Goal: Task Accomplishment & Management: Manage account settings

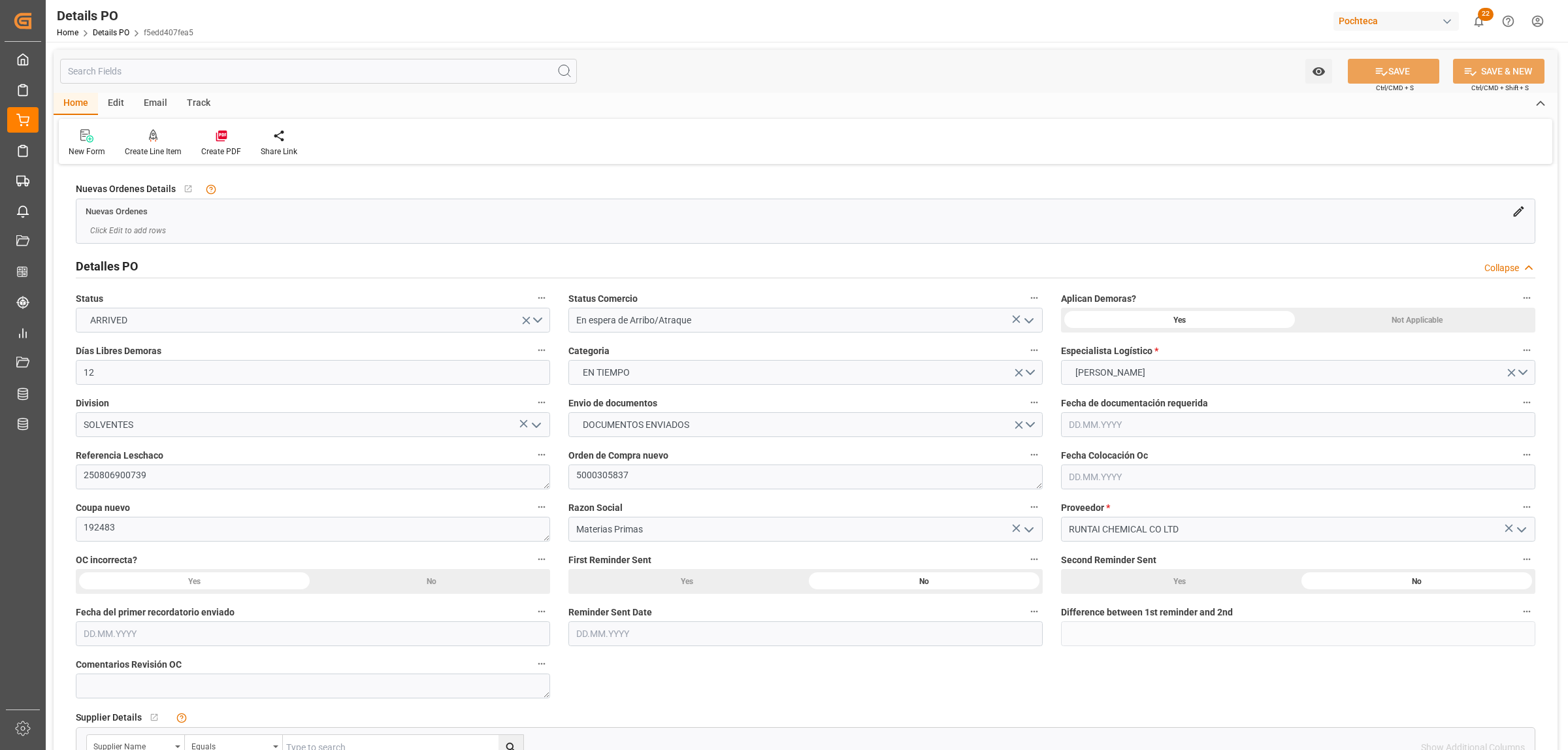
scroll to position [734, 0]
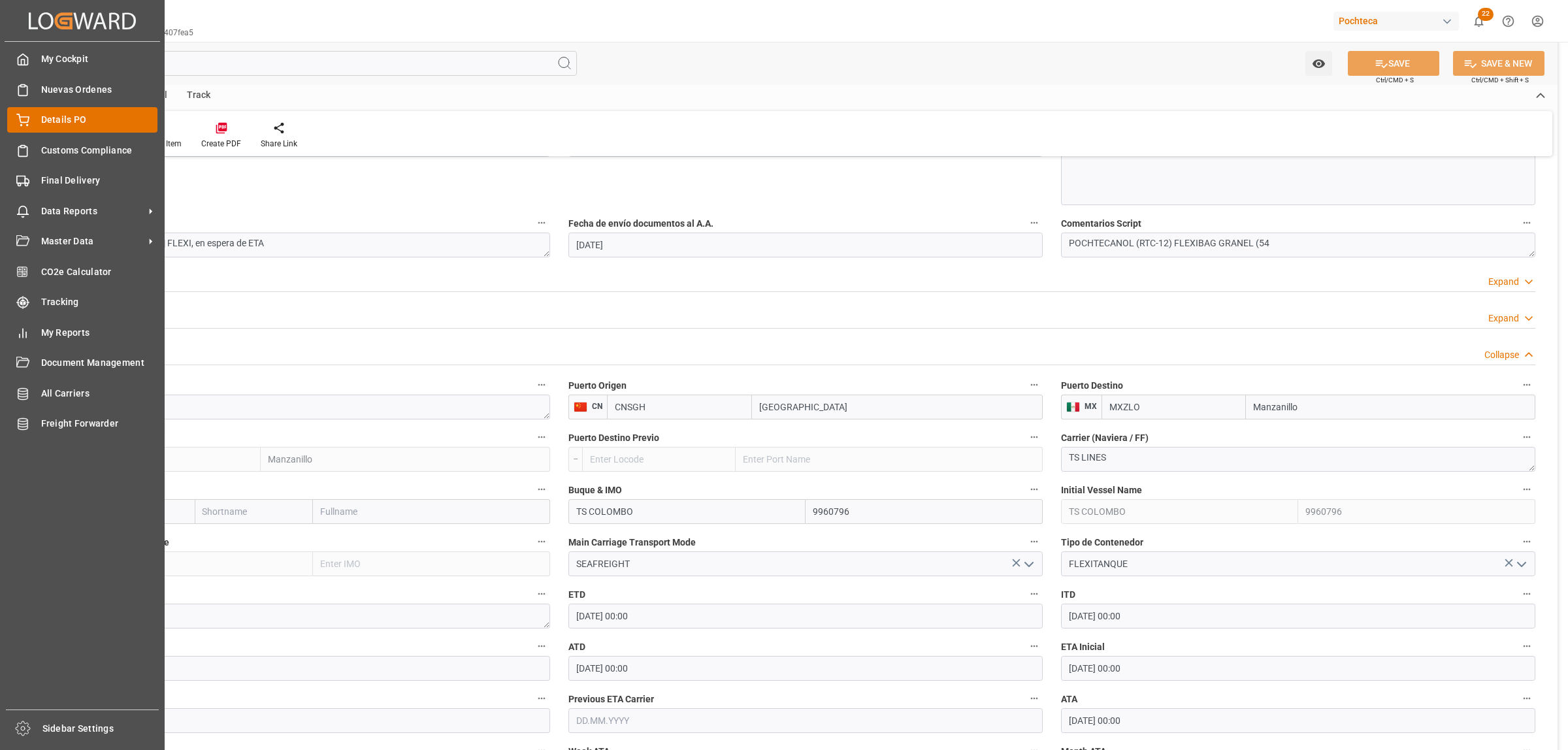
click at [40, 120] on div "Details PO Details PO" at bounding box center [82, 120] width 151 height 25
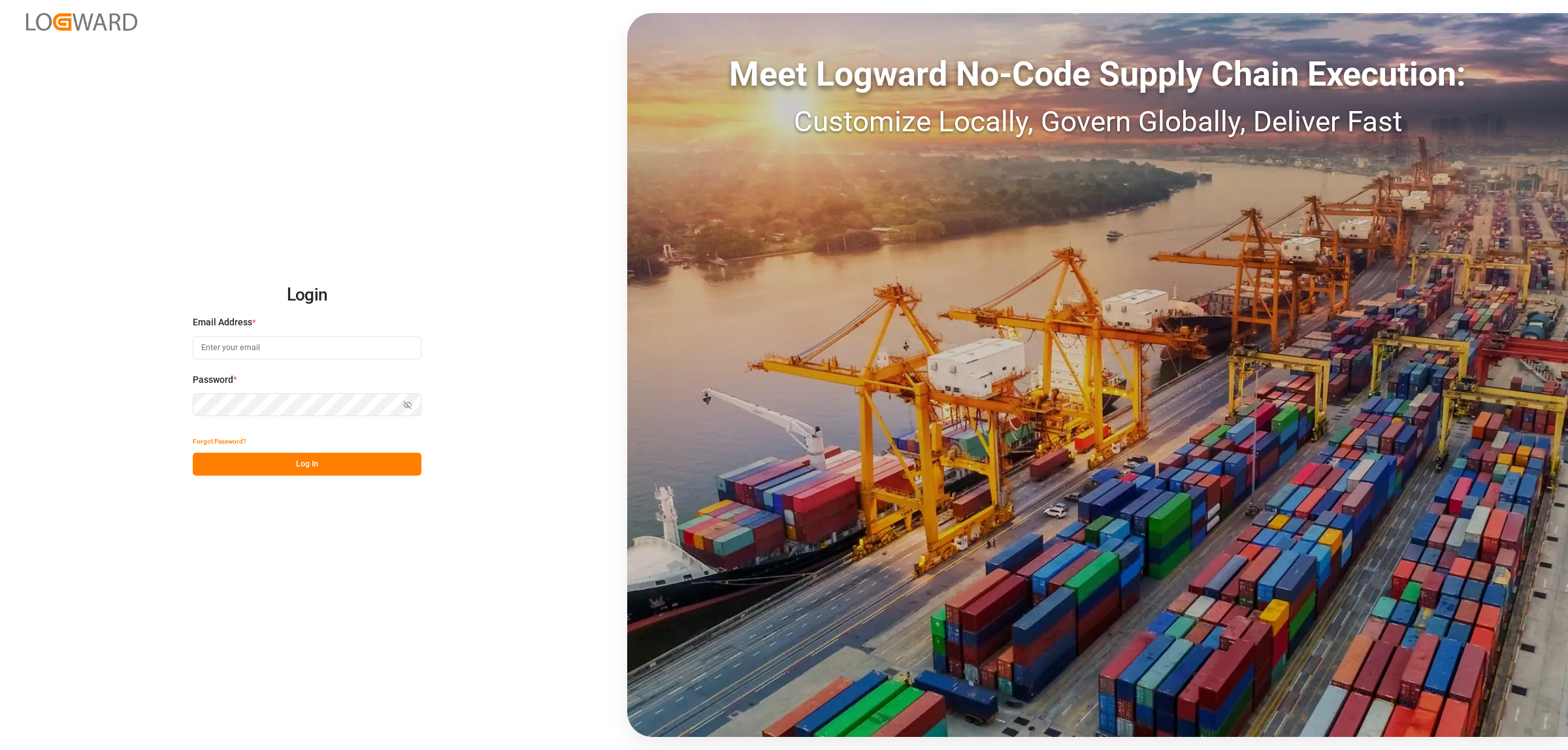
type input "karla.cardenas@leschaco.com"
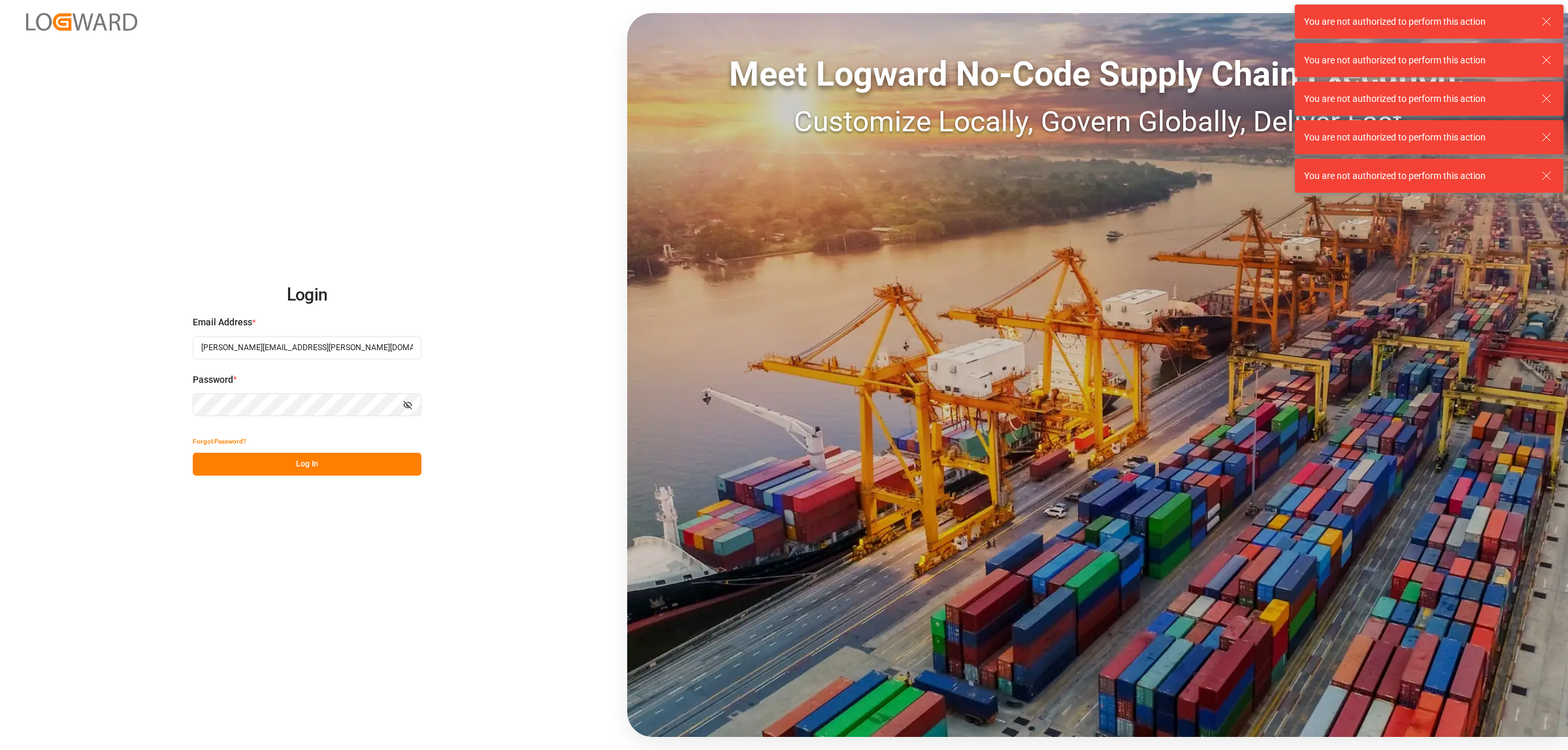
click at [327, 466] on button "Log In" at bounding box center [307, 464] width 229 height 23
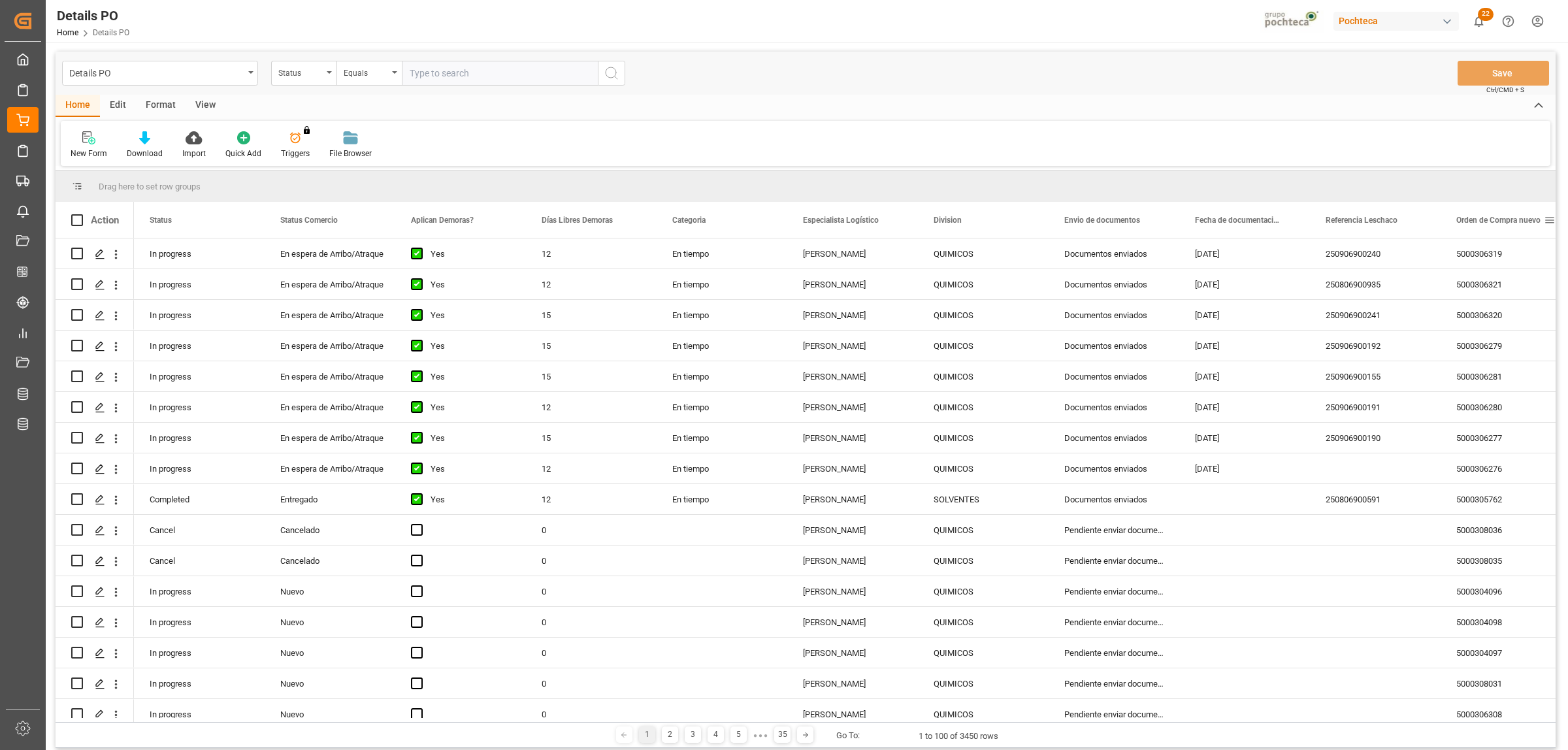
click at [1549, 219] on span at bounding box center [1550, 220] width 12 height 12
click at [1509, 221] on span "filter" at bounding box center [1506, 222] width 12 height 12
type input "5000306344"
click at [1500, 335] on button "Apply" at bounding box center [1499, 331] width 24 height 14
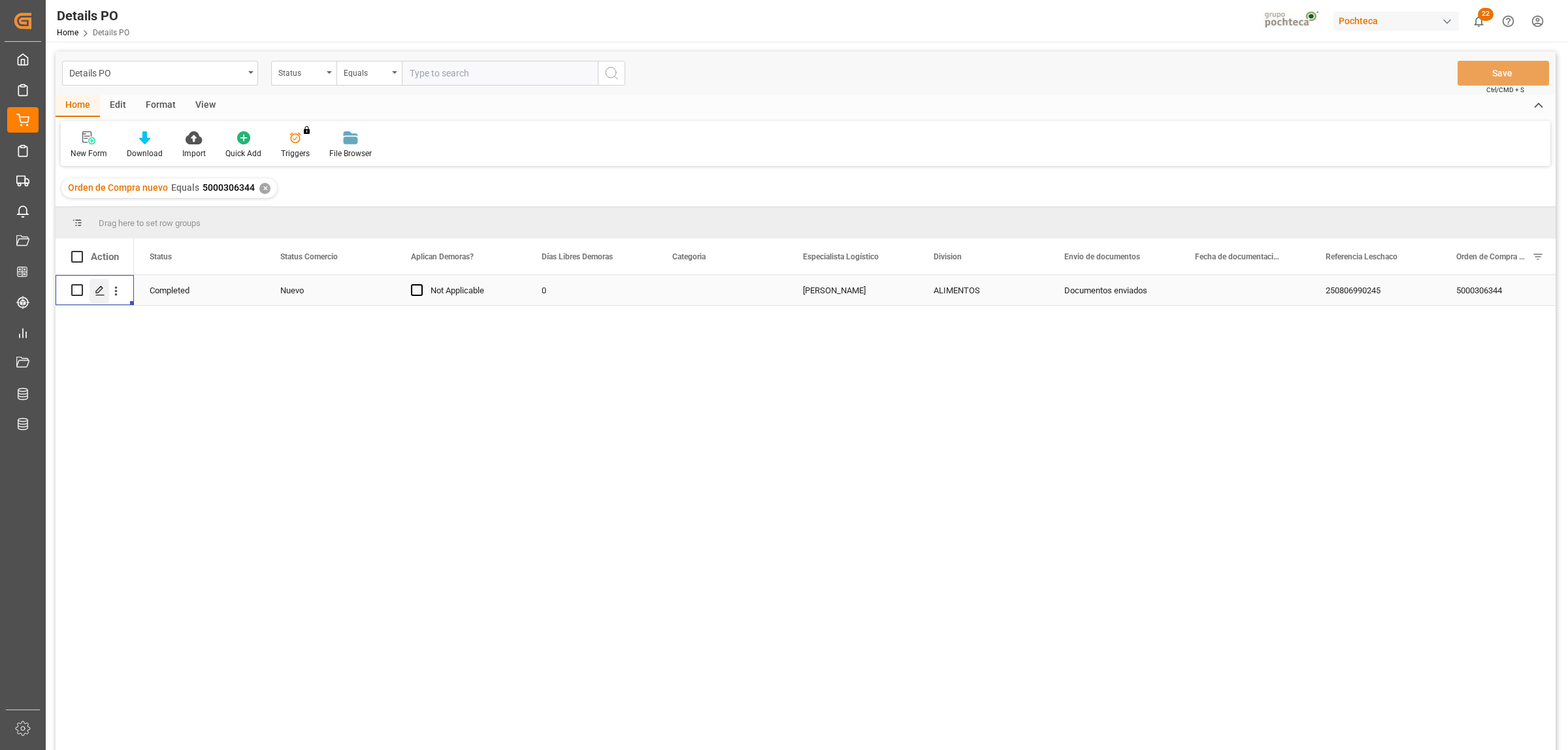
click at [100, 292] on icon "Press SPACE to select this row." at bounding box center [99, 291] width 11 height 11
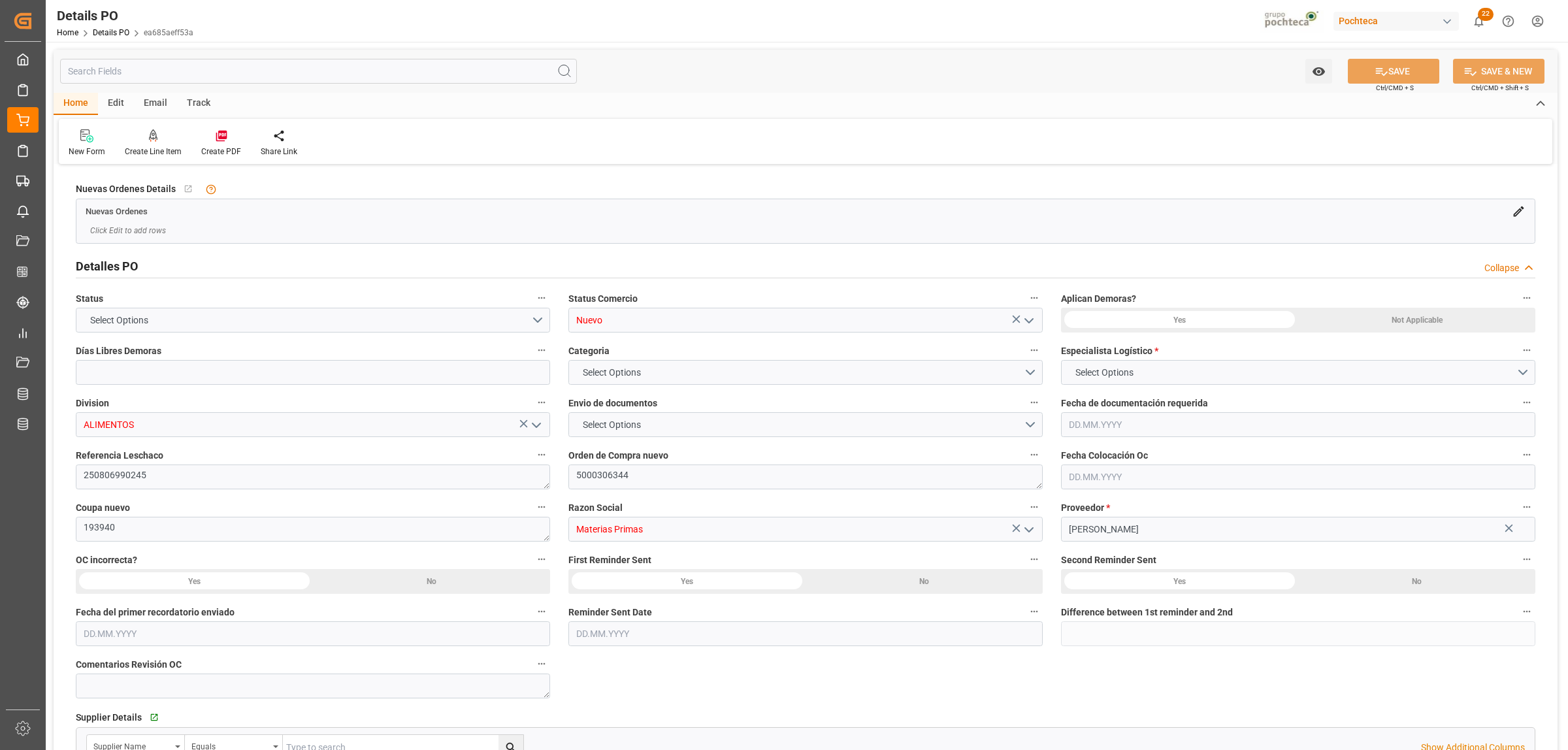
type input "0"
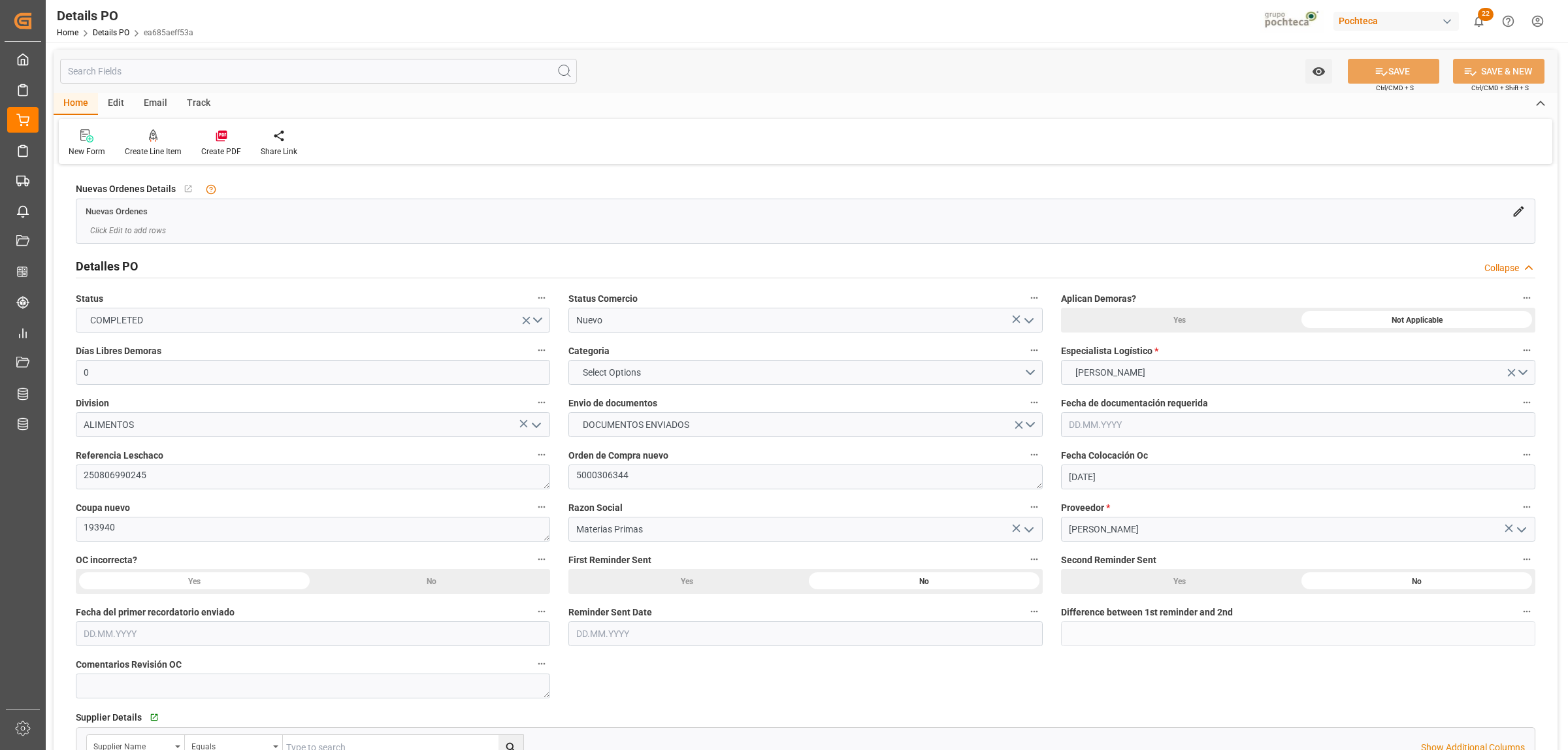
type input "20.07.2025"
type input "[DATE]"
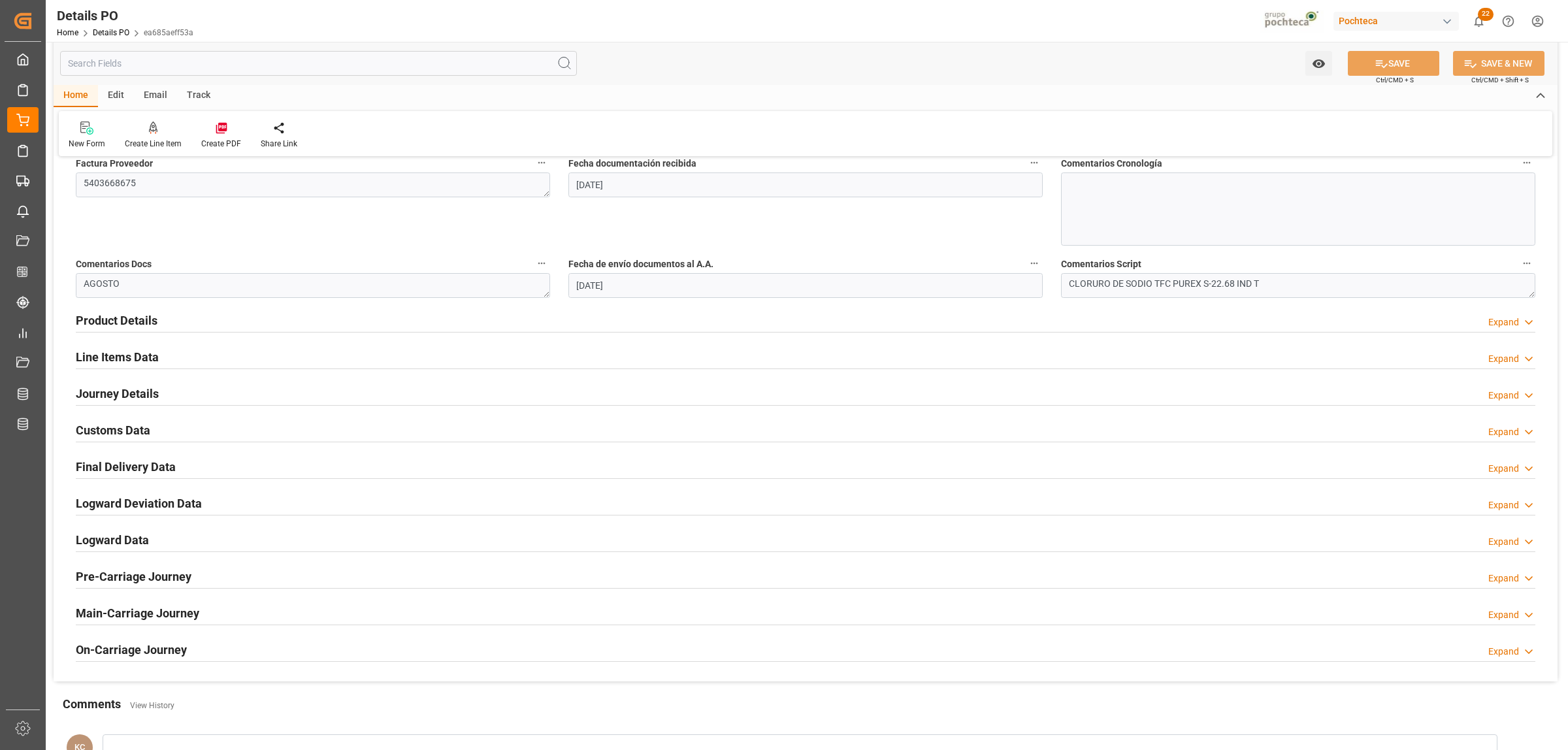
scroll to position [736, 0]
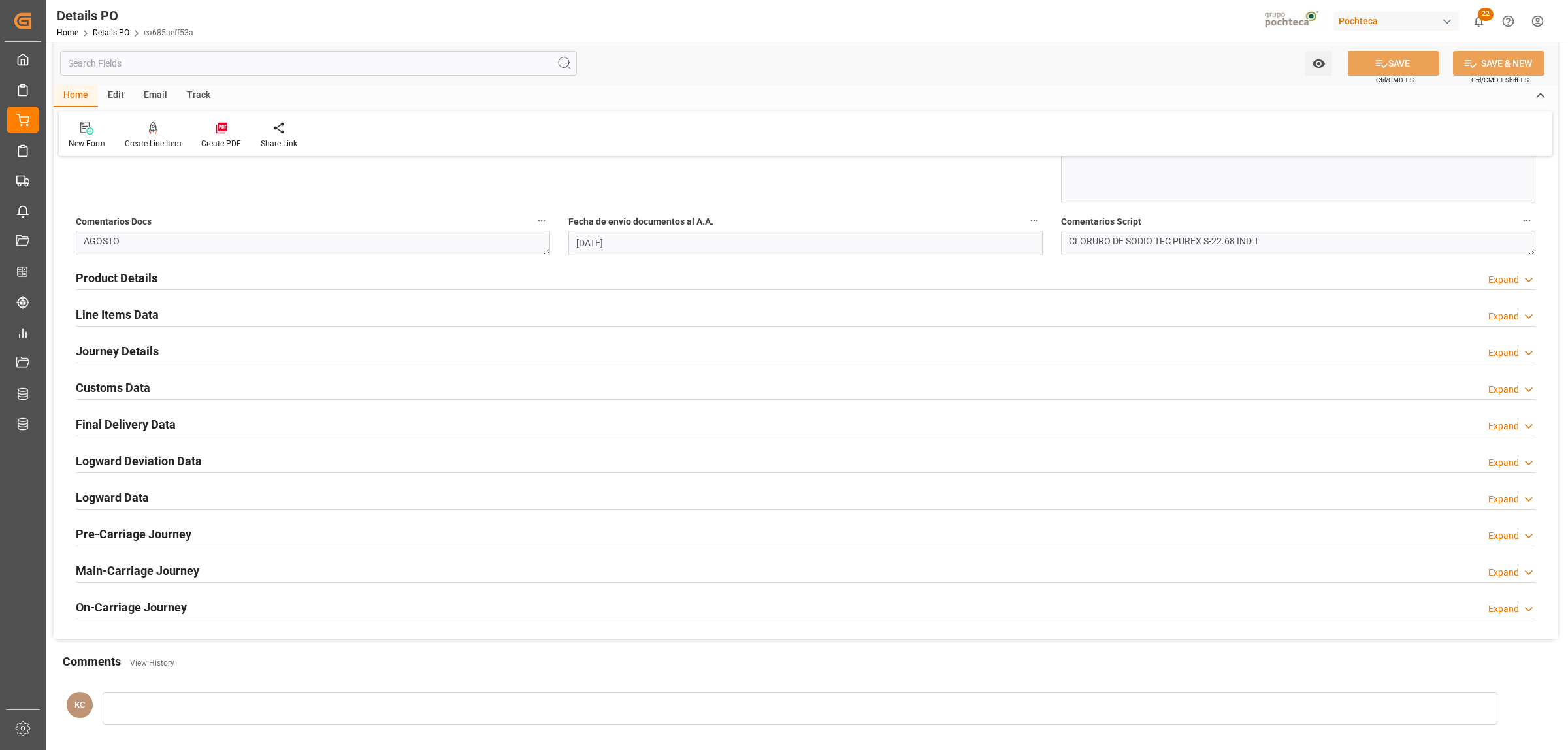
click at [106, 426] on h2 "Final Delivery Data" at bounding box center [126, 425] width 100 height 17
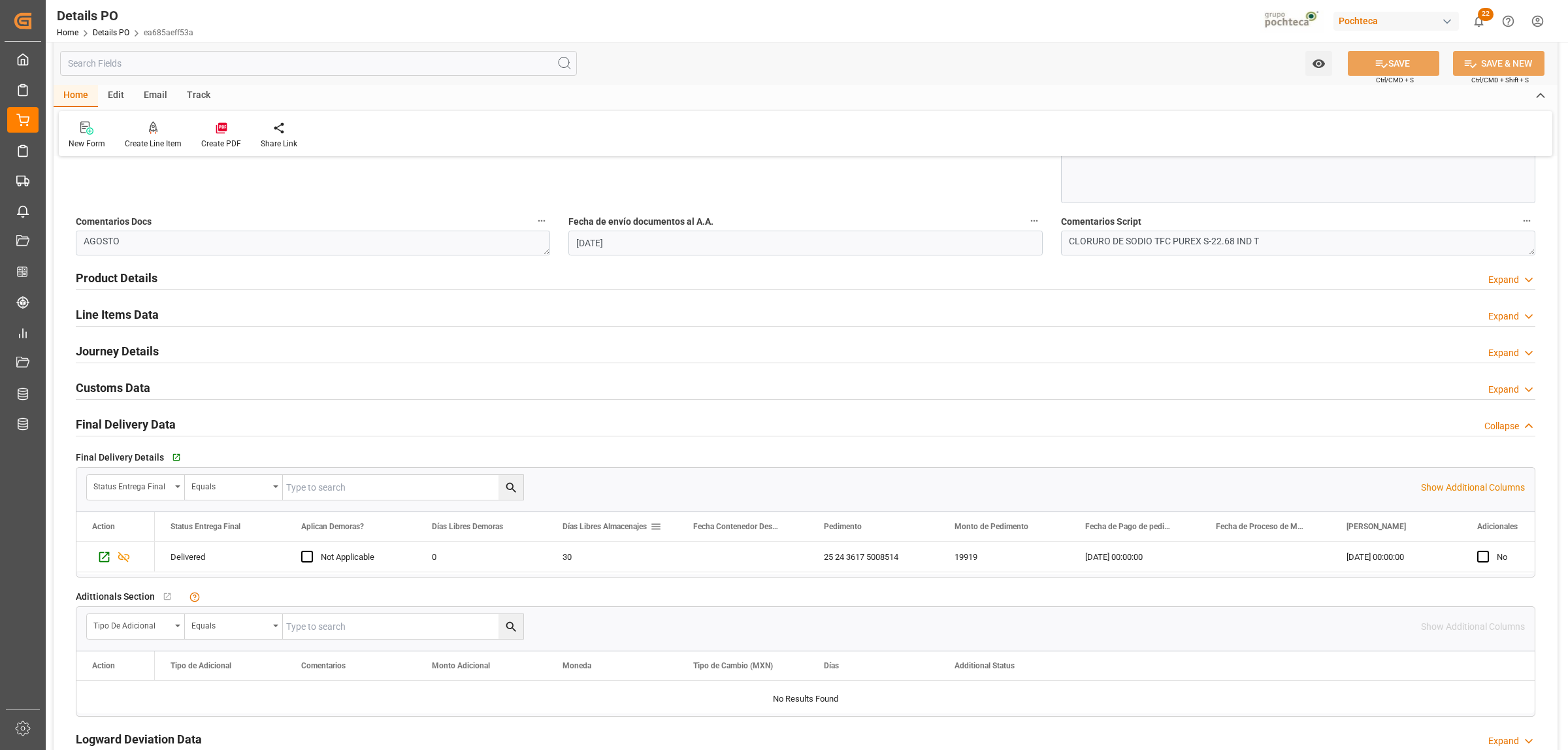
scroll to position [817, 0]
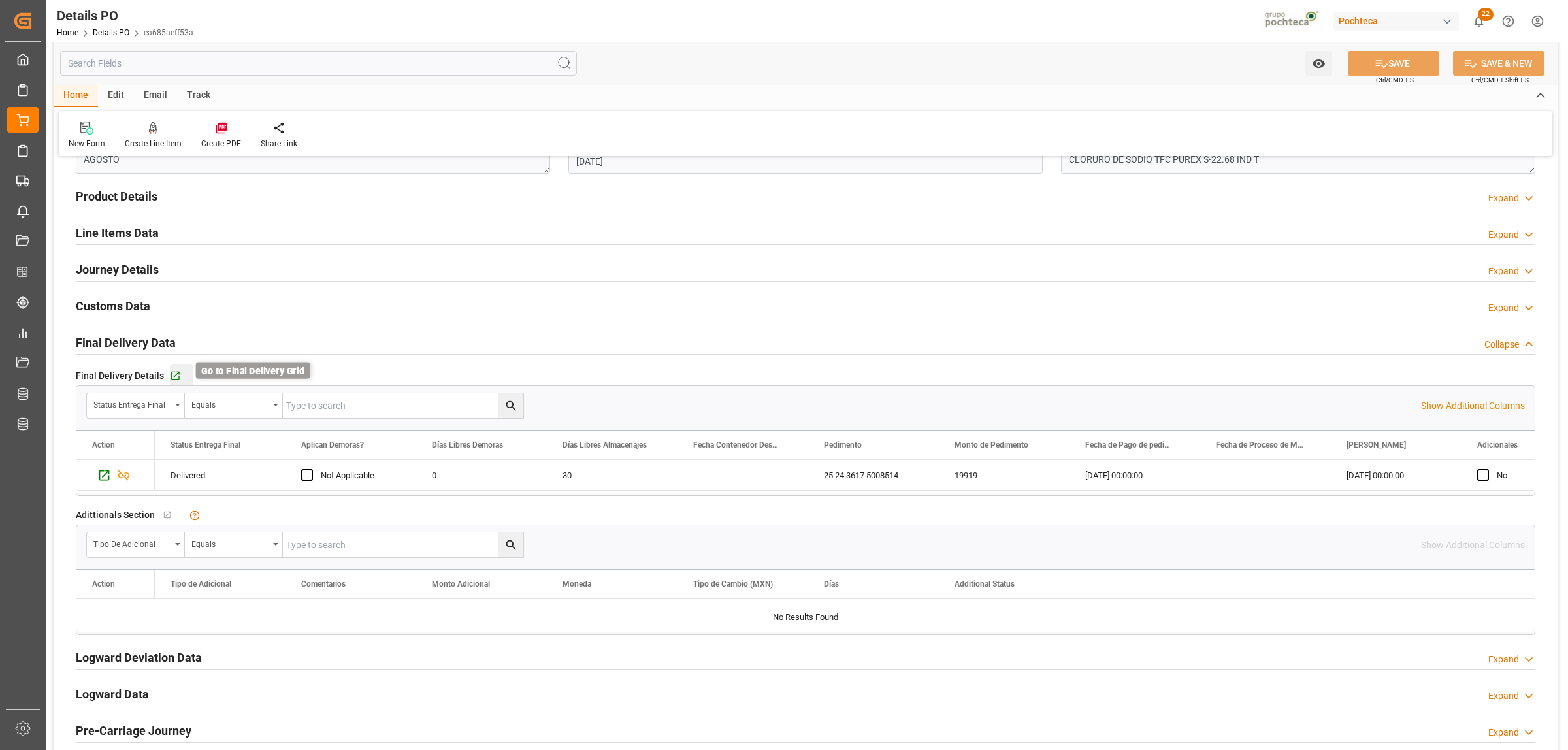
click at [172, 380] on icon "button" at bounding box center [175, 375] width 9 height 9
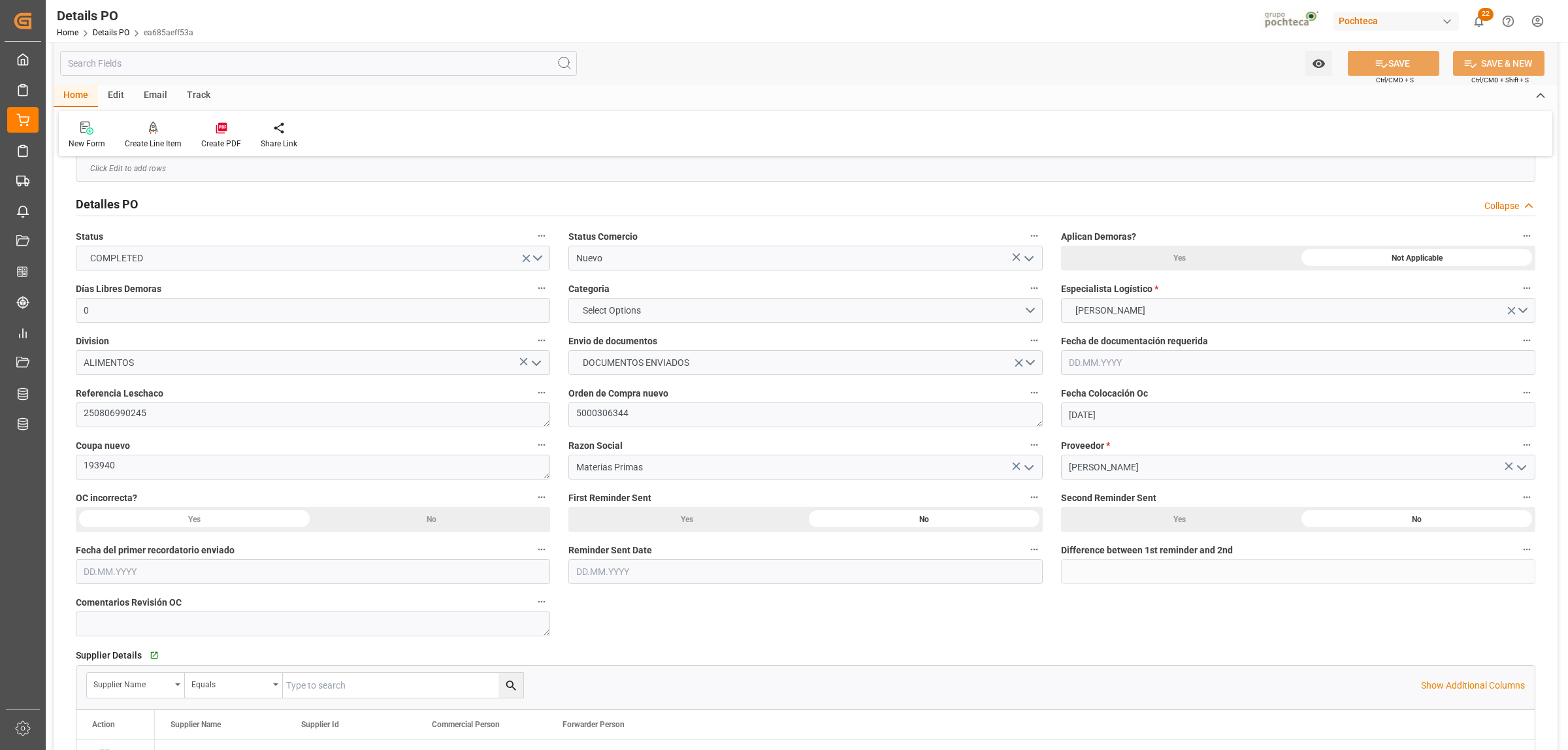
scroll to position [0, 0]
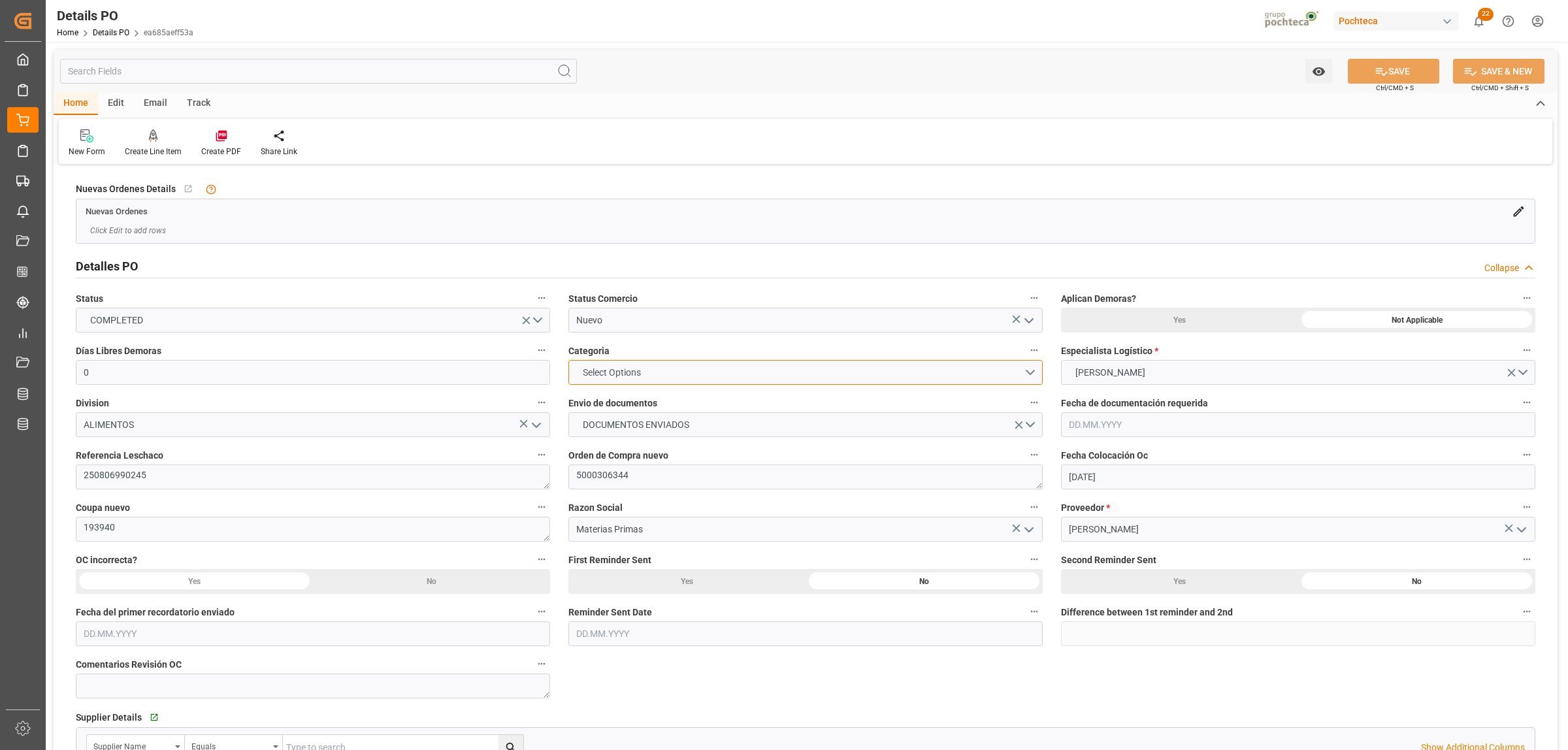
click at [1034, 373] on button "Select Options" at bounding box center [806, 373] width 475 height 25
click at [598, 403] on div "EN TIEMPO" at bounding box center [806, 403] width 473 height 27
click at [1027, 324] on icon "open menu" at bounding box center [1029, 320] width 15 height 15
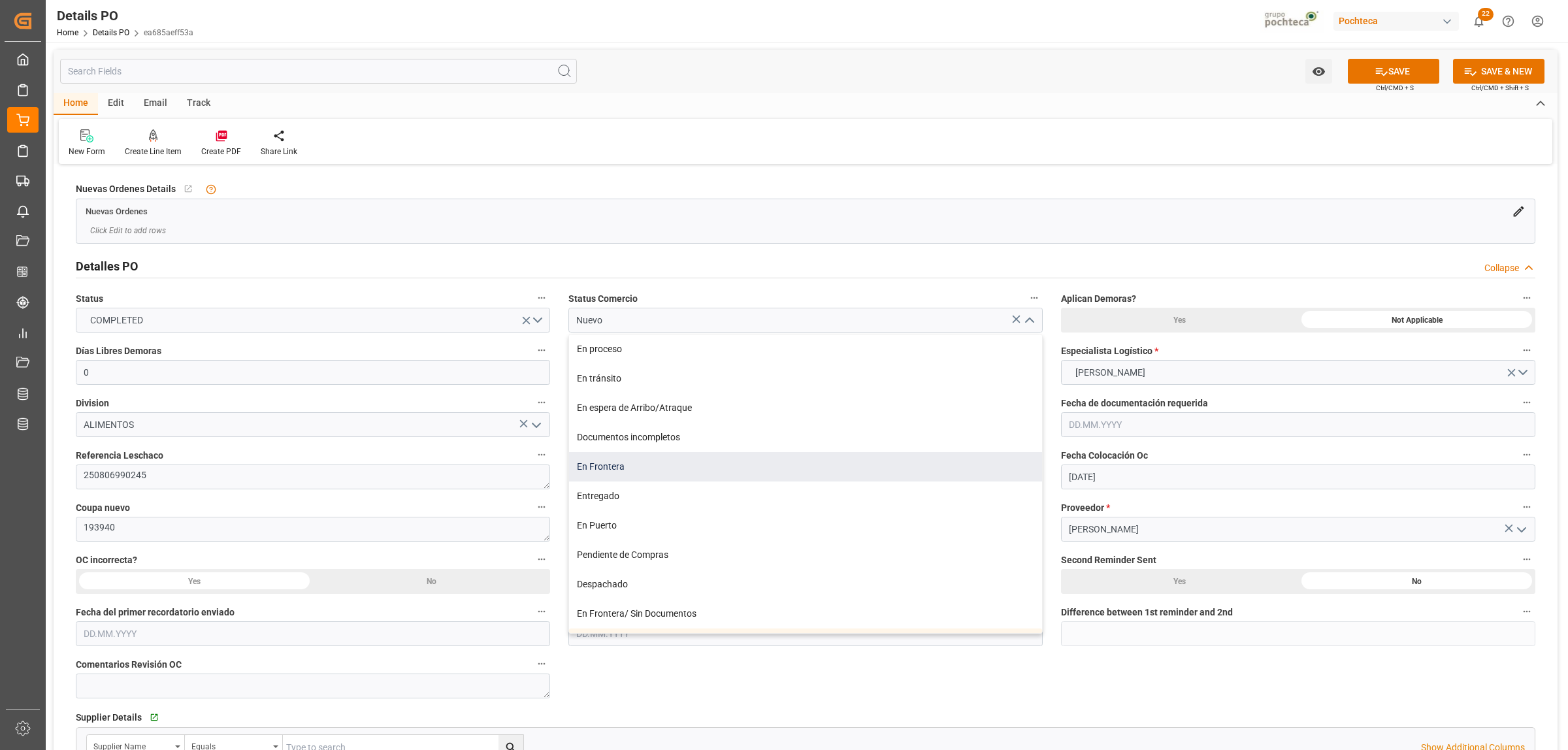
click at [590, 470] on div "En Frontera" at bounding box center [806, 467] width 473 height 29
type input "En Frontera"
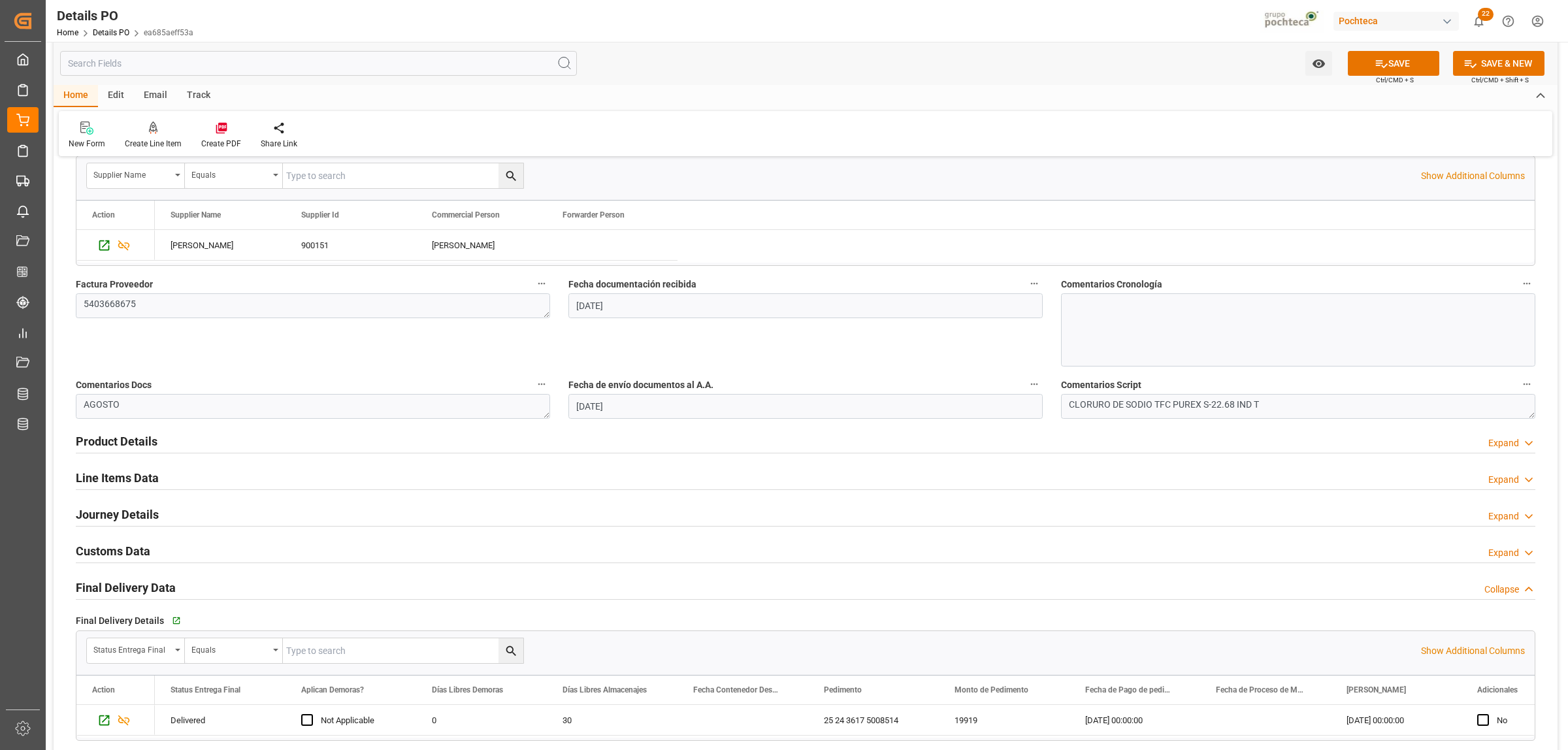
scroll to position [653, 0]
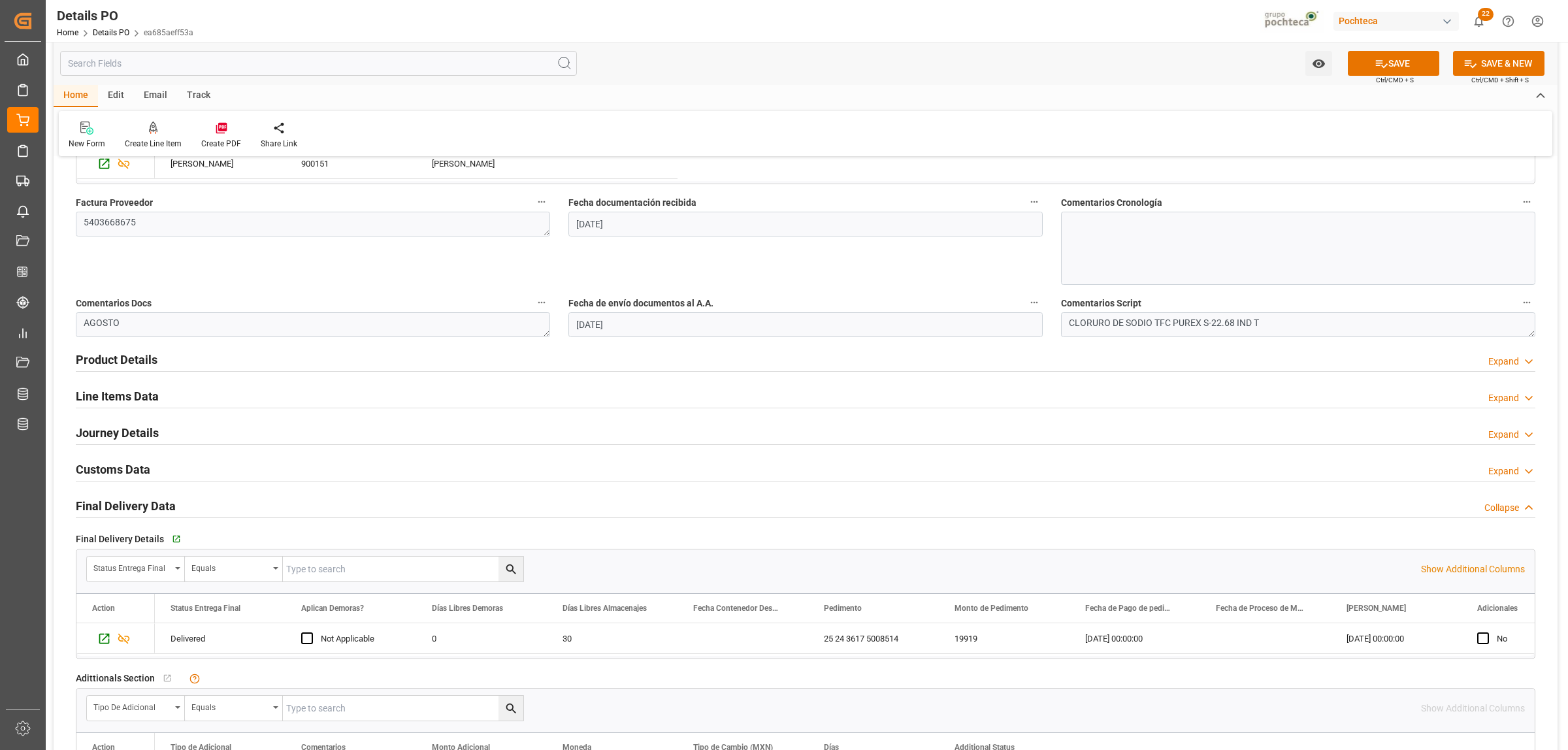
click at [102, 438] on h2 "Journey Details" at bounding box center [118, 432] width 83 height 17
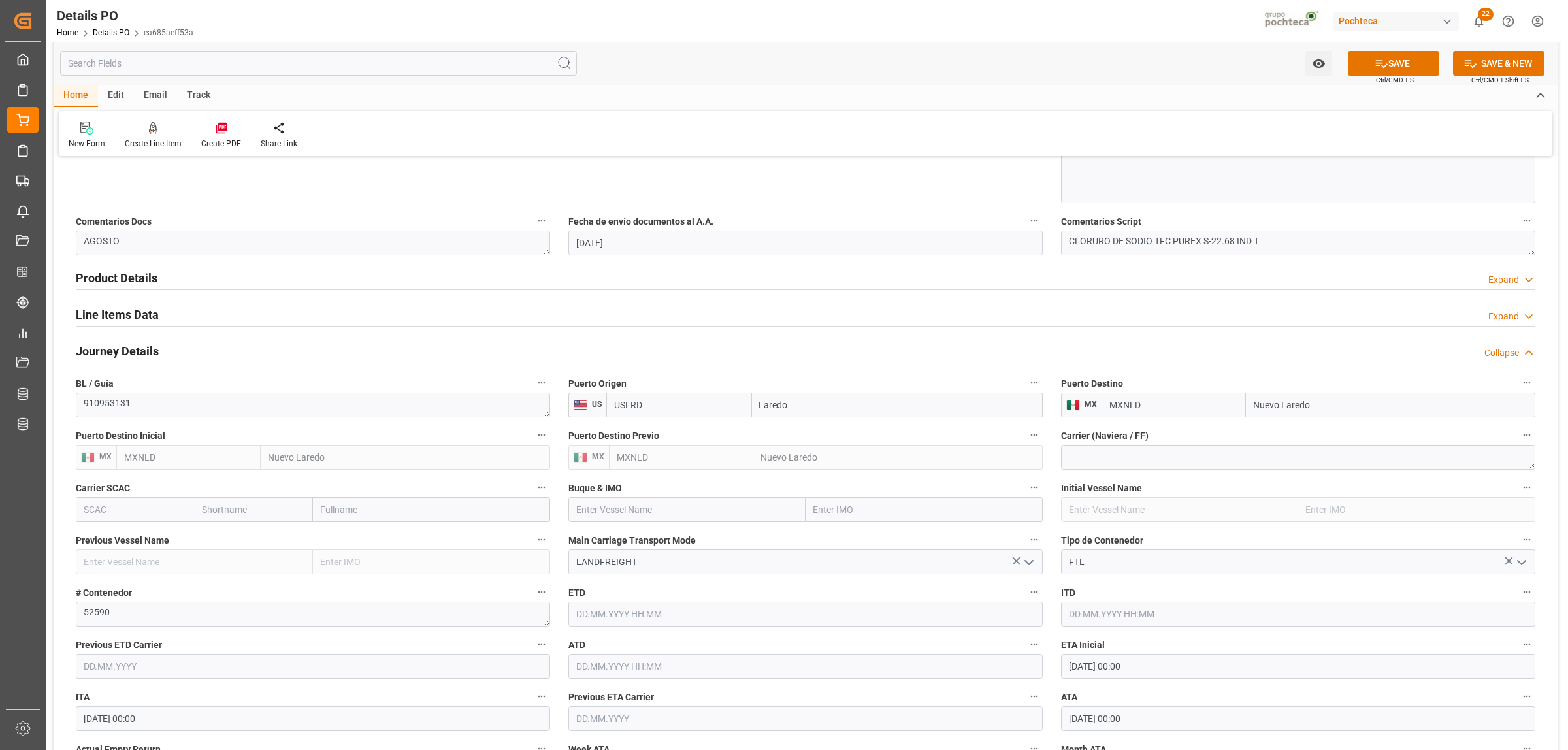
scroll to position [817, 0]
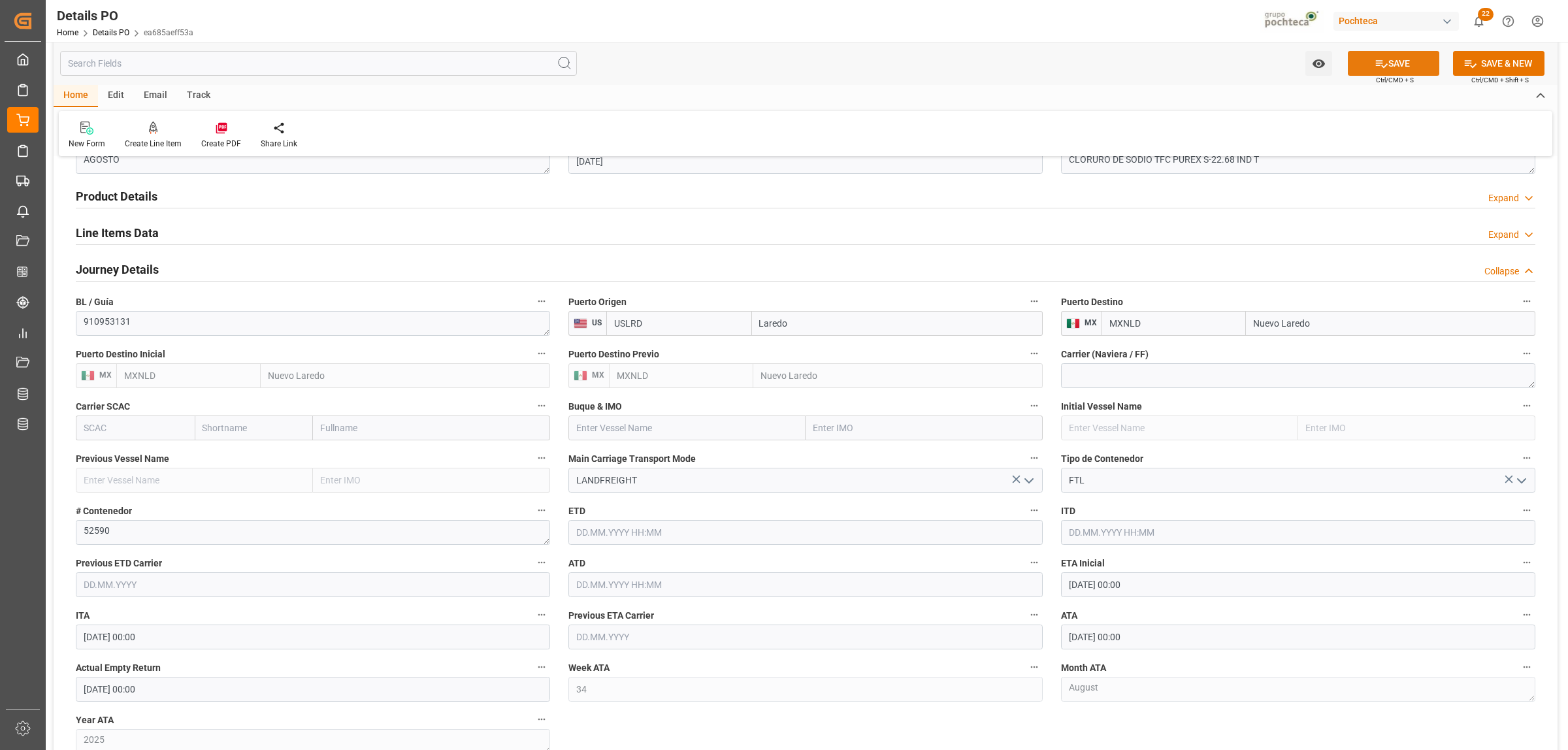
click at [1398, 67] on button "SAVE" at bounding box center [1393, 64] width 92 height 25
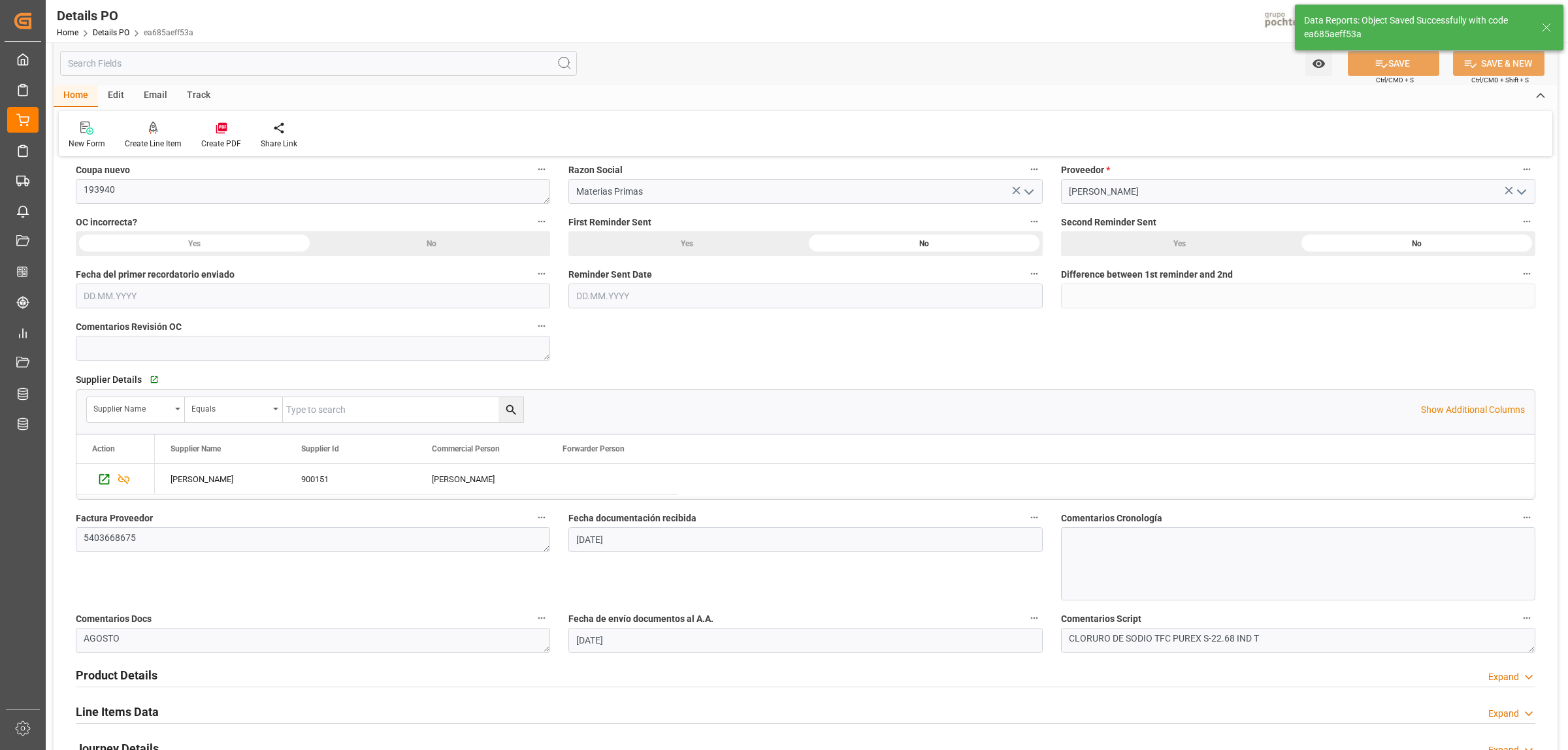
scroll to position [0, 0]
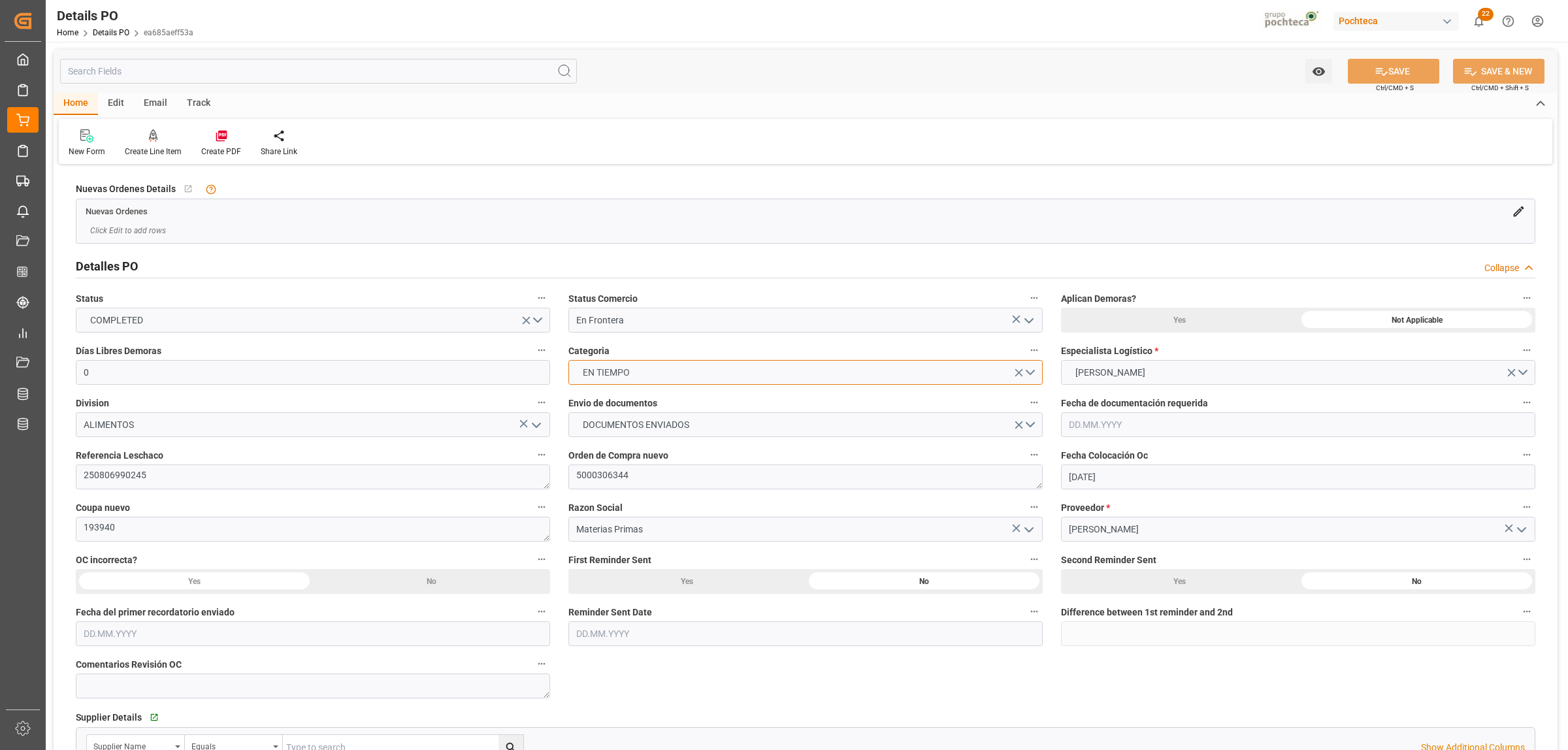
click at [1032, 372] on button "EN TIEMPO" at bounding box center [806, 373] width 475 height 25
click at [610, 370] on div "PRIORITARIO" at bounding box center [806, 375] width 473 height 27
click at [1403, 69] on button "SAVE" at bounding box center [1393, 71] width 92 height 25
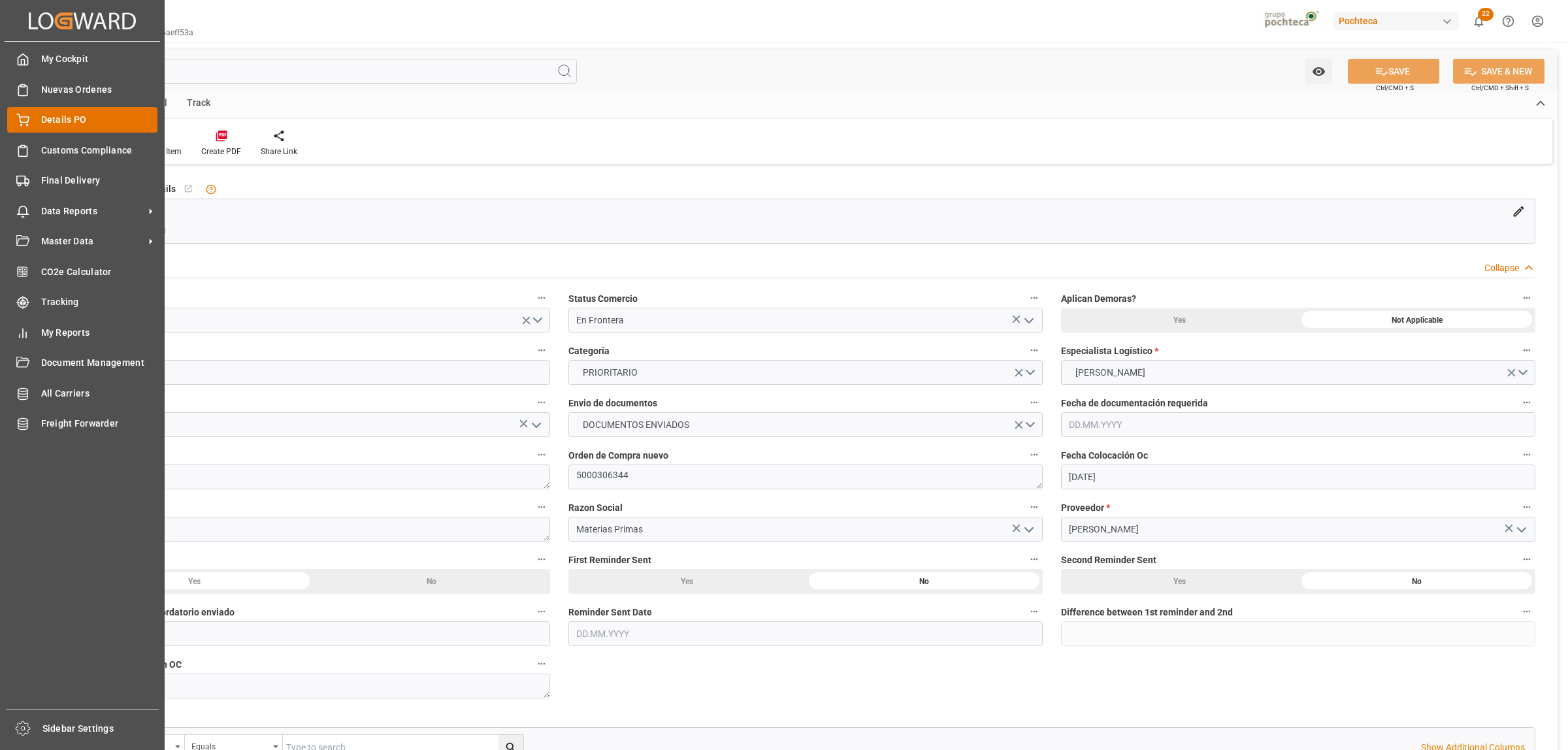
click at [59, 119] on span "Details PO" at bounding box center [99, 120] width 117 height 14
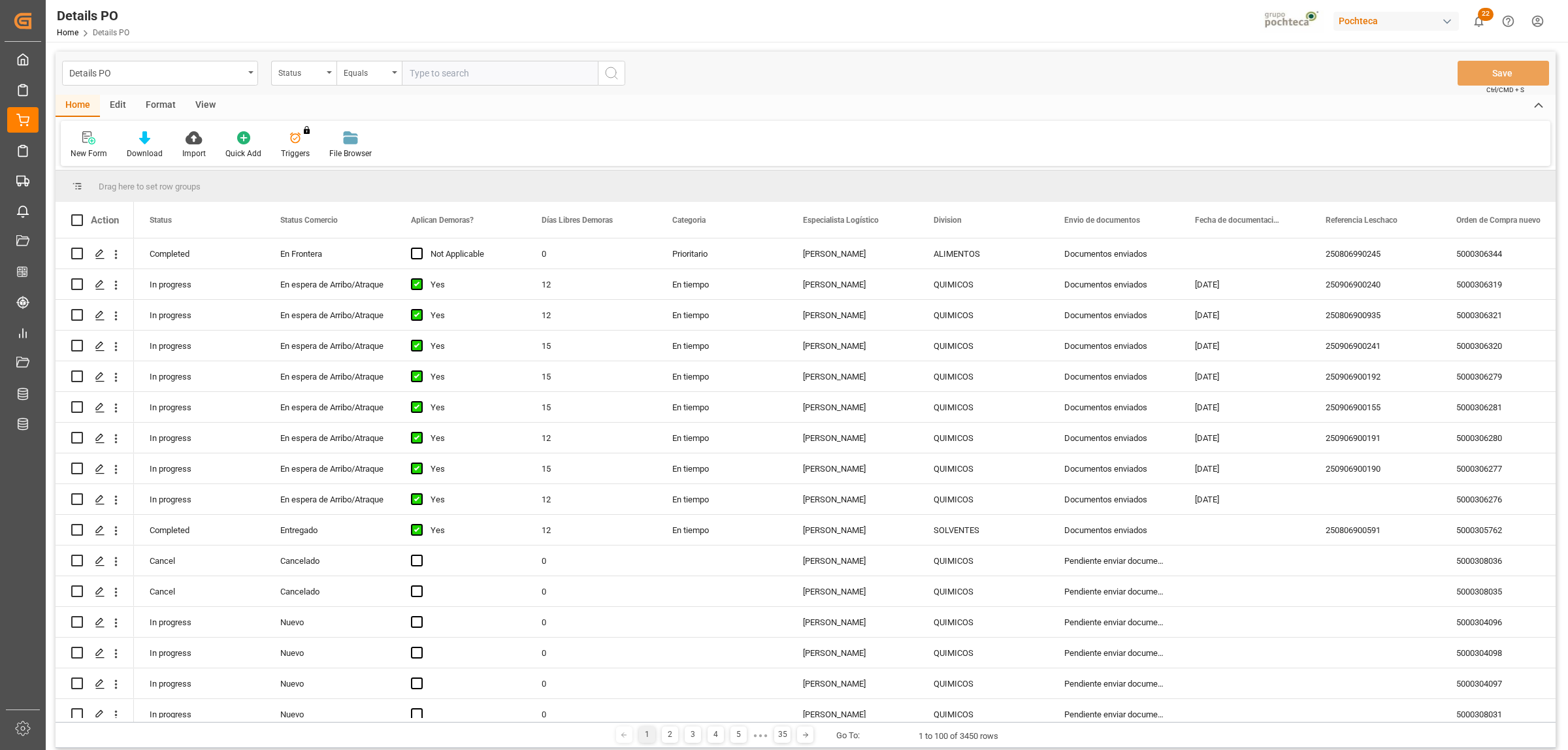
click at [1556, 214] on main "Details PO Status Equals Save Ctrl/CMD + S Home Edit Format View New Form Downl…" at bounding box center [805, 402] width 1520 height 701
click at [1547, 223] on span at bounding box center [1550, 220] width 12 height 12
click at [1512, 228] on span "filter" at bounding box center [1506, 222] width 12 height 12
type input "5000306326"
click at [1502, 328] on button "Apply" at bounding box center [1499, 331] width 24 height 14
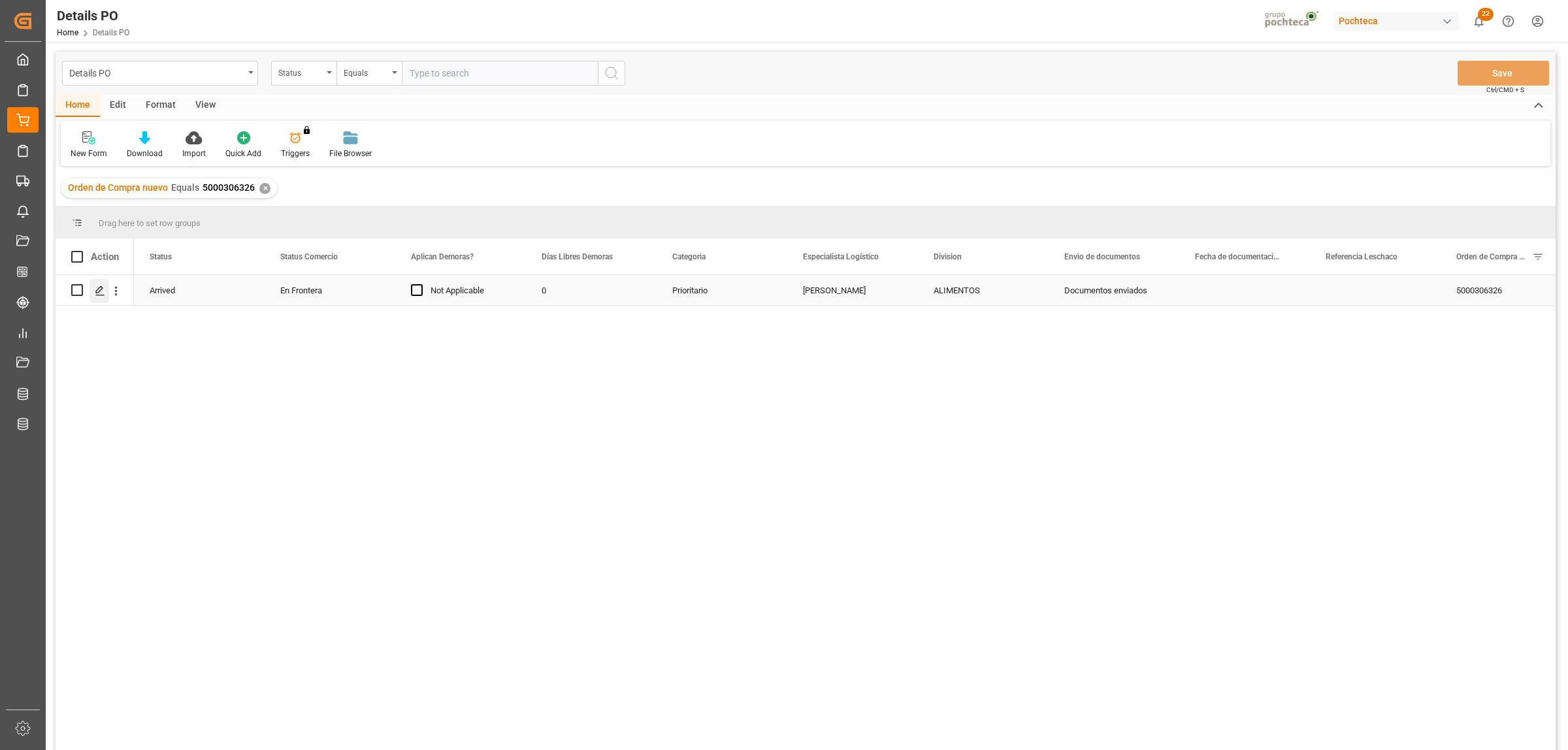
click at [95, 286] on icon "Press SPACE to select this row." at bounding box center [99, 291] width 11 height 11
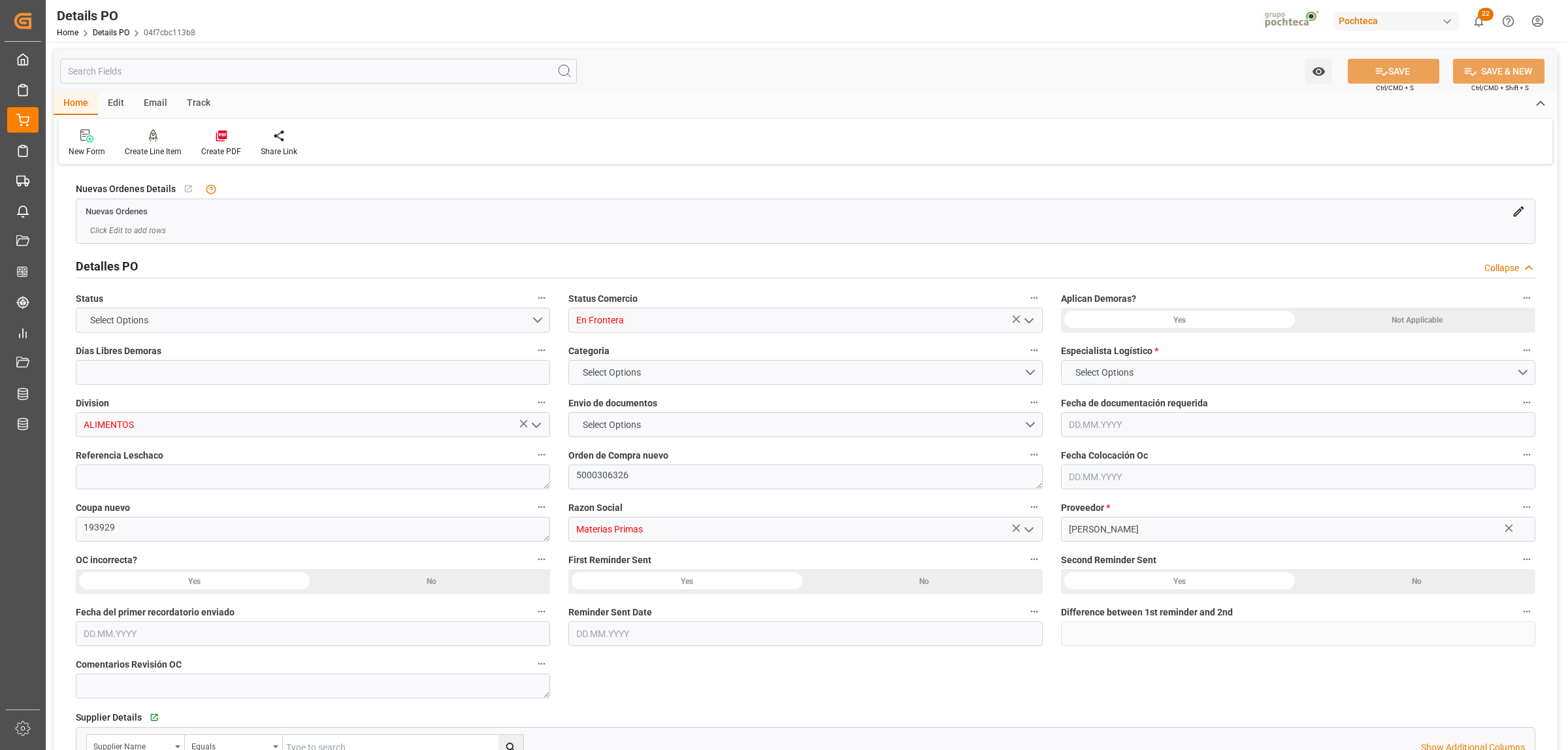
type input "0"
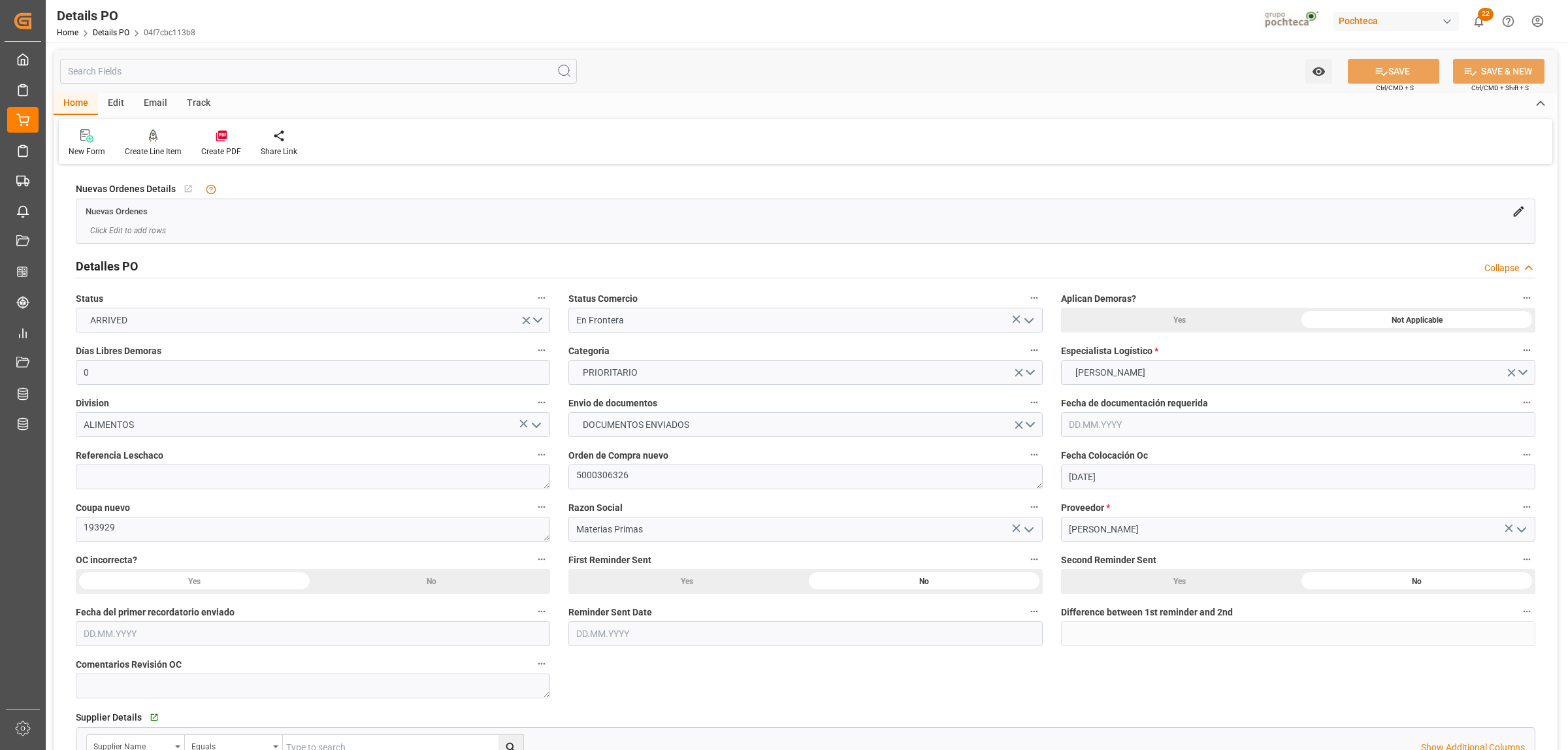
type input "20.07.2025"
type input "25.08.2025"
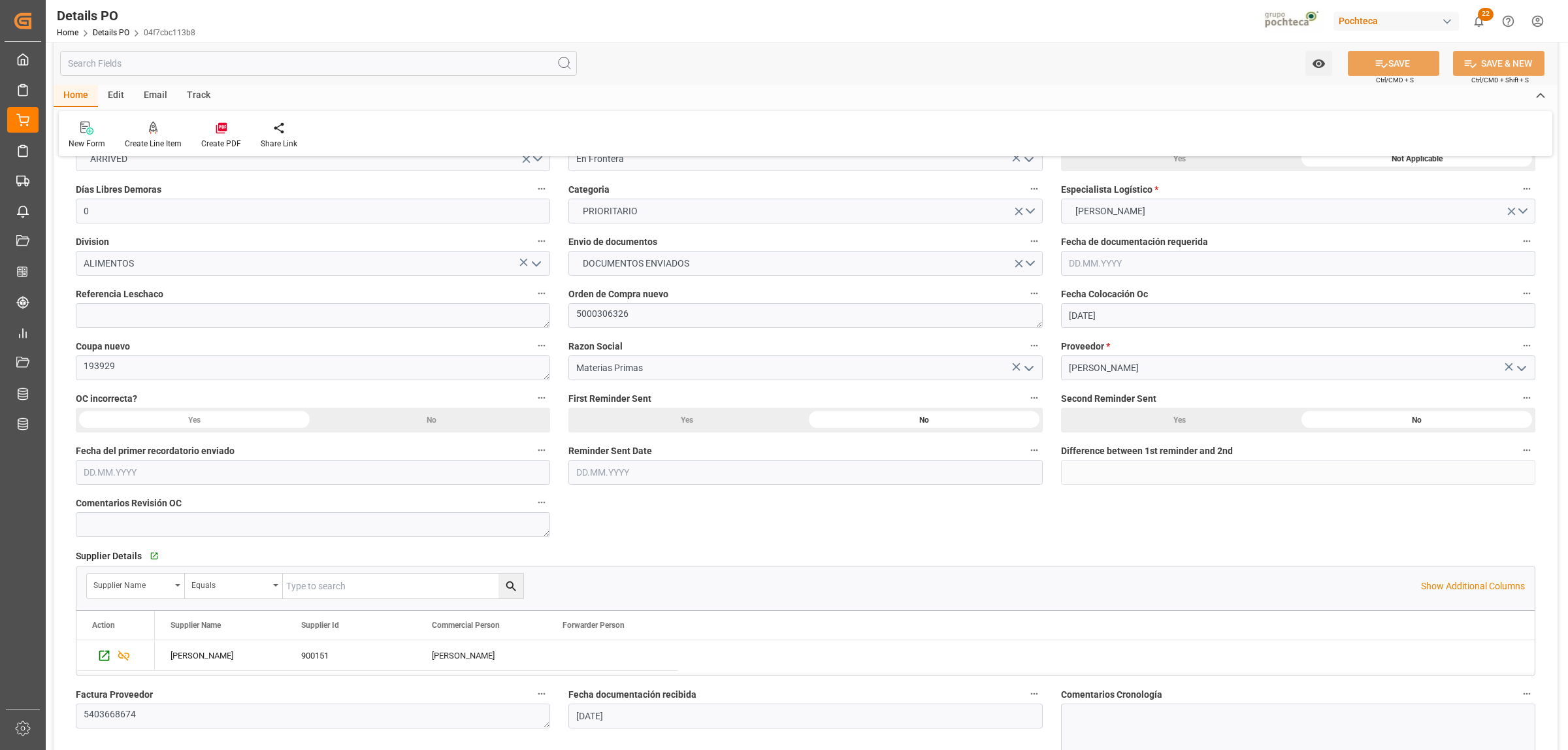
scroll to position [163, 0]
click at [269, 307] on textarea at bounding box center [314, 314] width 475 height 25
paste textarea "250806990248"
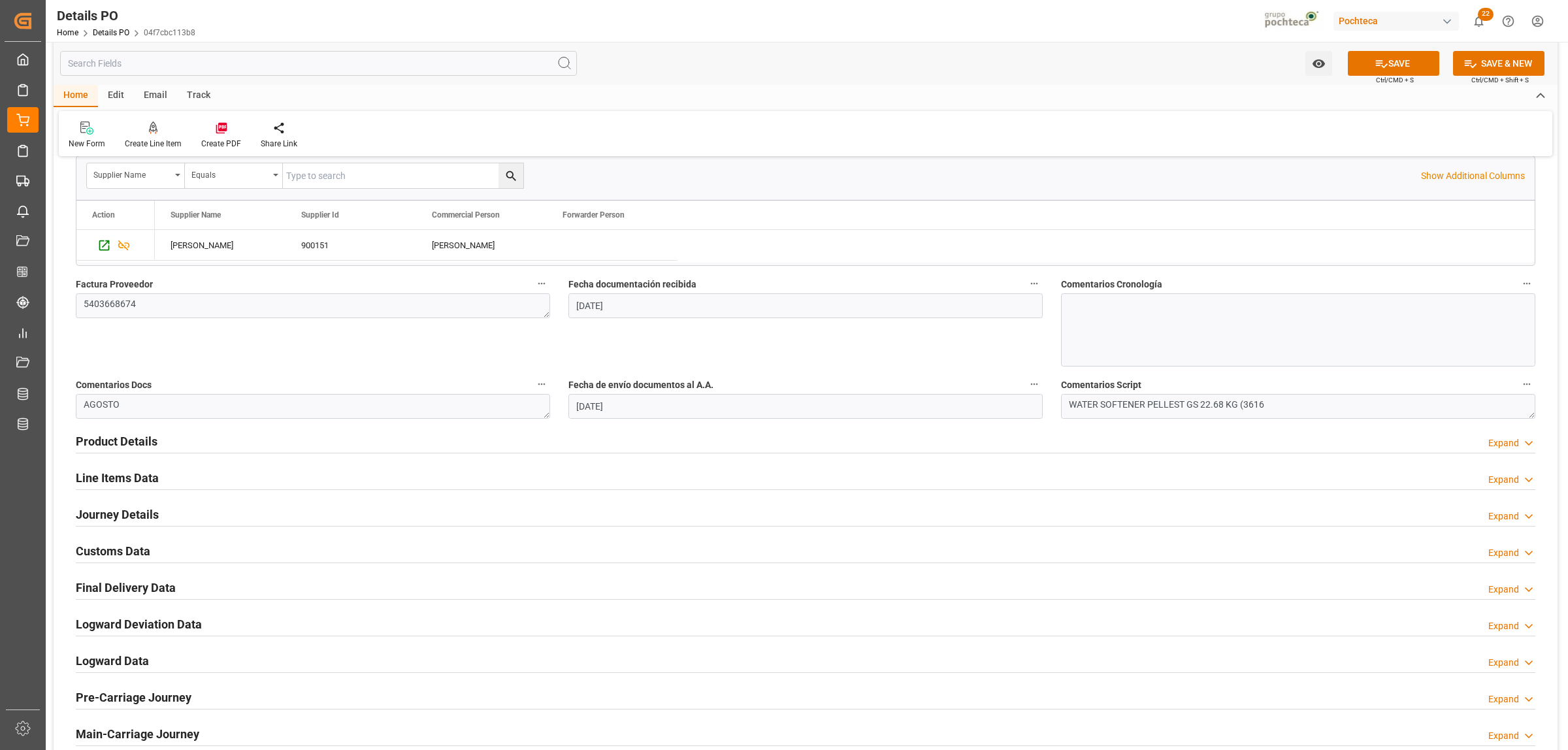
scroll to position [653, 0]
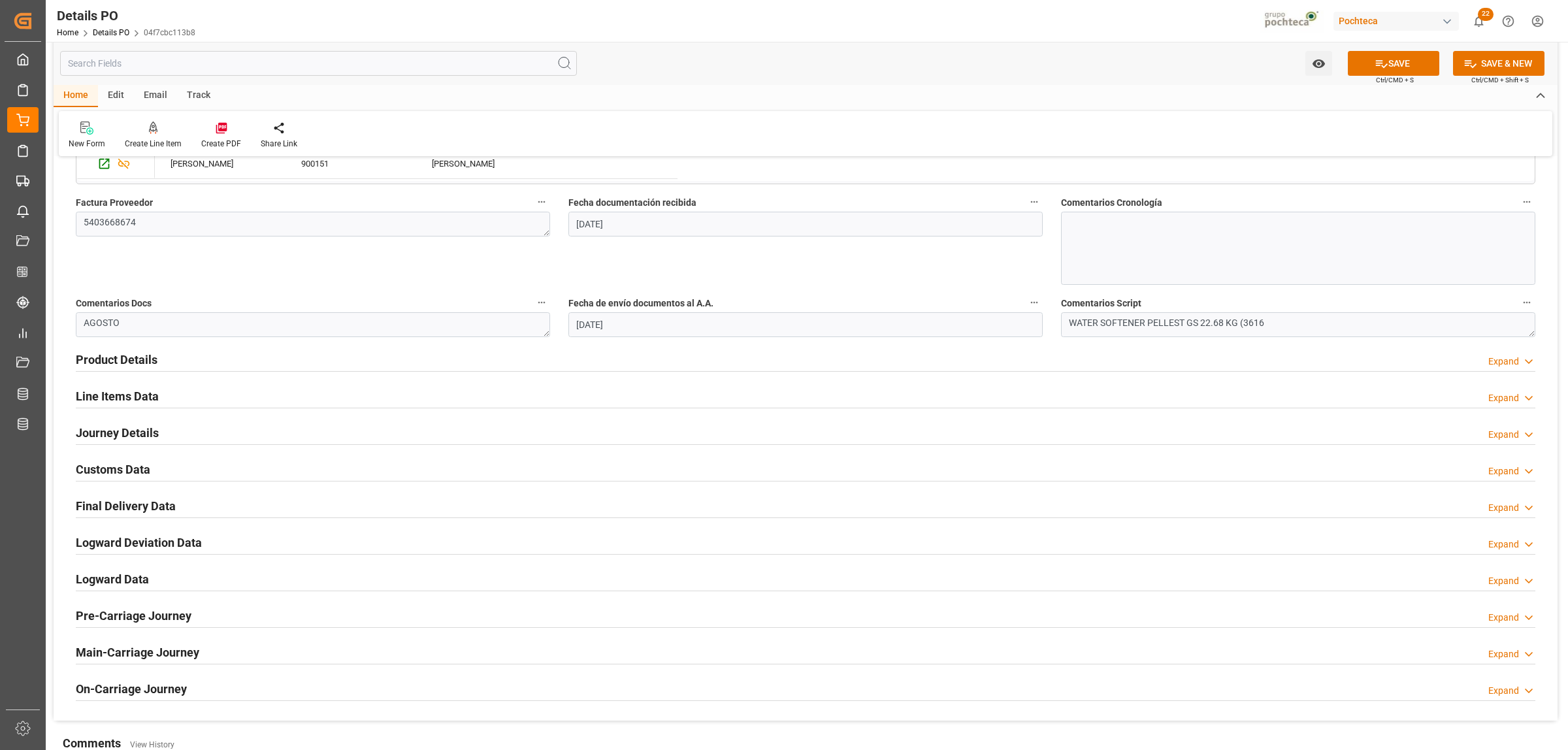
type textarea "250806990248"
click at [98, 363] on h2 "Product Details" at bounding box center [117, 360] width 82 height 17
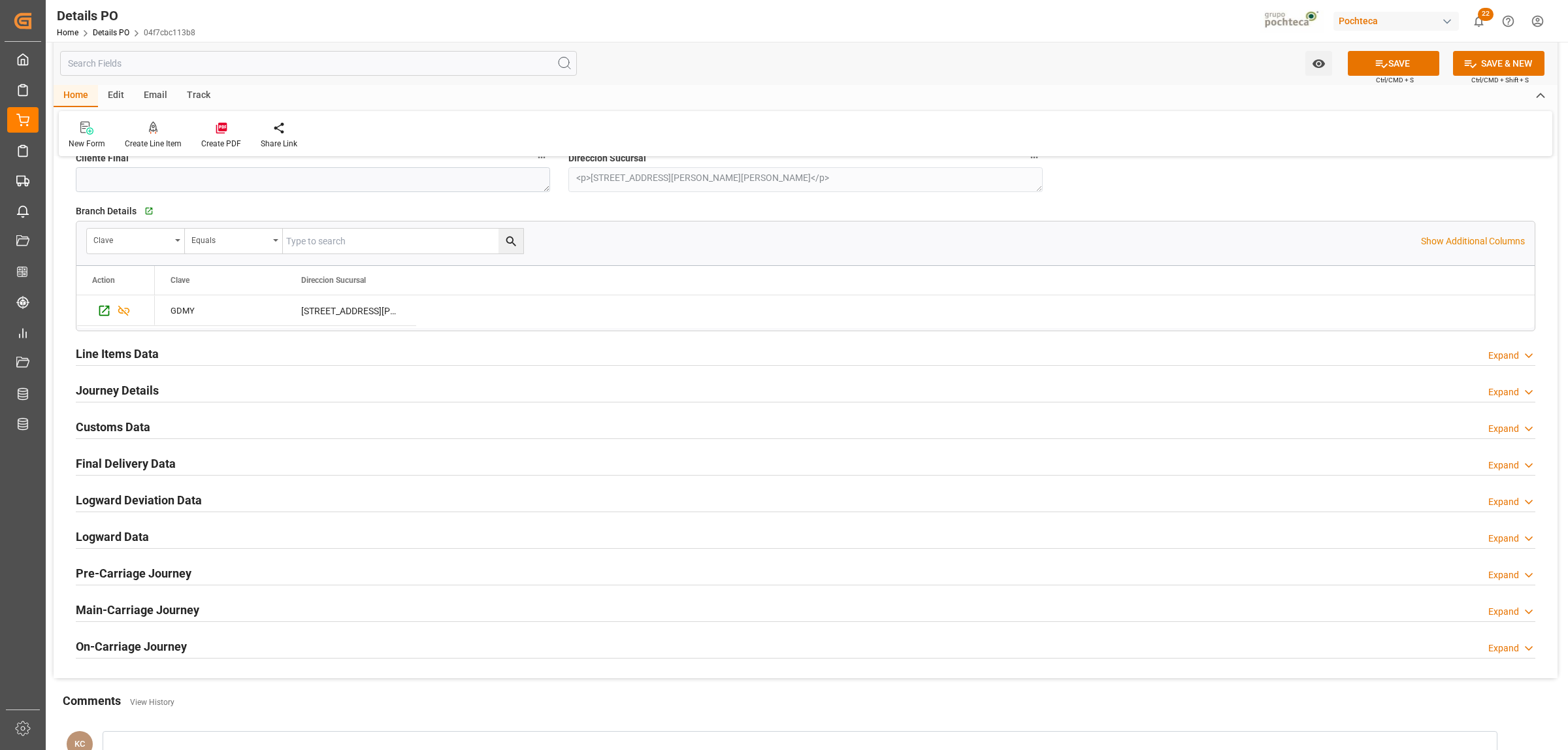
scroll to position [981, 0]
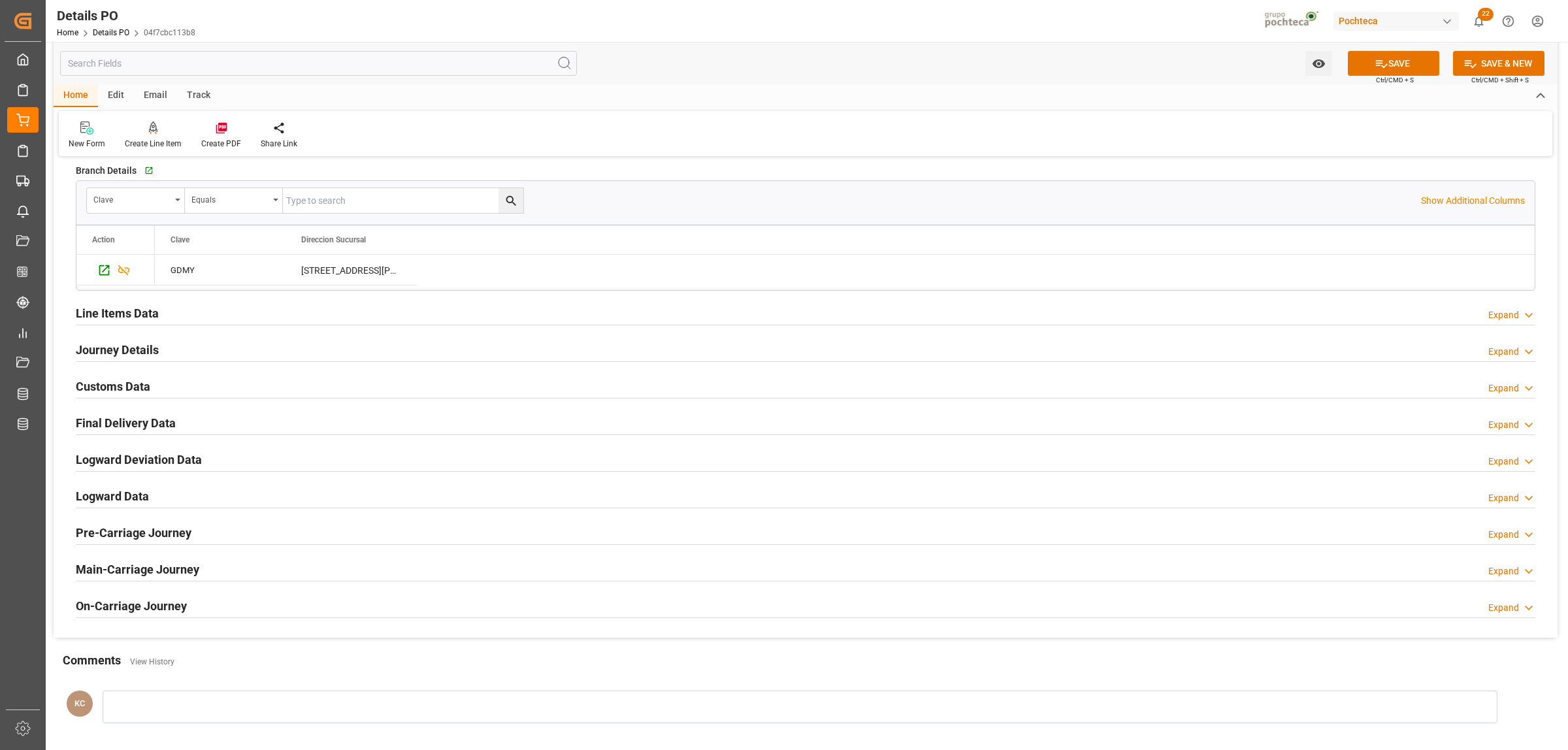
click at [106, 349] on h2 "Journey Details" at bounding box center [118, 349] width 83 height 17
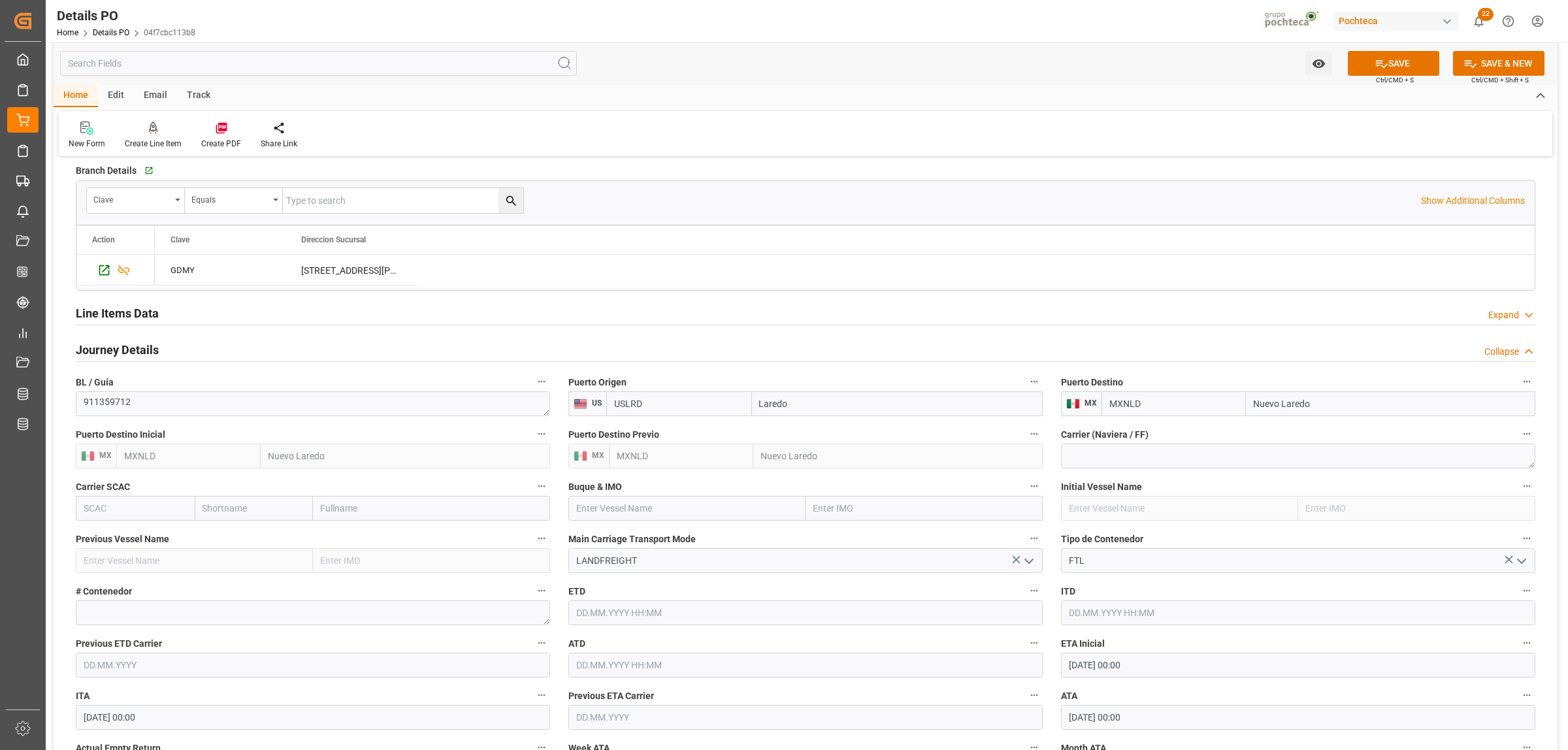
scroll to position [1062, 0]
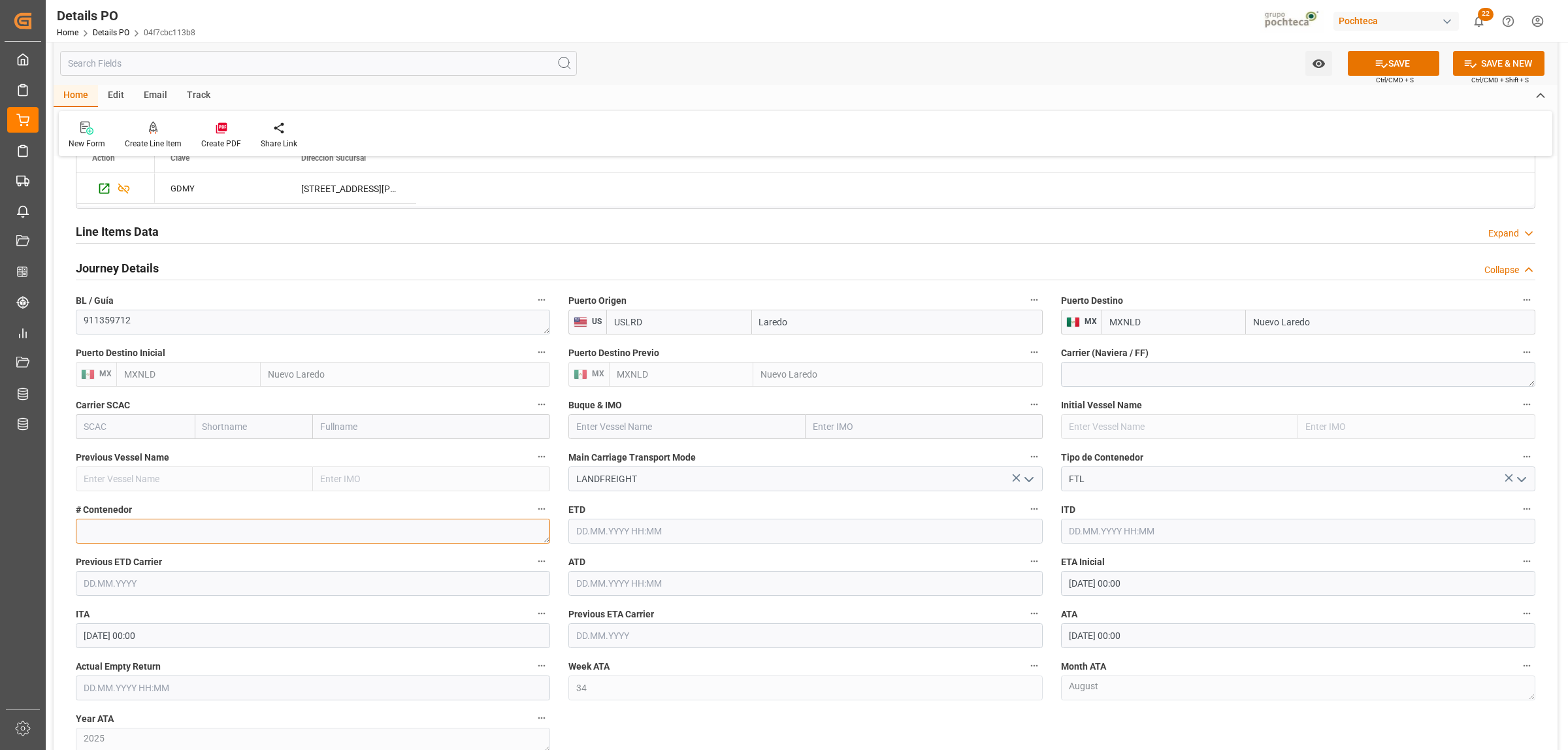
click at [117, 541] on textarea at bounding box center [314, 532] width 475 height 25
paste textarea "52668"
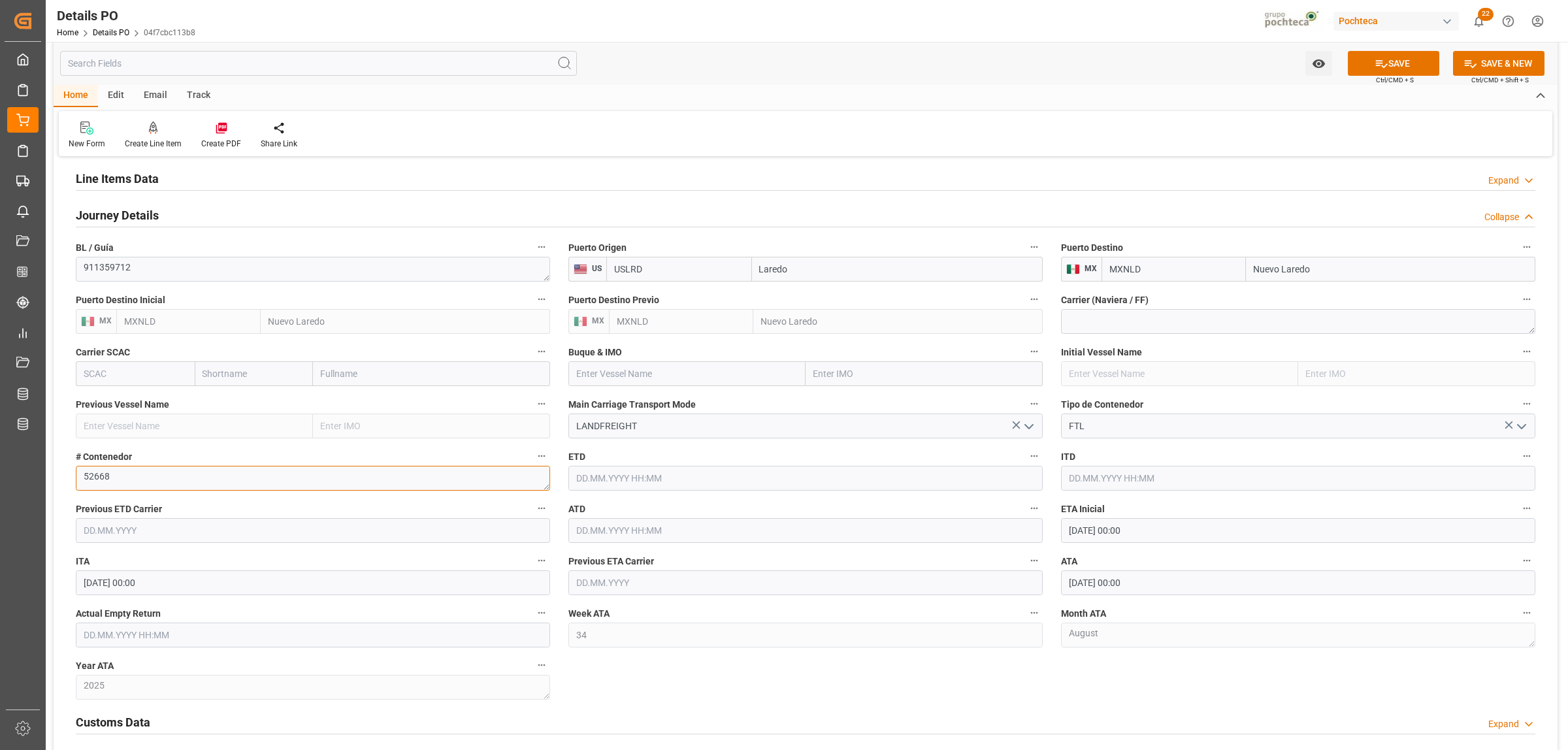
scroll to position [1144, 0]
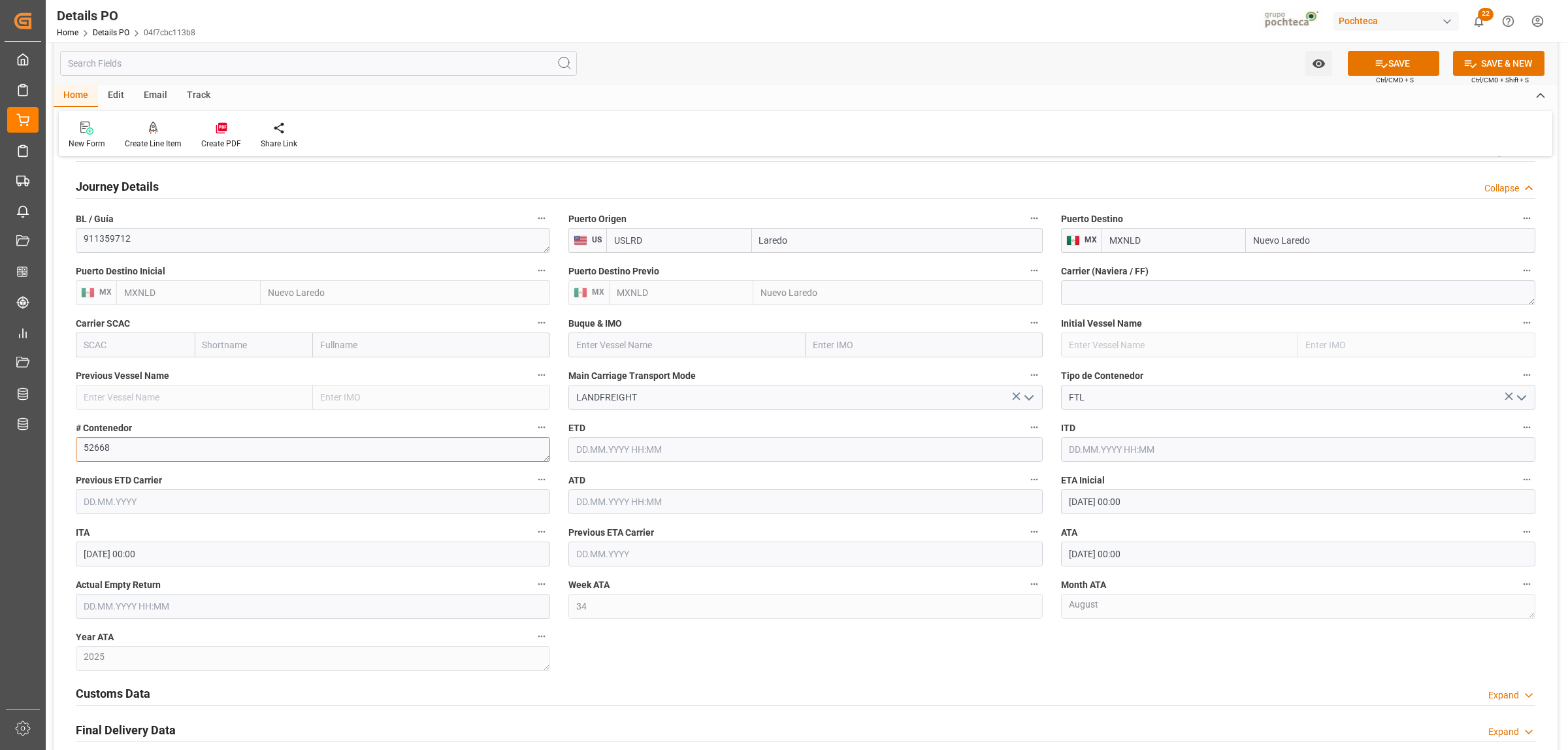
type textarea "52668"
click at [154, 612] on input "text" at bounding box center [314, 606] width 475 height 25
click at [141, 569] on span "27" at bounding box center [143, 568] width 9 height 9
type input "27.08.2025 00:00"
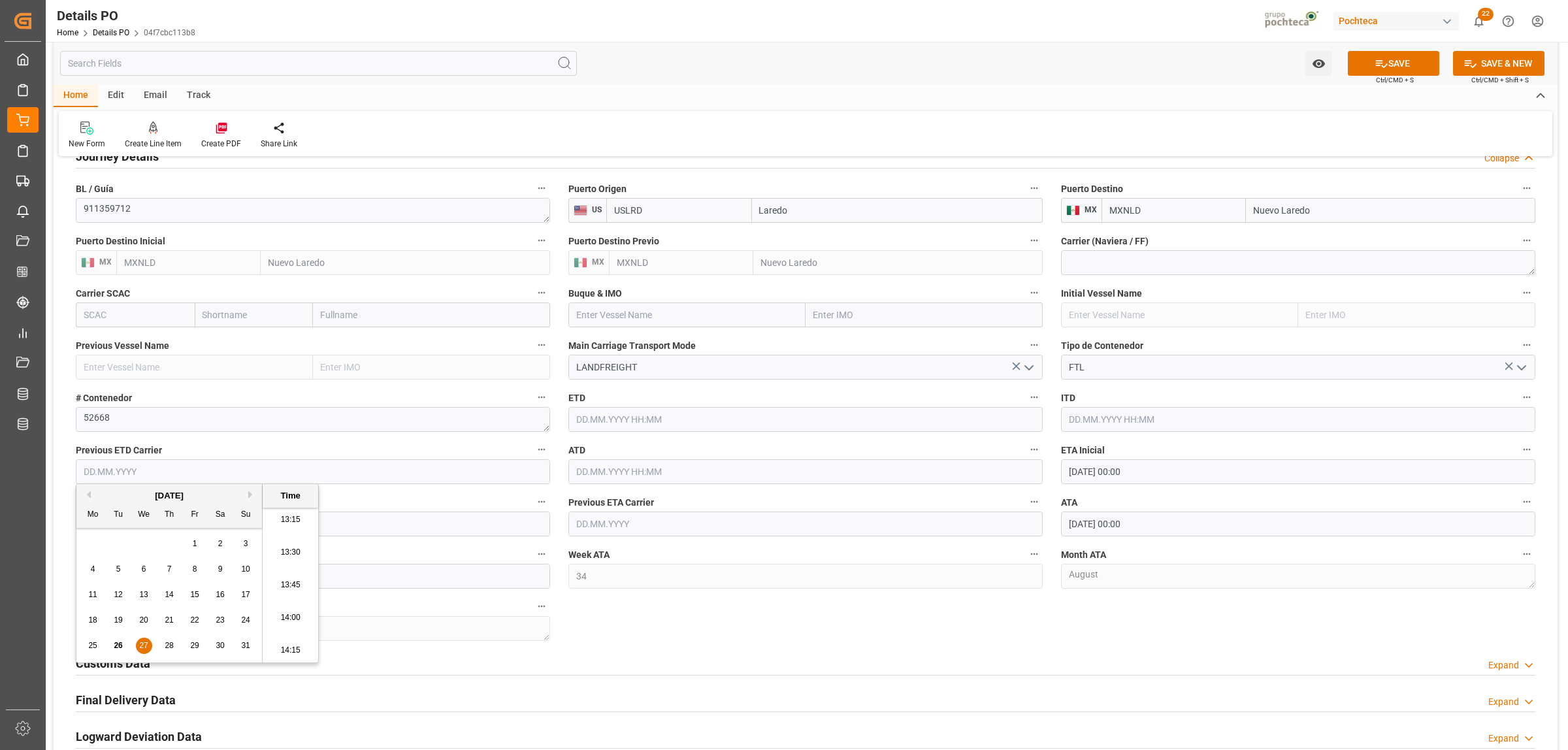
scroll to position [1307, 0]
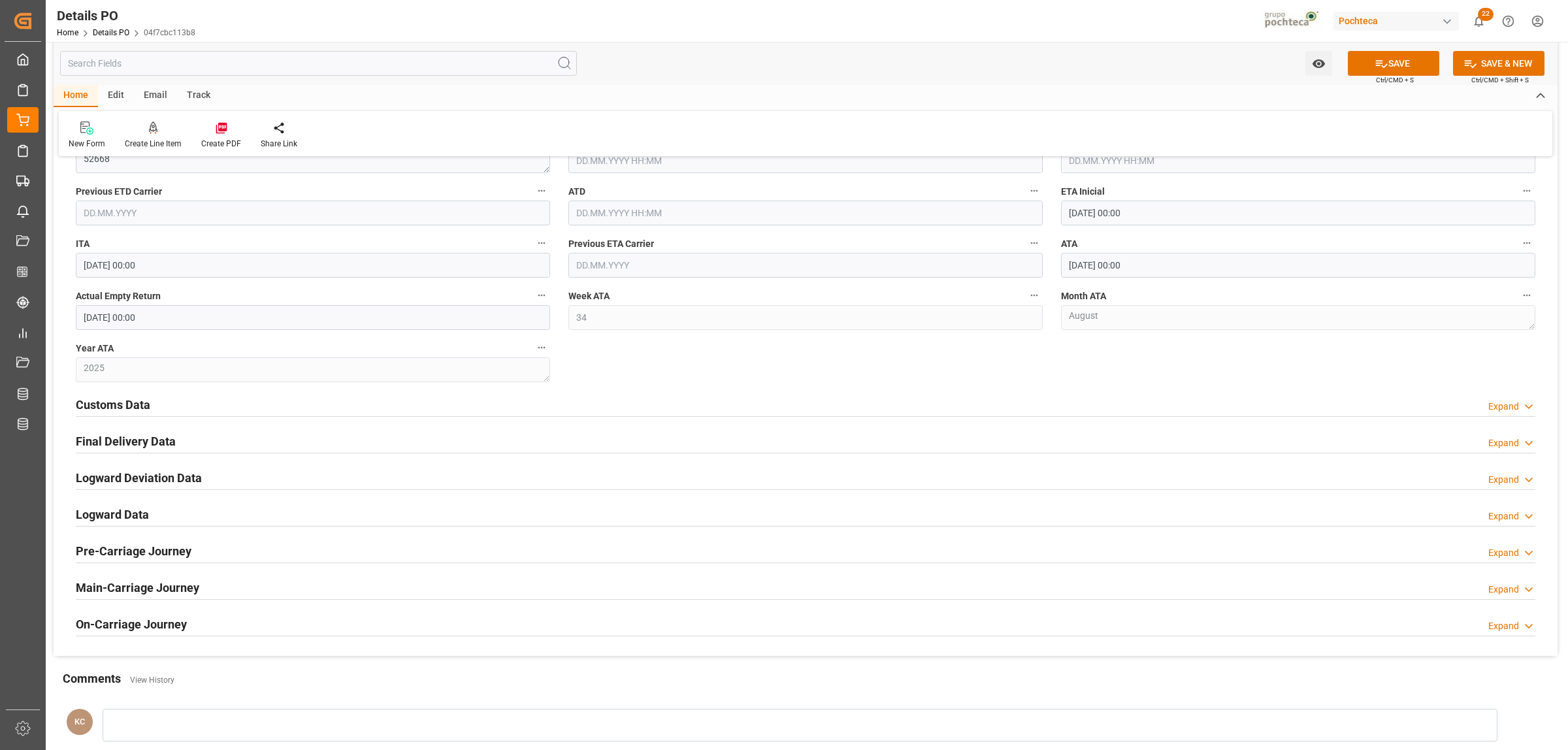
scroll to position [1470, 0]
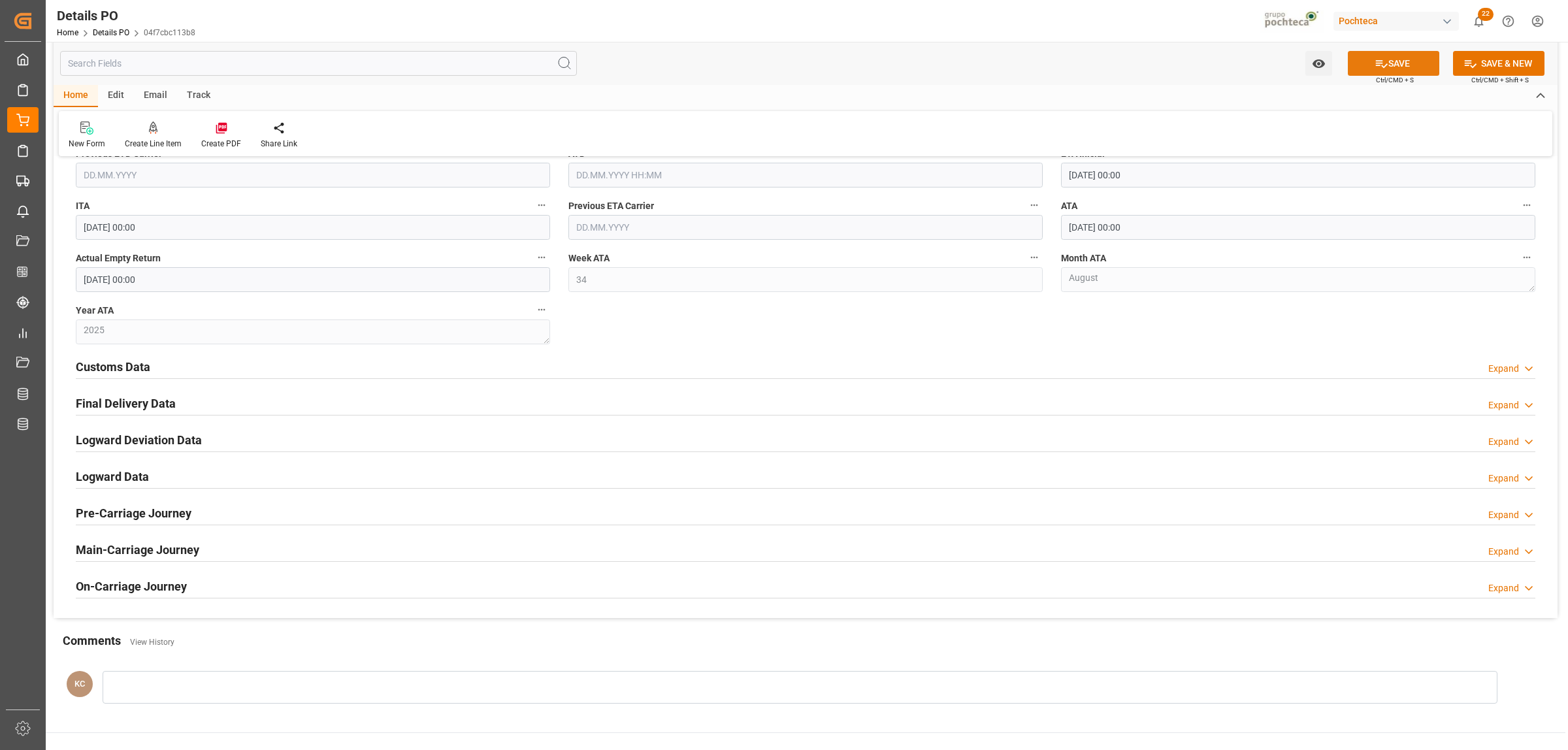
click at [1381, 64] on icon at bounding box center [1382, 64] width 14 height 14
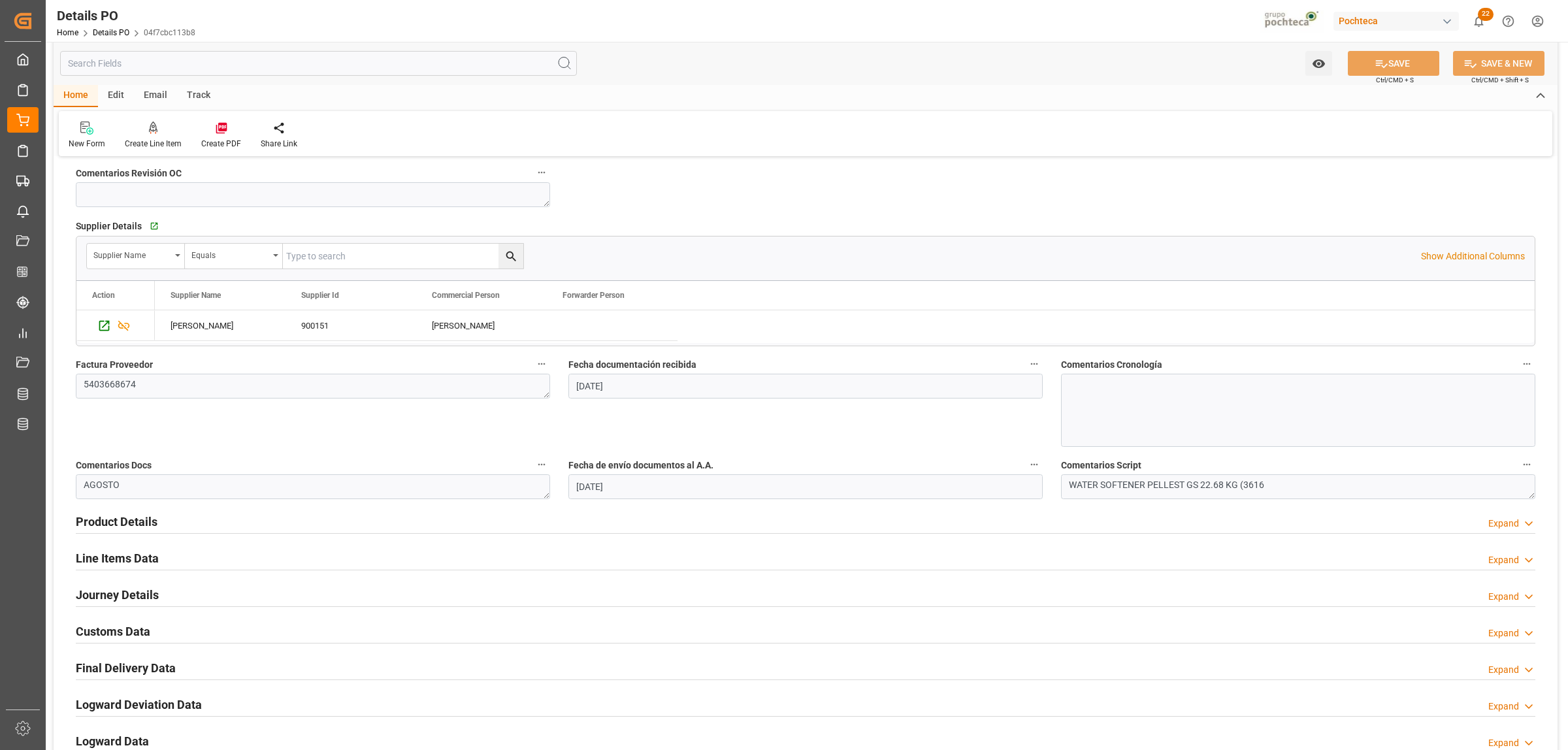
scroll to position [511, 0]
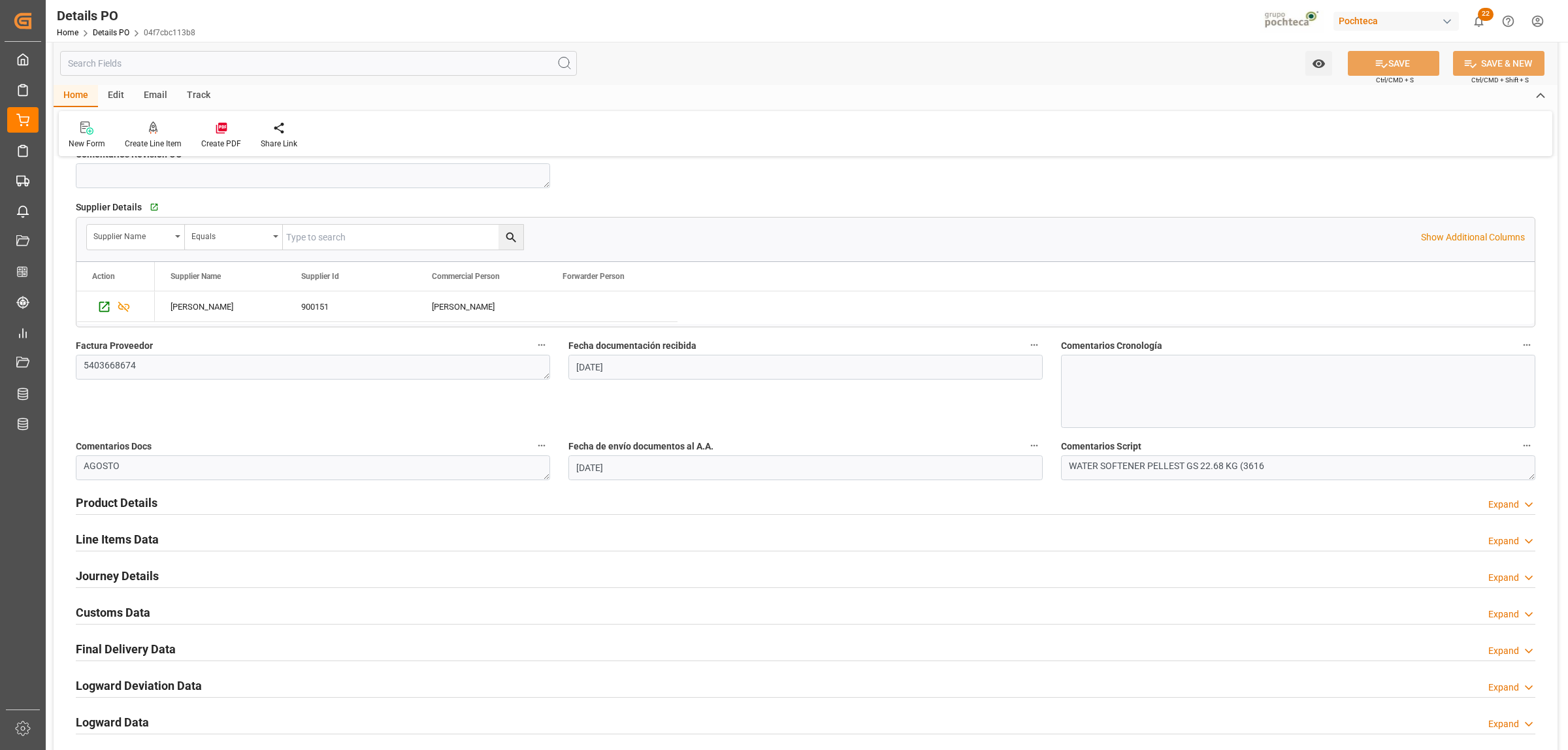
click at [119, 653] on h2 "Final Delivery Data" at bounding box center [126, 650] width 100 height 17
click at [173, 681] on icon "button" at bounding box center [176, 682] width 12 height 12
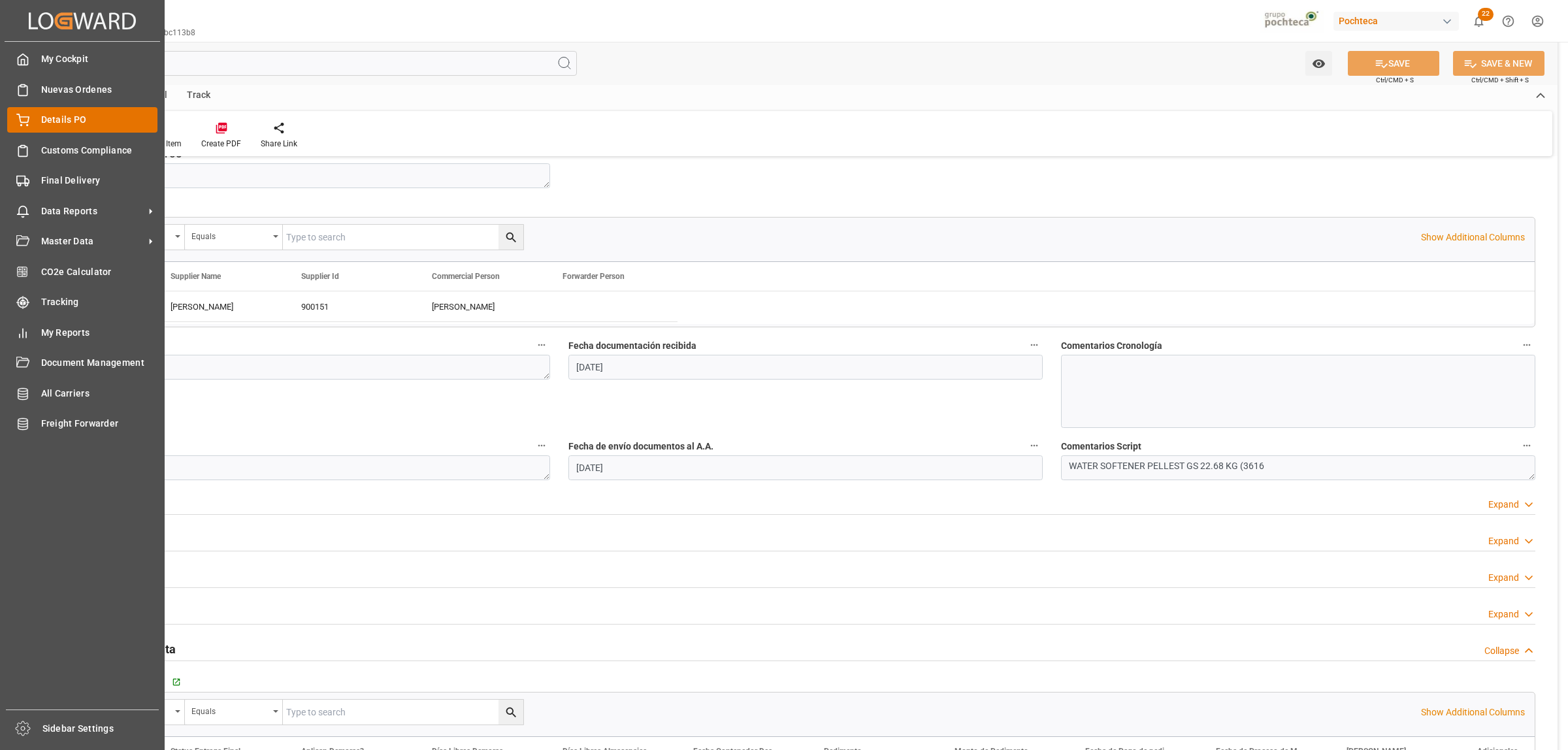
click at [38, 121] on div "Details PO Details PO" at bounding box center [82, 120] width 151 height 25
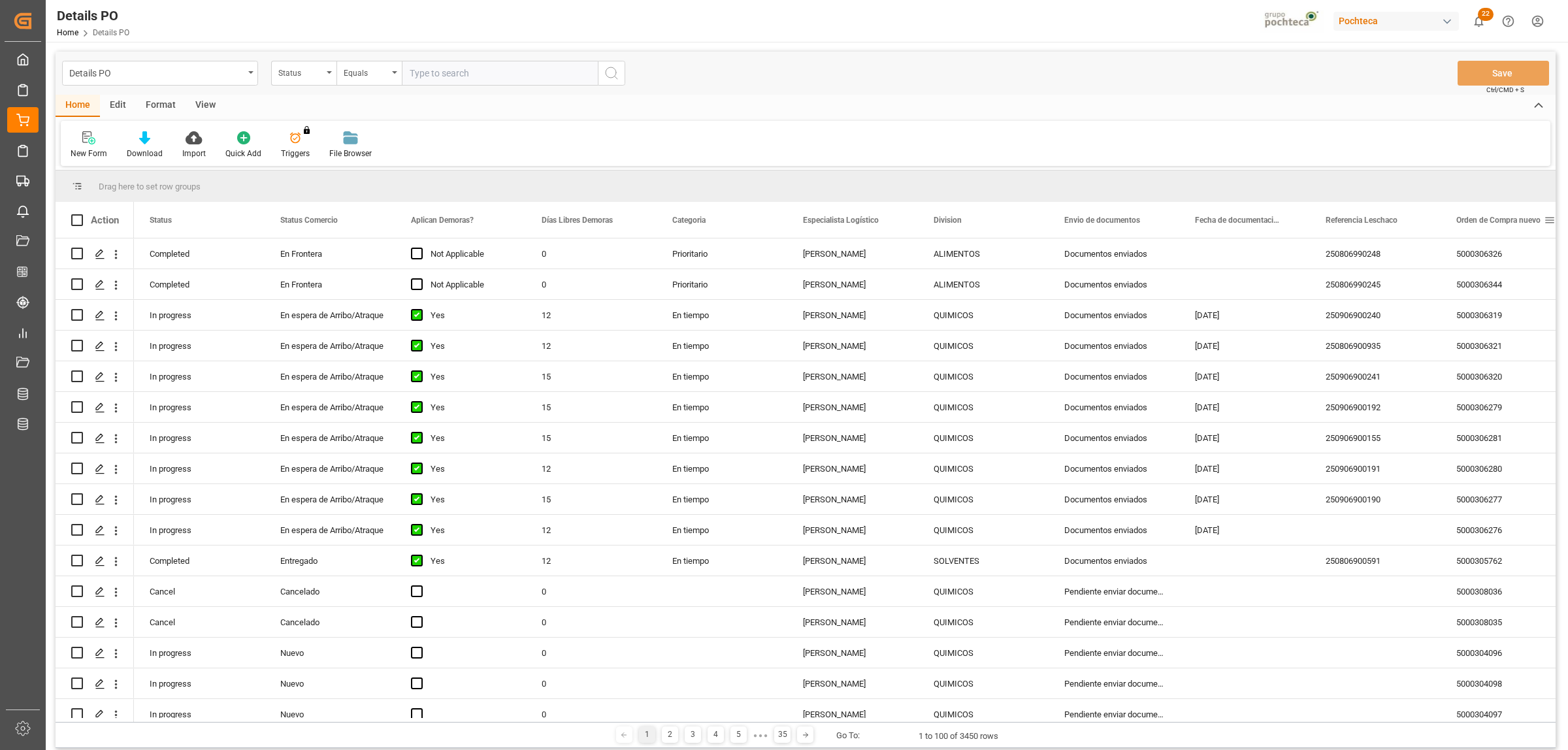
click at [1547, 219] on span at bounding box center [1550, 220] width 12 height 12
click at [1511, 226] on span "filter" at bounding box center [1506, 222] width 12 height 12
type input "5000306339"
click at [1510, 327] on button "Apply" at bounding box center [1499, 331] width 24 height 14
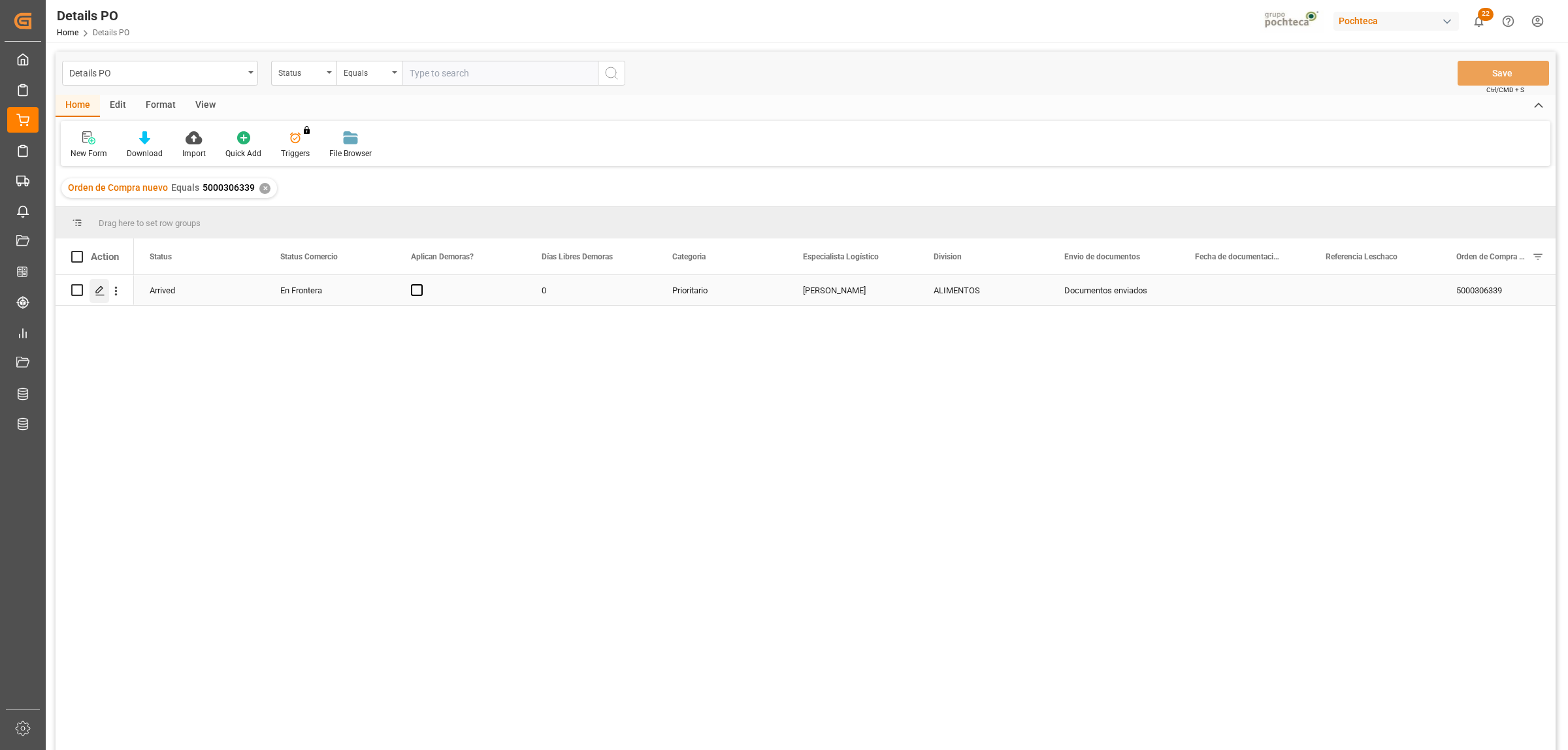
click at [96, 294] on line "Press SPACE to select this row." at bounding box center [100, 294] width 8 height 0
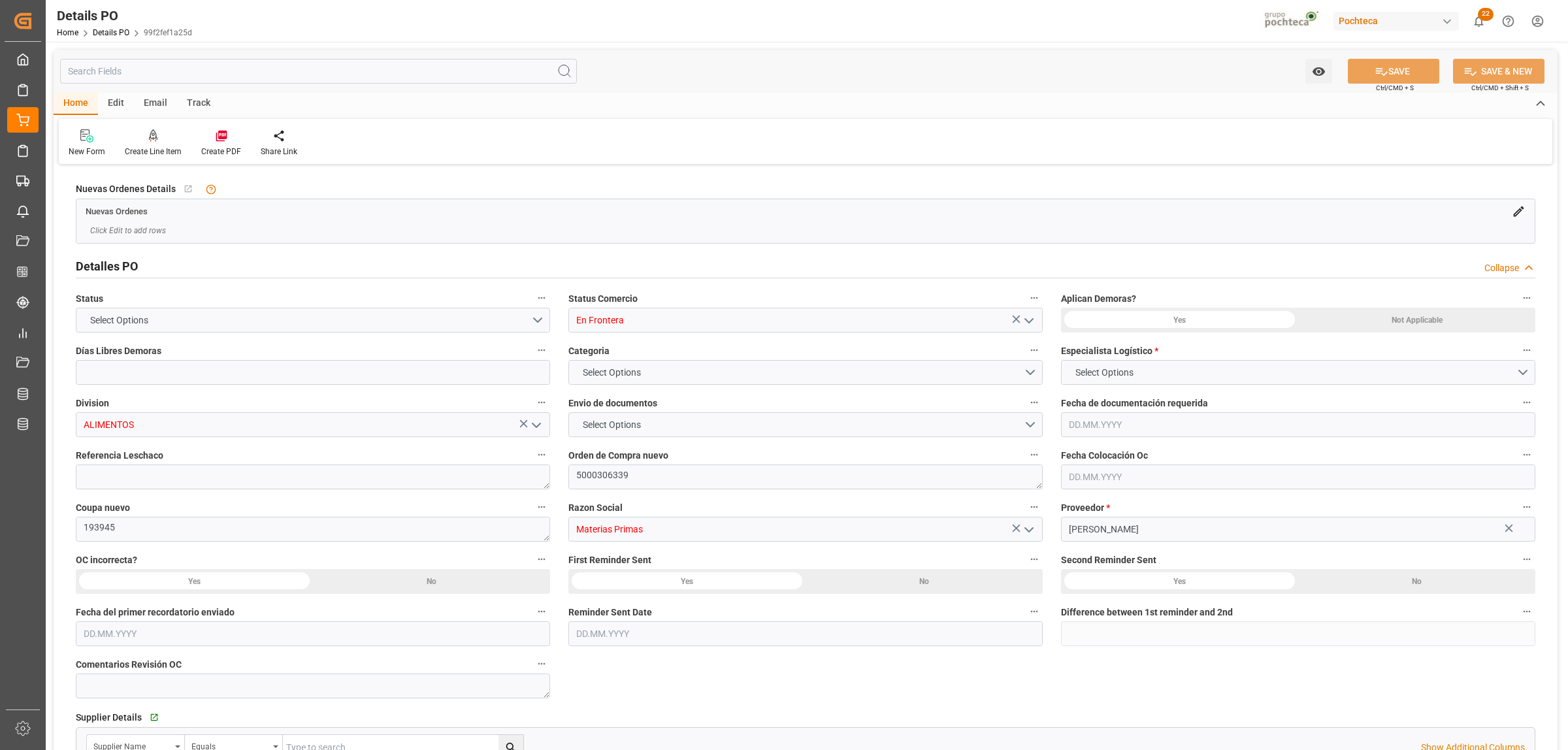
type input "0"
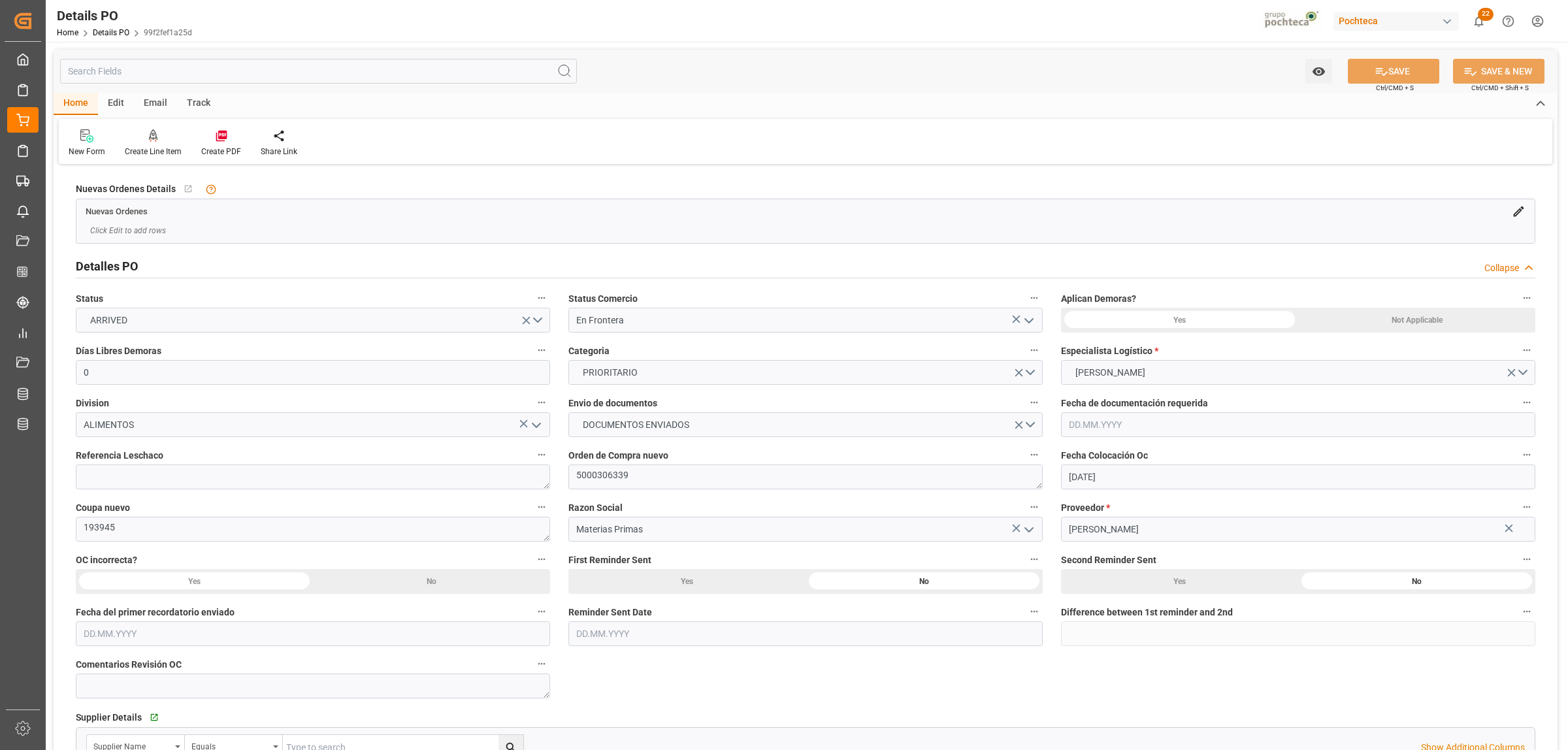
type input "20.07.2025"
type input "25.08.2025"
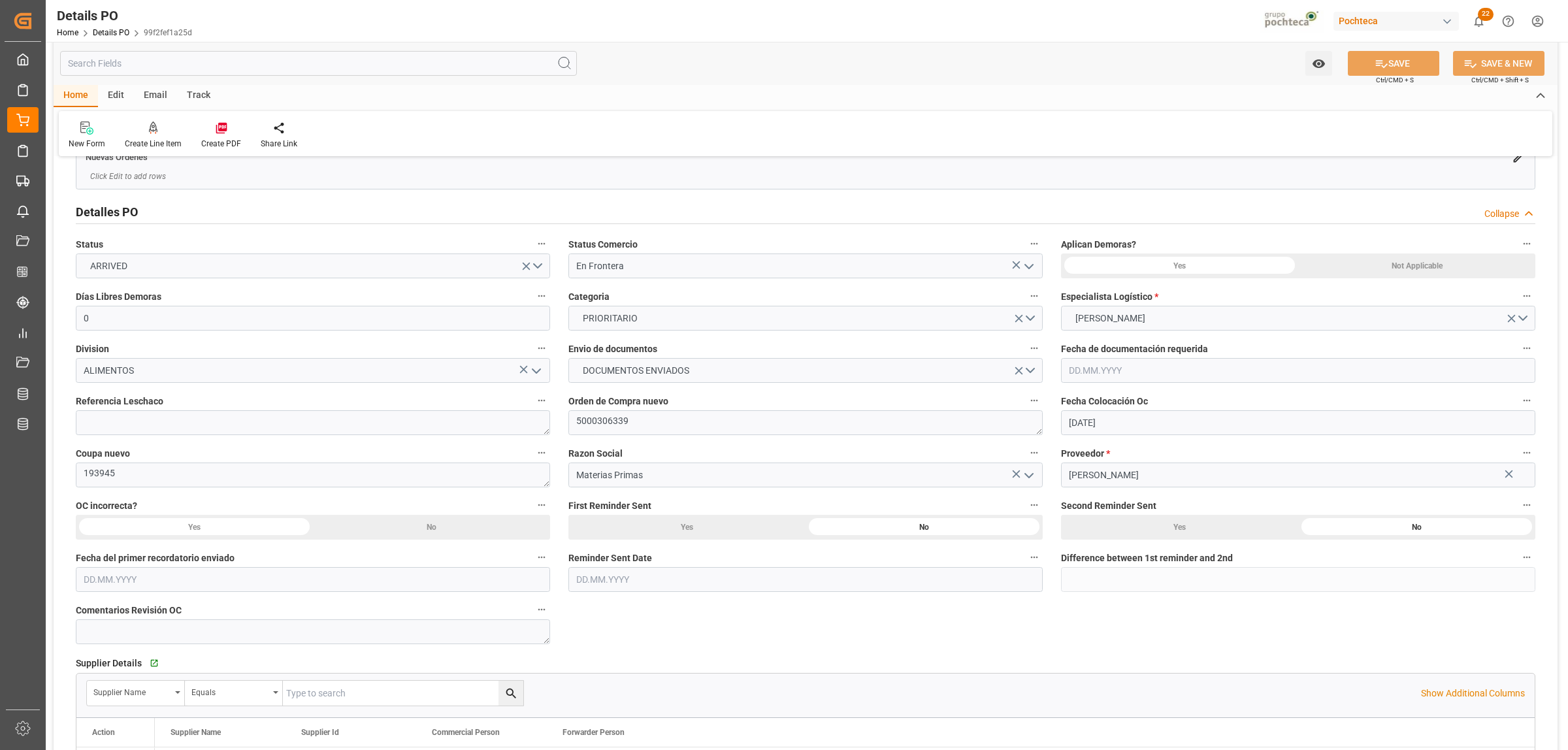
scroll to position [82, 0]
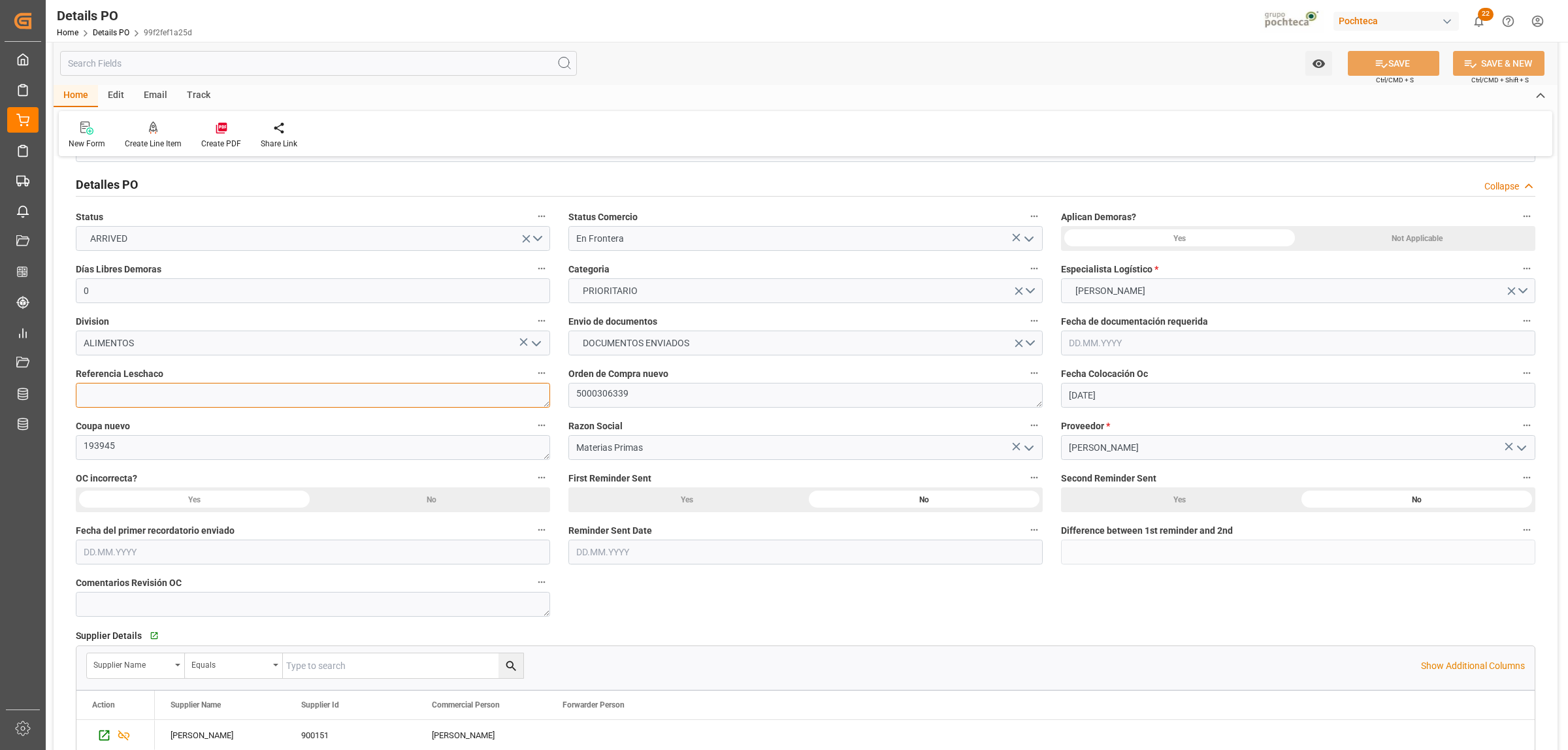
click at [353, 389] on textarea at bounding box center [314, 396] width 475 height 25
paste textarea "250806990247"
type textarea "250806990247"
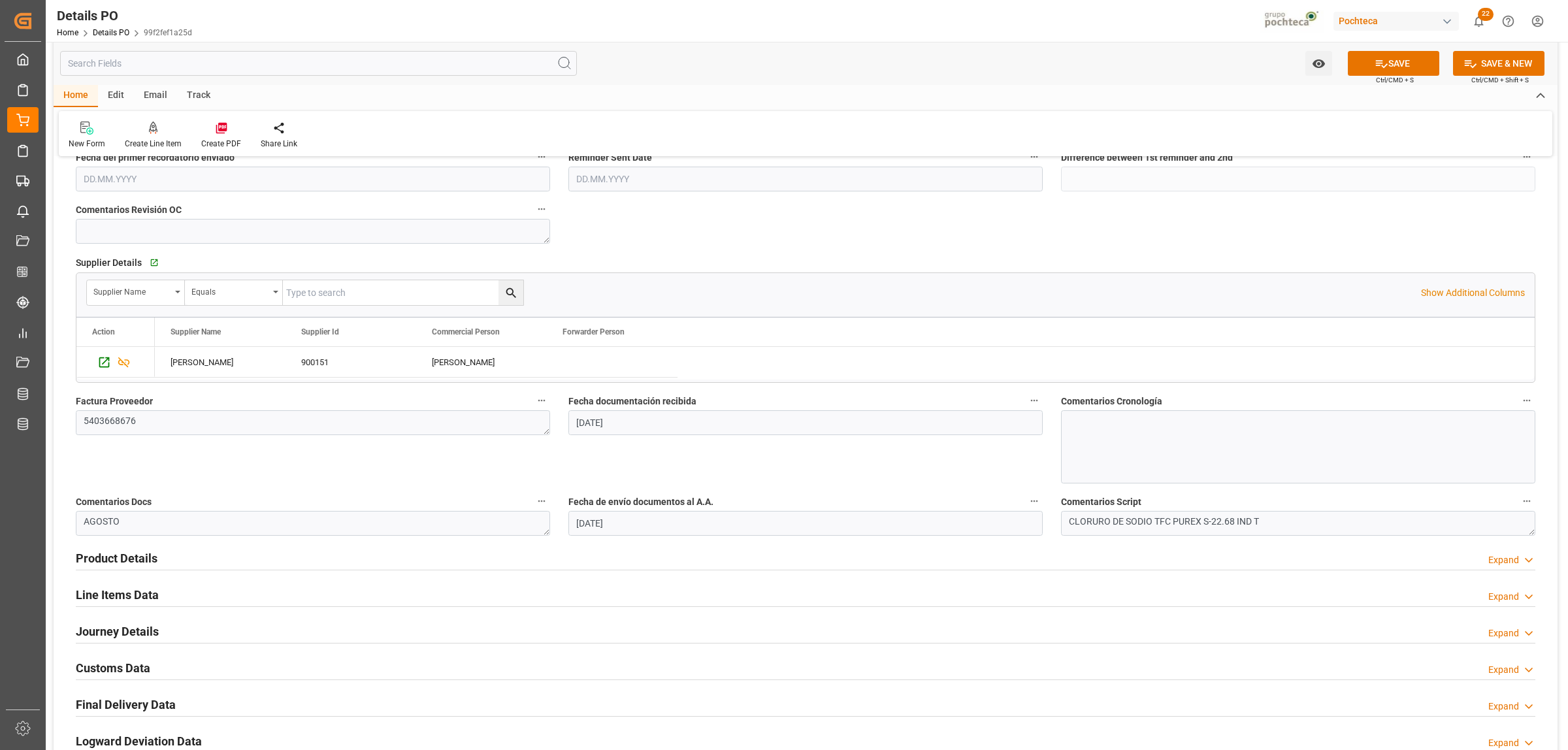
scroll to position [571, 0]
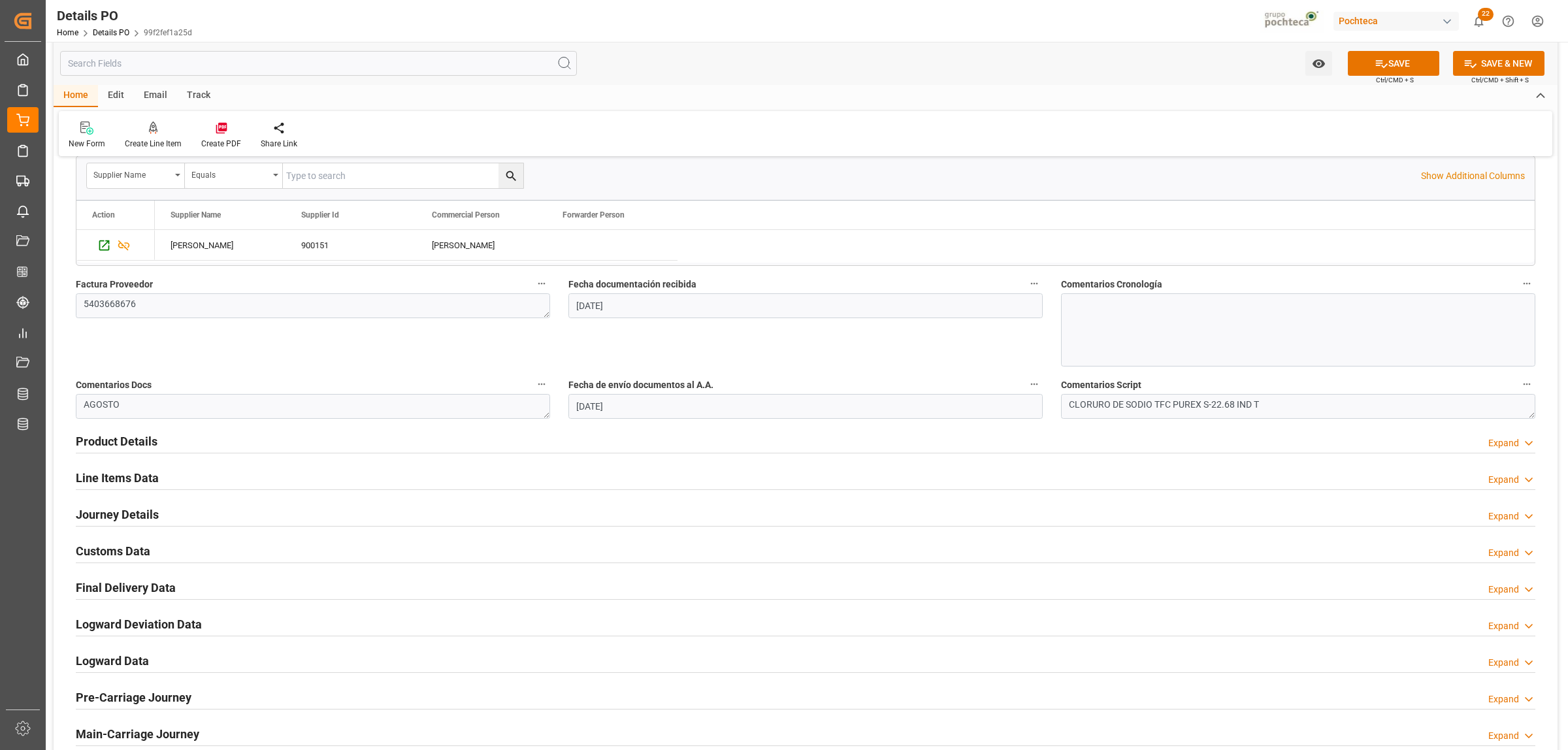
click at [127, 517] on h2 "Journey Details" at bounding box center [118, 514] width 83 height 17
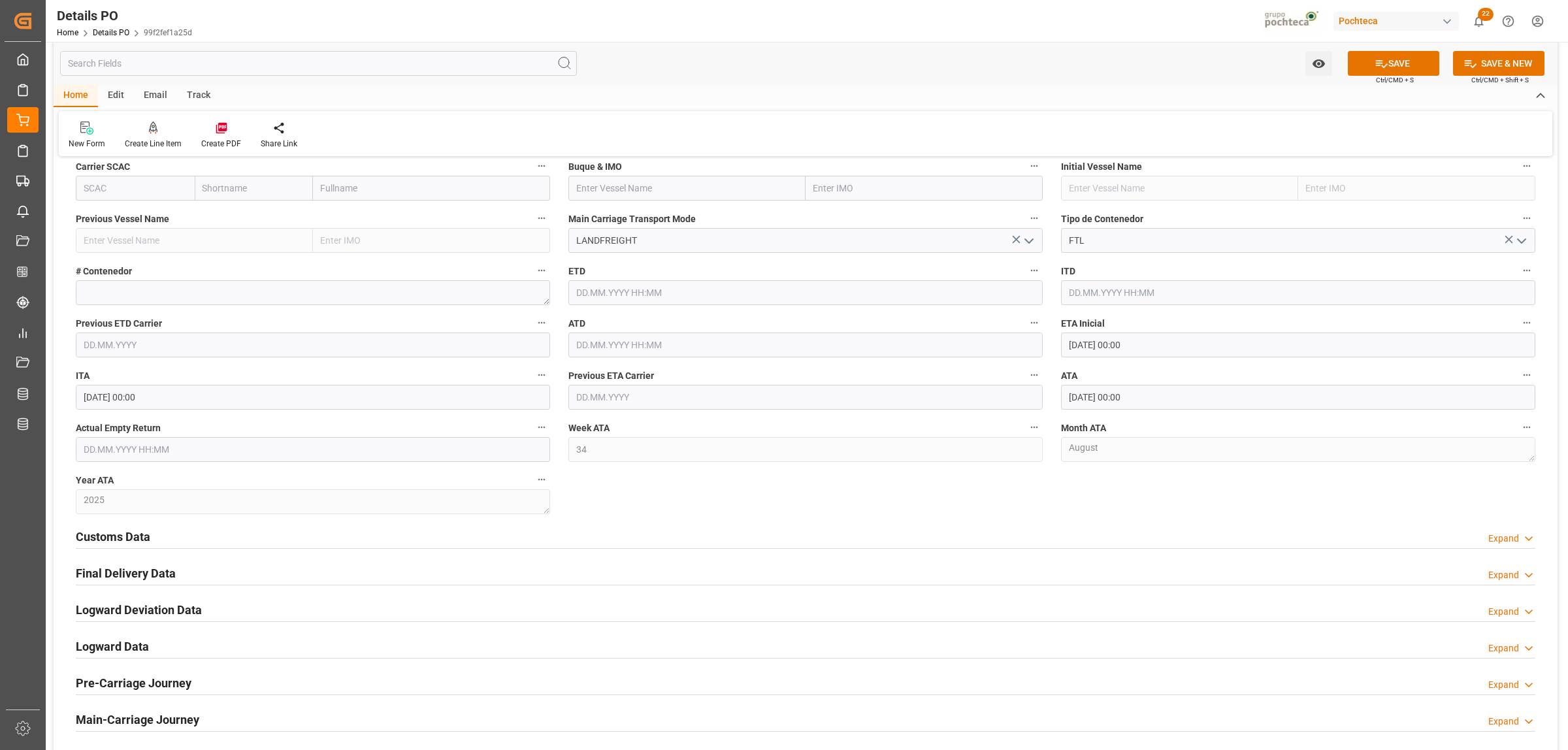
scroll to position [1062, 0]
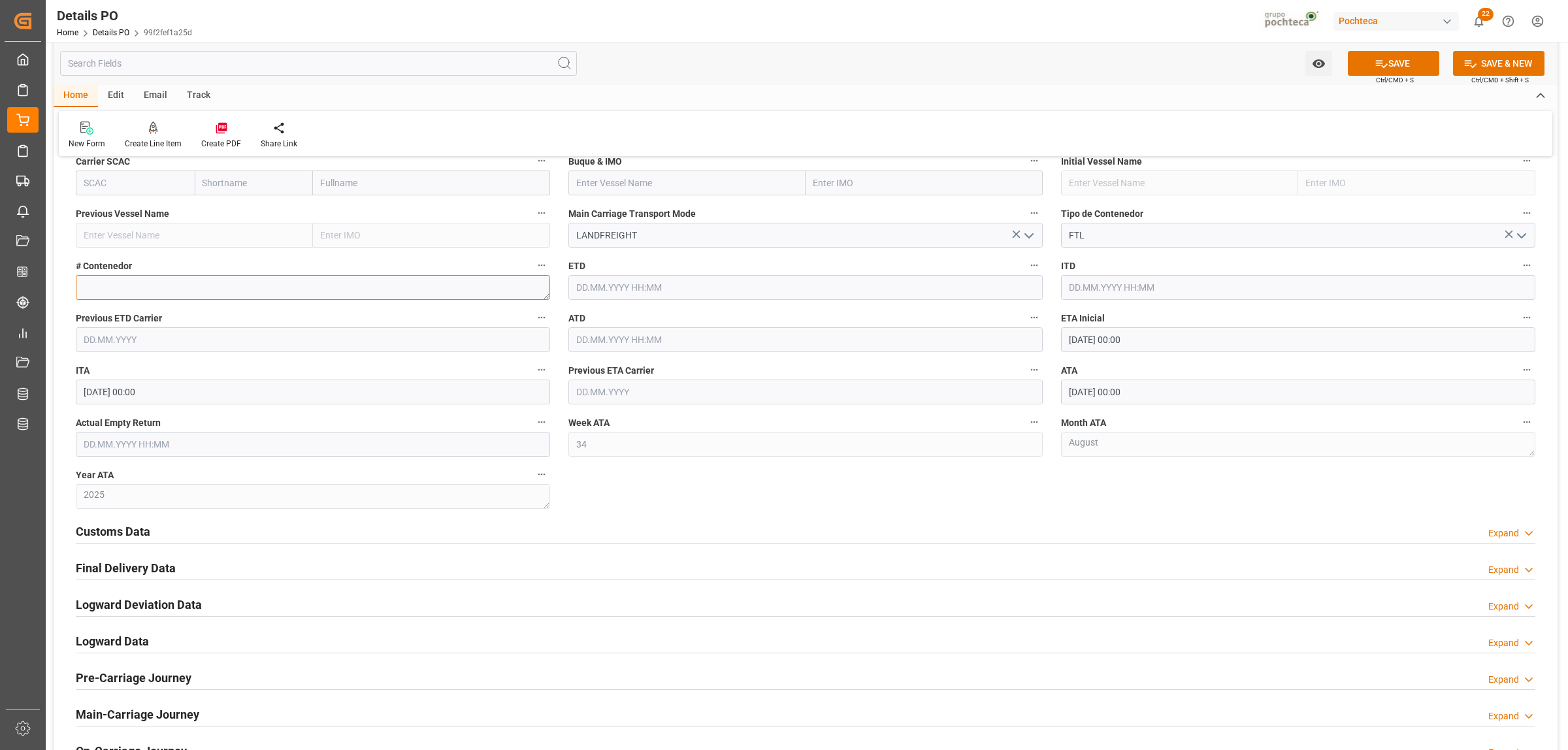
click at [197, 297] on textarea at bounding box center [314, 288] width 475 height 25
paste textarea "52154"
type textarea "52154"
click at [153, 446] on input "text" at bounding box center [314, 445] width 475 height 25
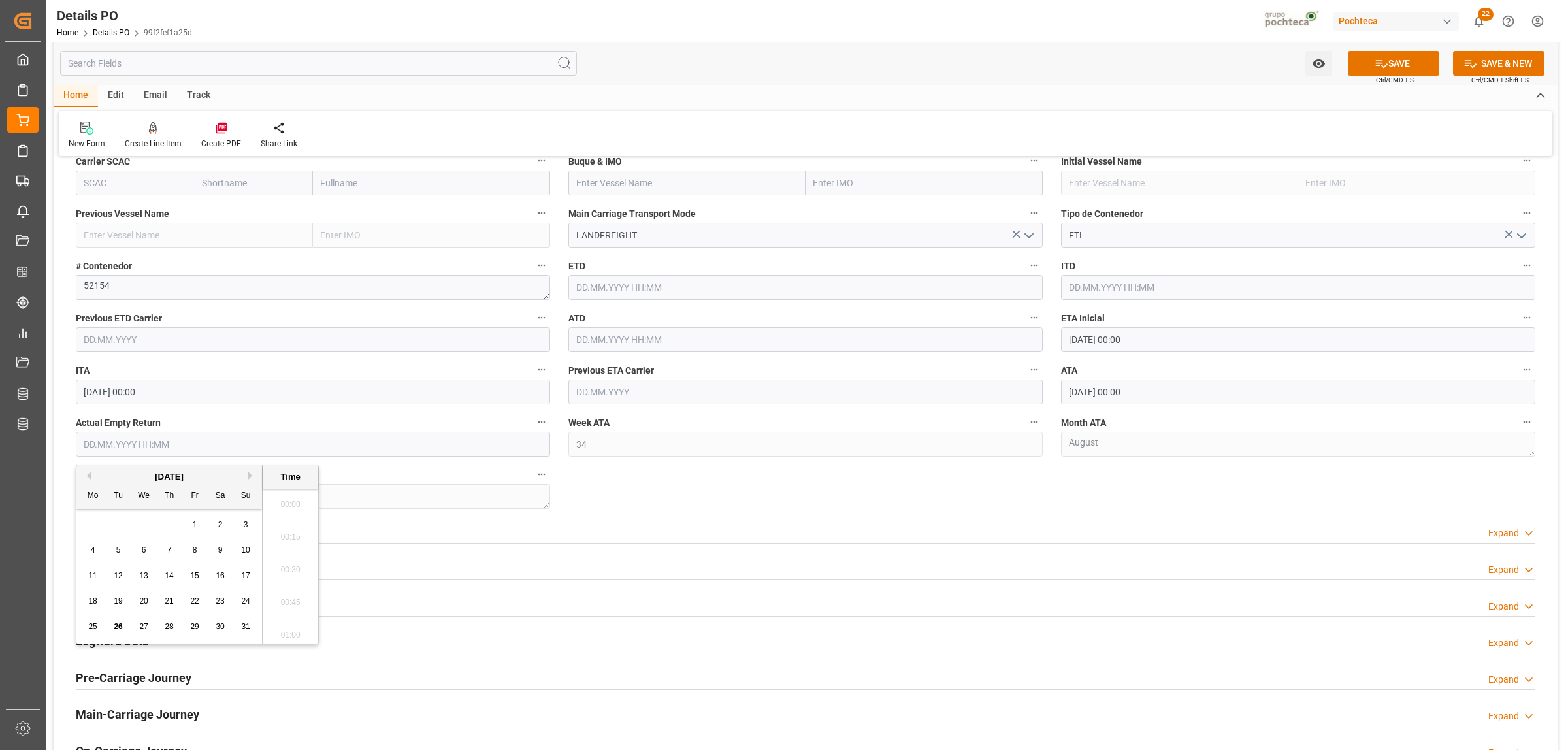
scroll to position [1768, 0]
click at [143, 634] on div "27" at bounding box center [144, 627] width 16 height 15
type input "27.08.2025 00:00"
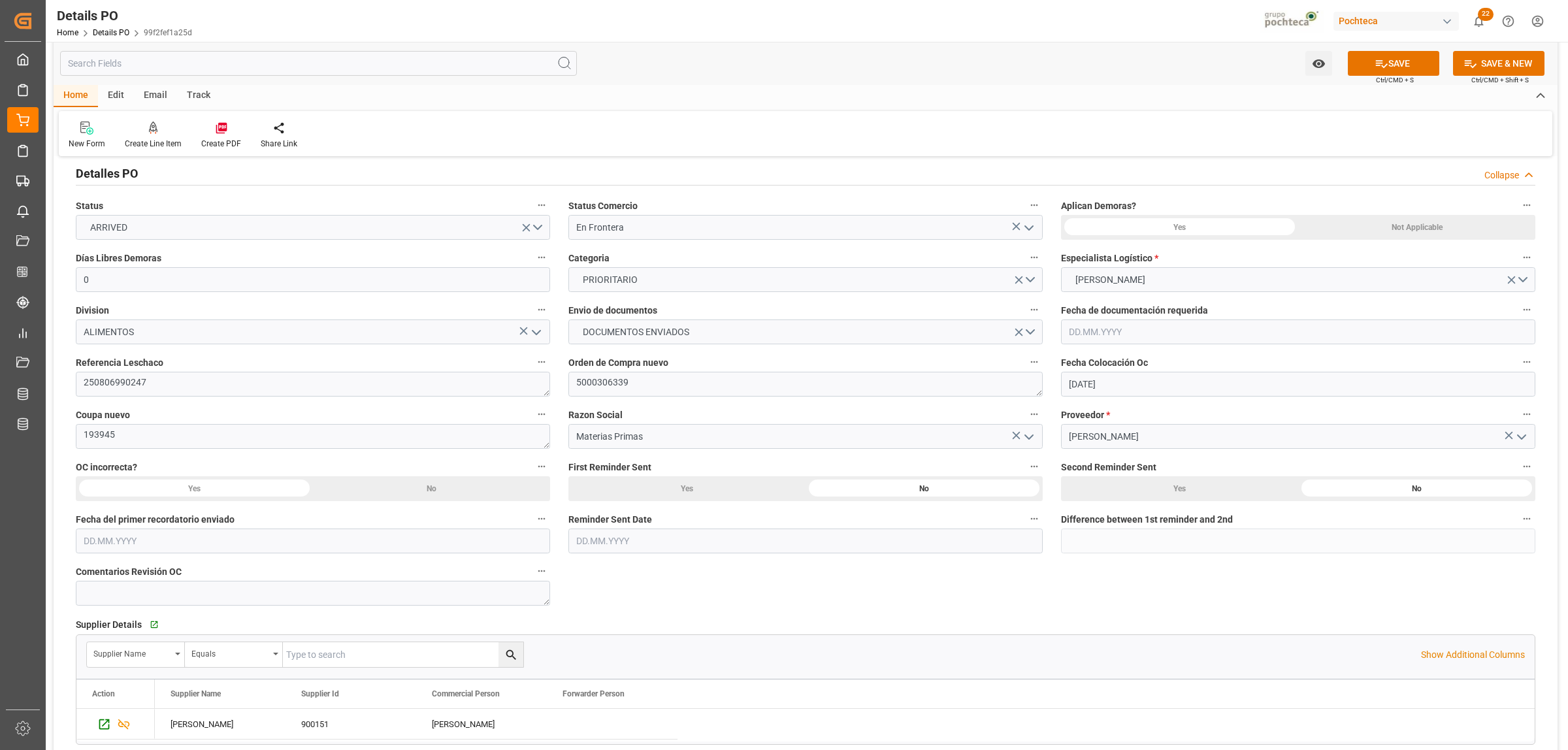
scroll to position [82, 0]
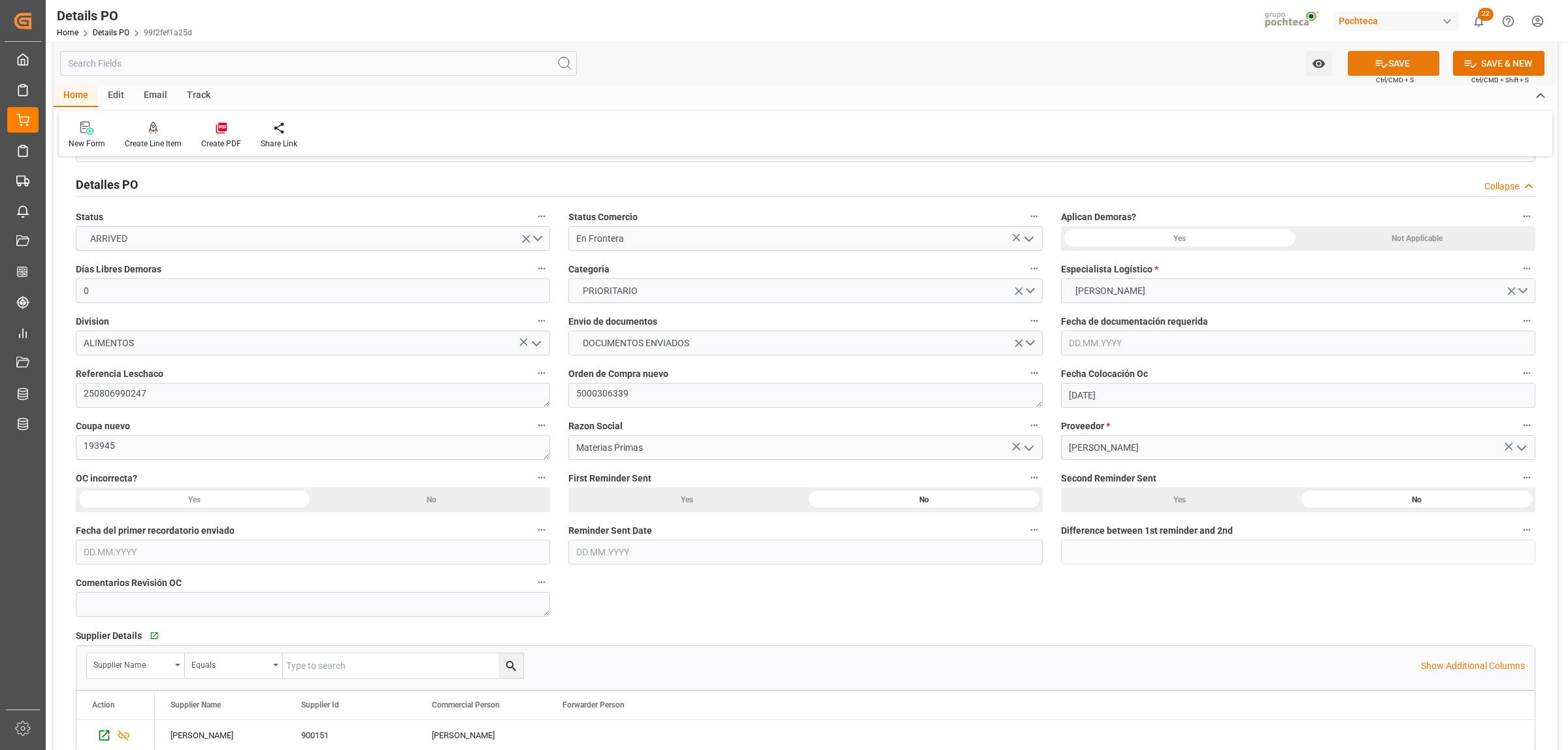
click at [1381, 66] on icon at bounding box center [1382, 64] width 14 height 14
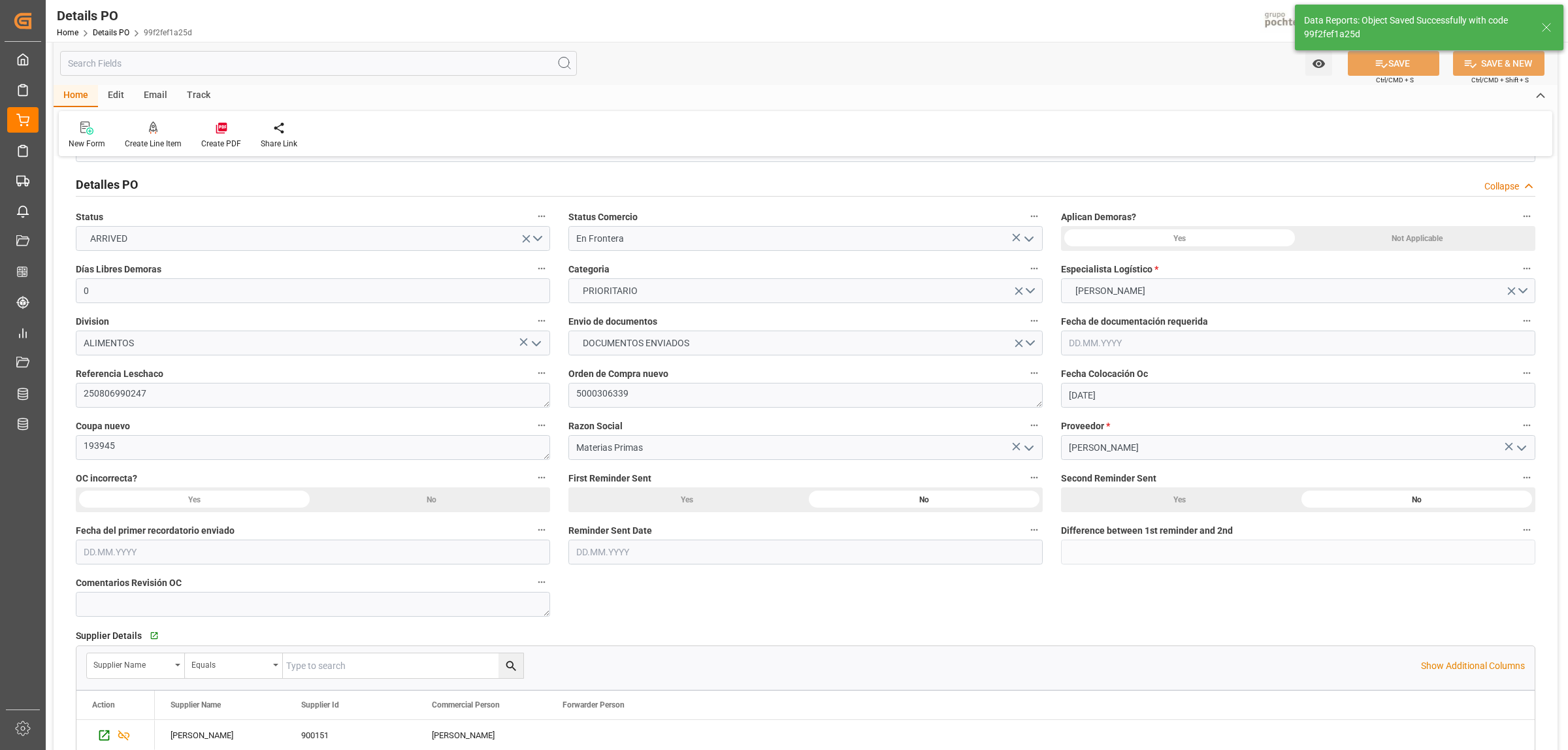
type textarea "250806990247"
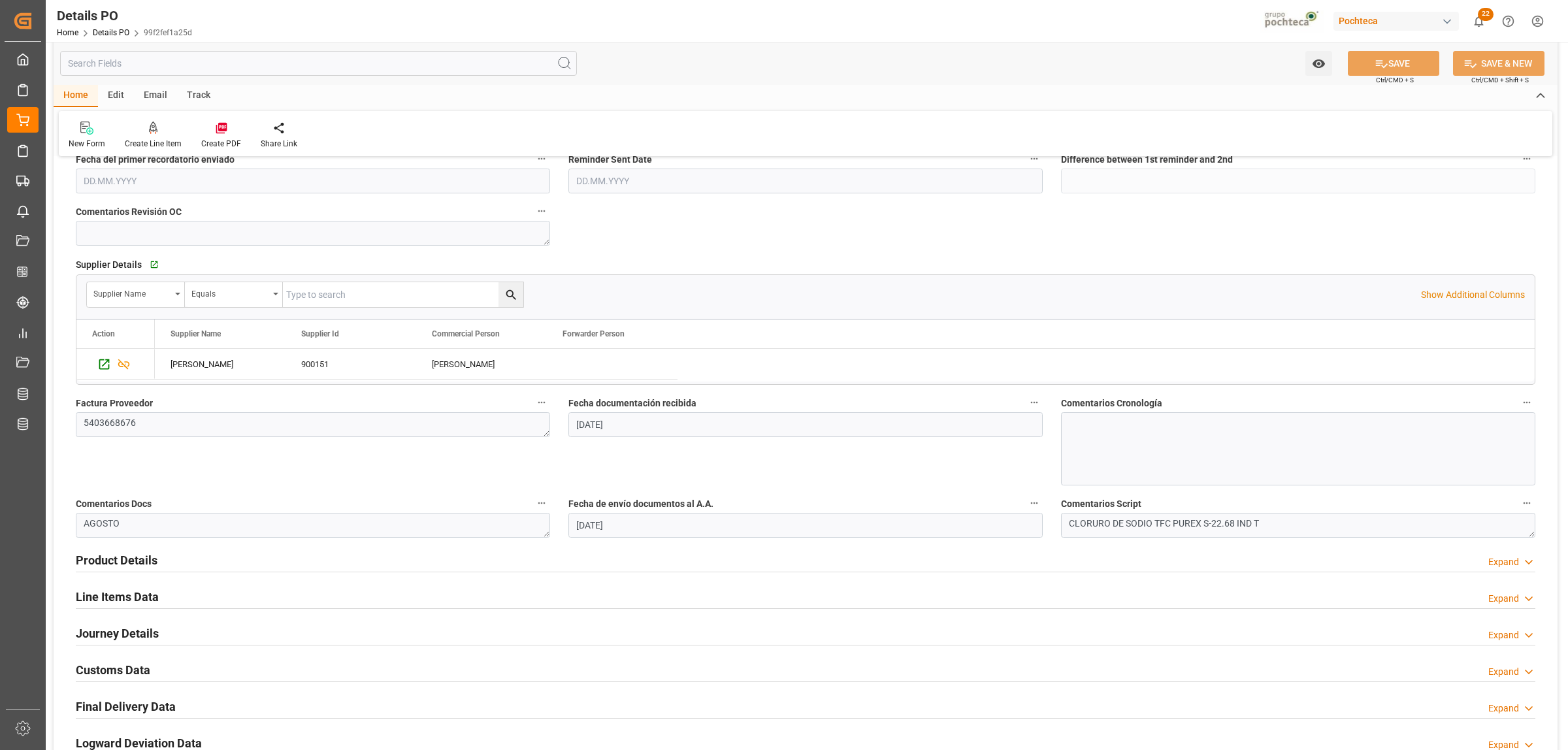
scroll to position [490, 0]
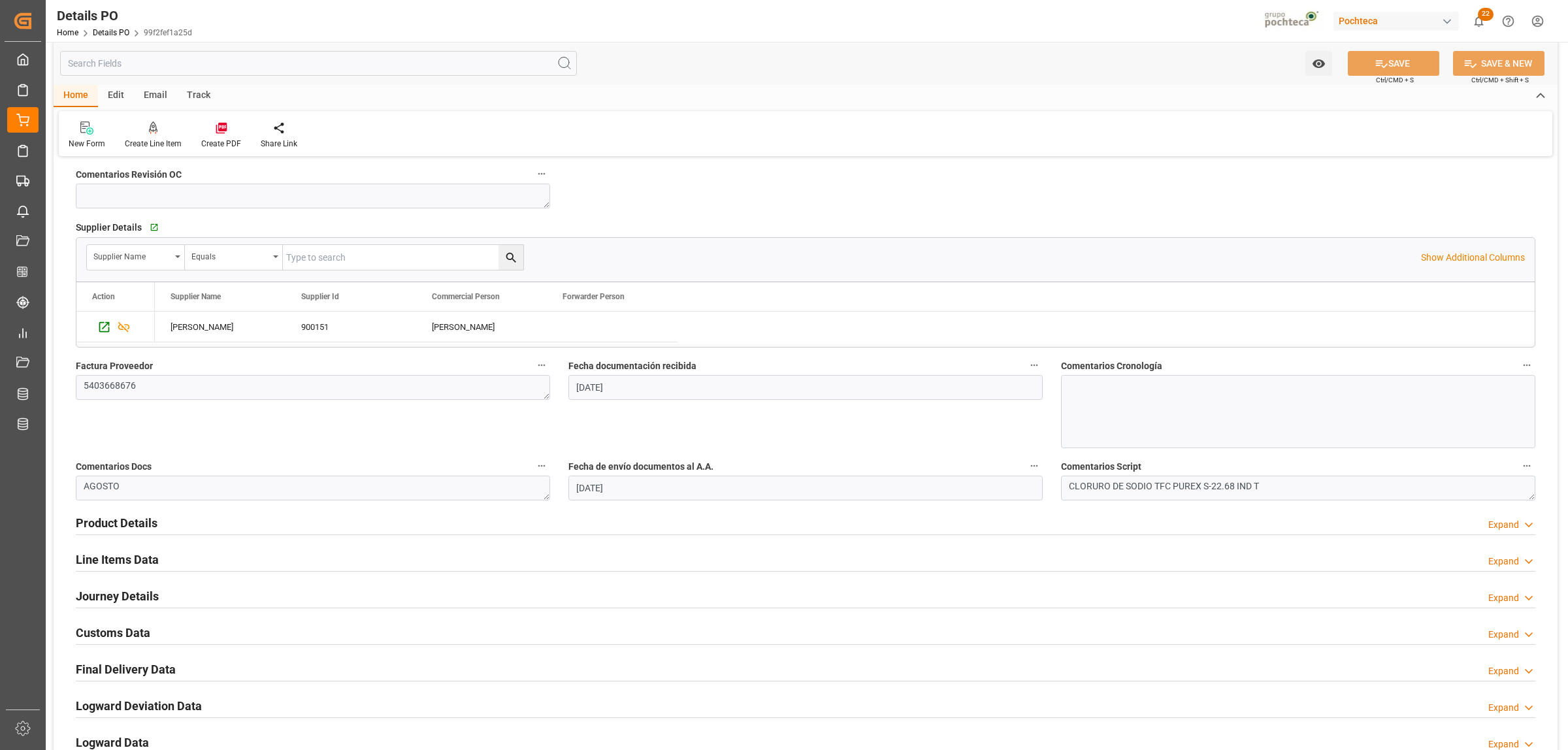
click at [116, 675] on h2 "Final Delivery Data" at bounding box center [126, 670] width 100 height 17
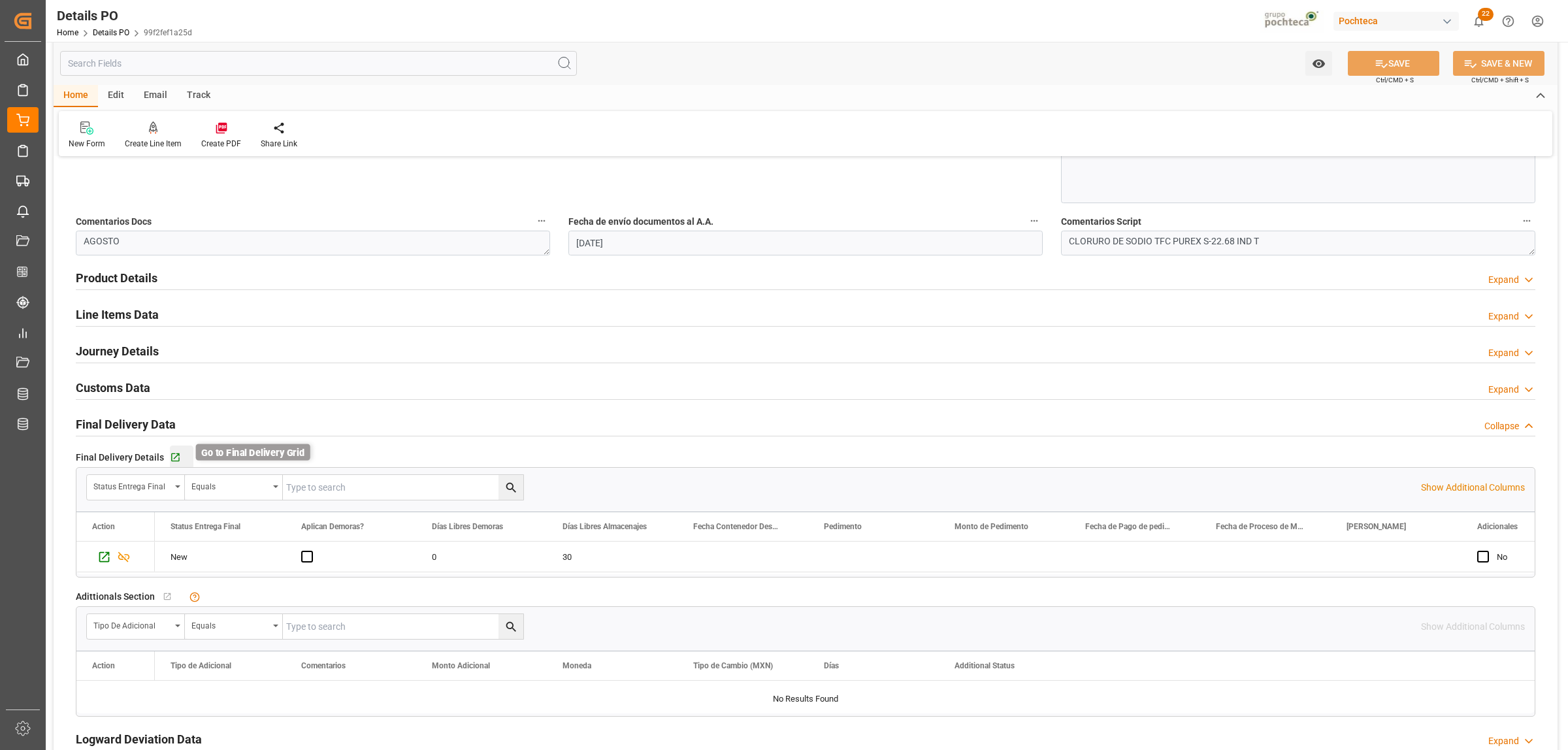
click at [172, 458] on icon "button" at bounding box center [176, 458] width 12 height 12
click at [114, 347] on h2 "Journey Details" at bounding box center [118, 351] width 83 height 17
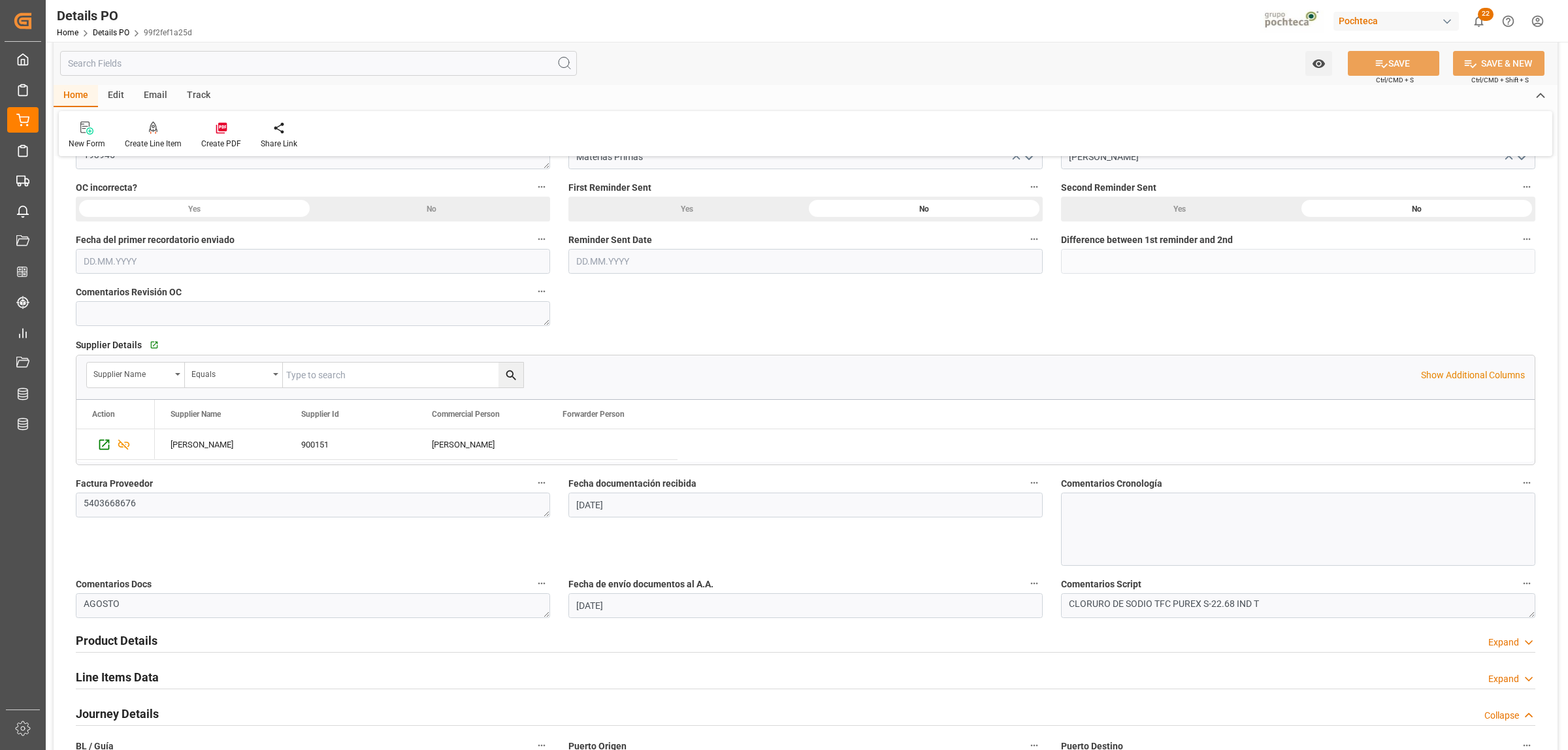
scroll to position [327, 0]
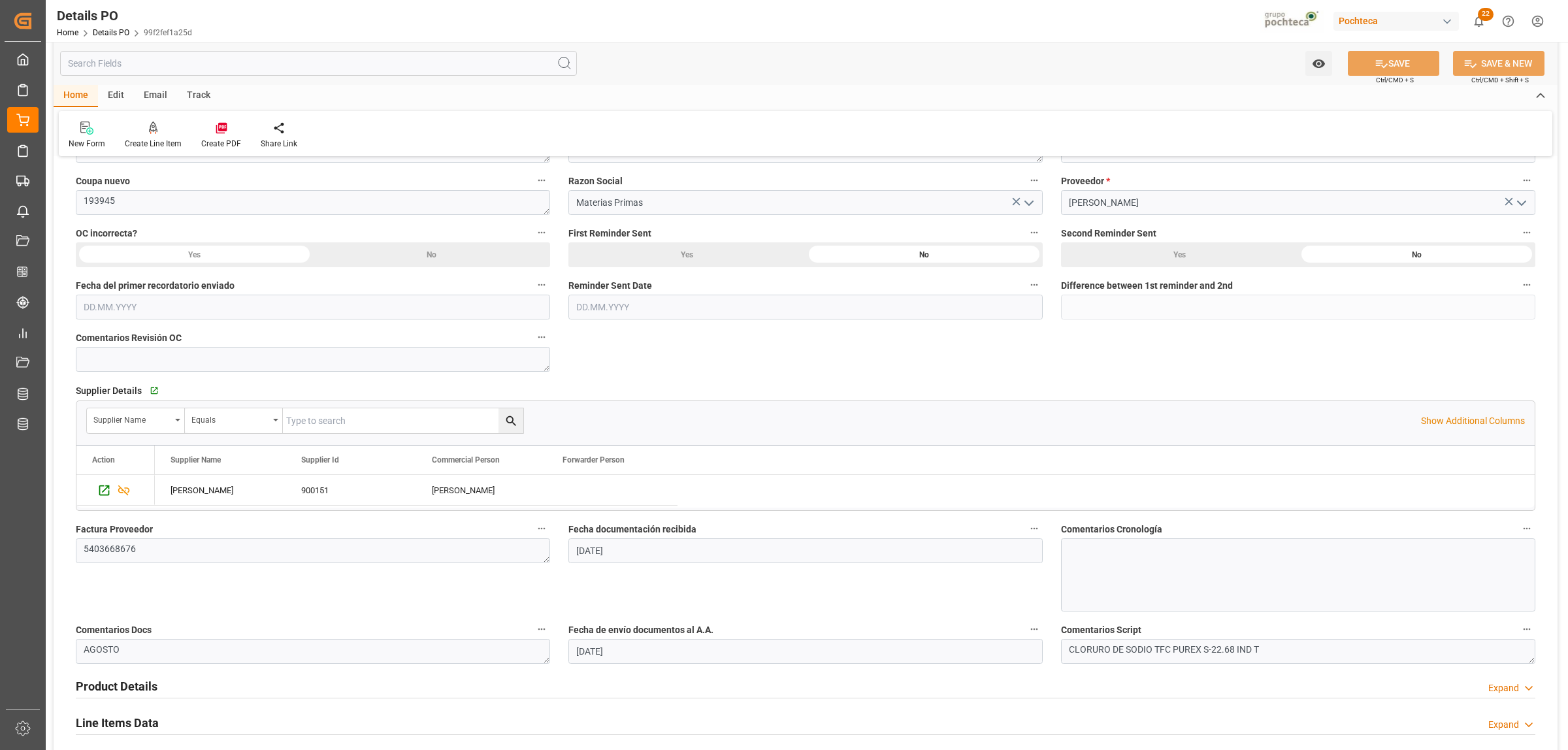
click at [124, 721] on h2 "Line Items Data" at bounding box center [118, 723] width 83 height 17
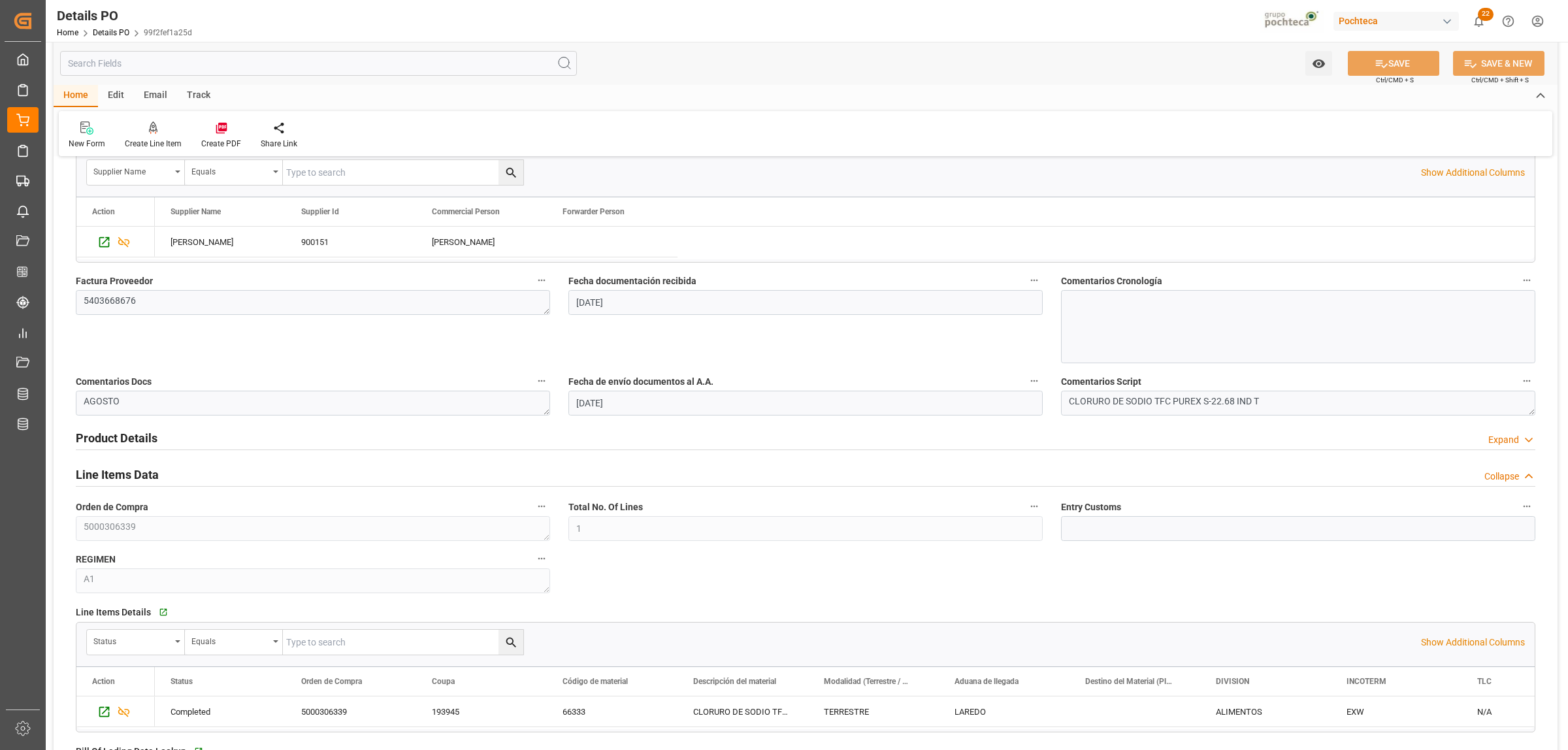
scroll to position [653, 0]
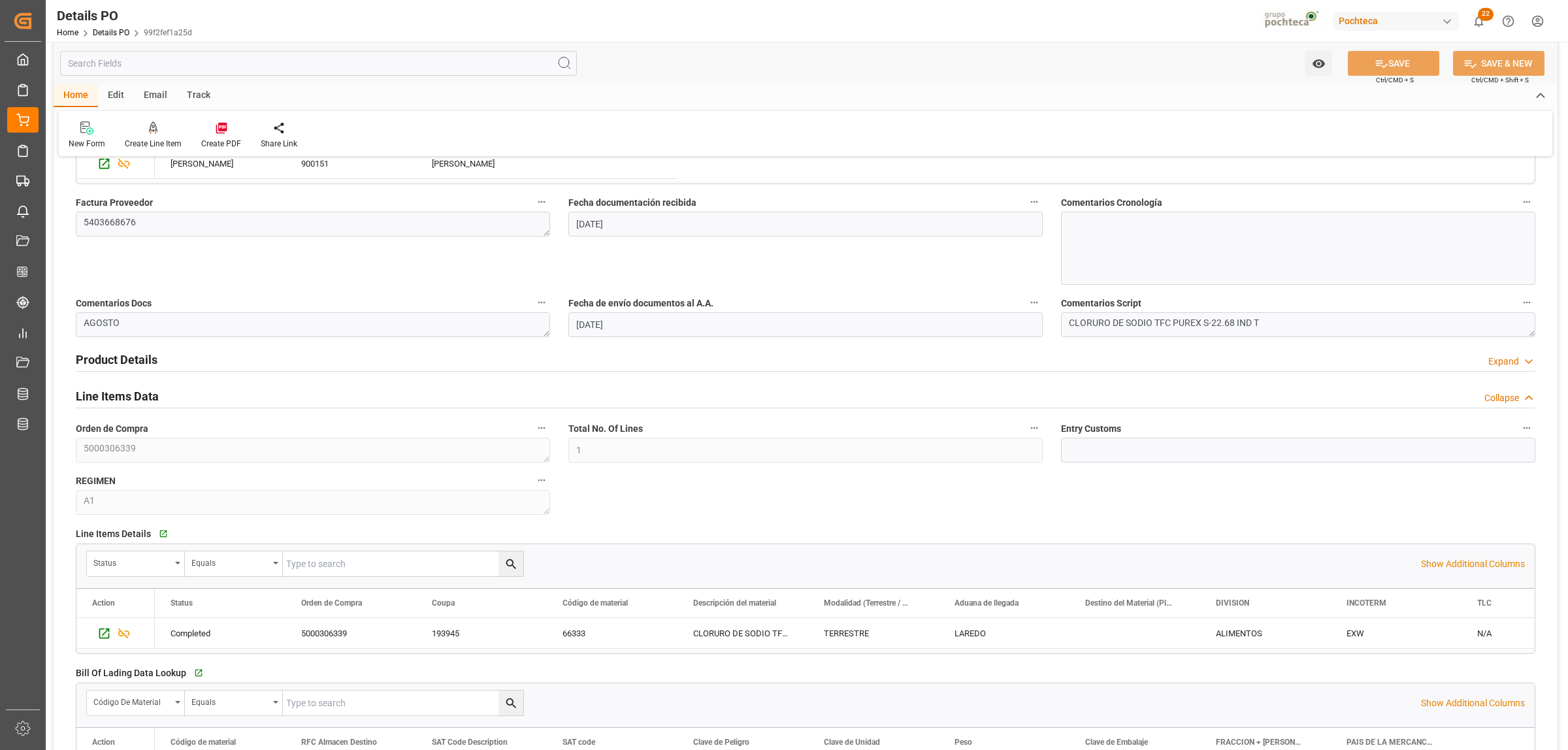
click at [125, 361] on h2 "Product Details" at bounding box center [117, 360] width 82 height 17
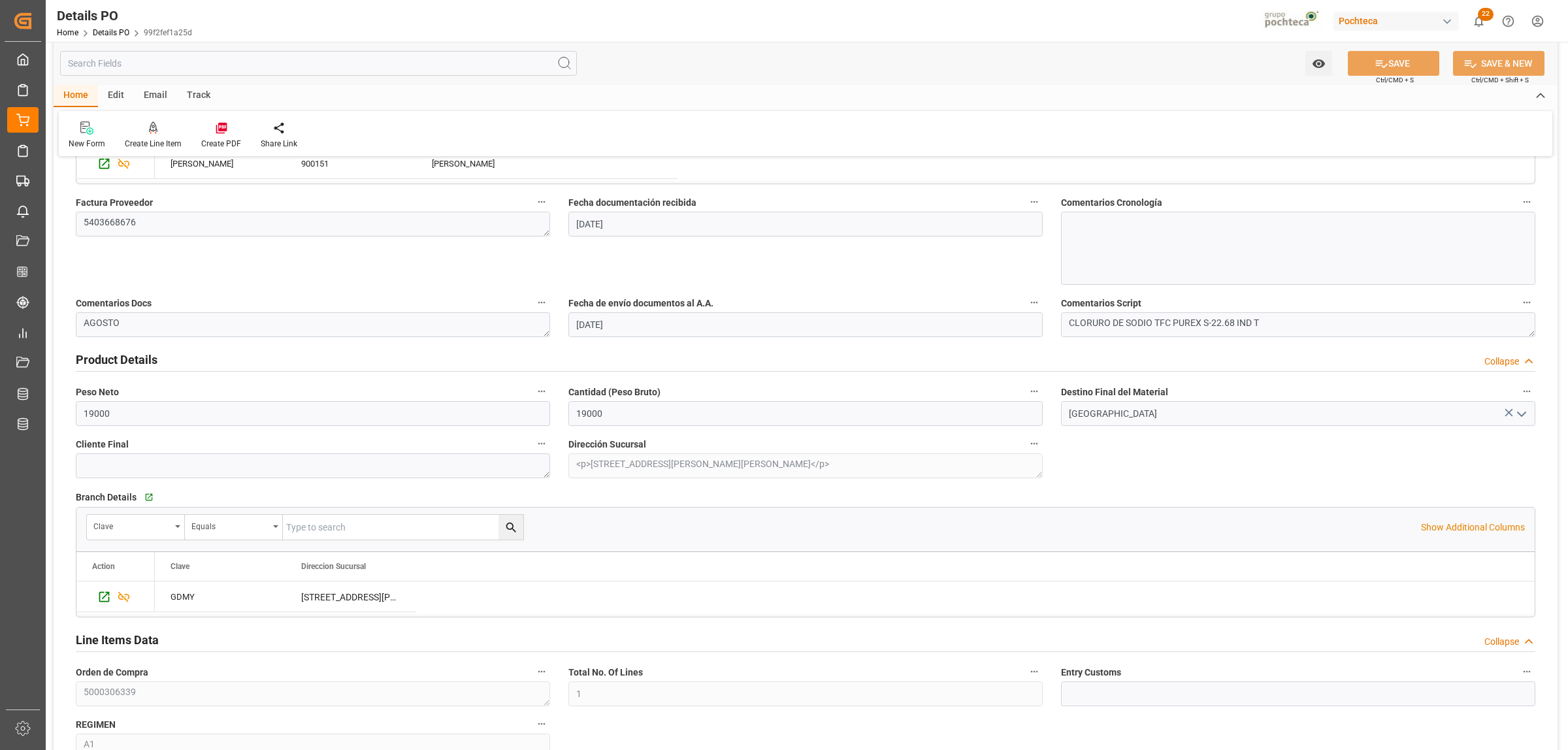
click at [125, 361] on h2 "Product Details" at bounding box center [117, 360] width 82 height 17
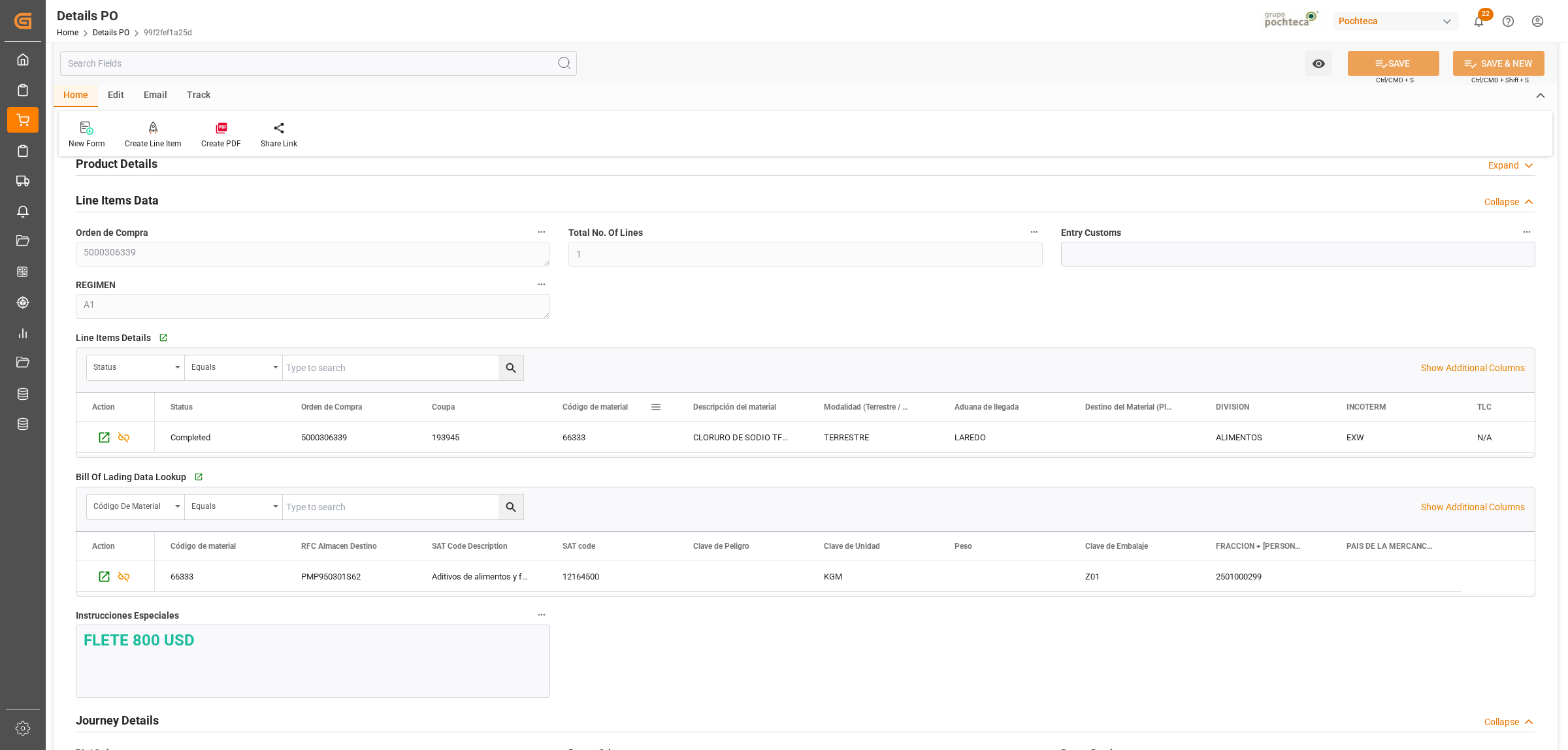
scroll to position [1062, 0]
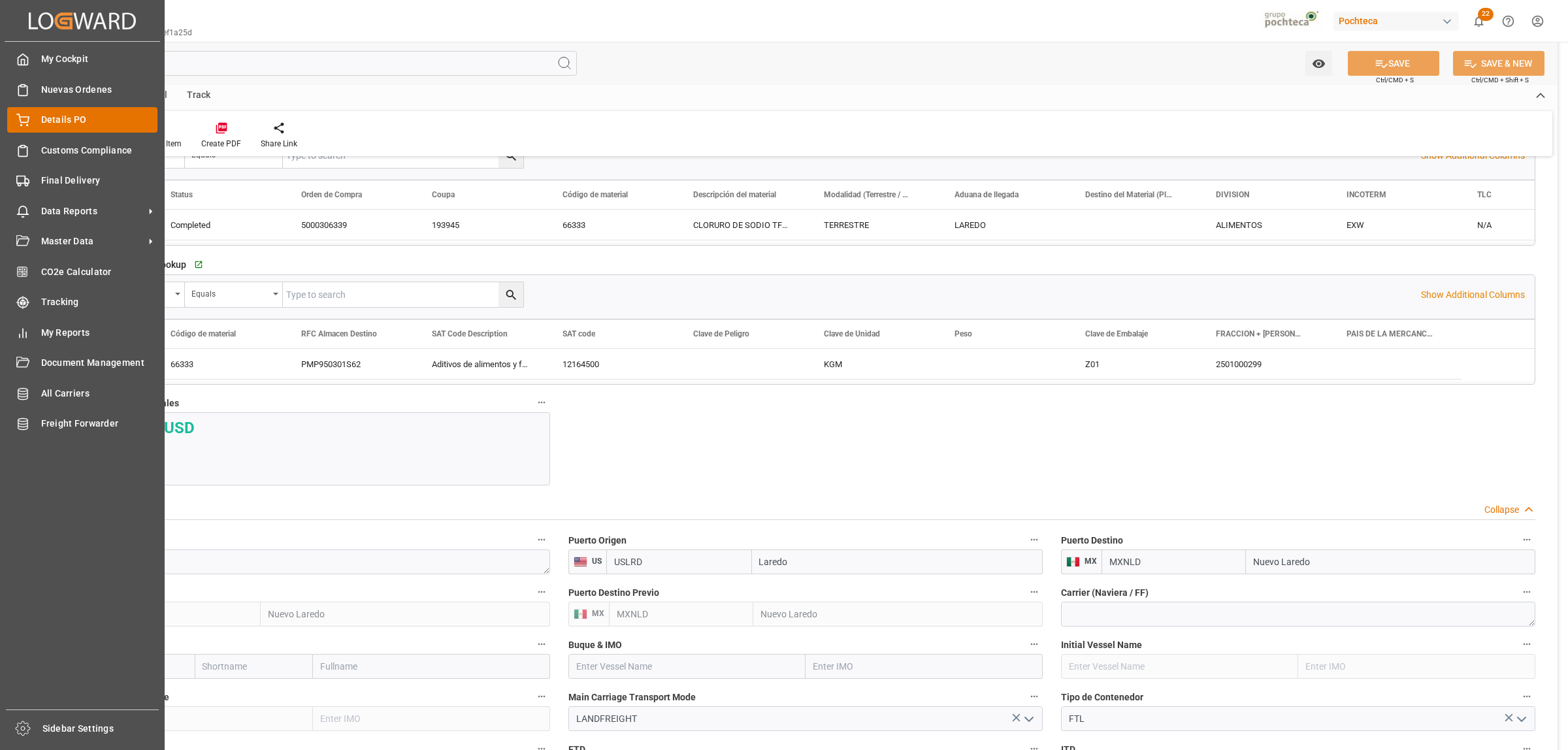
click at [41, 121] on span "Details PO" at bounding box center [99, 120] width 117 height 14
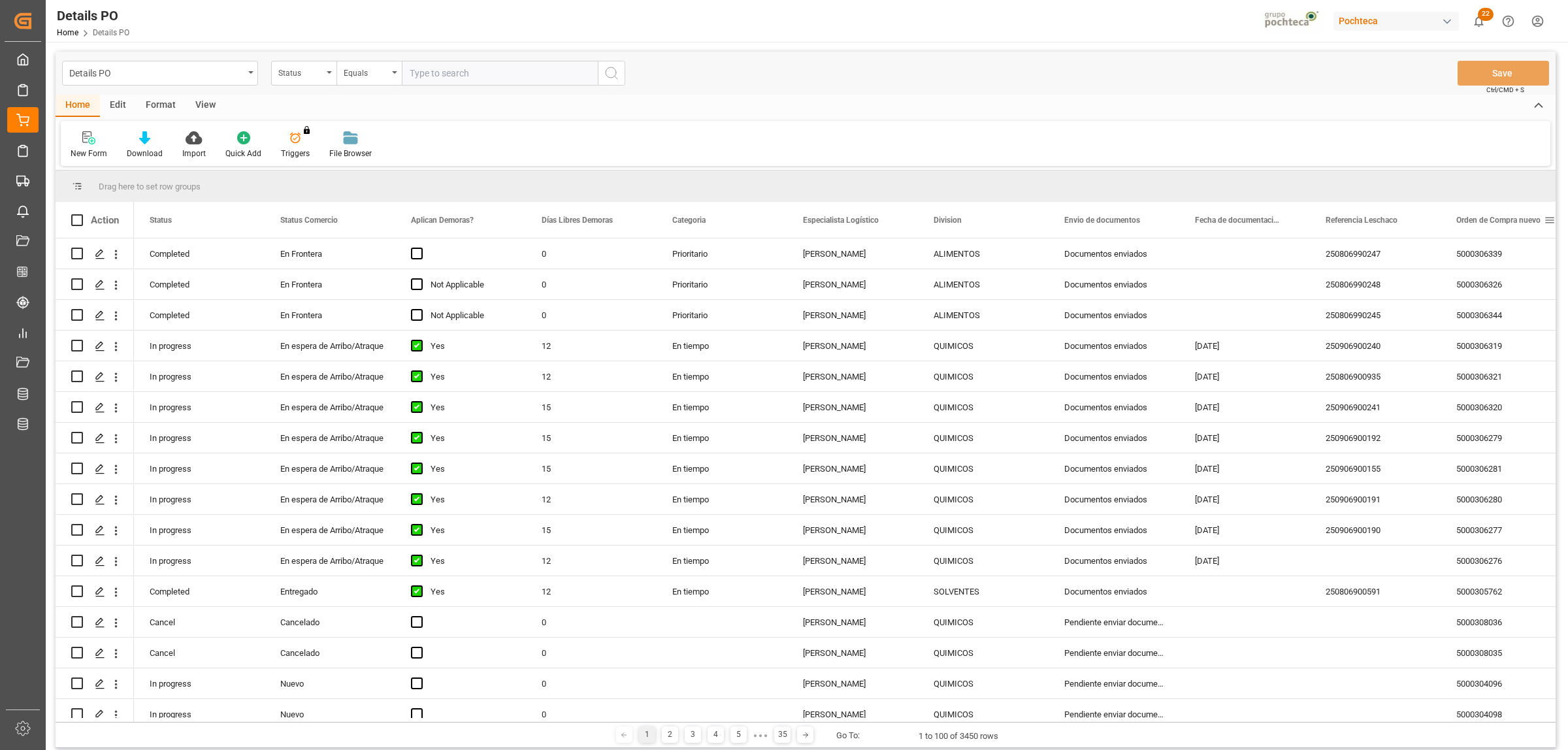
click at [1551, 214] on span at bounding box center [1550, 220] width 12 height 12
click at [1490, 228] on span "filter" at bounding box center [1505, 223] width 63 height 23
click at [1261, 250] on div "Press SPACE to select this row." at bounding box center [1244, 253] width 130 height 30
click at [1552, 219] on span at bounding box center [1550, 220] width 12 height 12
type input "5000305333"
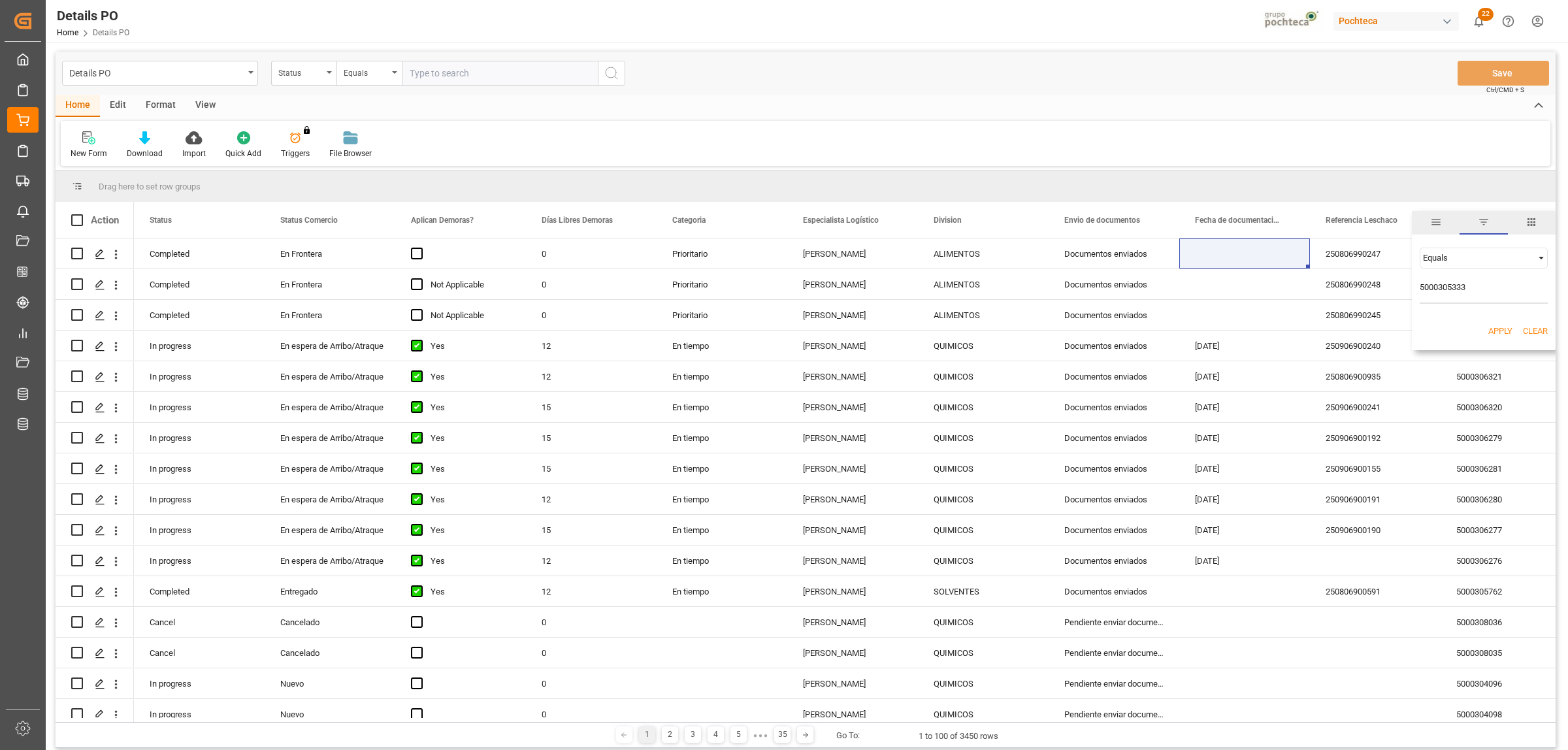
click at [1496, 324] on button "Apply" at bounding box center [1499, 331] width 24 height 14
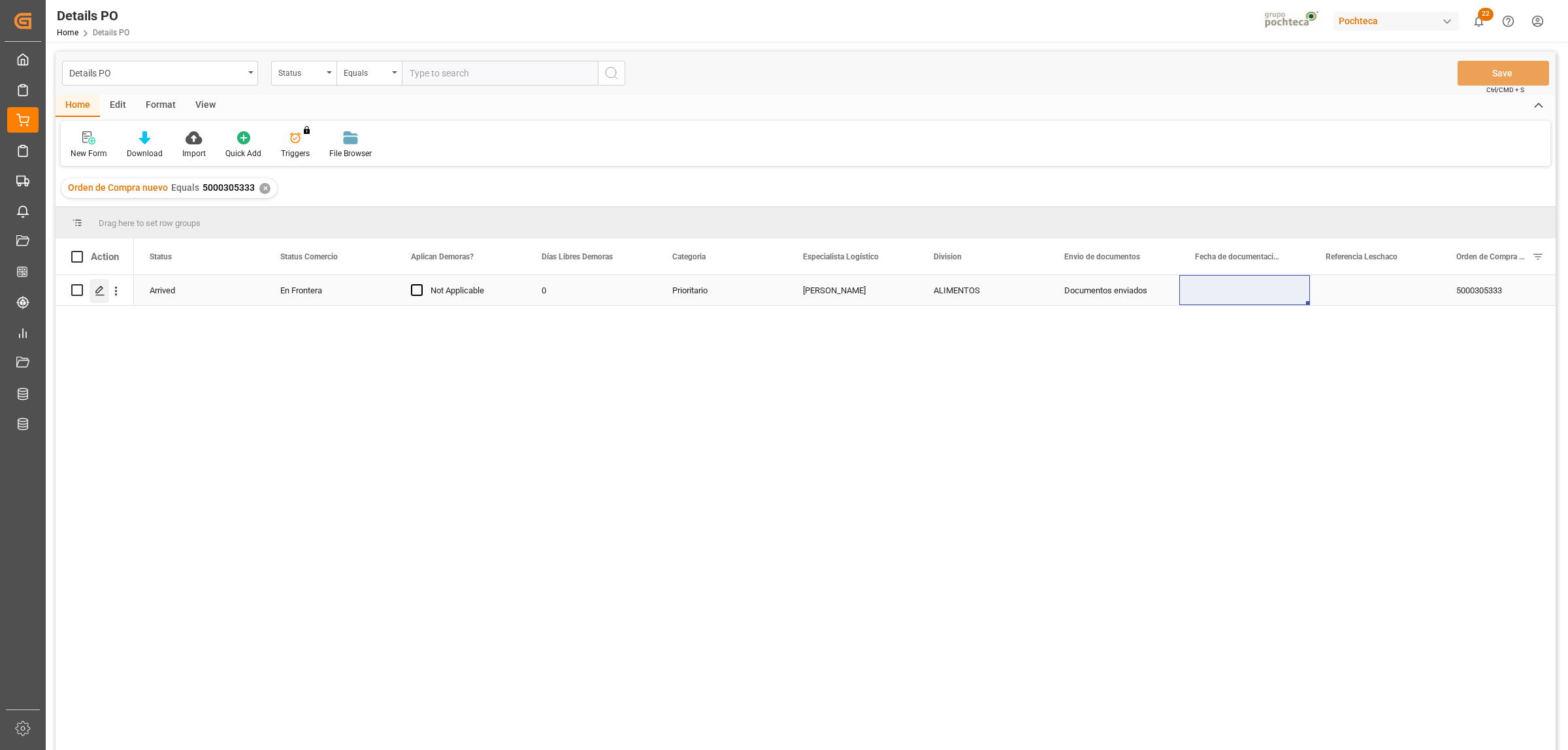
click at [98, 289] on polygon "Press SPACE to select this row." at bounding box center [99, 290] width 7 height 7
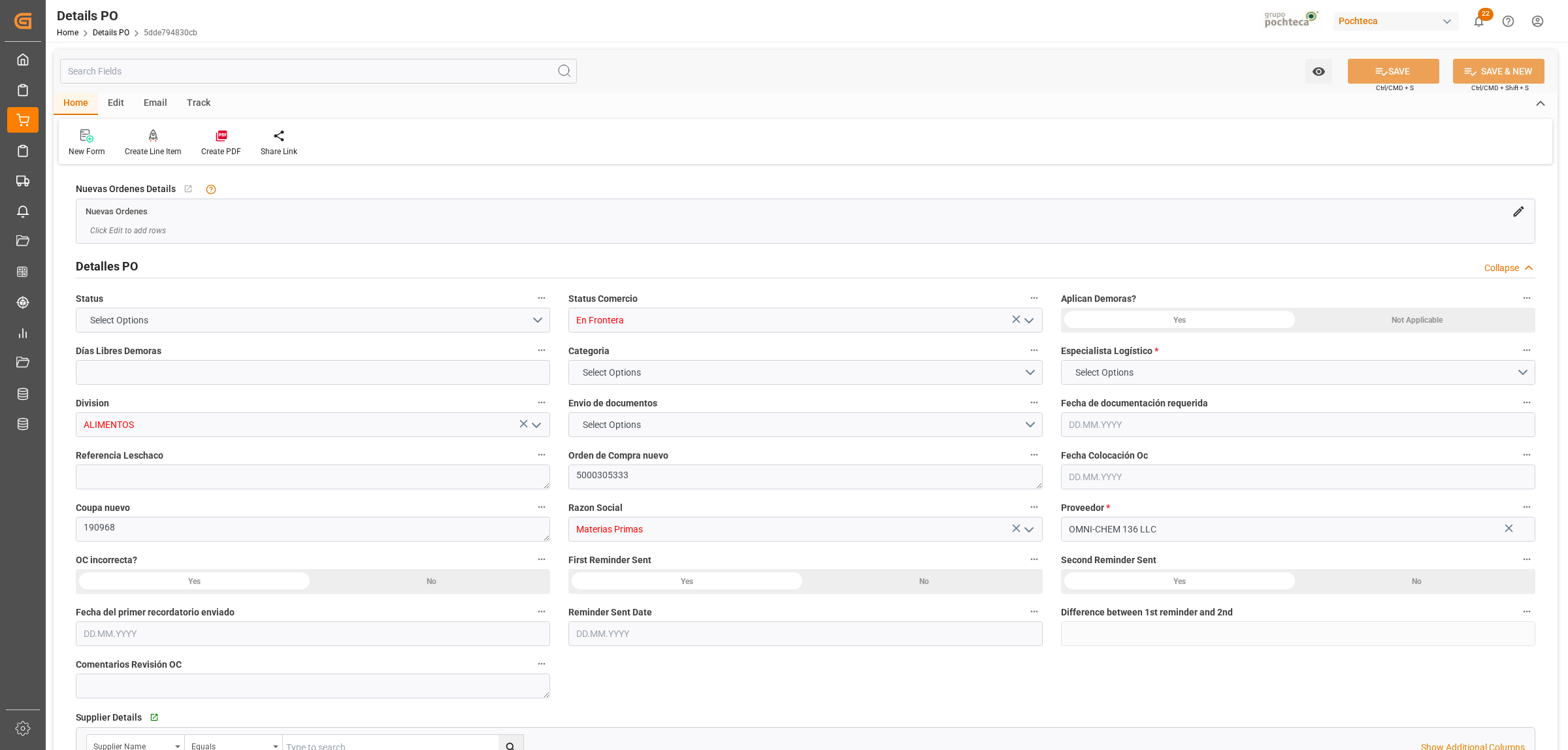
type input "0"
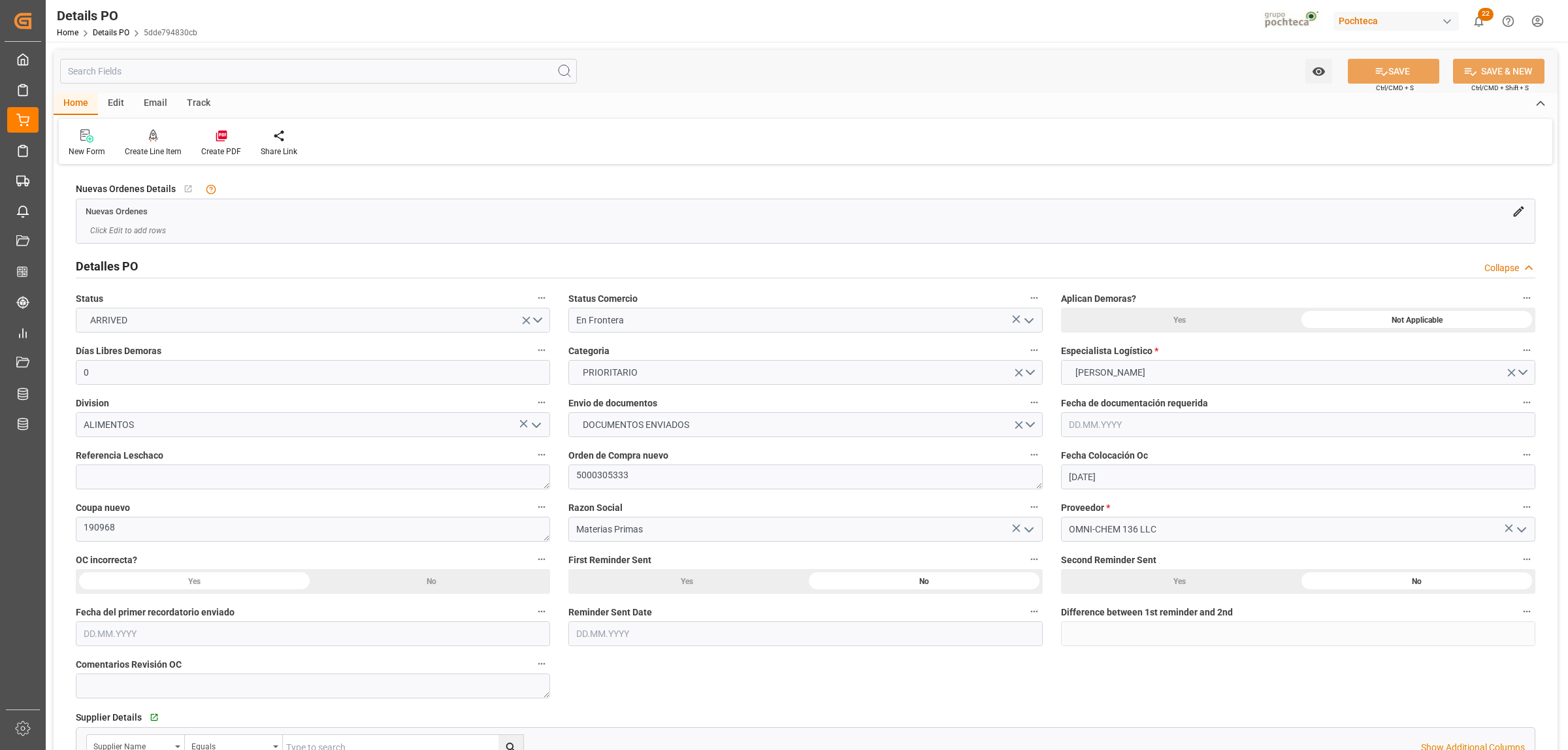
type input "19.06.2025"
type input "25.08.2025"
type input "22.08.2025 00:00"
type input "30.08.2025 00:00"
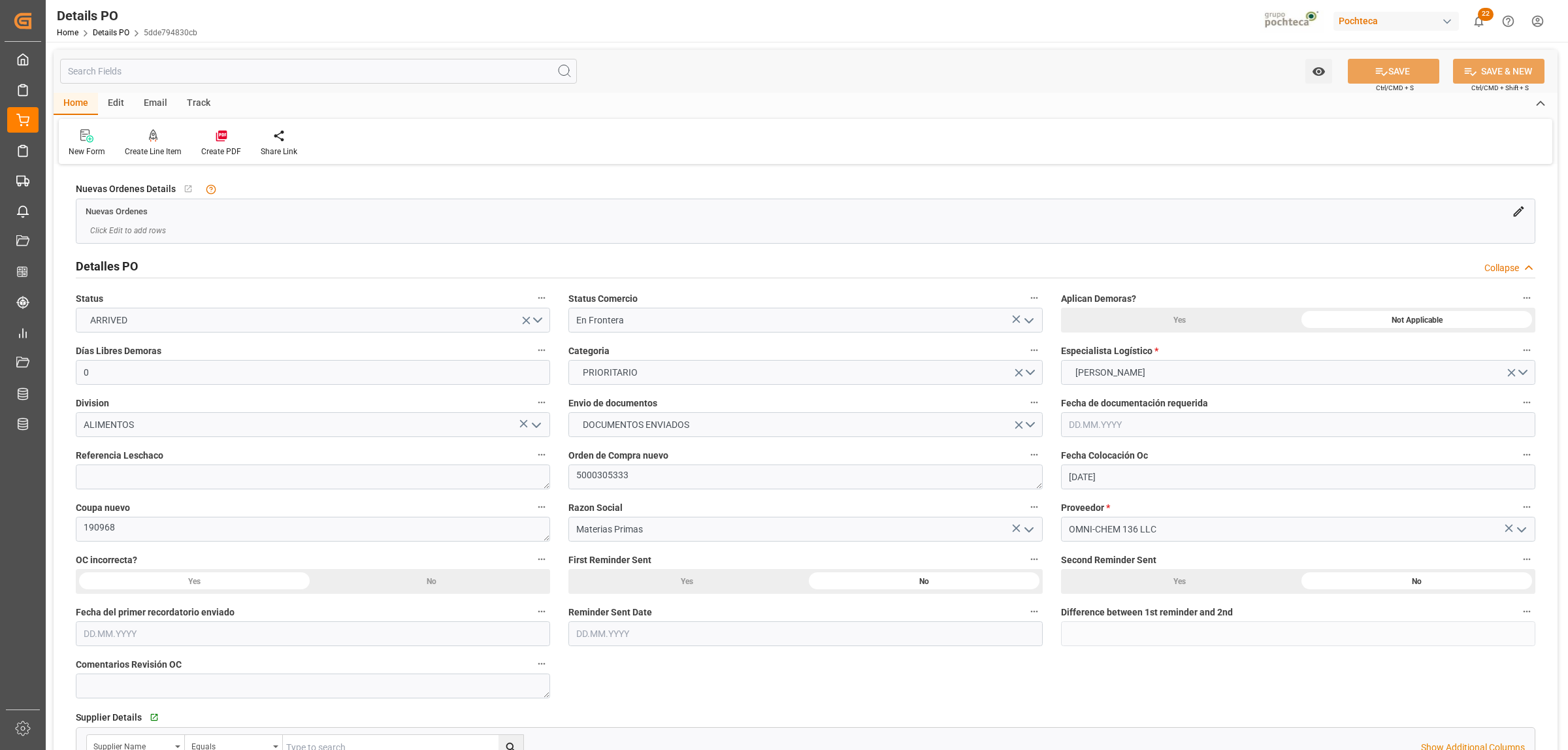
type input "22.08.2025 00:00"
click at [280, 481] on textarea at bounding box center [314, 477] width 475 height 25
paste textarea "250806990242"
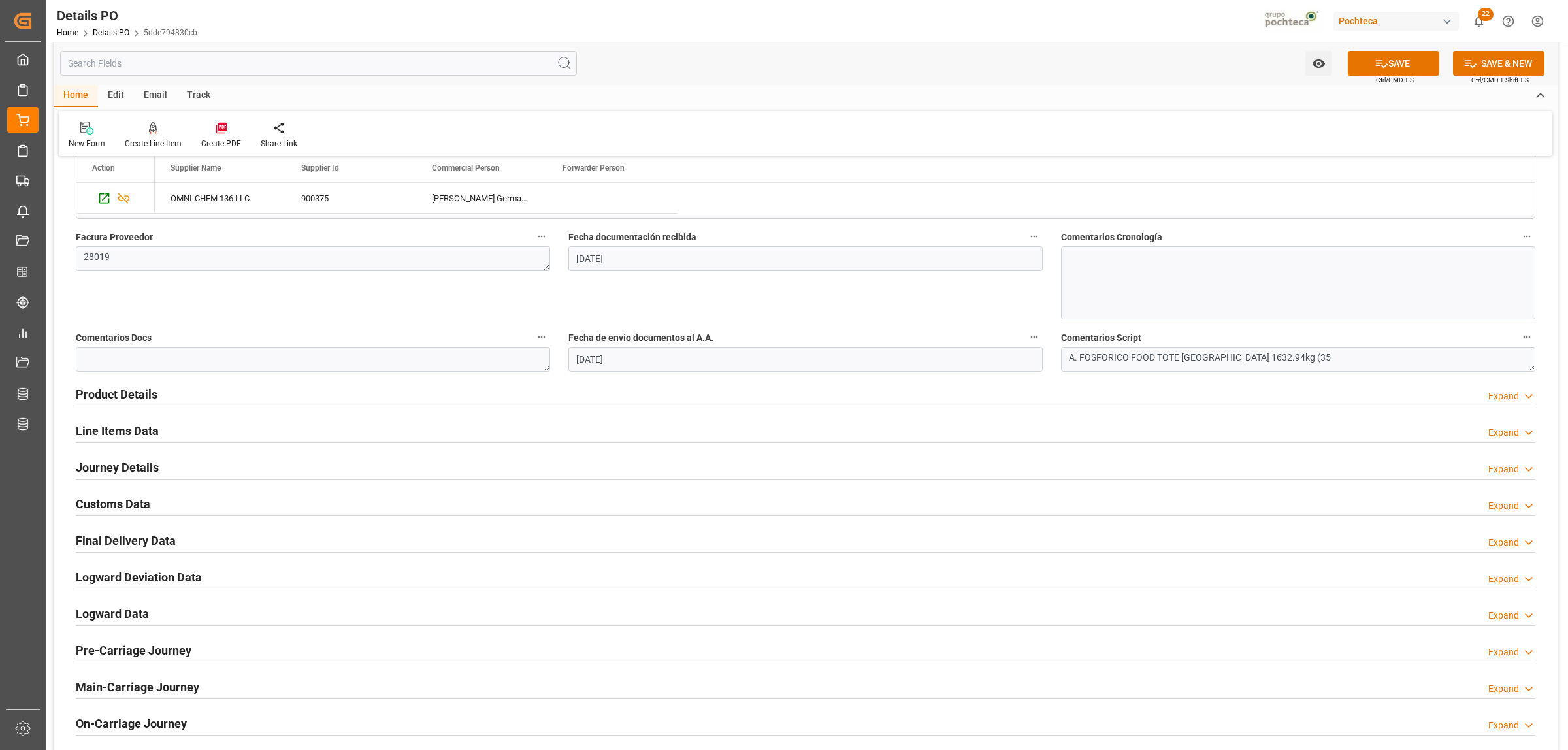
scroll to position [653, 0]
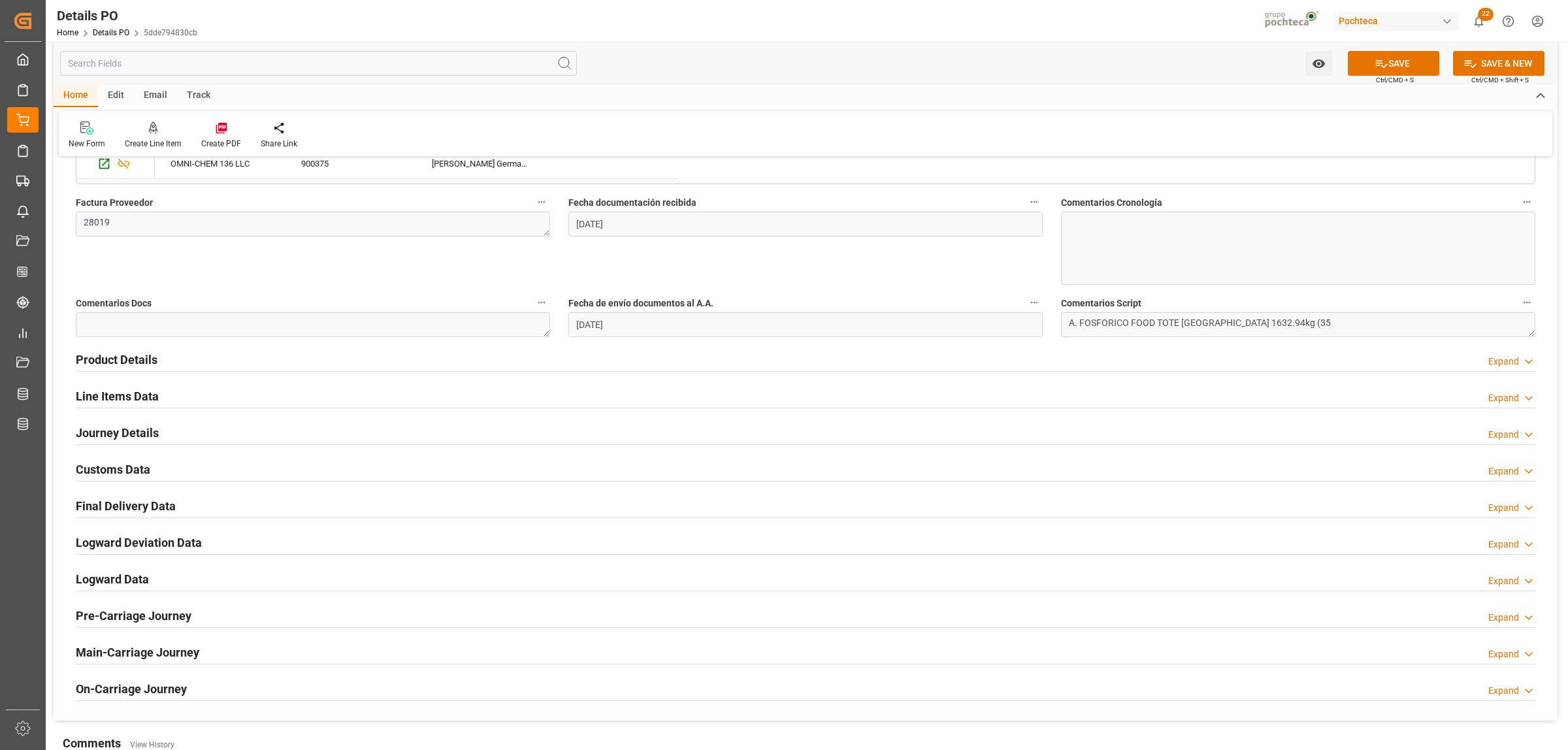
type textarea "250806990242"
click at [89, 436] on h2 "Journey Details" at bounding box center [118, 432] width 83 height 17
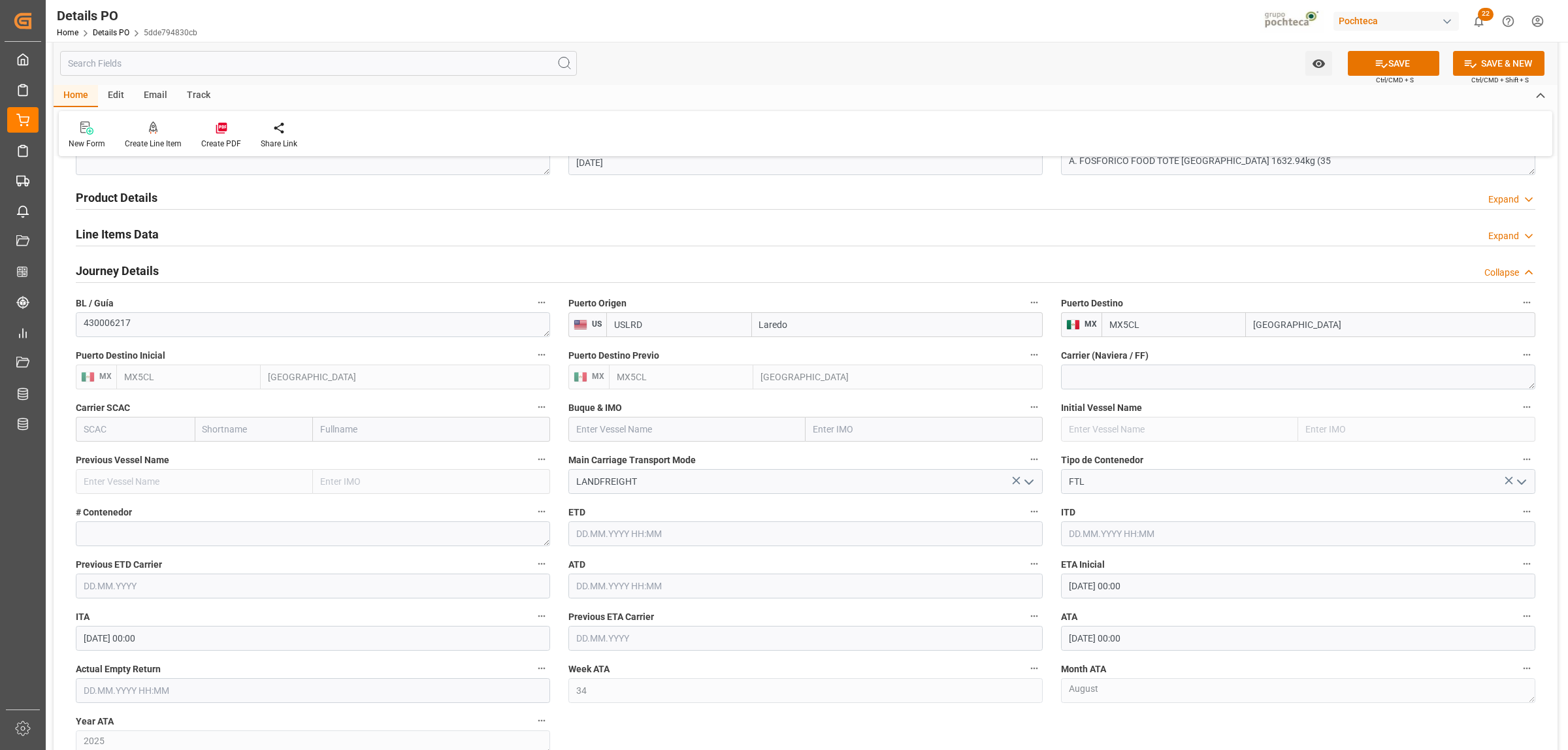
scroll to position [817, 0]
click at [278, 536] on textarea at bounding box center [314, 533] width 475 height 25
paste textarea "52744"
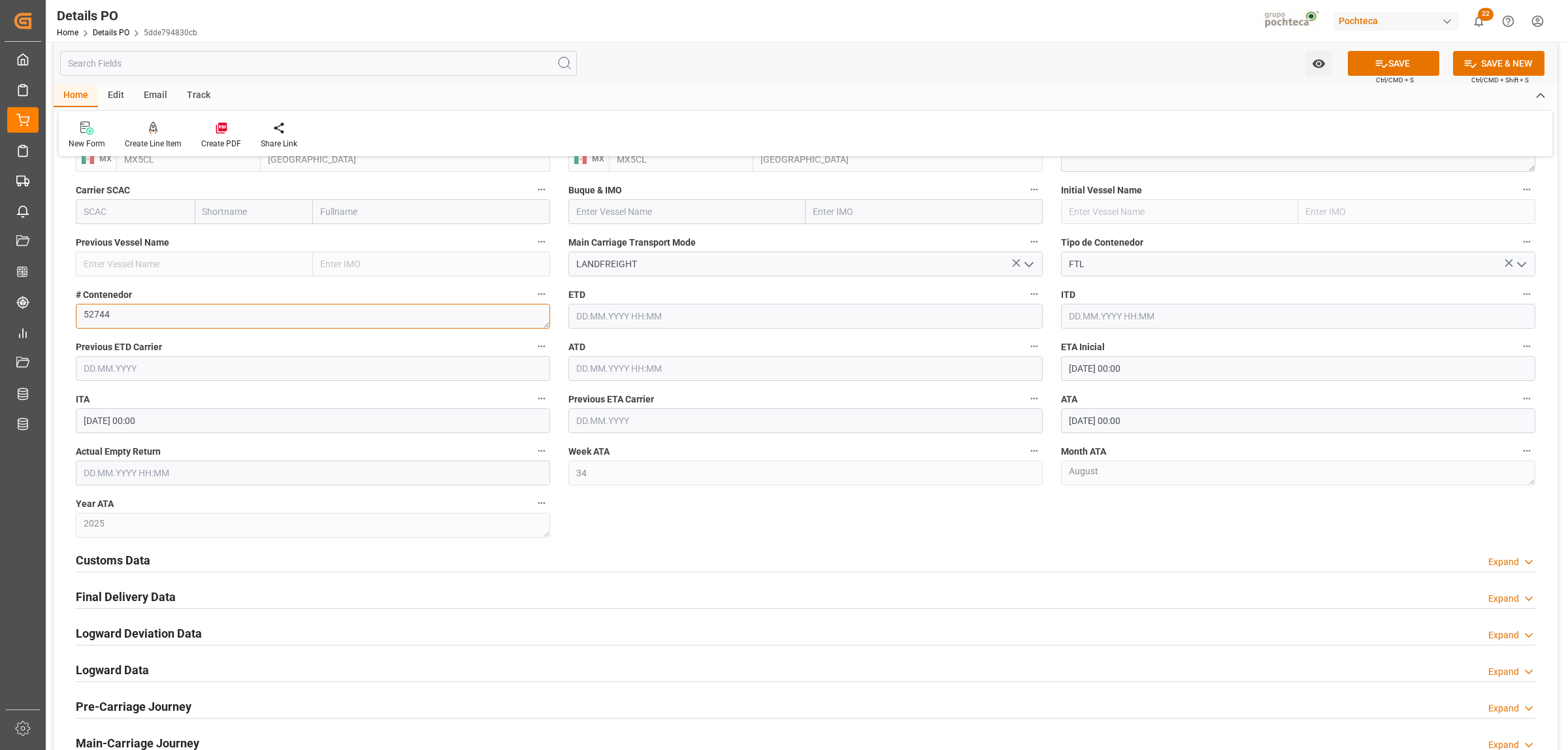
scroll to position [1062, 0]
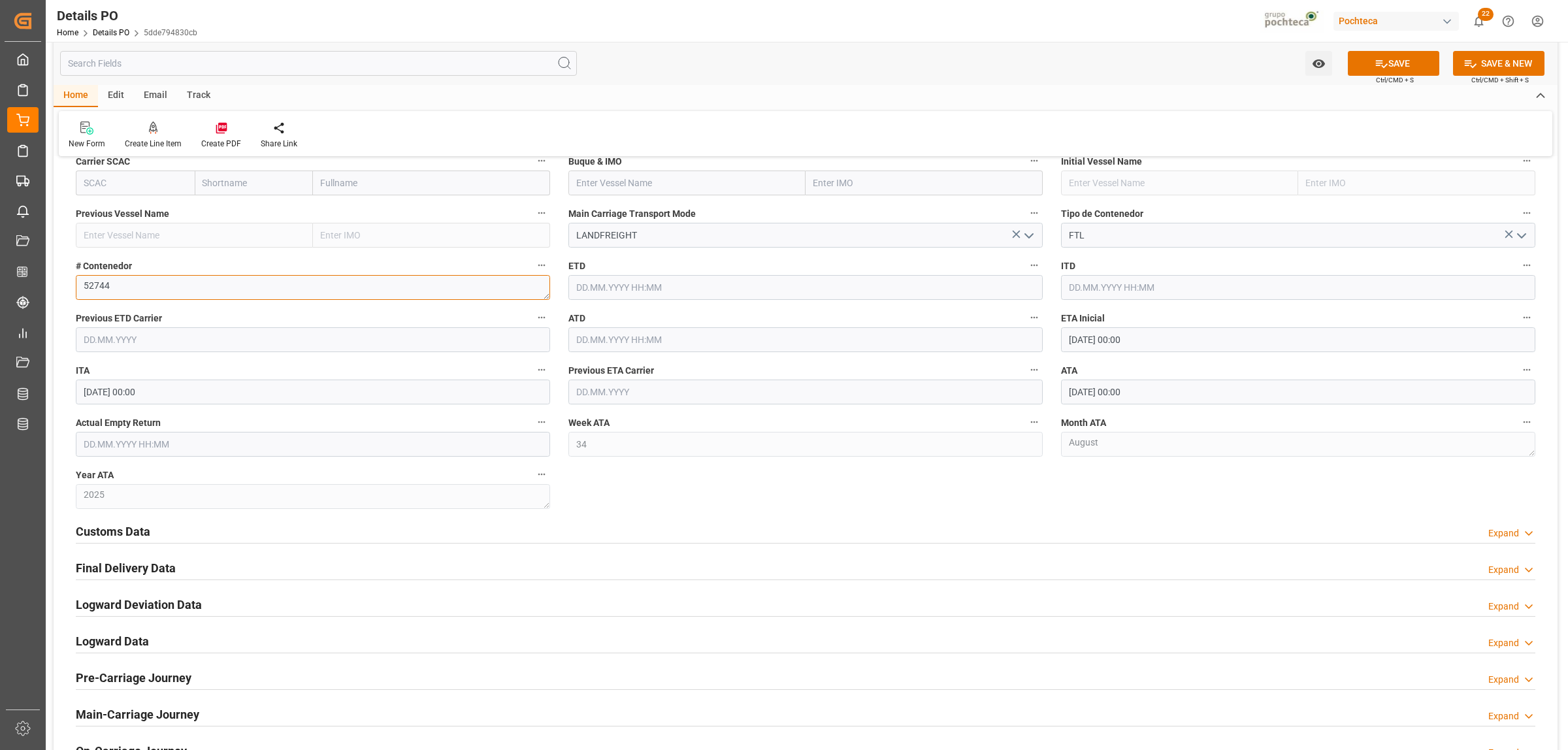
type textarea "52744"
click at [168, 438] on input "text" at bounding box center [314, 445] width 475 height 25
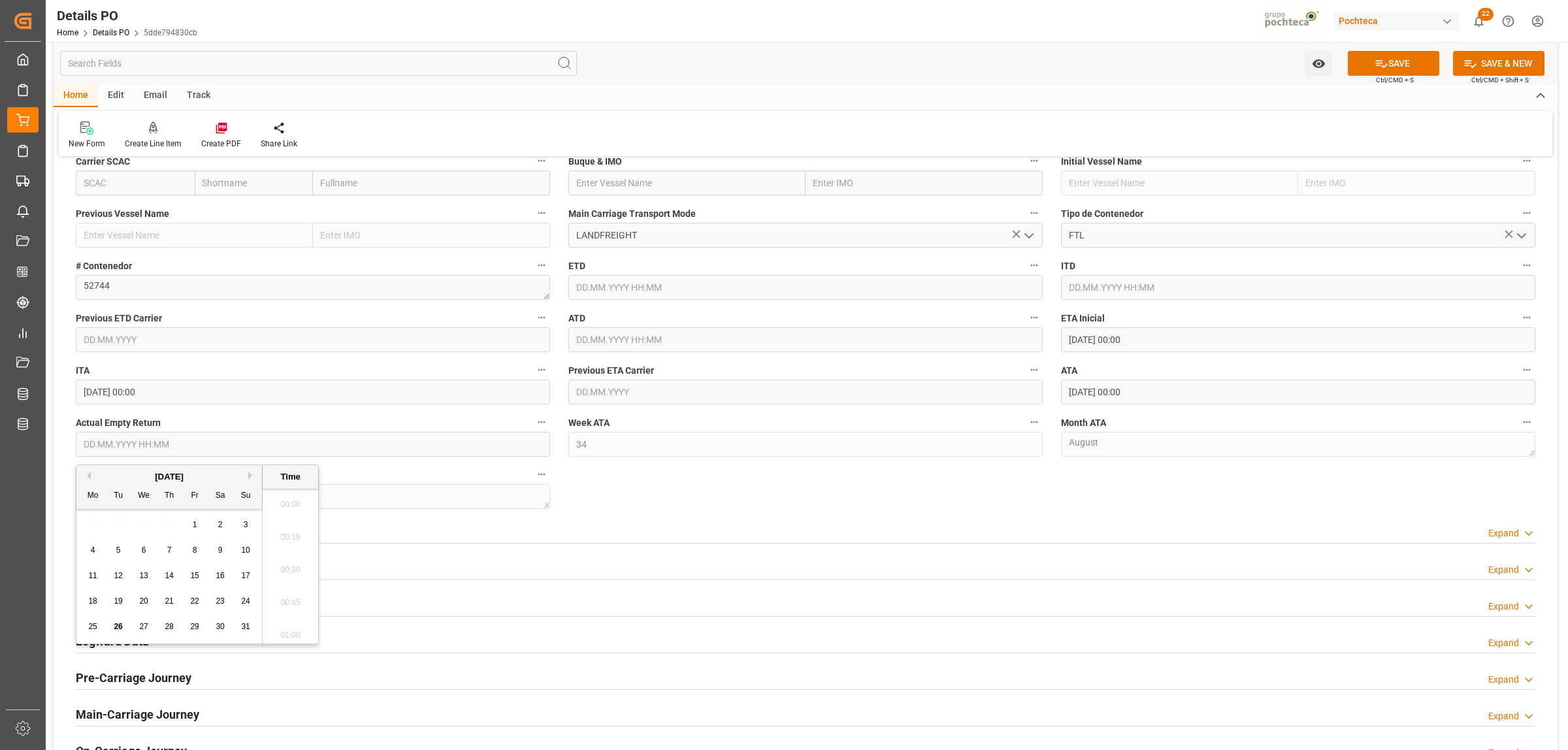
scroll to position [1834, 0]
drag, startPoint x: 125, startPoint y: 524, endPoint x: 128, endPoint y: 531, distance: 7.6
click at [125, 524] on div "28 29 30 31 1 2 3" at bounding box center [169, 525] width 179 height 25
click at [171, 626] on span "28" at bounding box center [169, 626] width 9 height 9
type input "28.08.2025 00:00"
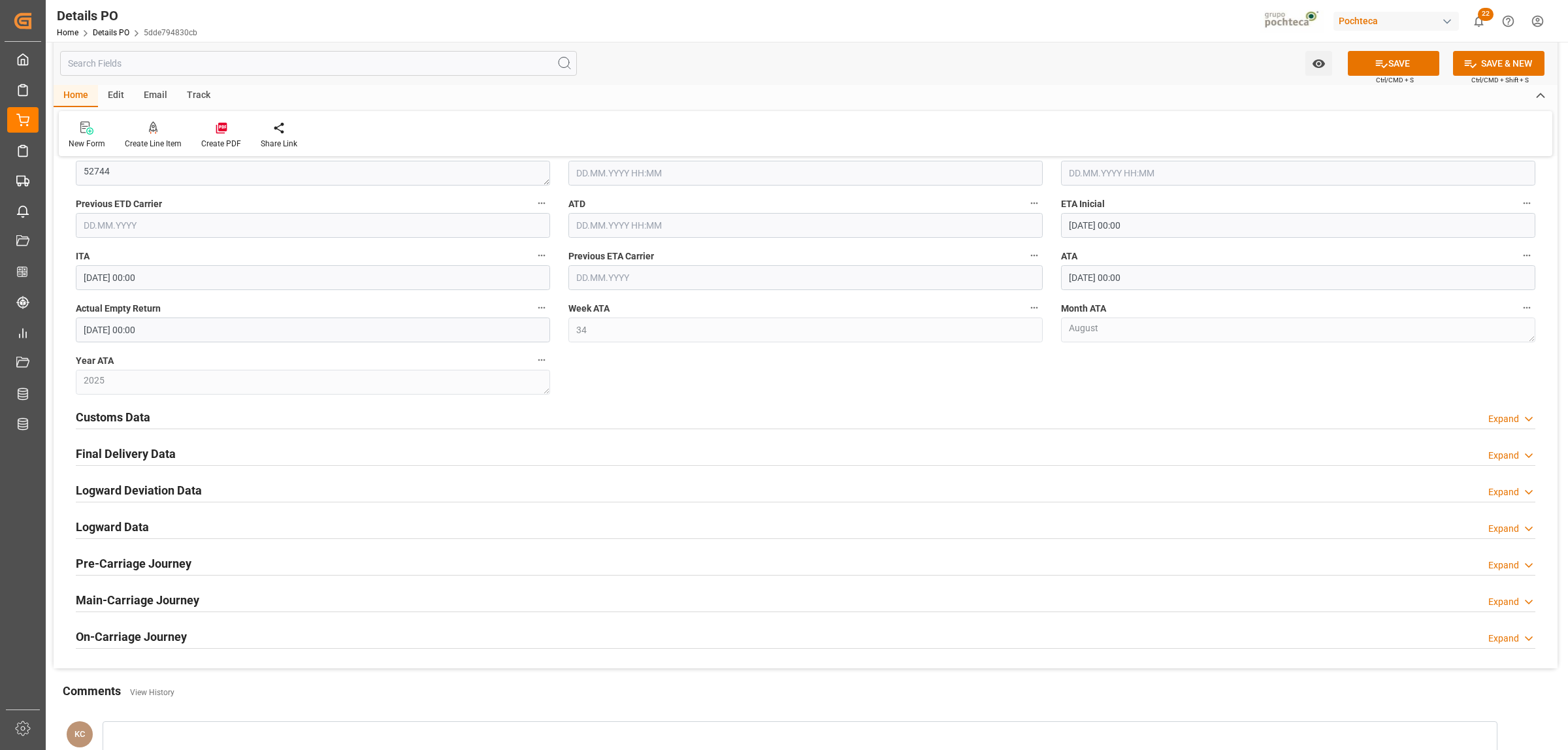
scroll to position [1225, 0]
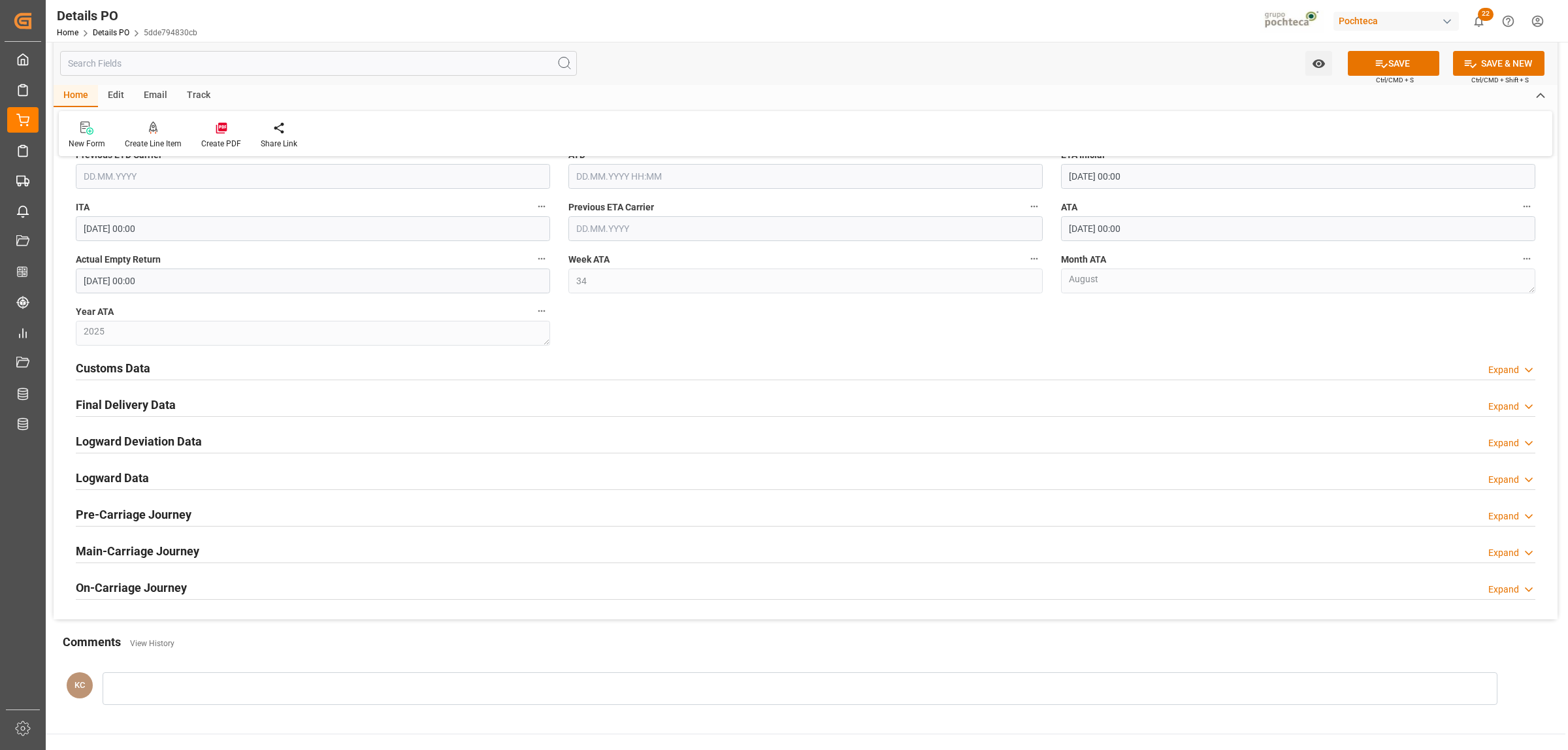
click at [135, 370] on h2 "Customs Data" at bounding box center [113, 368] width 74 height 17
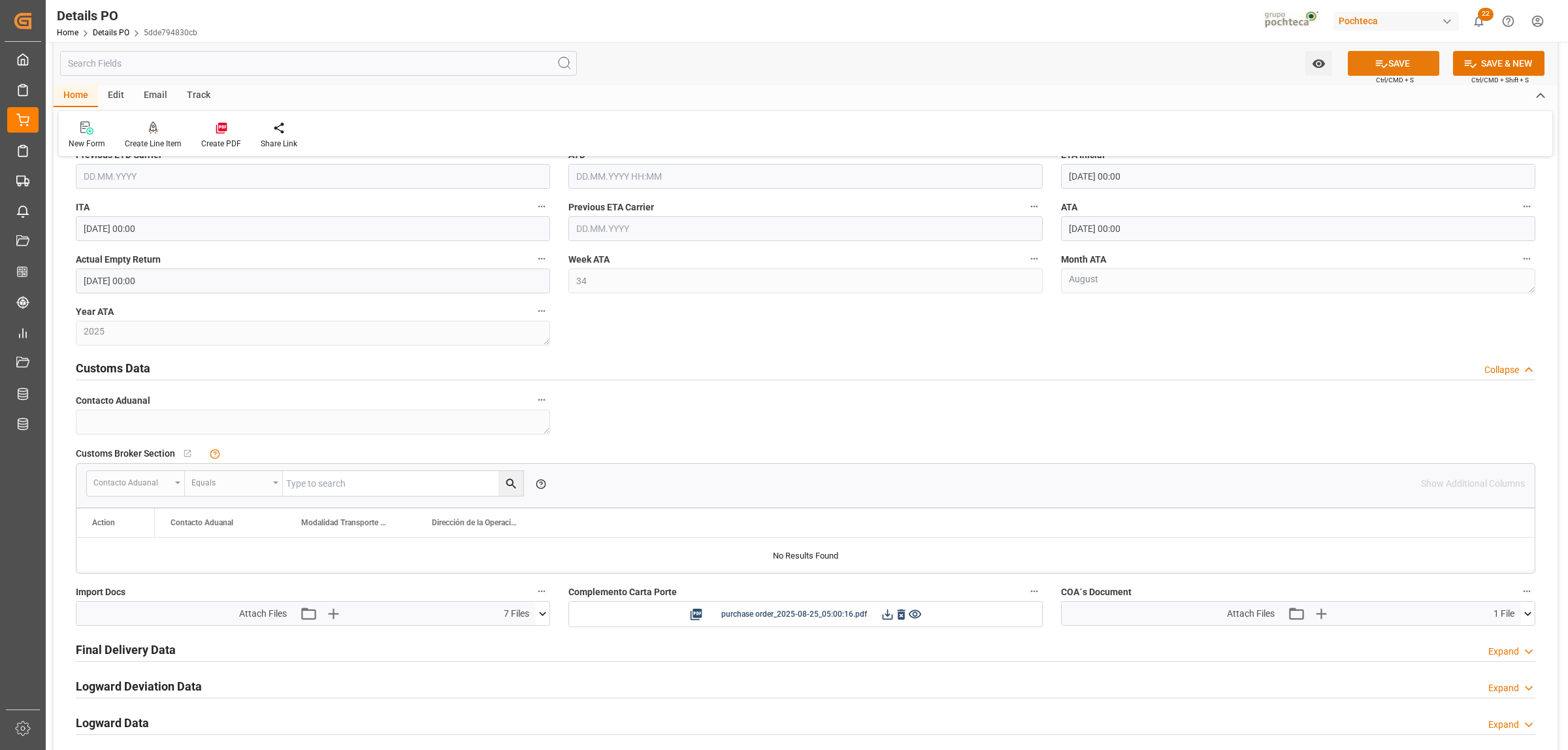
click at [1357, 68] on button "SAVE" at bounding box center [1393, 64] width 92 height 25
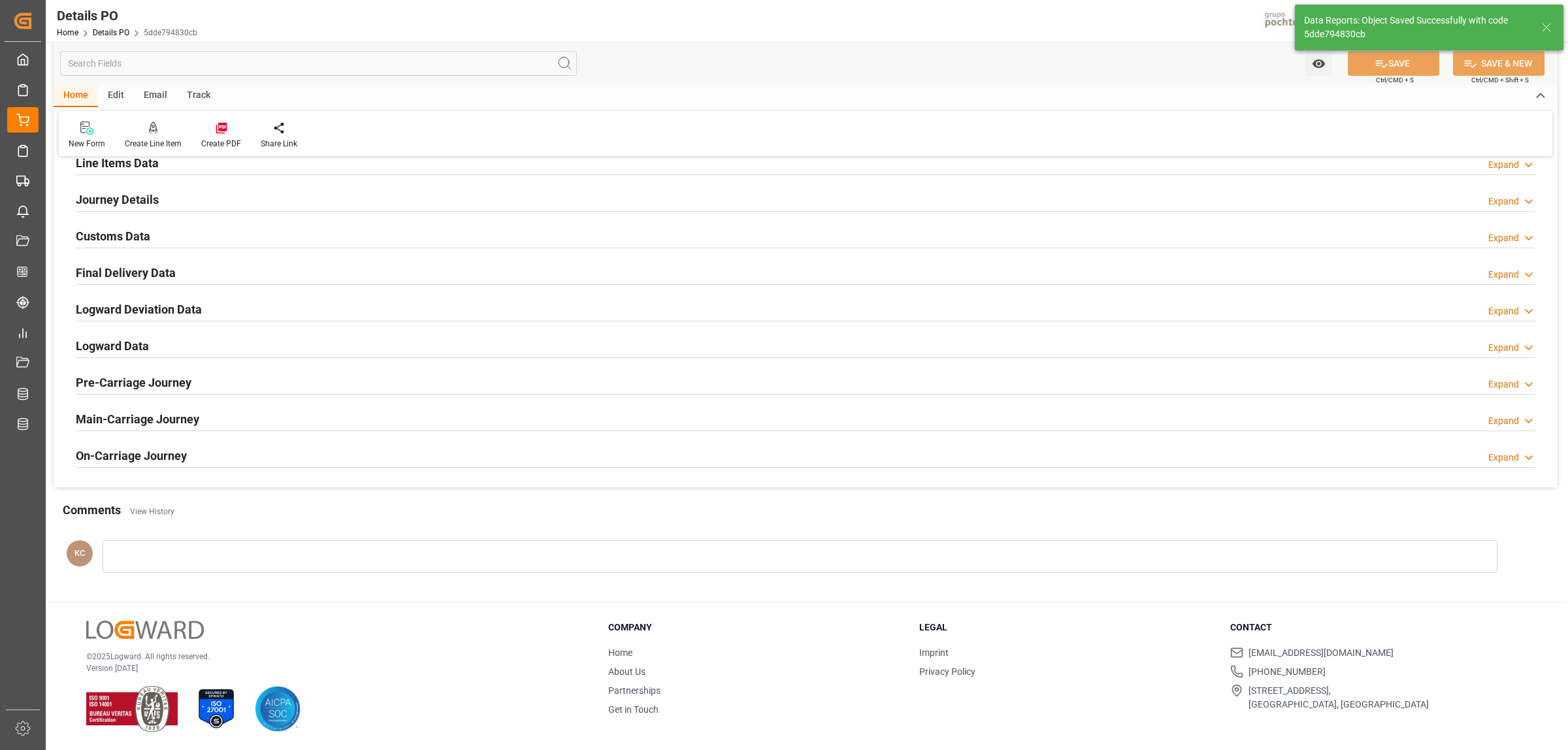
scroll to position [755, 0]
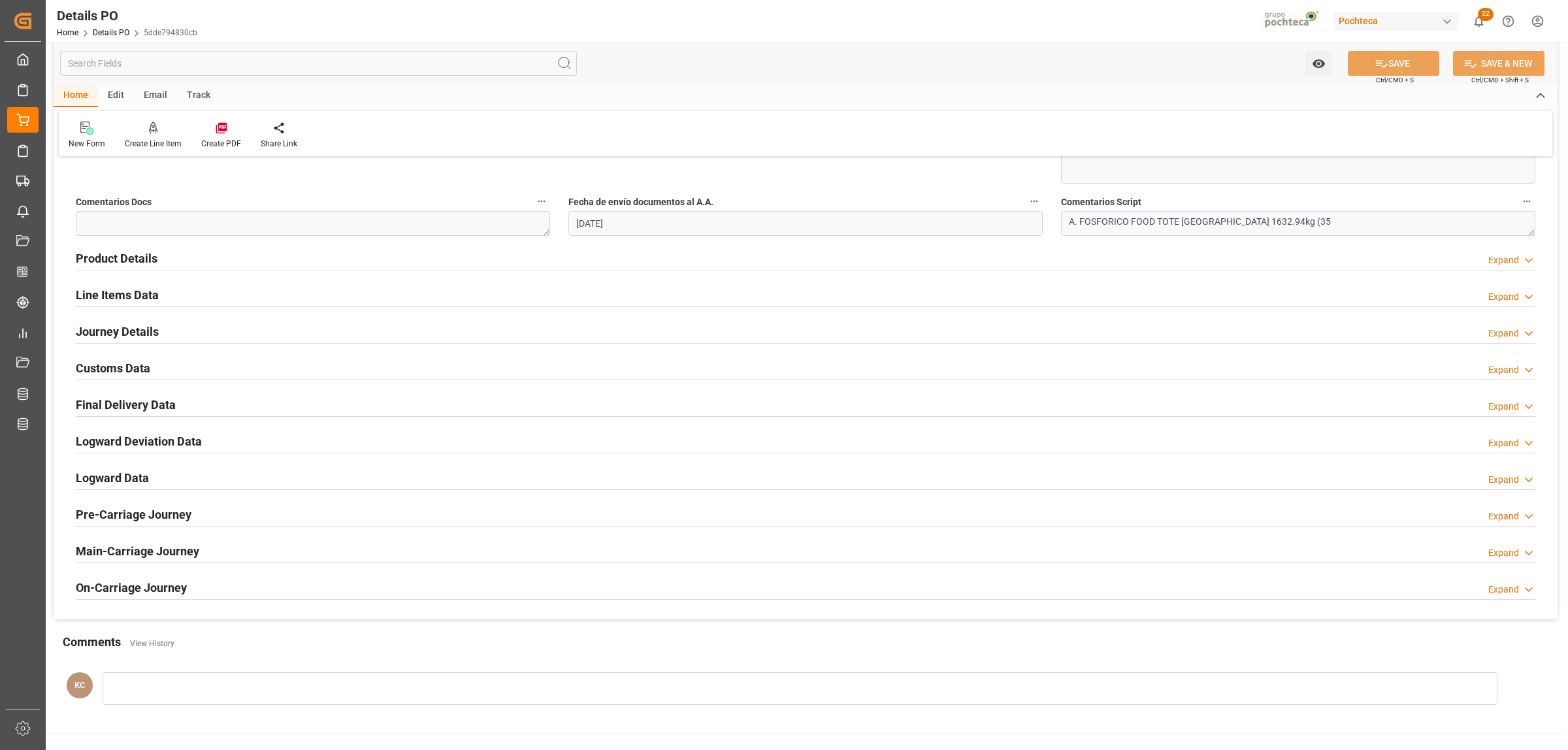
click at [153, 408] on h2 "Final Delivery Data" at bounding box center [126, 404] width 100 height 17
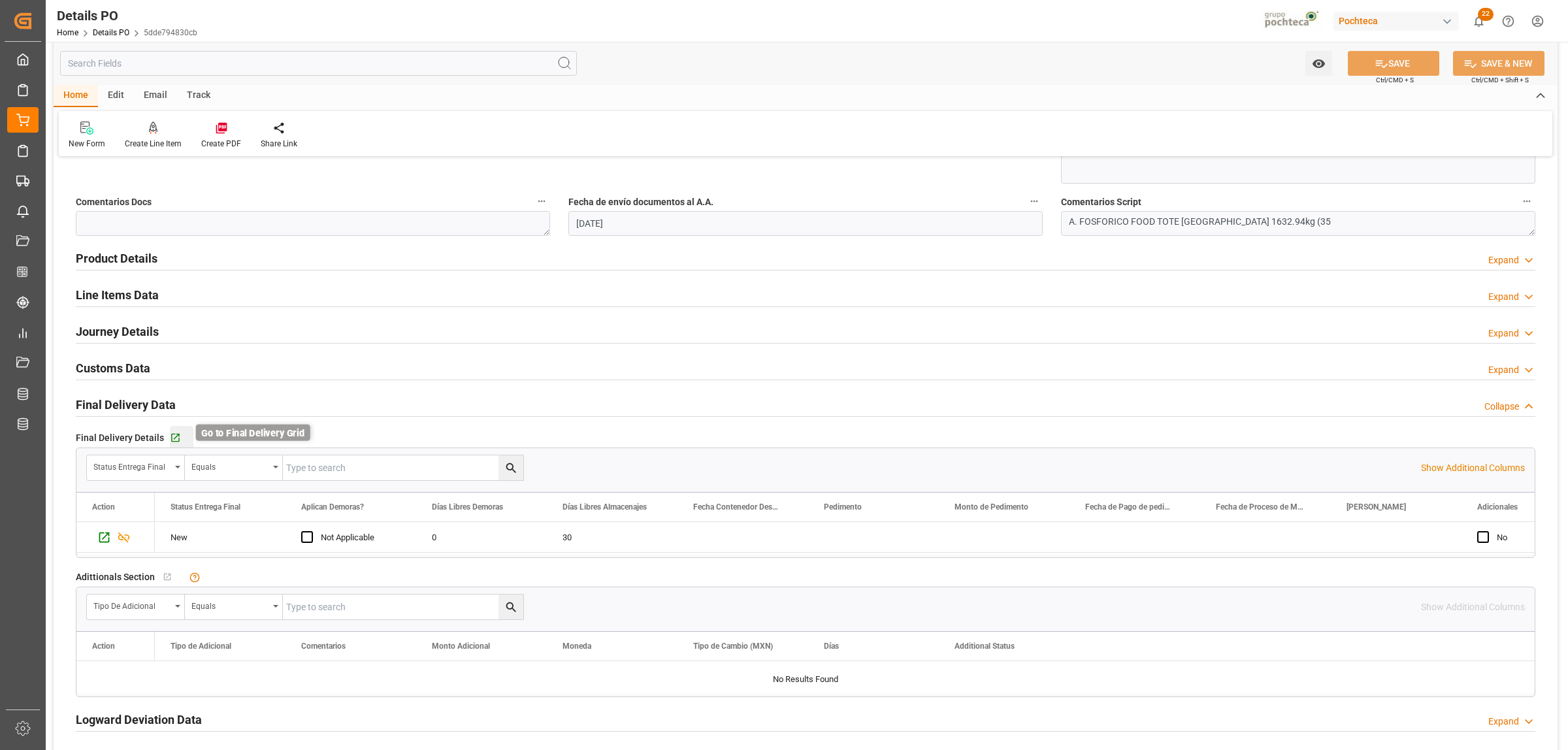
click at [174, 439] on icon "button" at bounding box center [176, 438] width 12 height 12
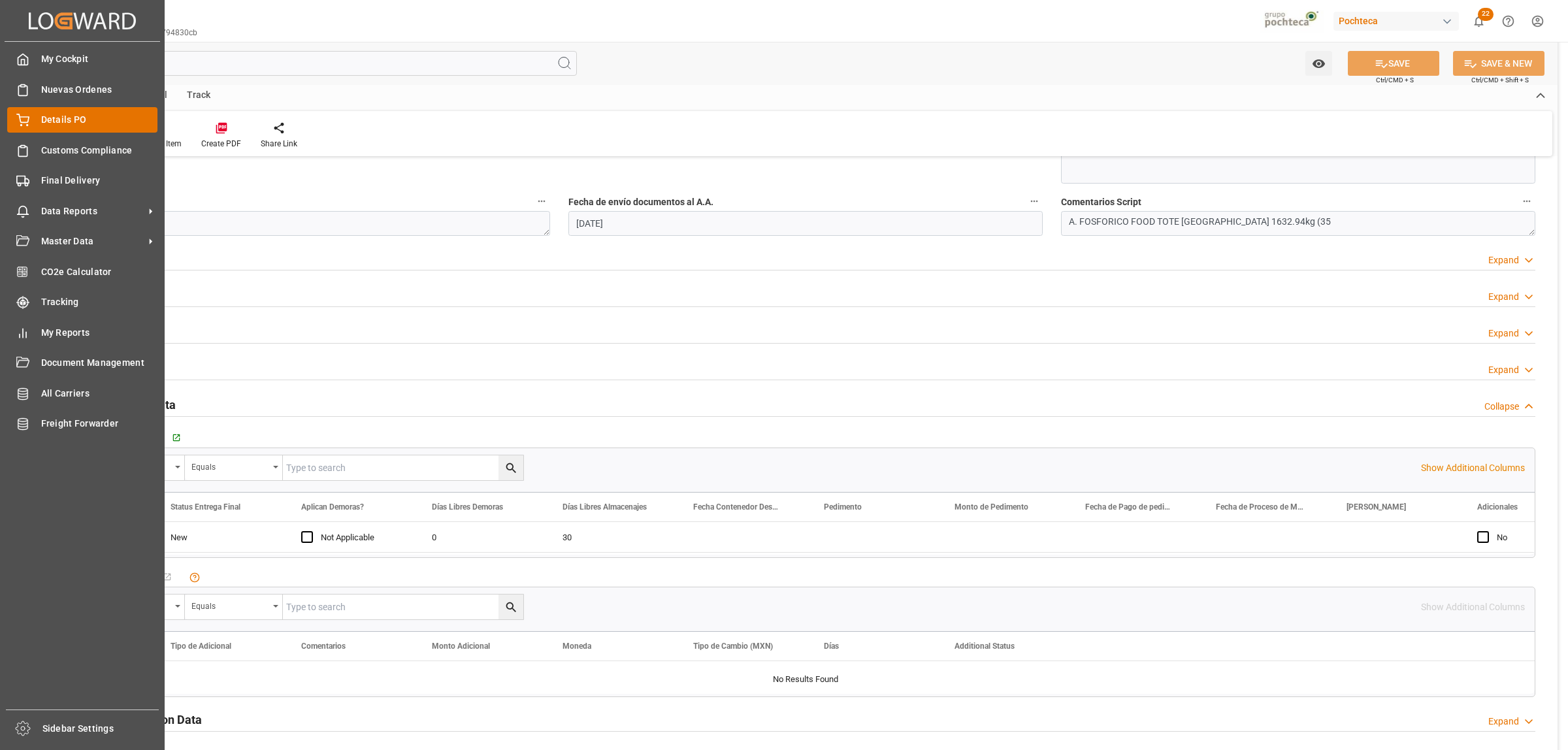
click at [57, 125] on span "Details PO" at bounding box center [99, 120] width 117 height 14
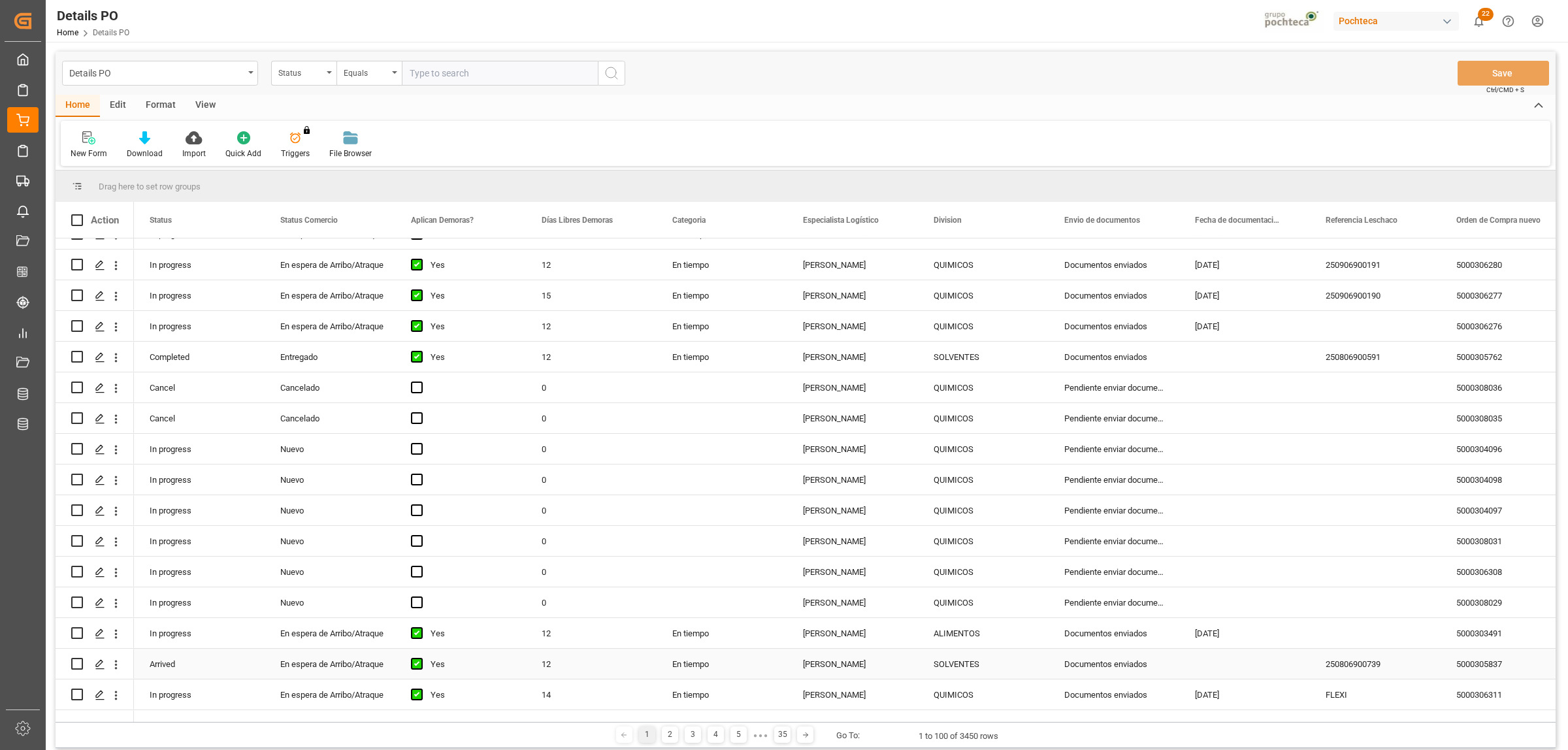
scroll to position [408, 0]
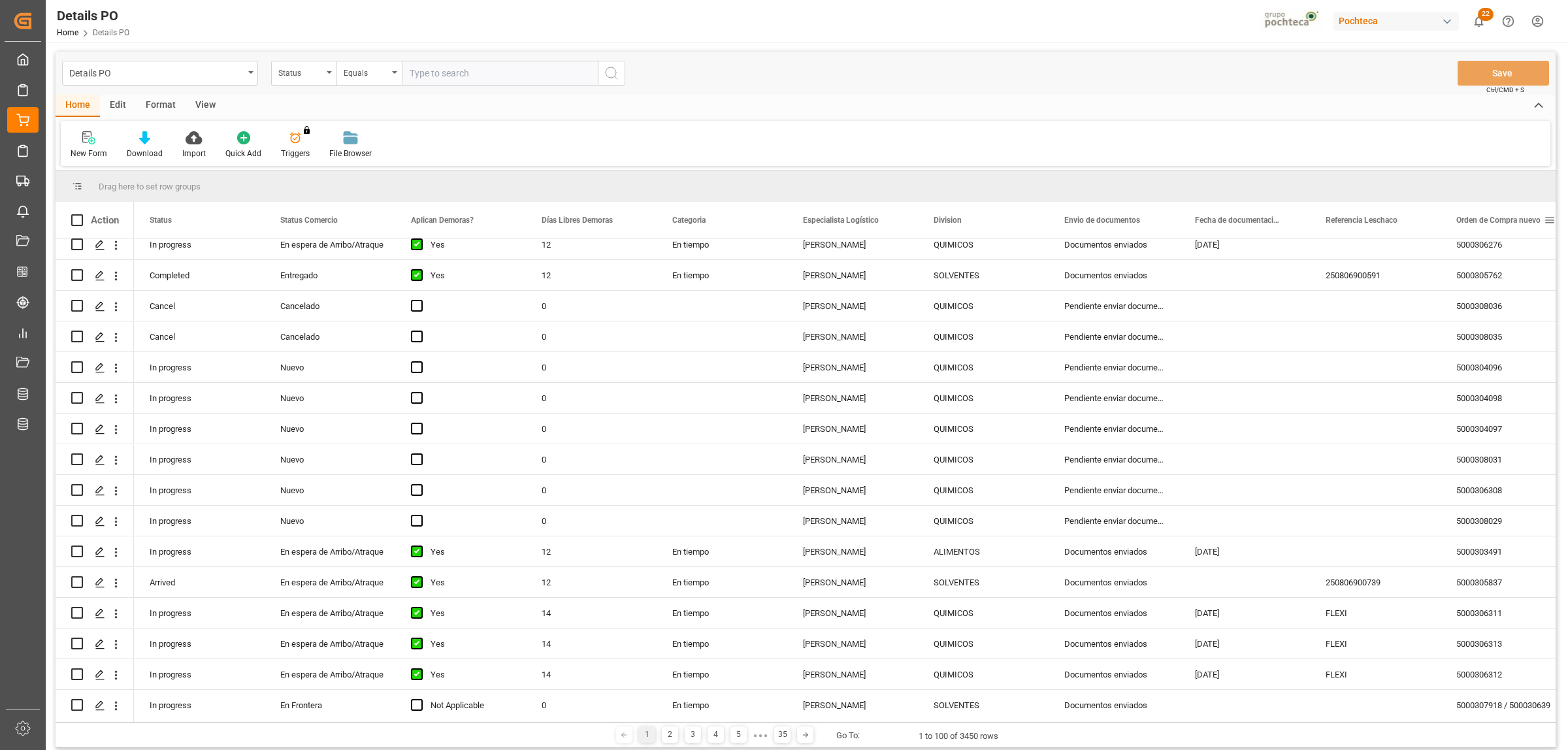
click at [1549, 222] on span at bounding box center [1550, 220] width 12 height 12
click at [1514, 219] on span "filter" at bounding box center [1505, 223] width 63 height 23
type input "5000307918"
click at [1500, 335] on button "Apply" at bounding box center [1499, 331] width 24 height 14
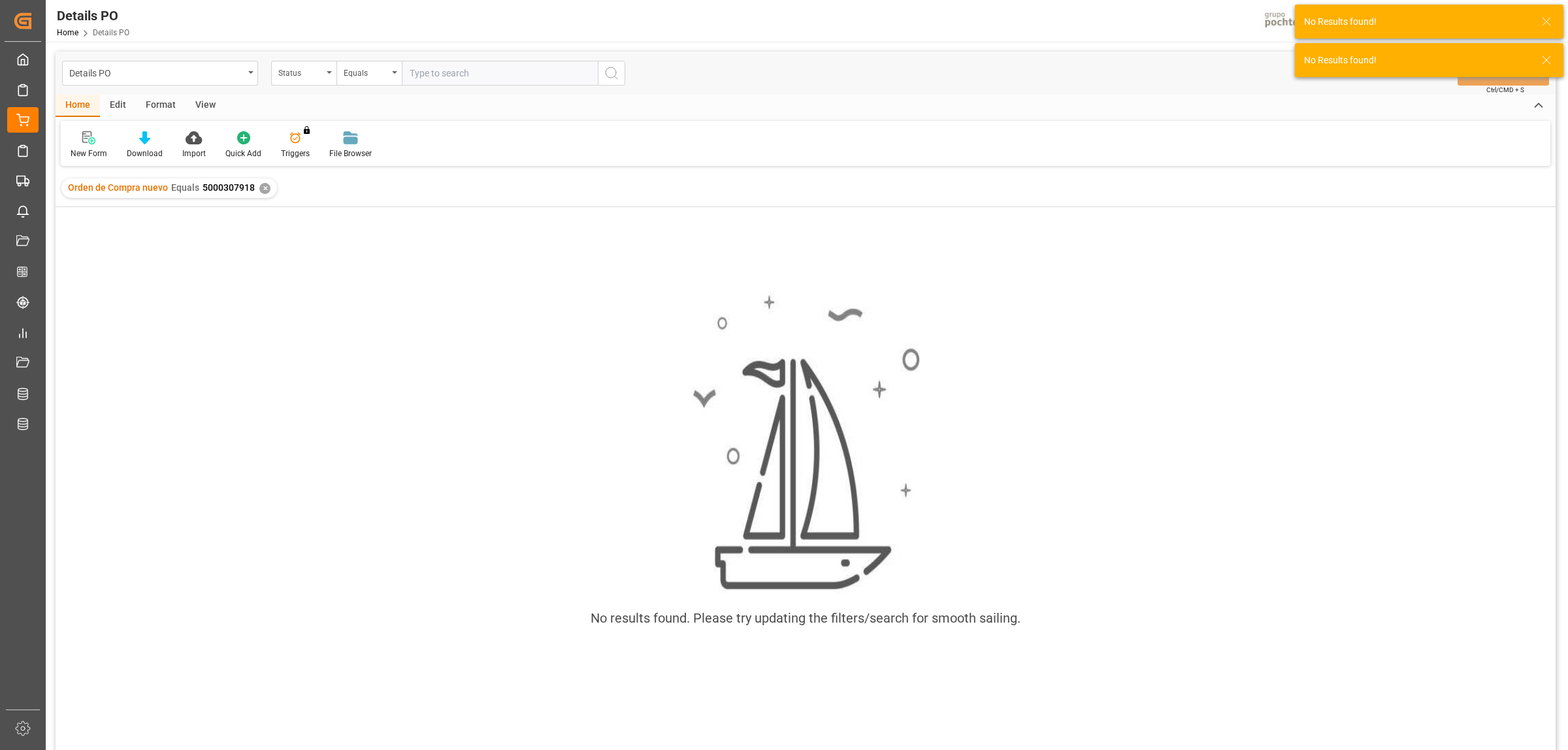
click at [264, 186] on div "✕" at bounding box center [265, 189] width 12 height 12
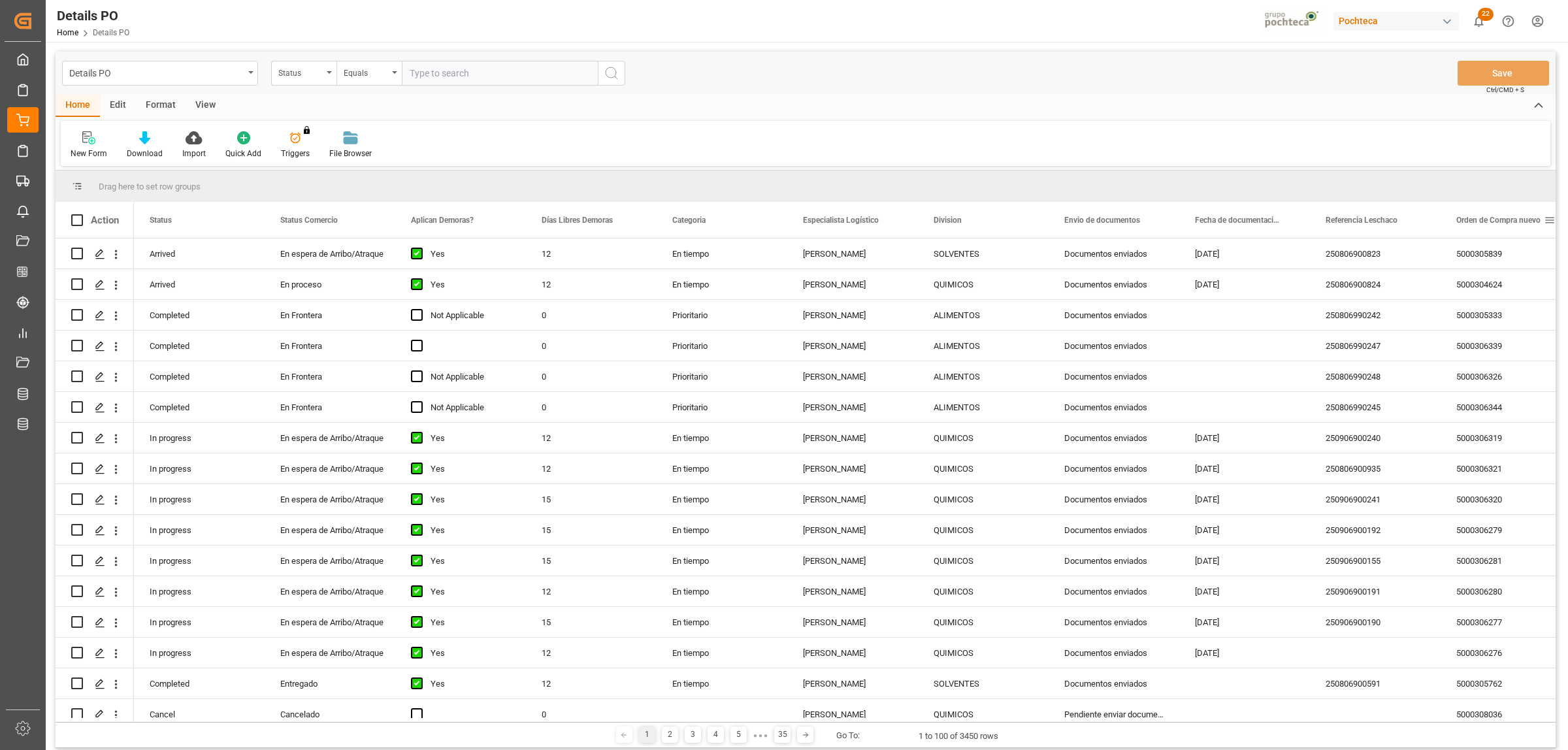
click at [1554, 219] on span at bounding box center [1550, 220] width 12 height 12
click at [1477, 283] on input "5000307918 /" at bounding box center [1483, 291] width 128 height 26
paste input "5000306359"
type input "5000307918 / 5000306359"
click at [1500, 331] on button "Apply" at bounding box center [1499, 331] width 24 height 14
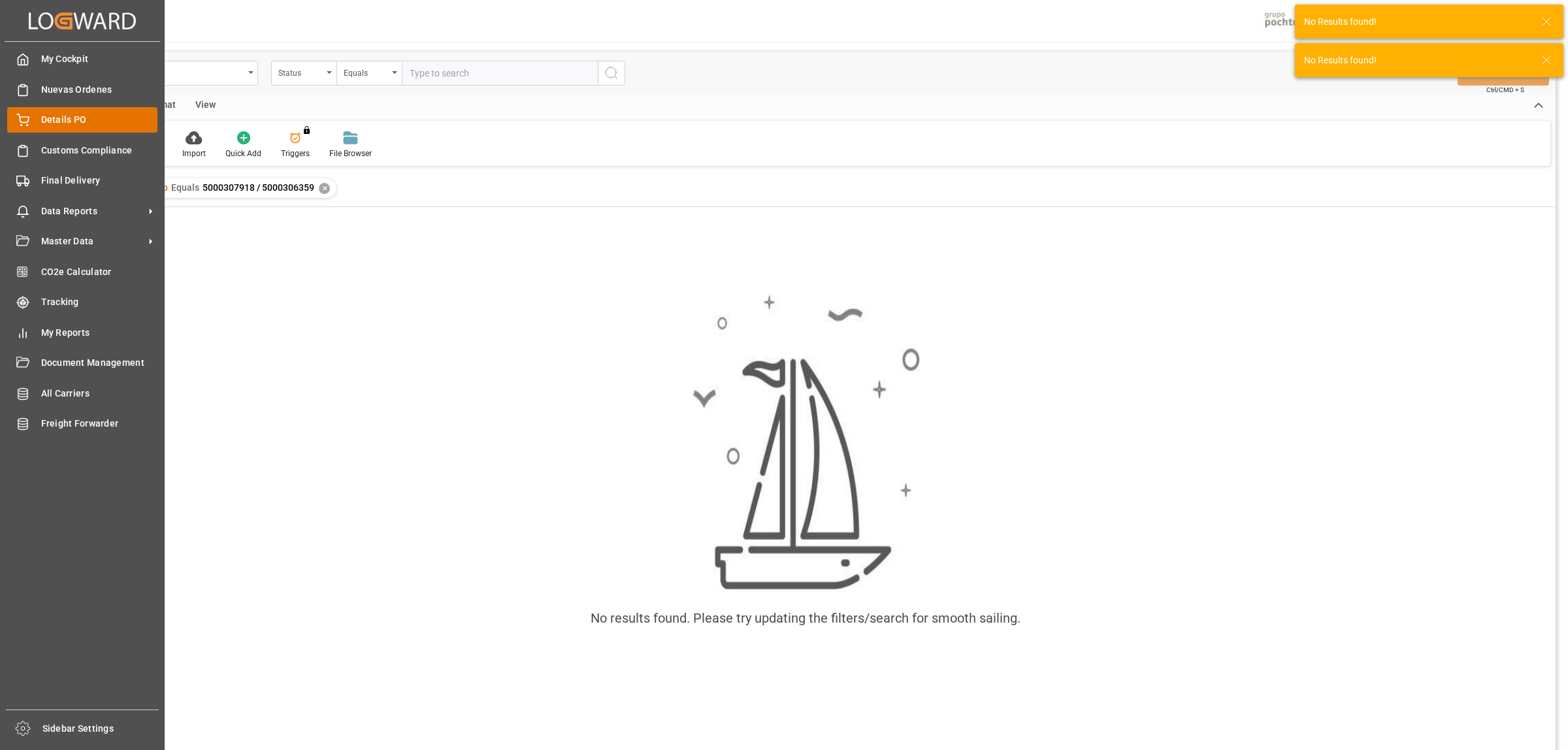
click at [27, 121] on icon at bounding box center [23, 118] width 12 height 9
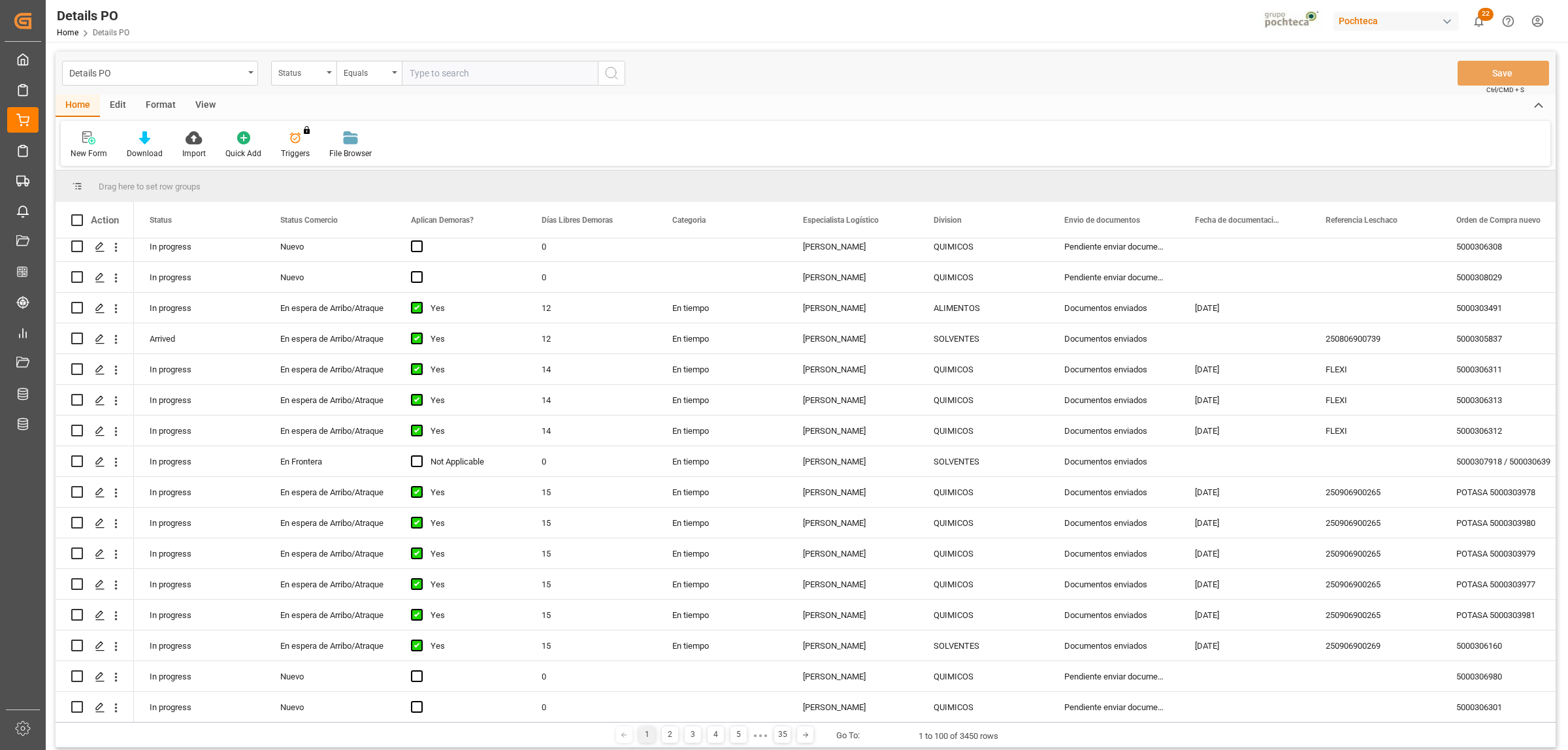
scroll to position [653, 0]
click at [96, 458] on icon "Press SPACE to select this row." at bounding box center [99, 460] width 11 height 11
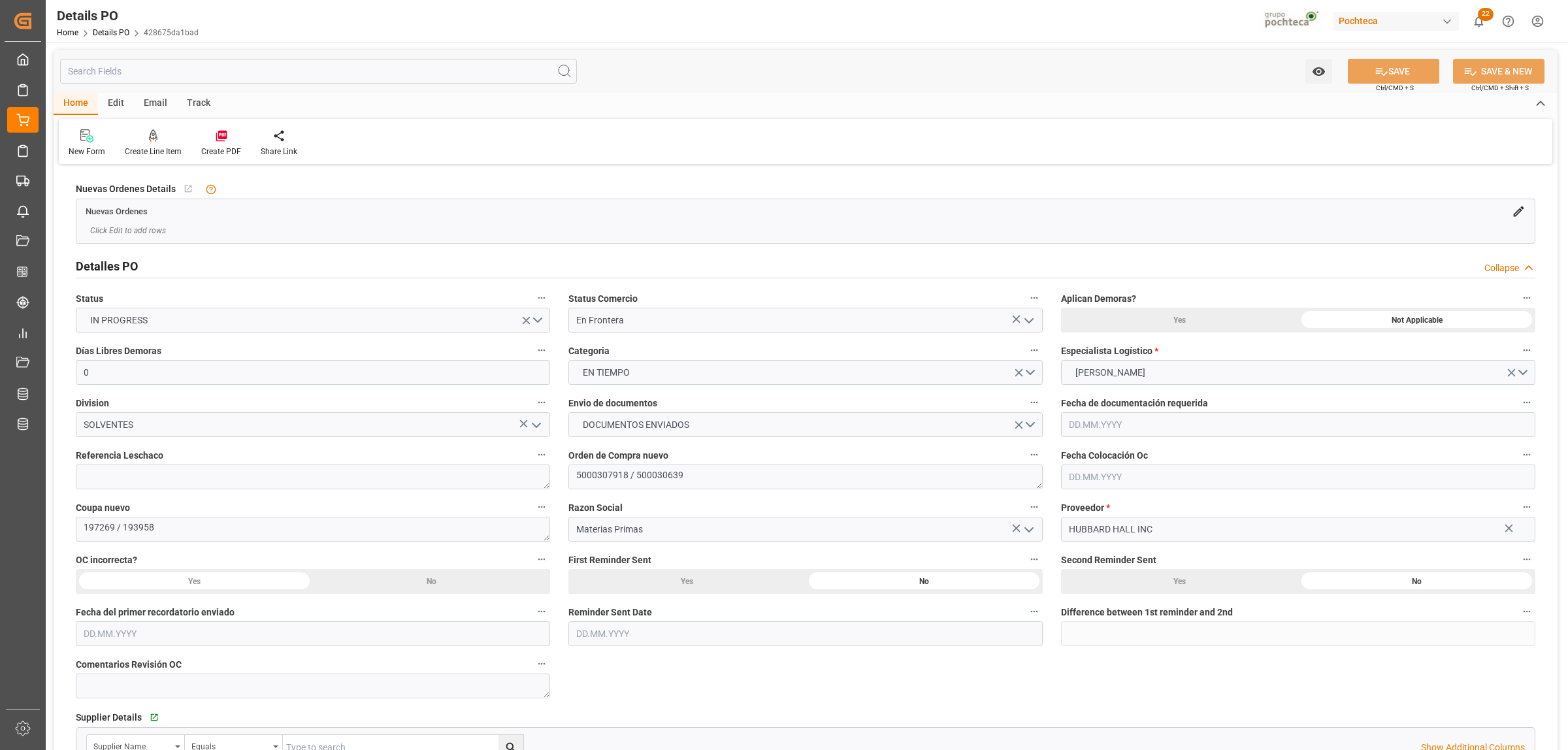
type input "0"
type input "15.08.2025"
type input "25.08.2025"
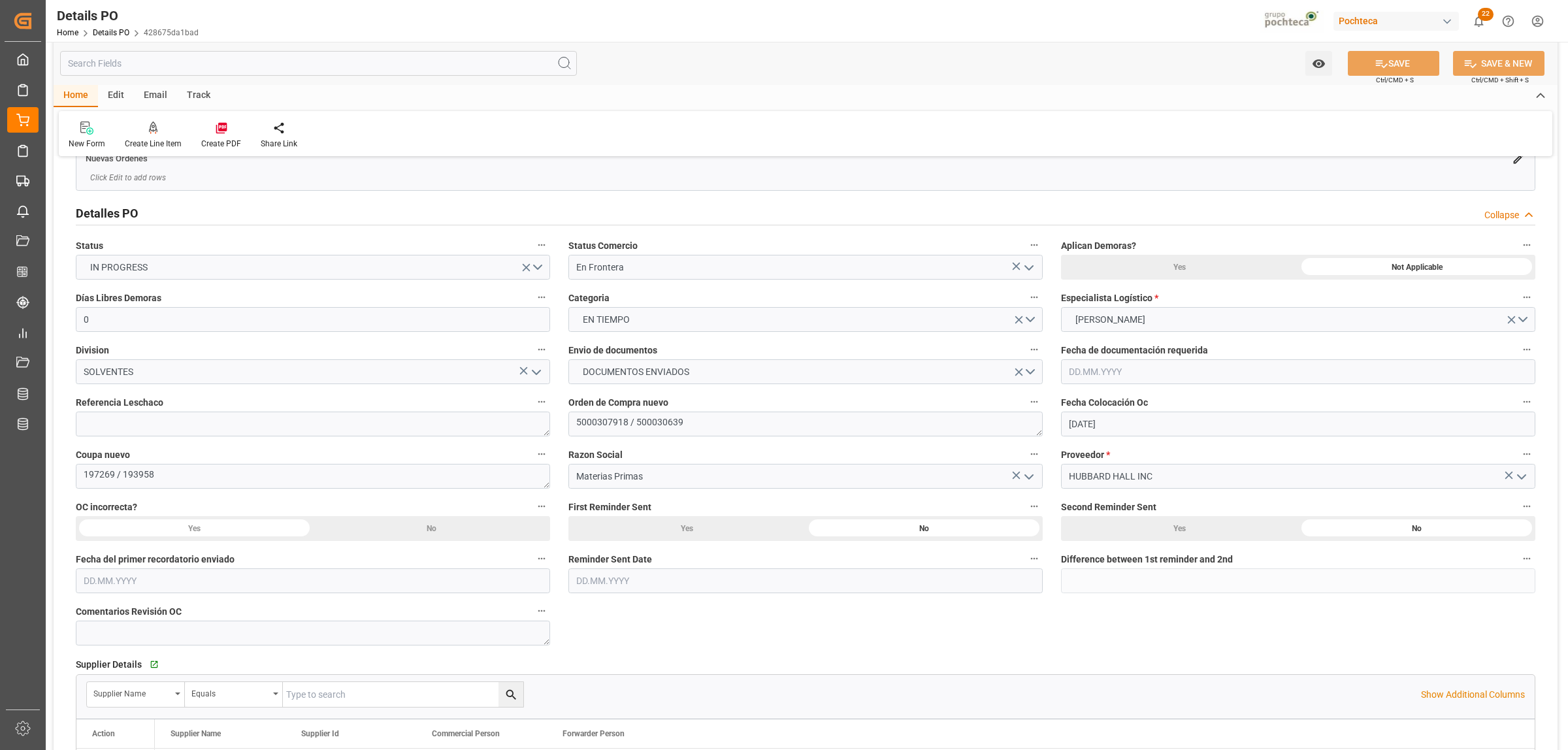
scroll to position [82, 0]
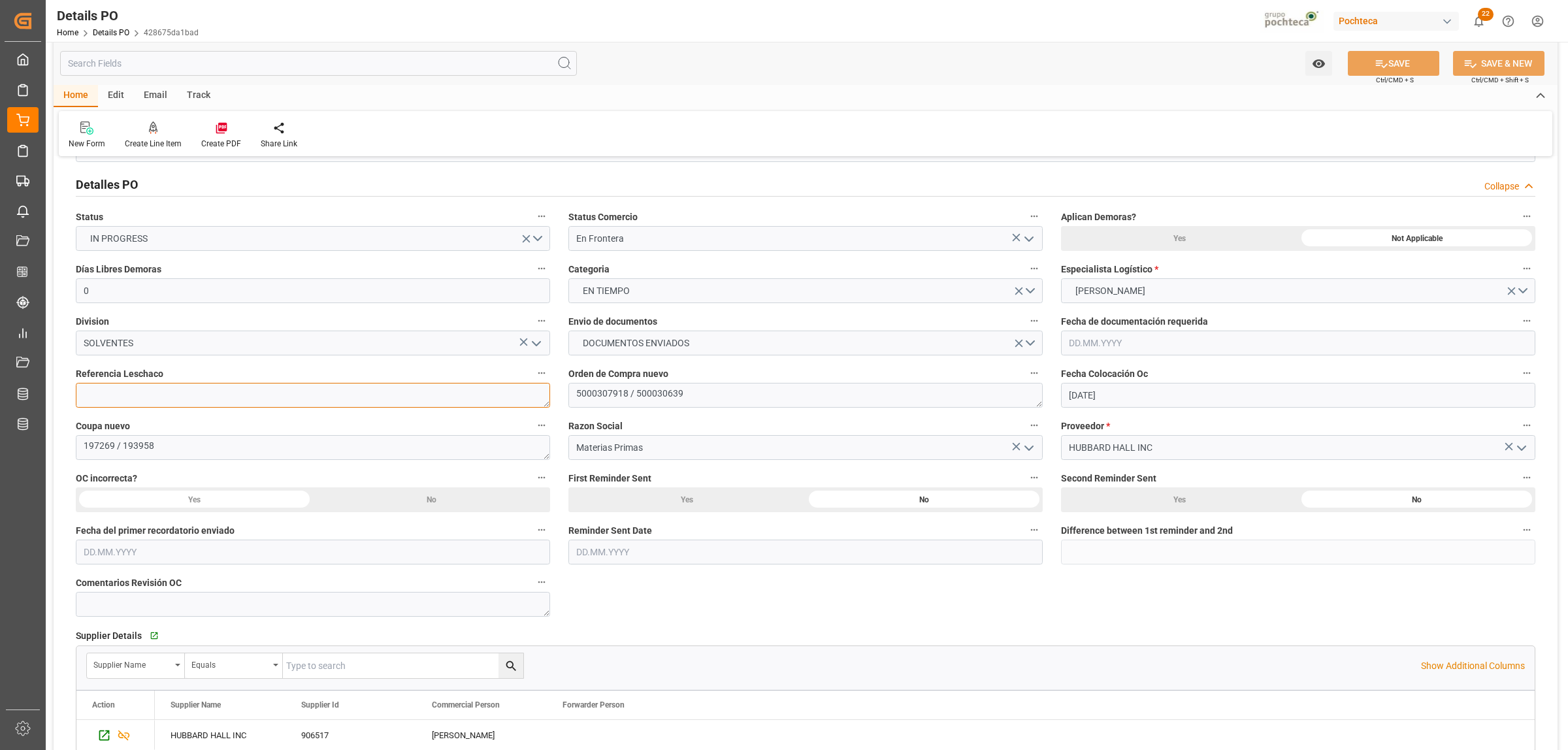
click at [175, 400] on textarea at bounding box center [314, 396] width 475 height 25
paste textarea "250806990257"
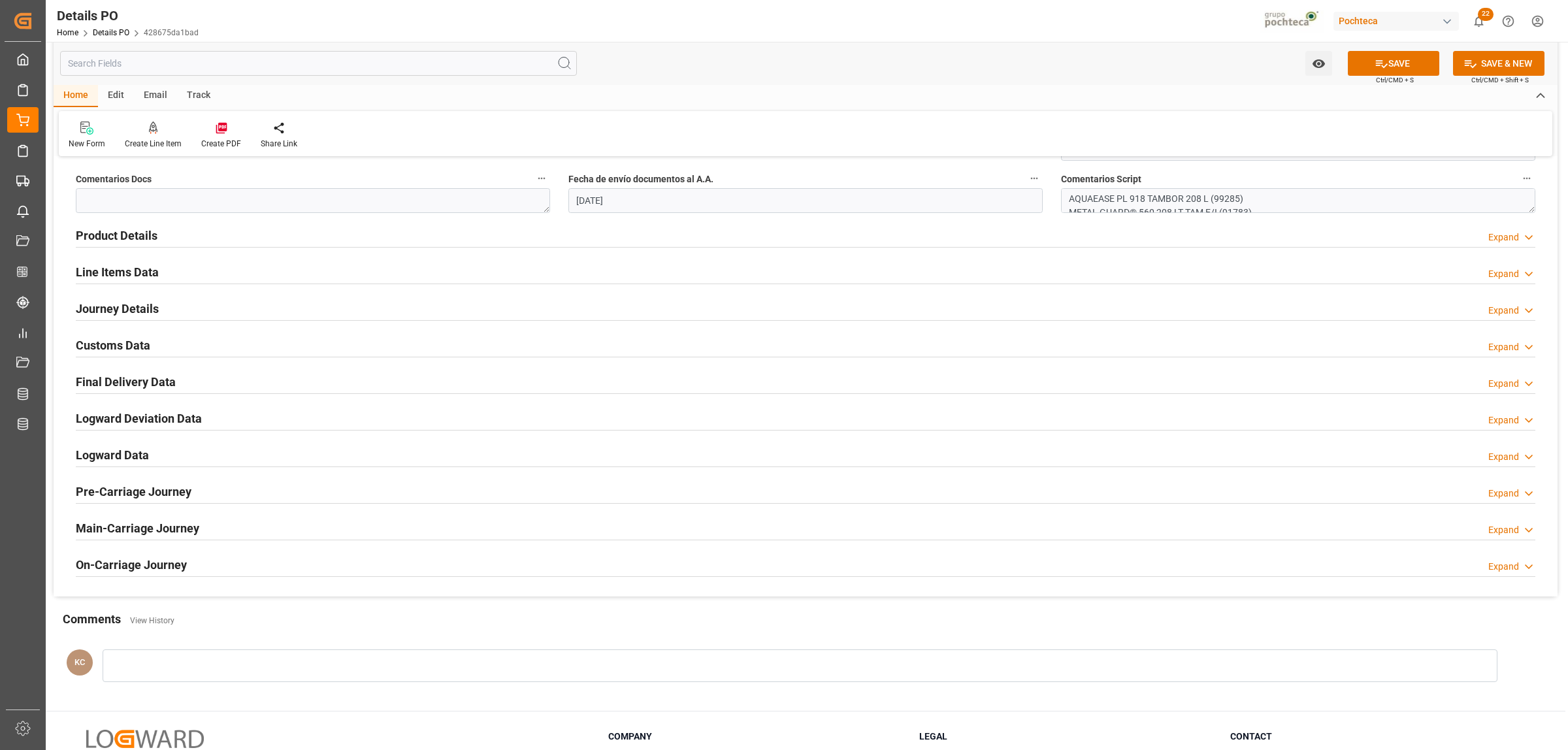
scroll to position [817, 0]
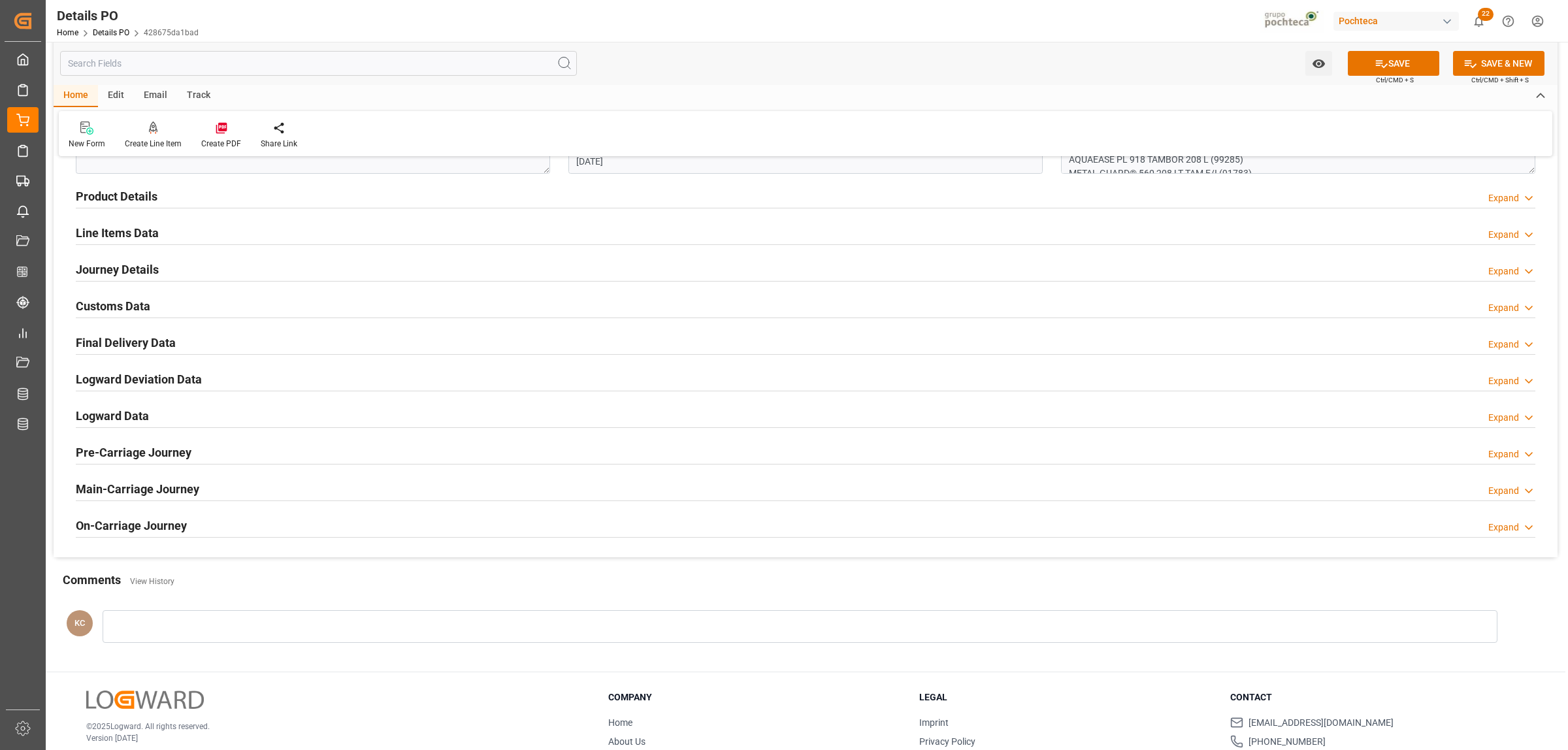
type textarea "250806990257"
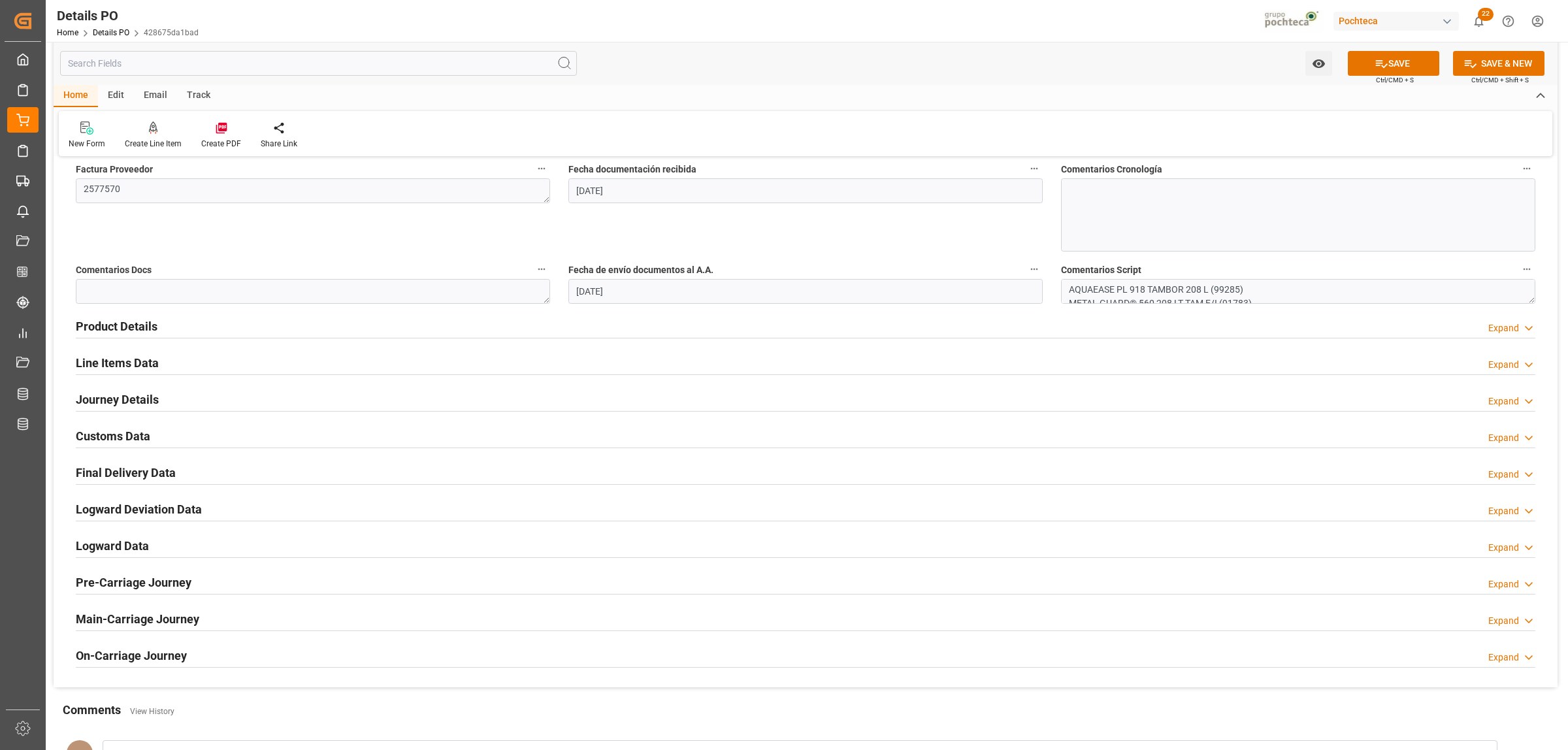
scroll to position [653, 0]
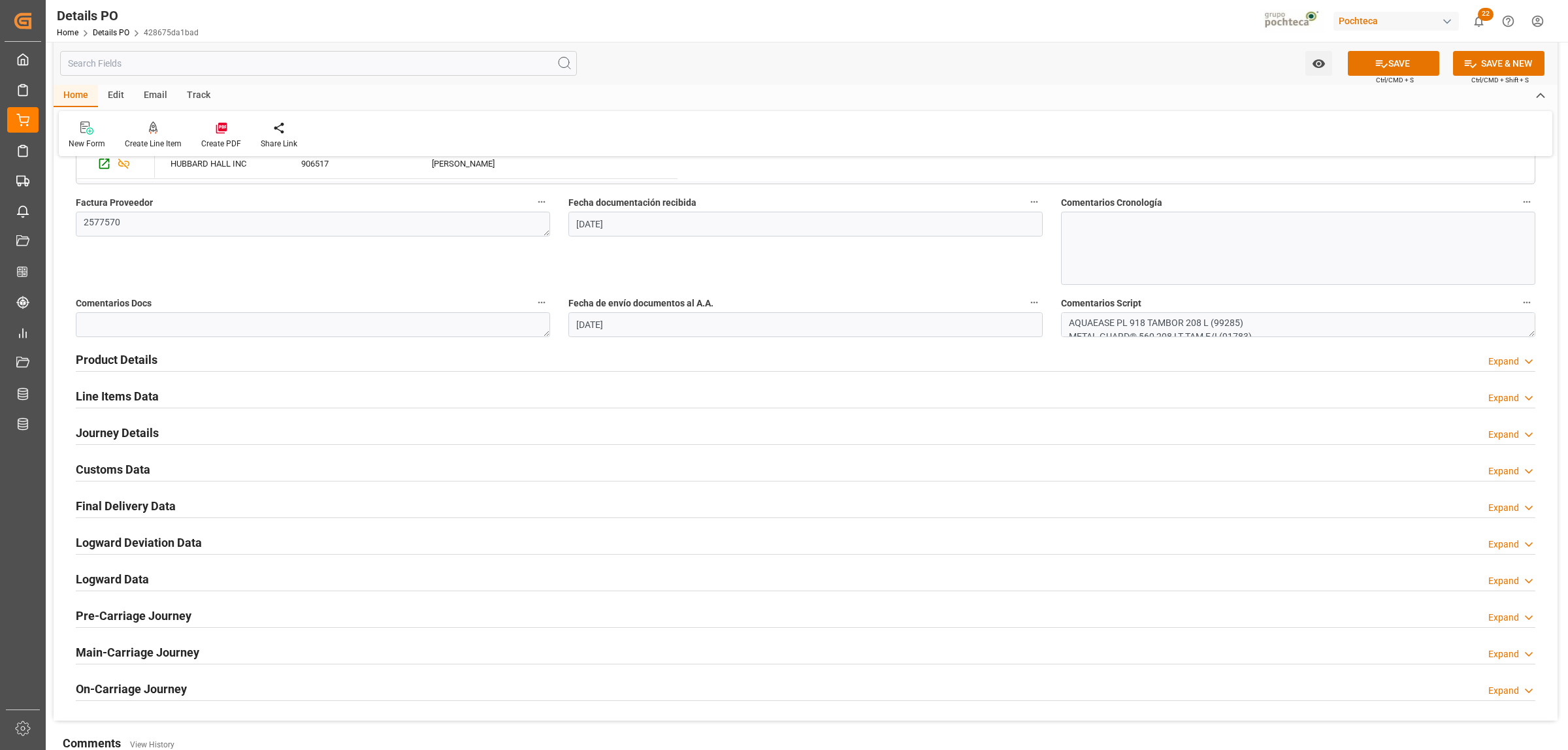
click at [123, 435] on h2 "Journey Details" at bounding box center [118, 432] width 83 height 17
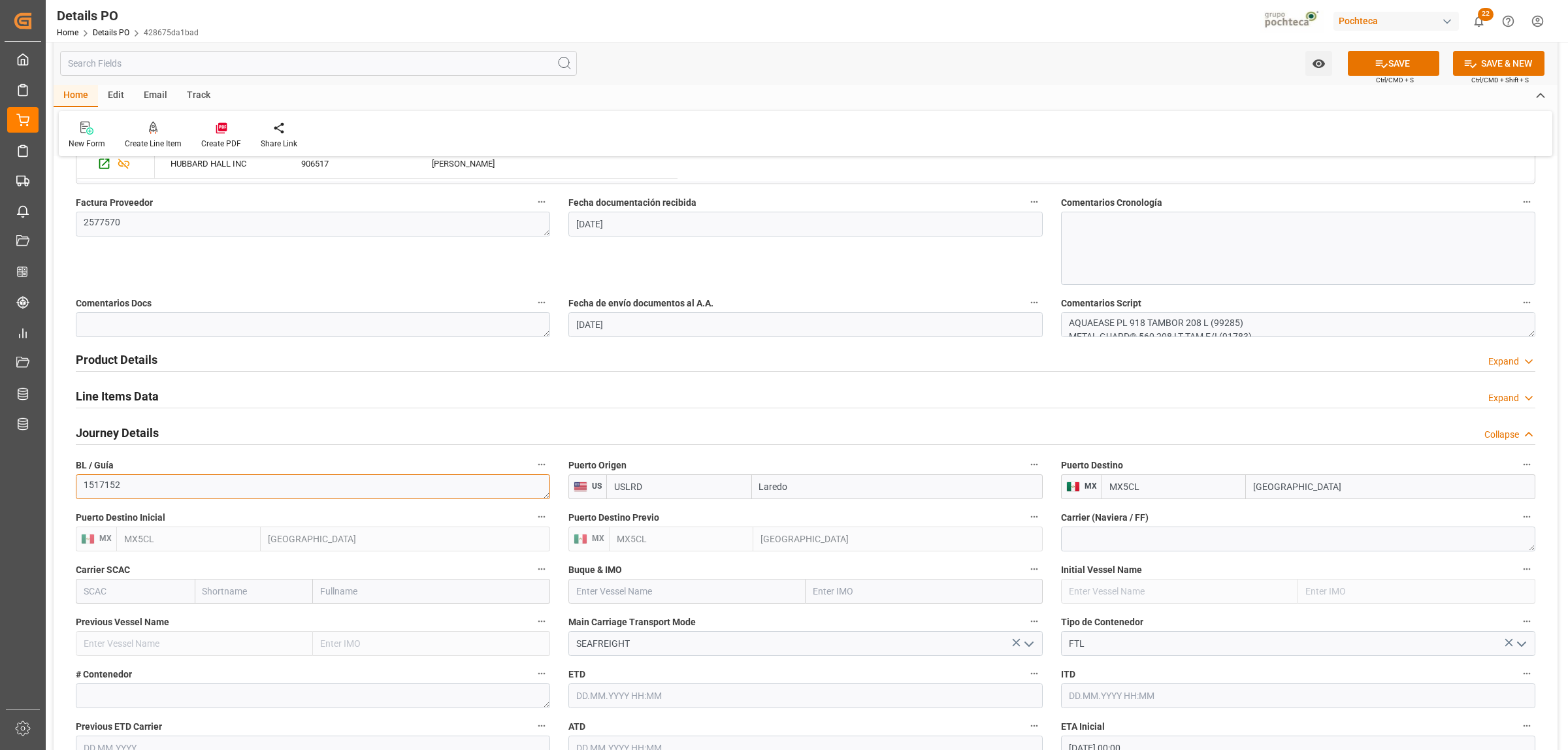
click at [167, 488] on textarea "1517152" at bounding box center [314, 487] width 475 height 25
paste textarea "1515568"
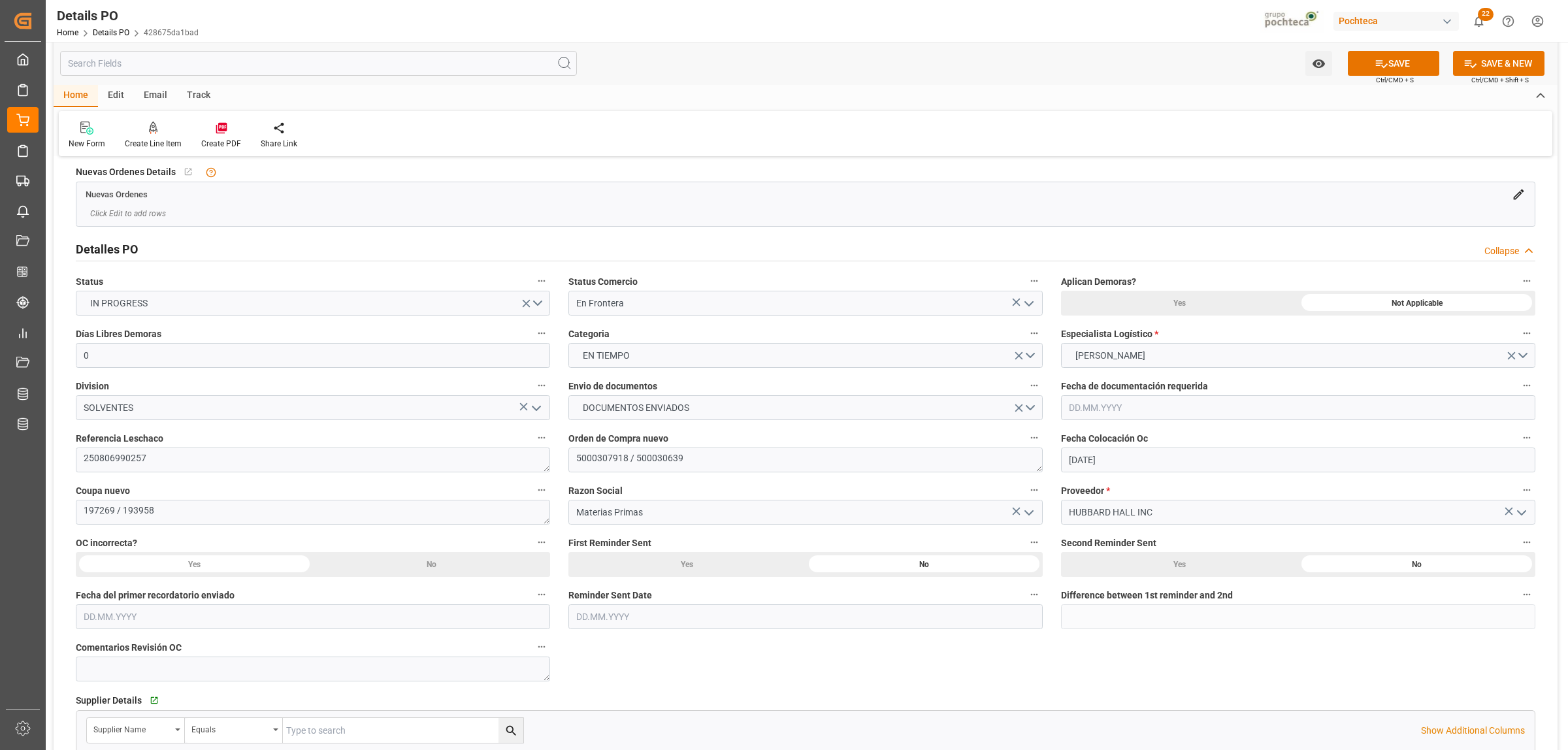
scroll to position [0, 0]
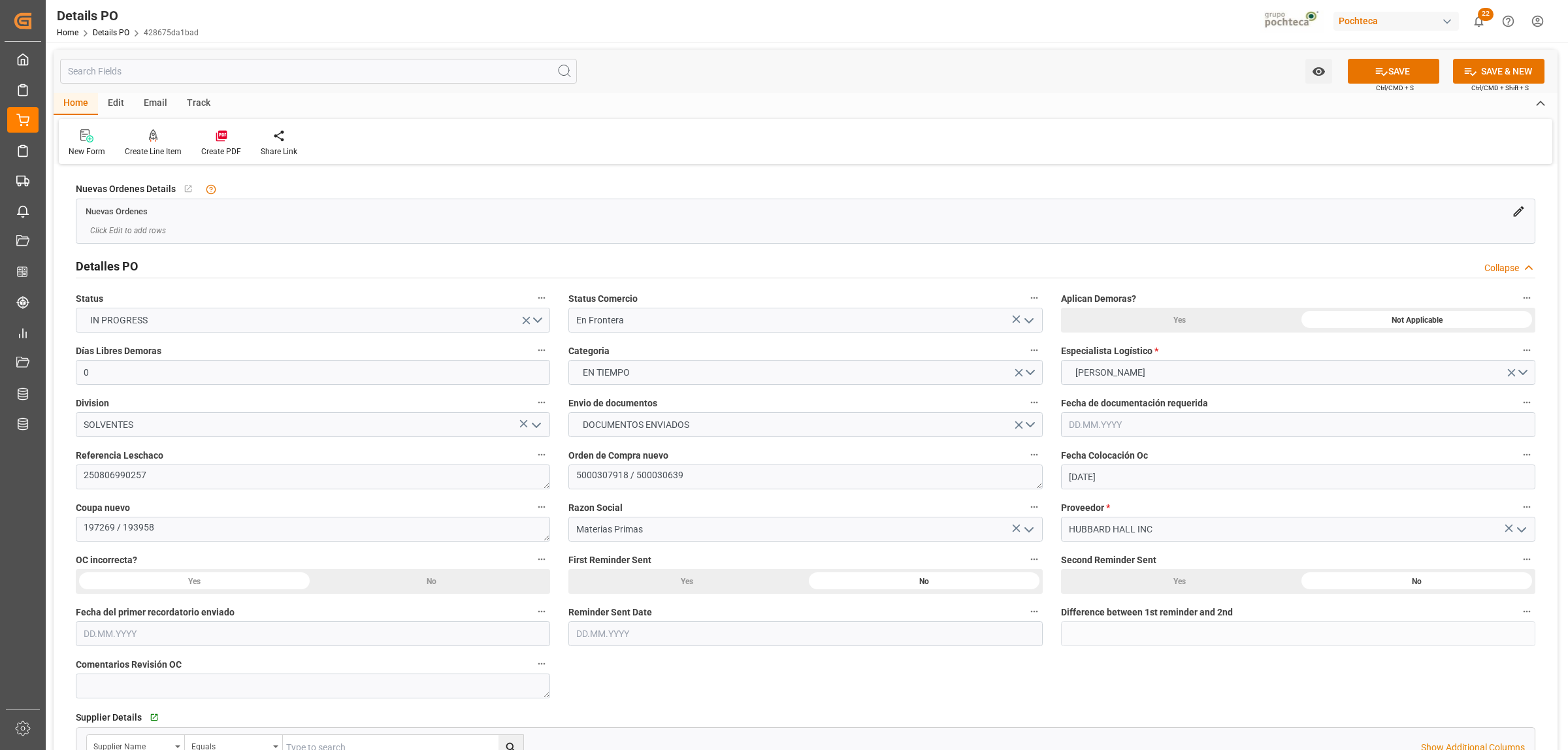
type textarea "1517152 / 1515568"
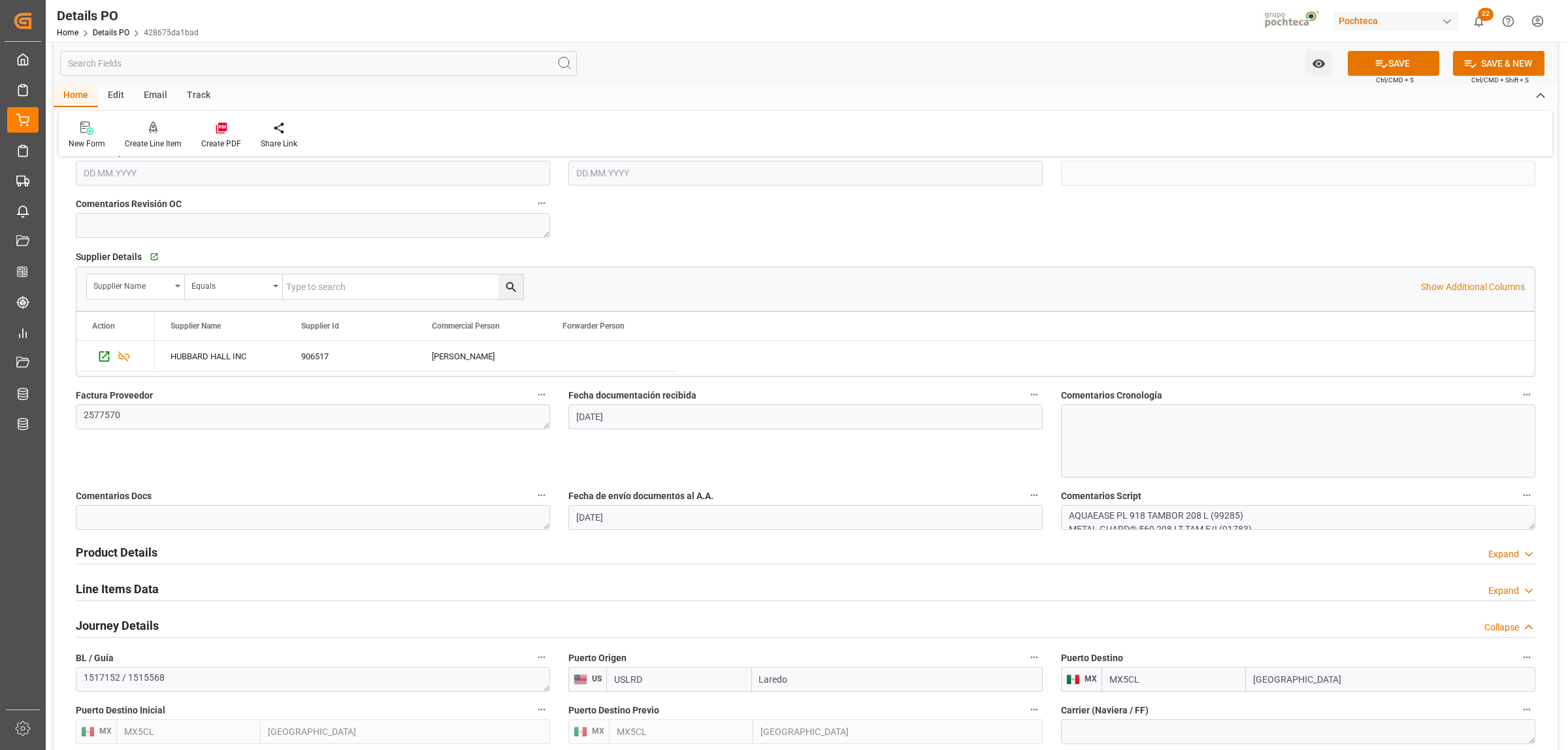
scroll to position [408, 0]
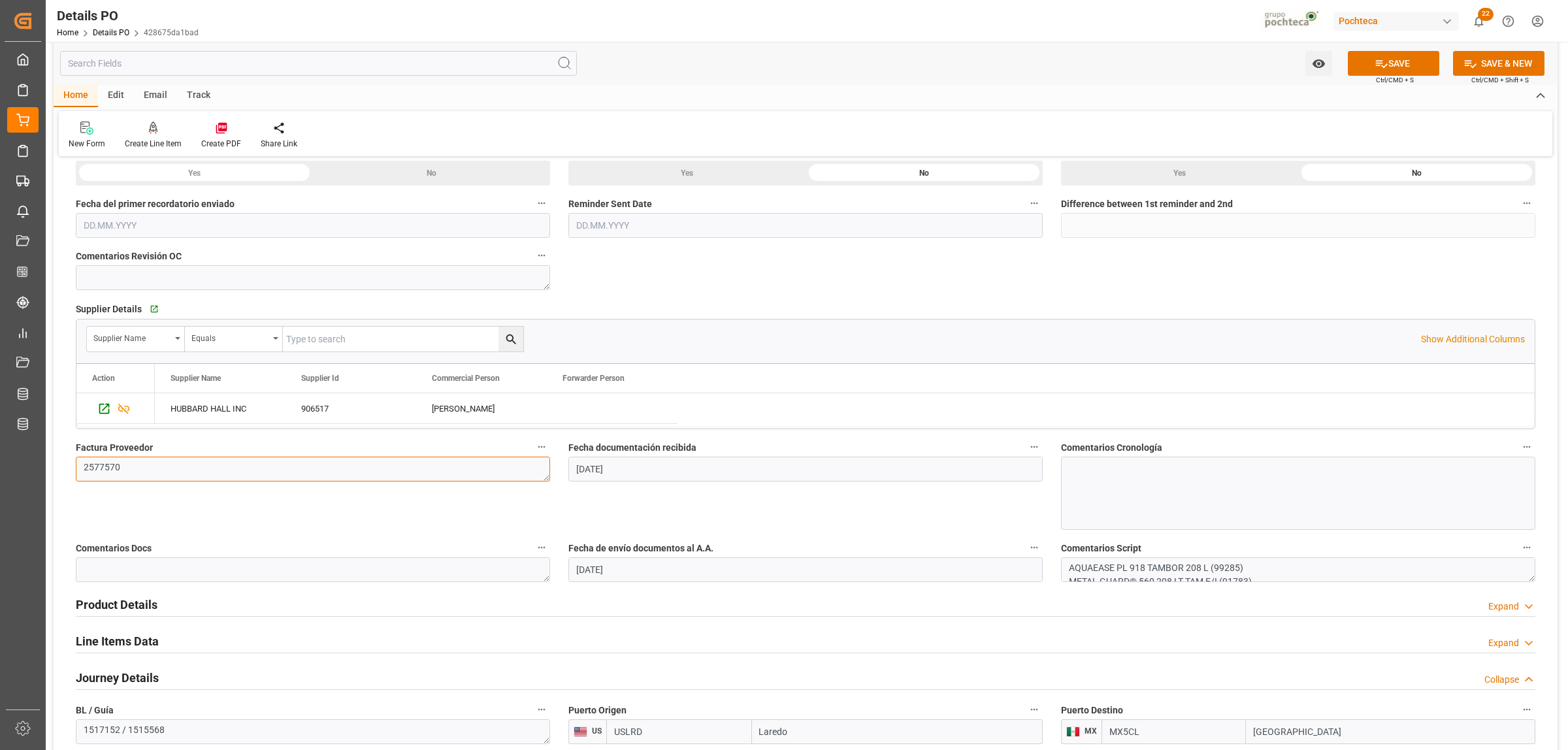
click at [187, 464] on textarea "2577570" at bounding box center [314, 469] width 475 height 25
paste textarea "2576447"
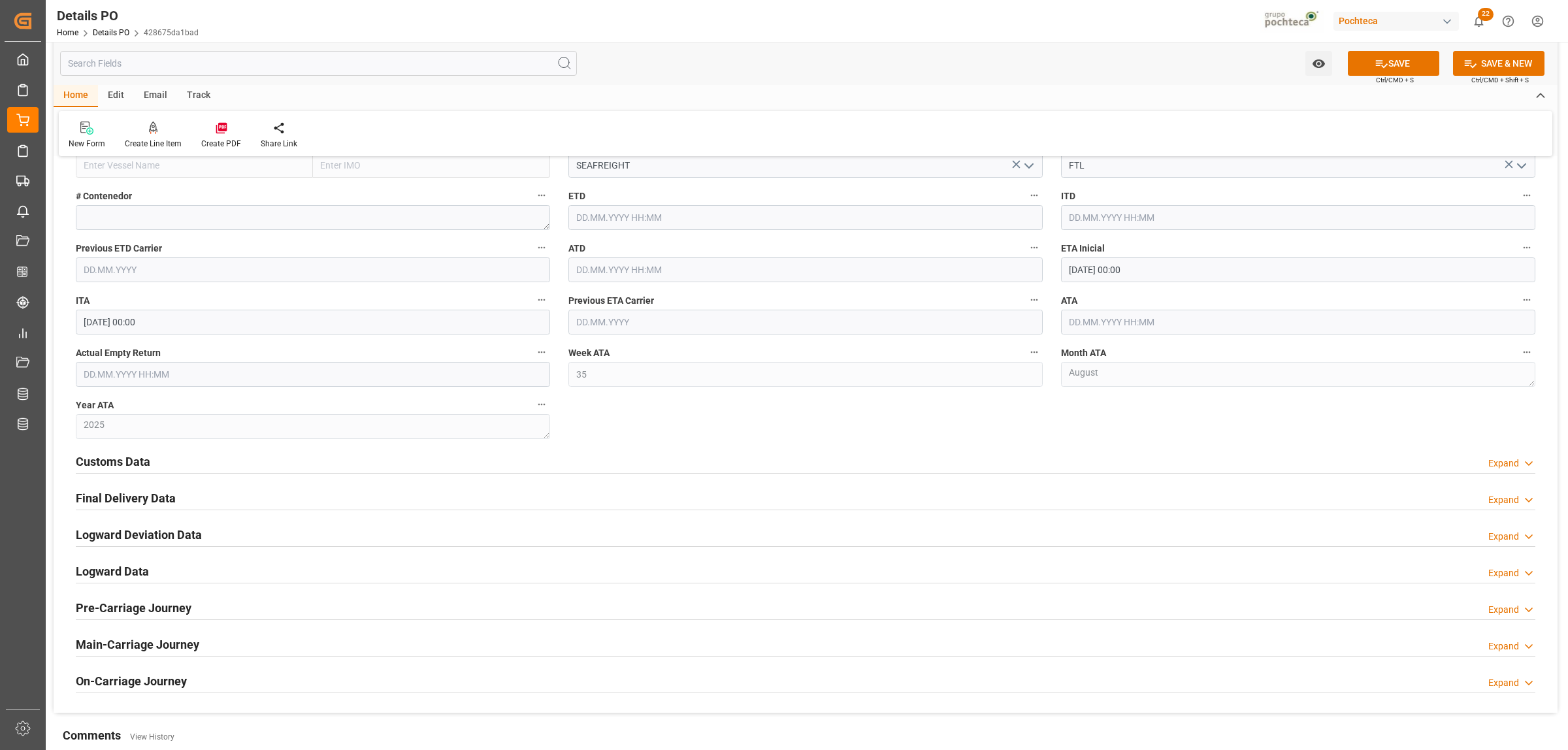
scroll to position [1144, 0]
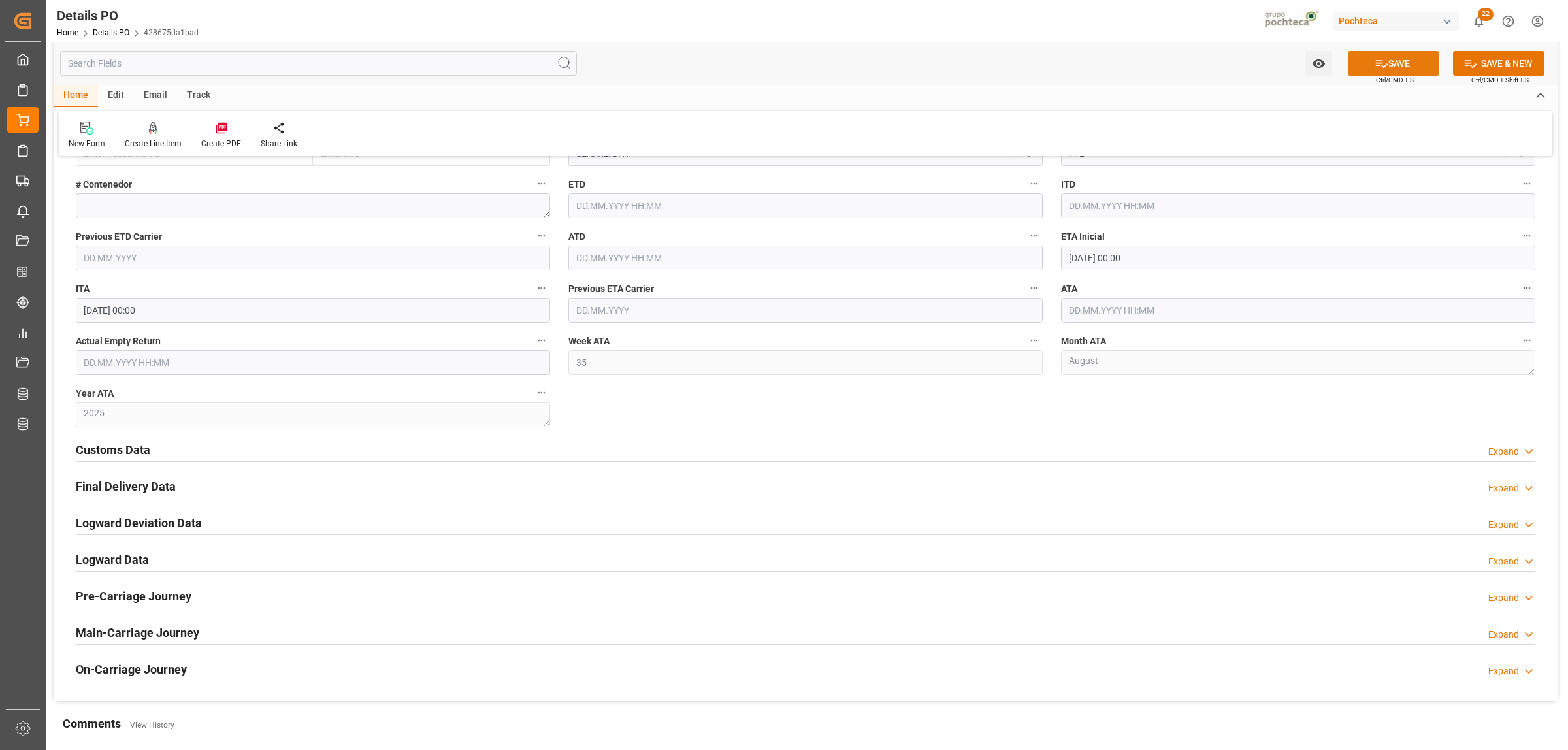
type textarea "2577570 / 2576447-1"
click at [1379, 68] on icon at bounding box center [1382, 64] width 14 height 14
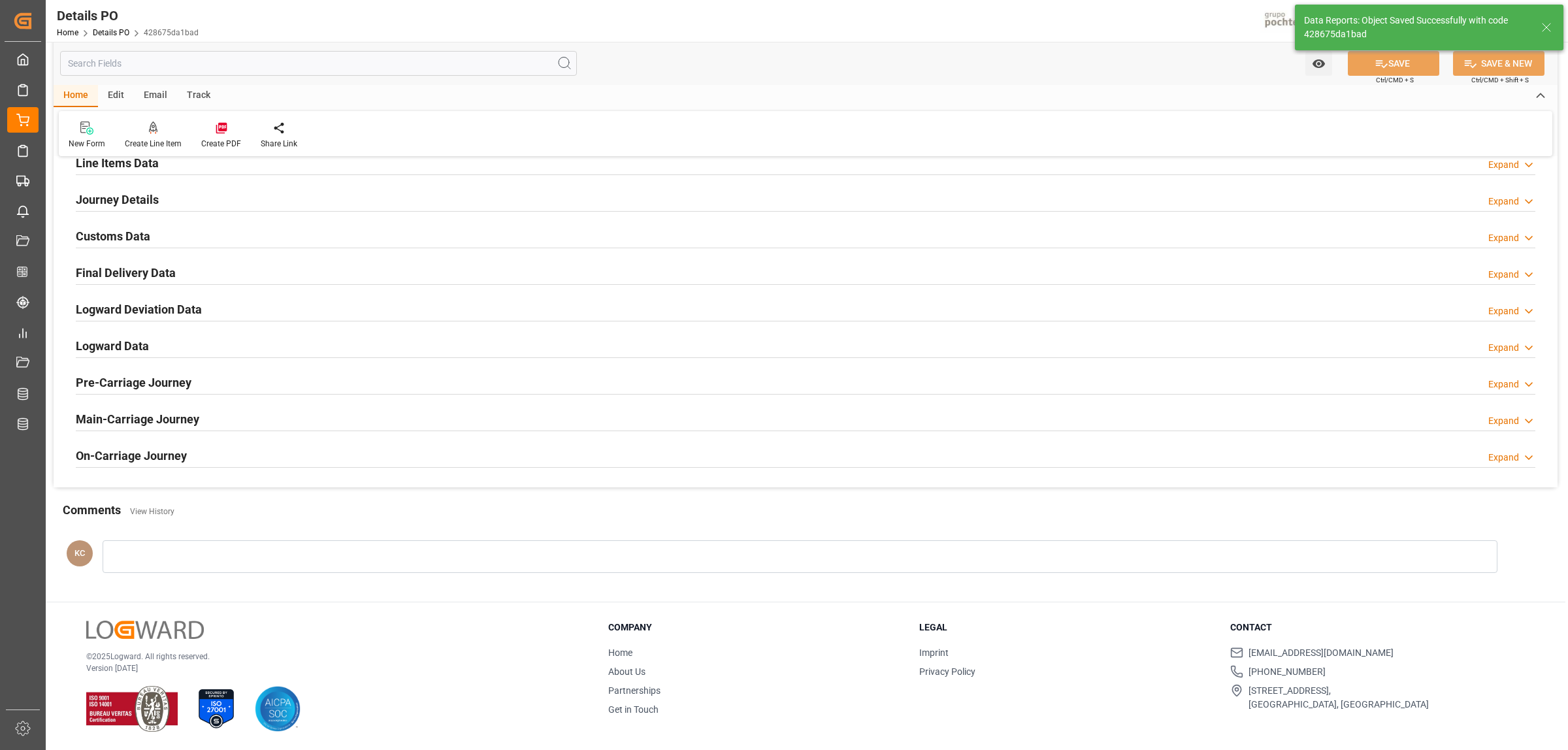
scroll to position [889, 0]
click at [104, 236] on h2 "Customs Data" at bounding box center [113, 236] width 74 height 17
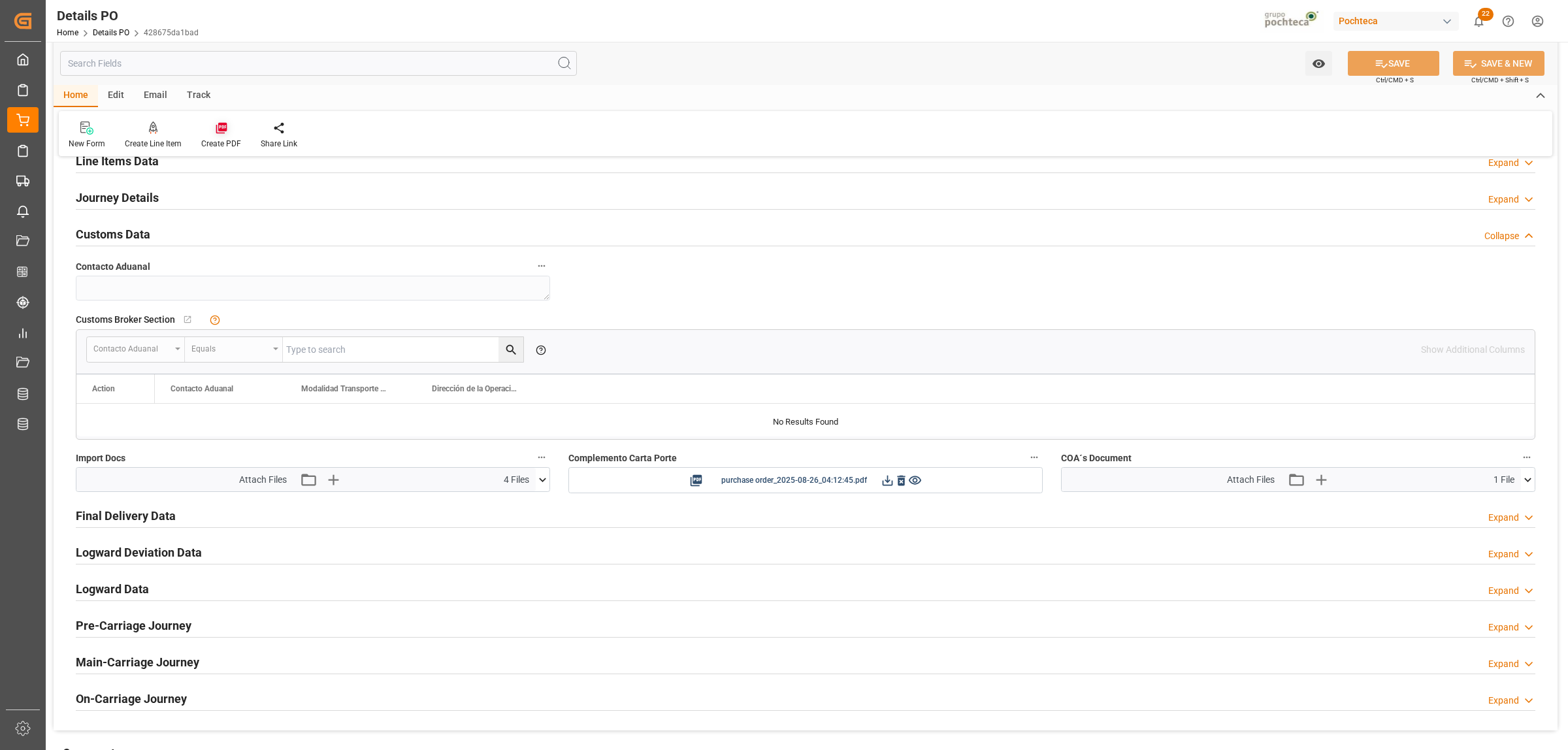
click at [223, 134] on icon at bounding box center [222, 128] width 14 height 14
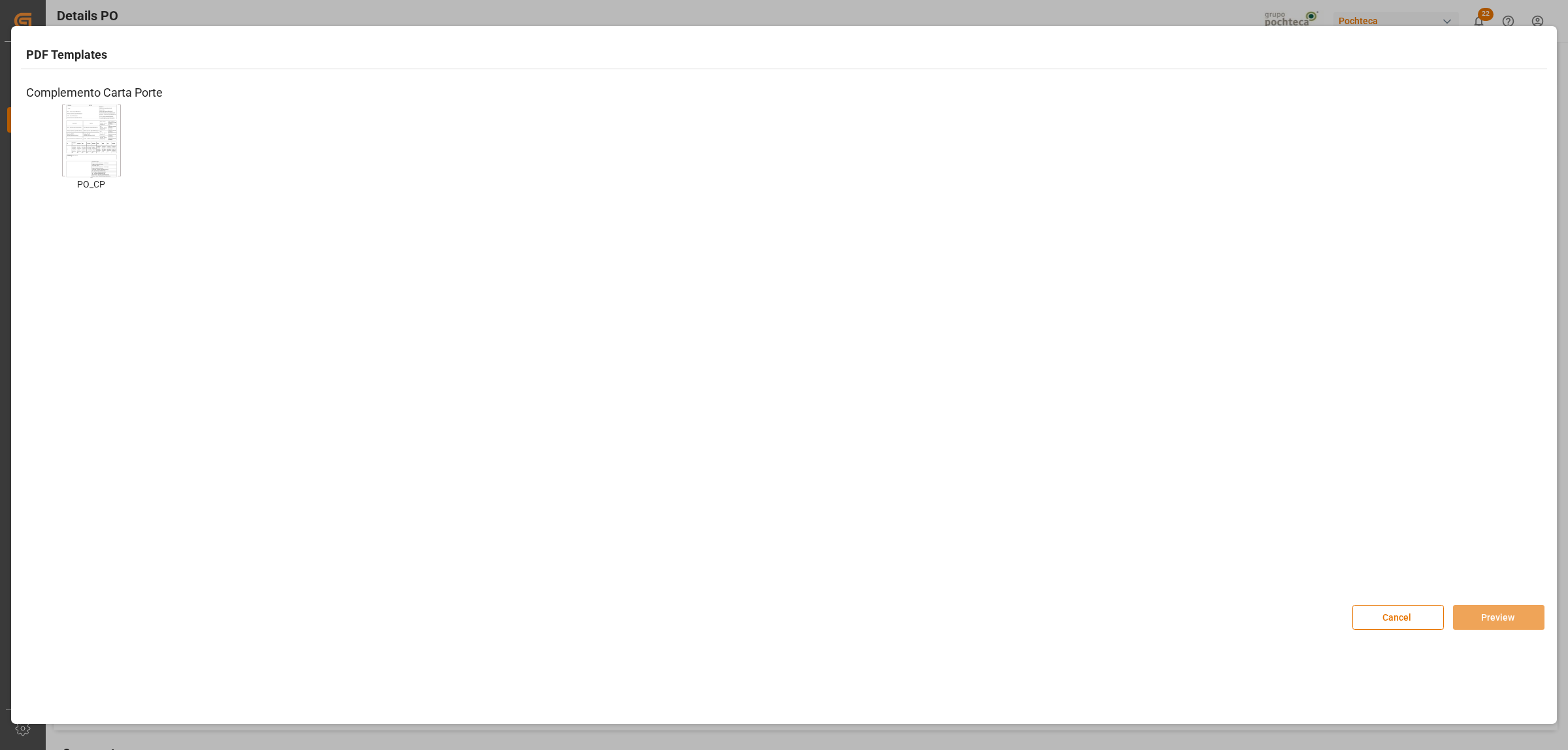
click at [106, 145] on img at bounding box center [92, 141] width 52 height 74
click at [1478, 621] on button "Preview" at bounding box center [1499, 618] width 92 height 25
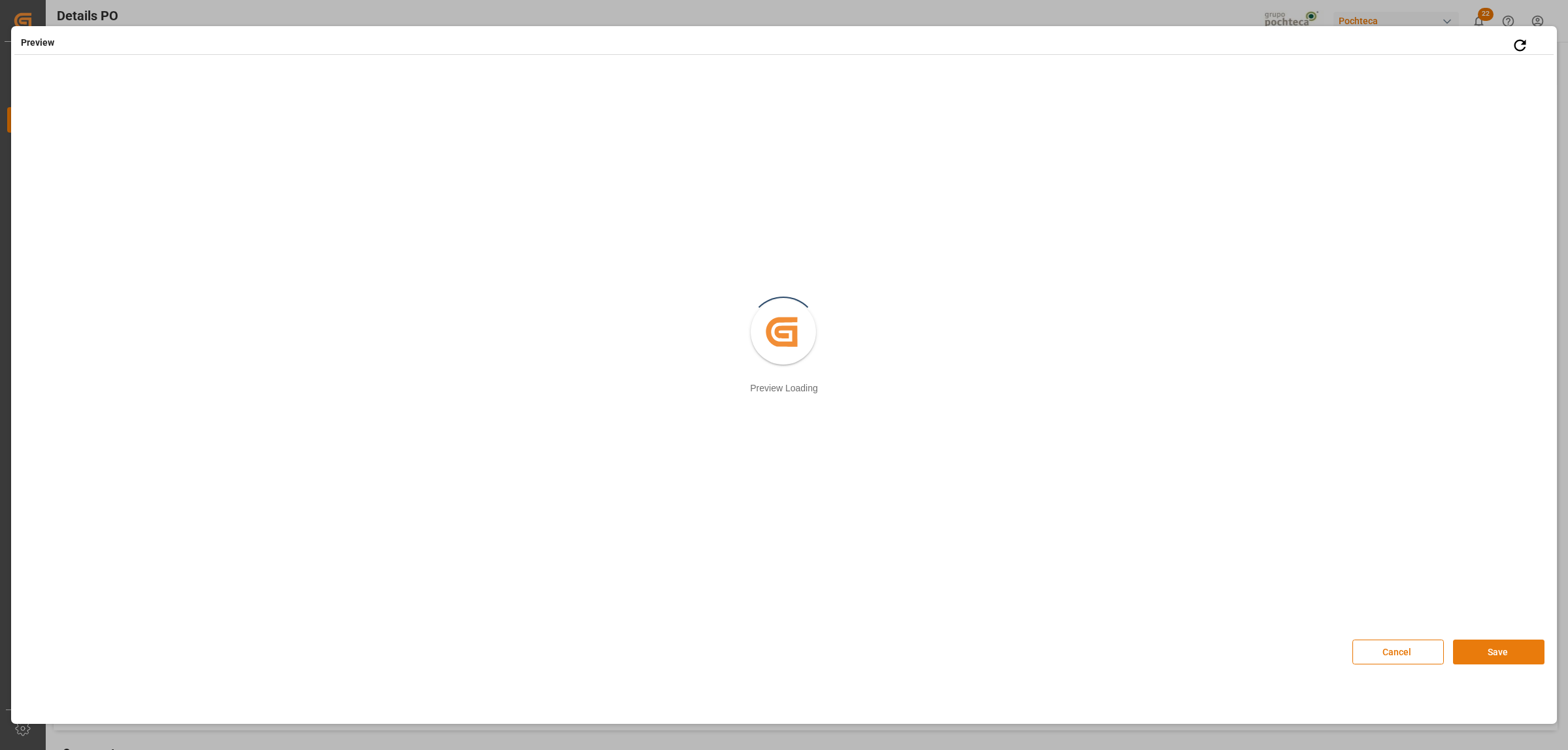
click at [1504, 660] on button "Save" at bounding box center [1499, 653] width 92 height 25
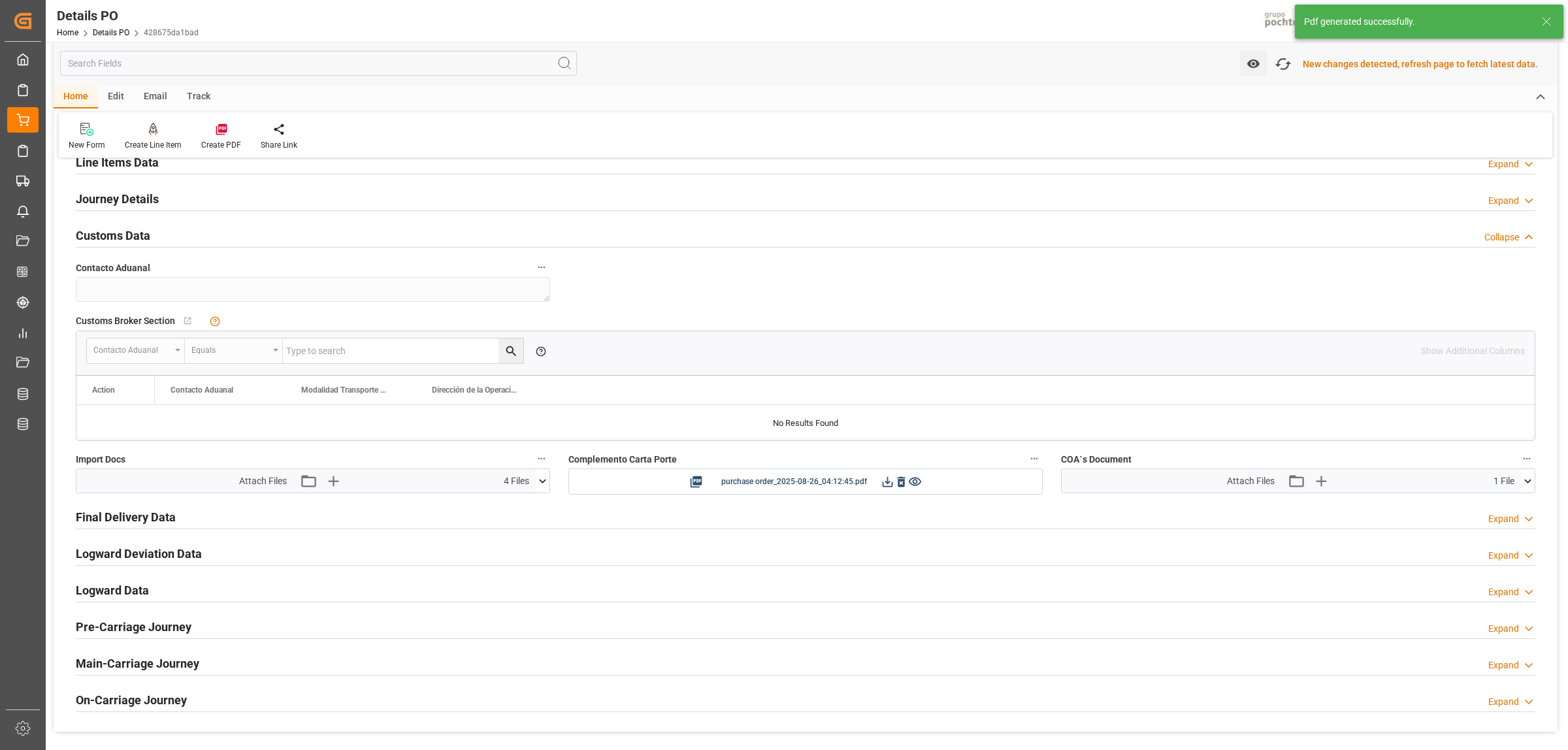
scroll to position [890, 0]
click at [887, 481] on icon at bounding box center [888, 481] width 14 height 14
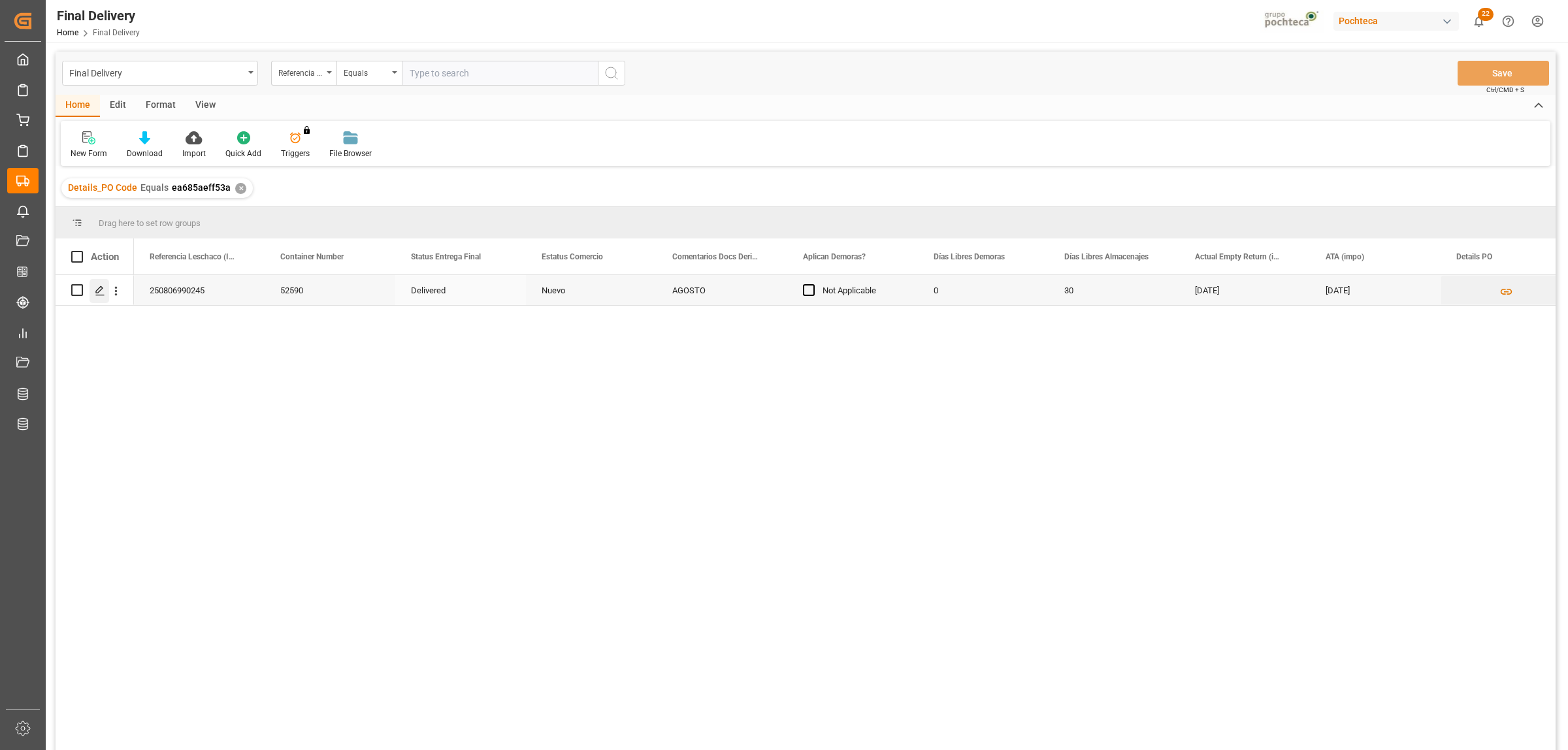
click at [101, 288] on icon "Press SPACE to select this row." at bounding box center [99, 291] width 11 height 11
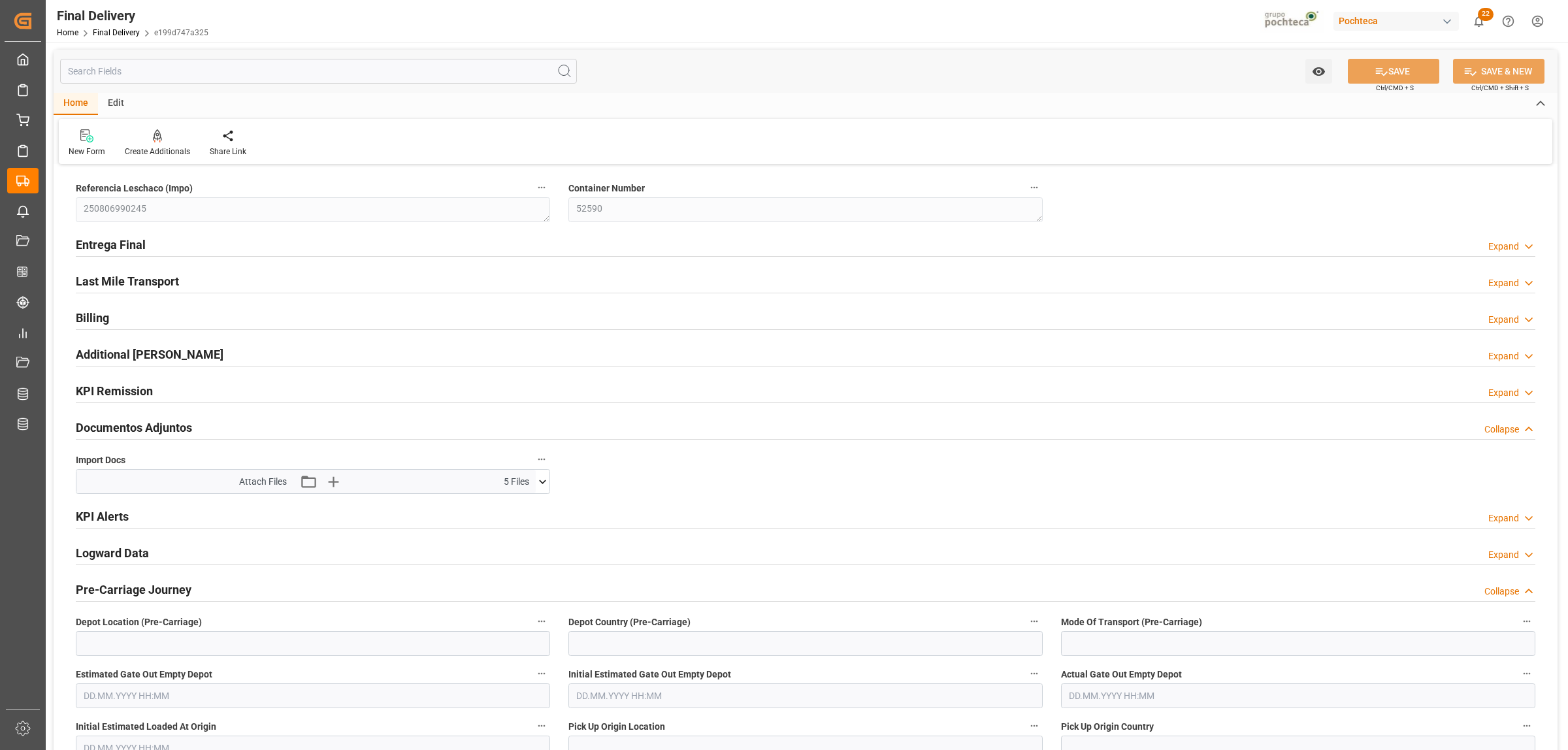
click at [134, 247] on h2 "Entrega Final" at bounding box center [111, 244] width 69 height 17
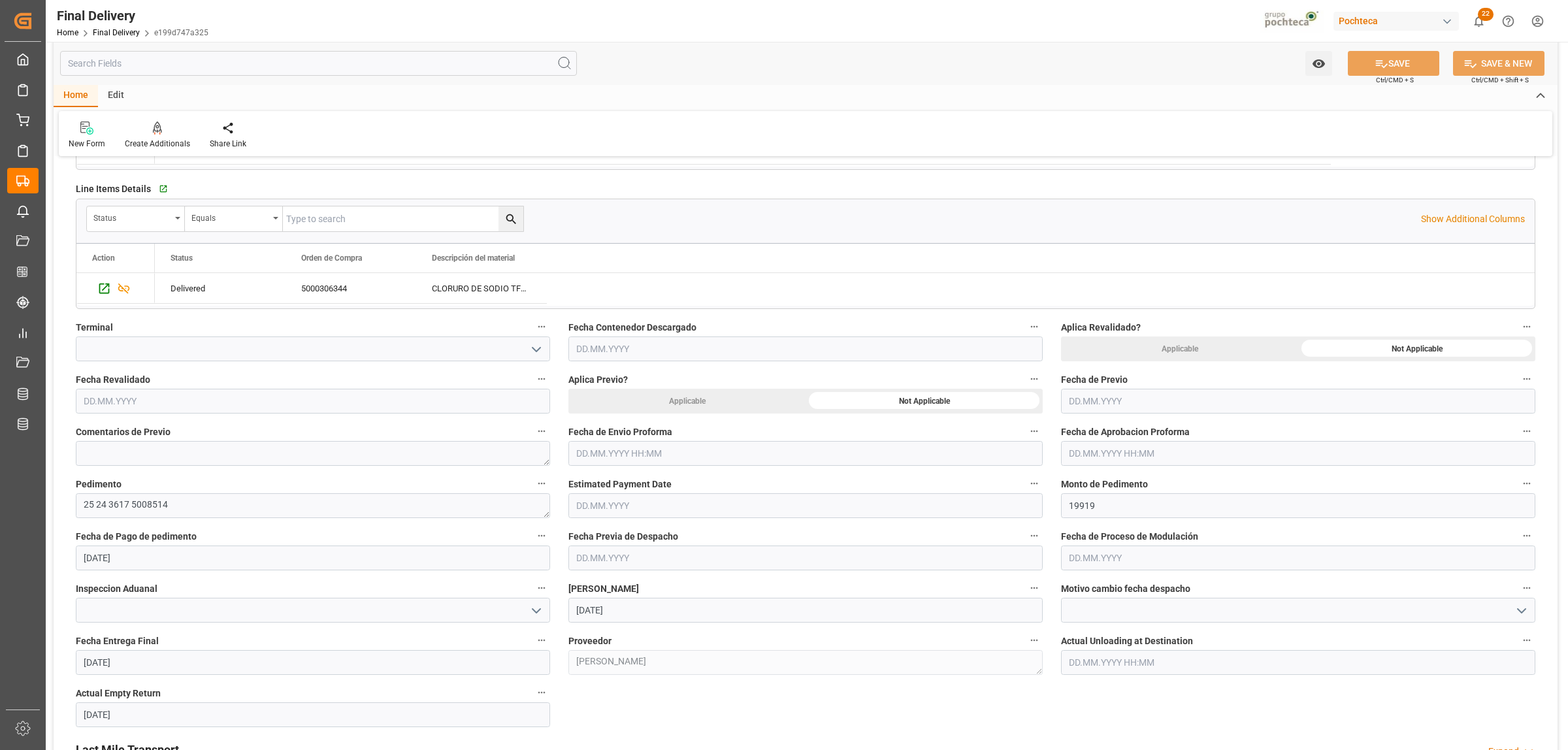
scroll to position [408, 0]
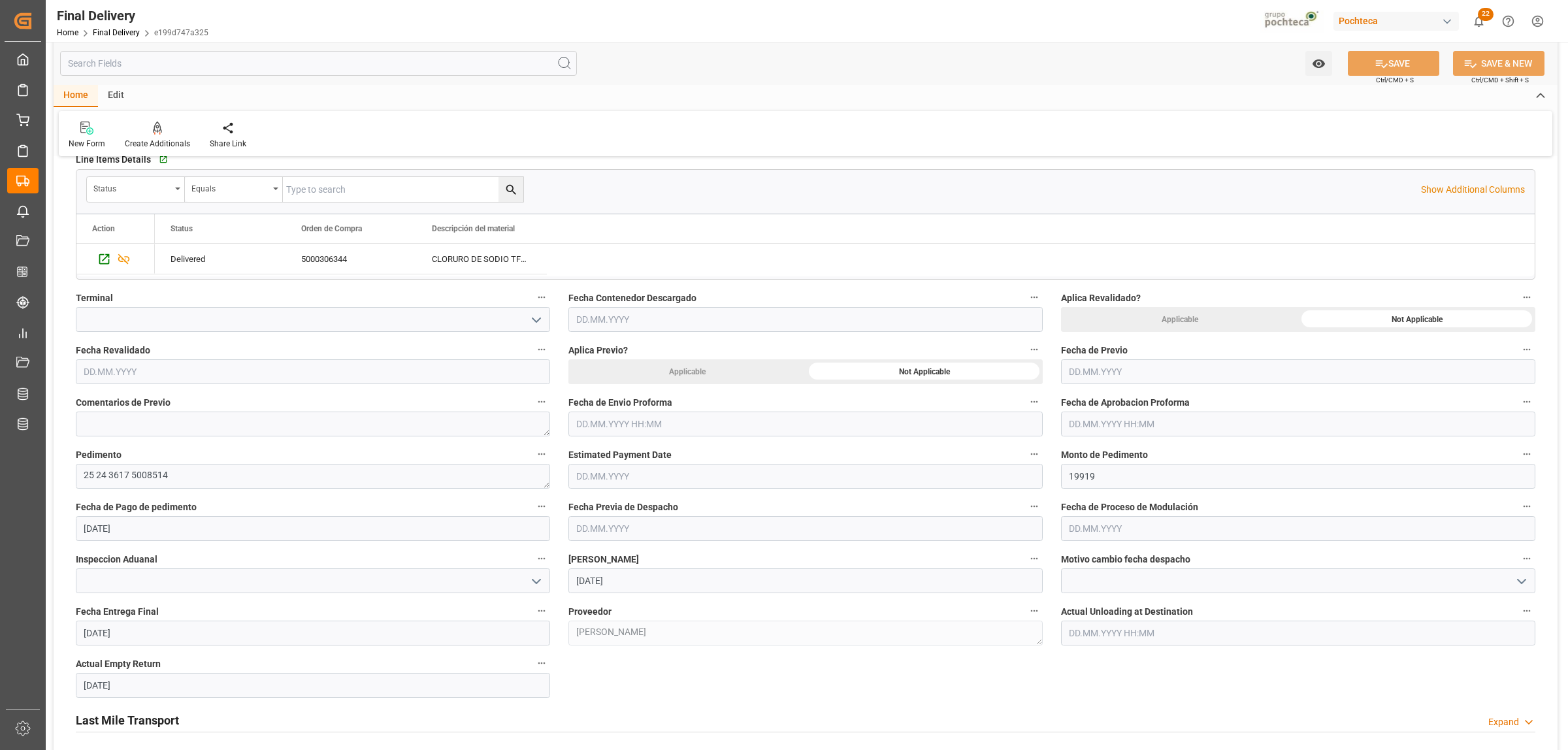
click at [621, 420] on input "text" at bounding box center [806, 425] width 475 height 25
click at [582, 606] on span "25" at bounding box center [585, 606] width 9 height 9
type input "25.08.2025 00:00"
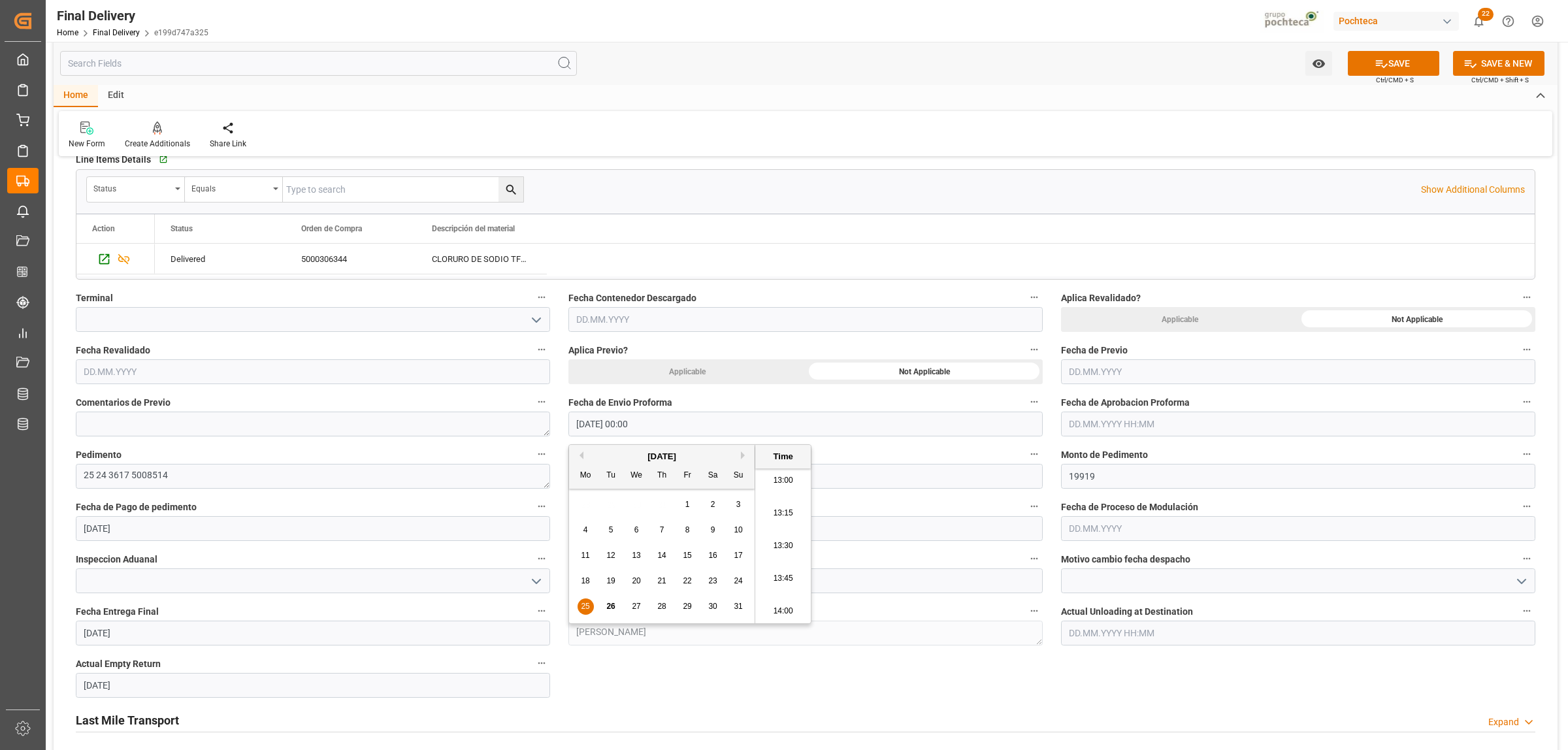
click at [1106, 418] on input "text" at bounding box center [1299, 425] width 475 height 25
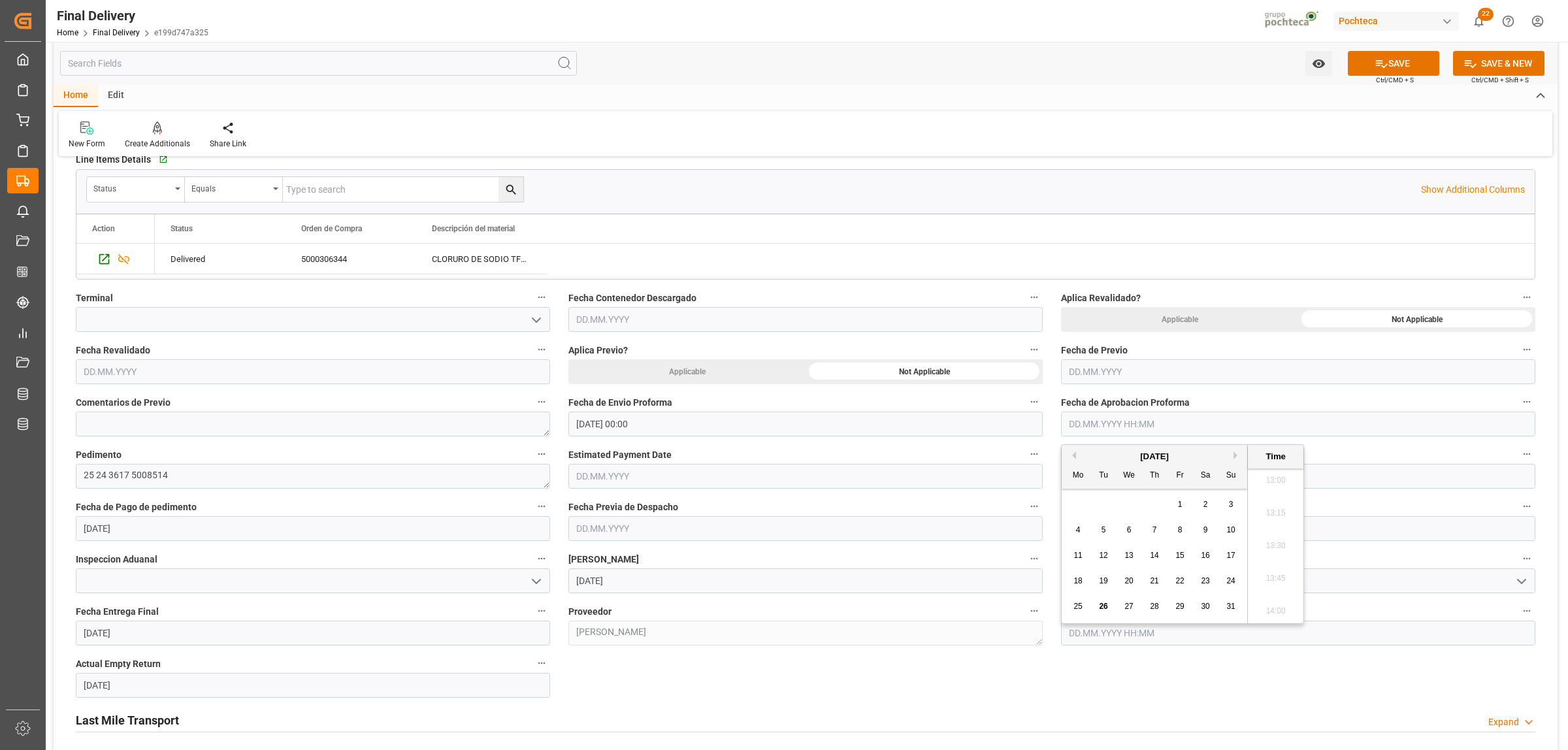
click at [1080, 612] on div "25" at bounding box center [1078, 607] width 16 height 15
type input "25.08.2025 00:00"
click at [949, 708] on div "Last Mile Transport Expand" at bounding box center [806, 720] width 1460 height 25
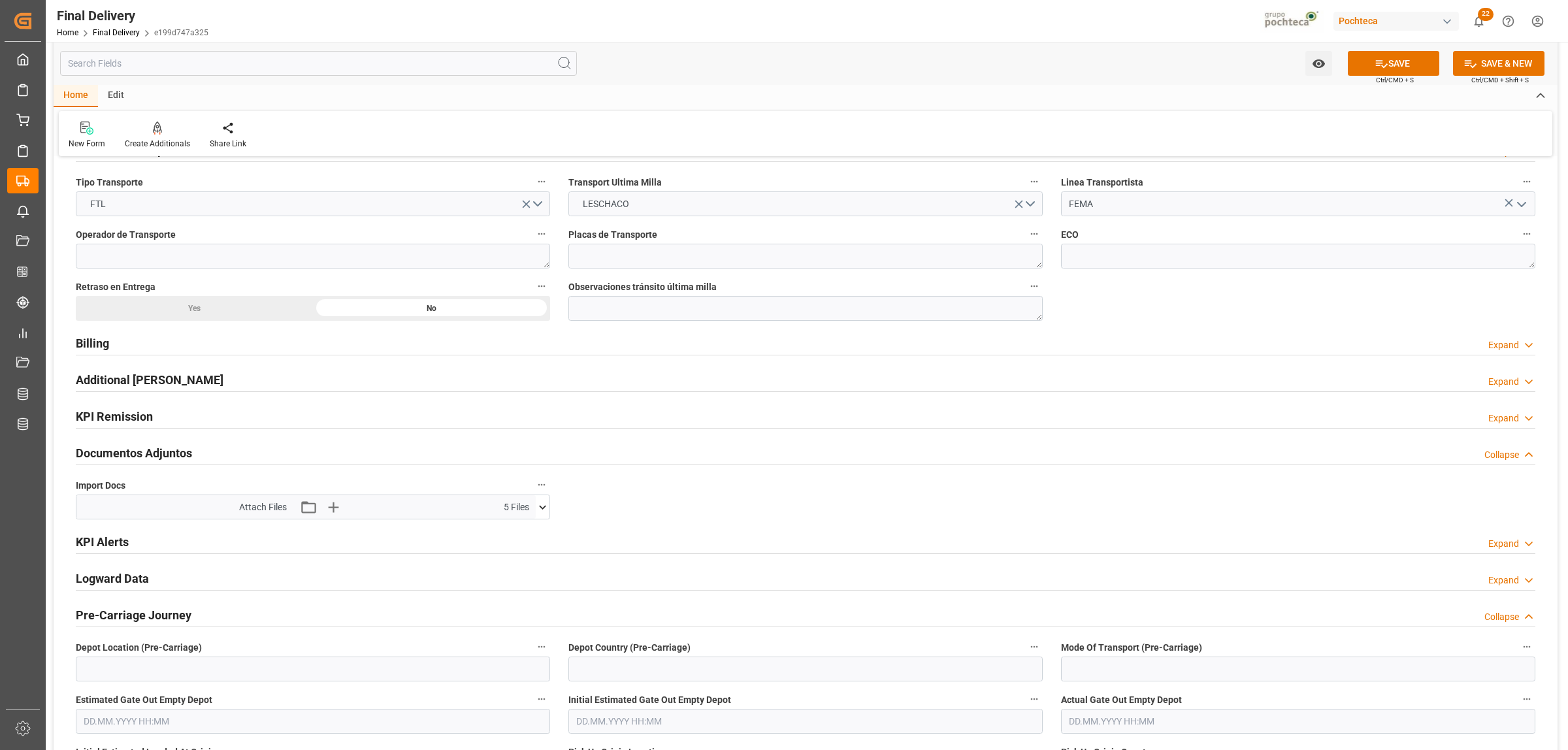
scroll to position [981, 0]
click at [1384, 69] on button "SAVE" at bounding box center [1393, 64] width 92 height 25
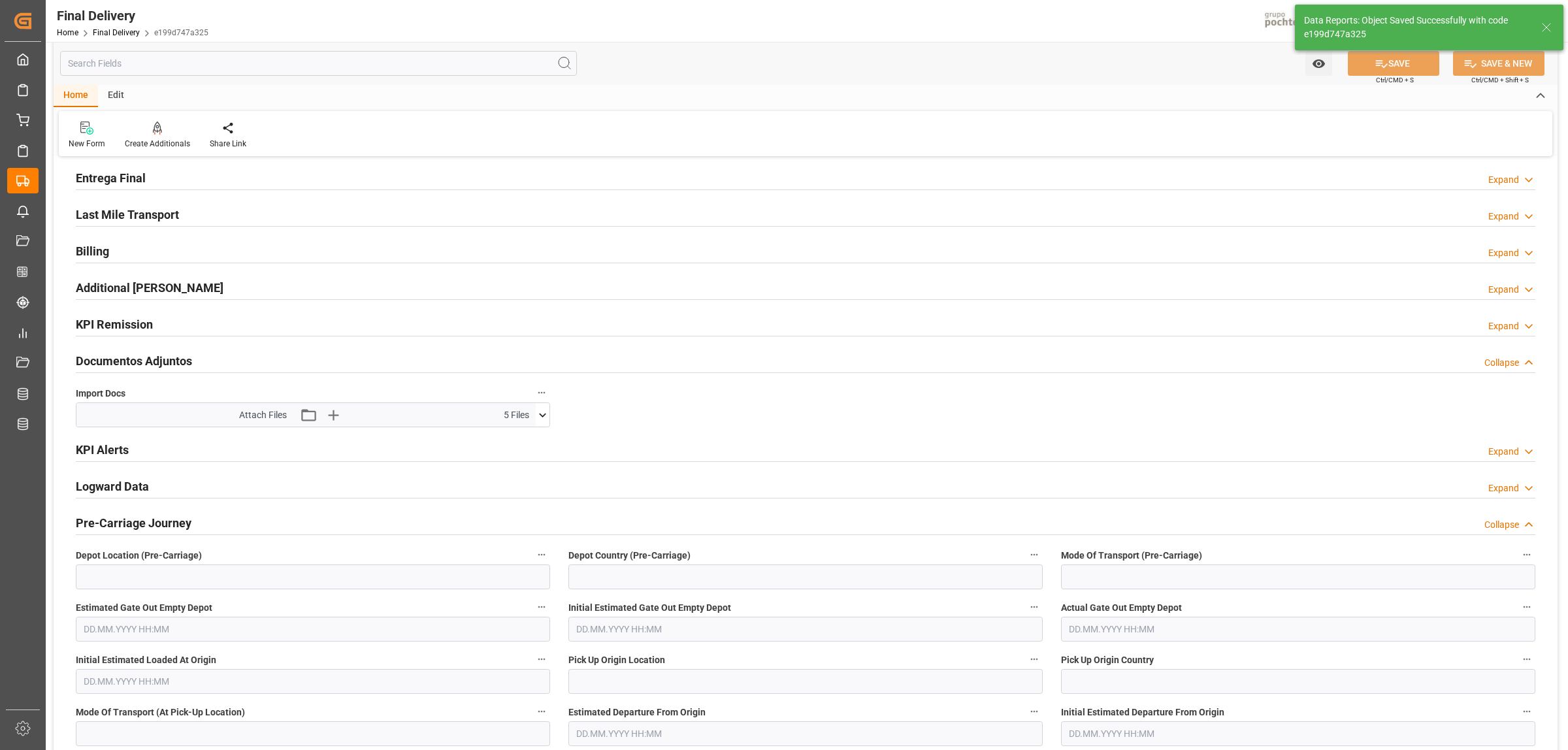
scroll to position [0, 0]
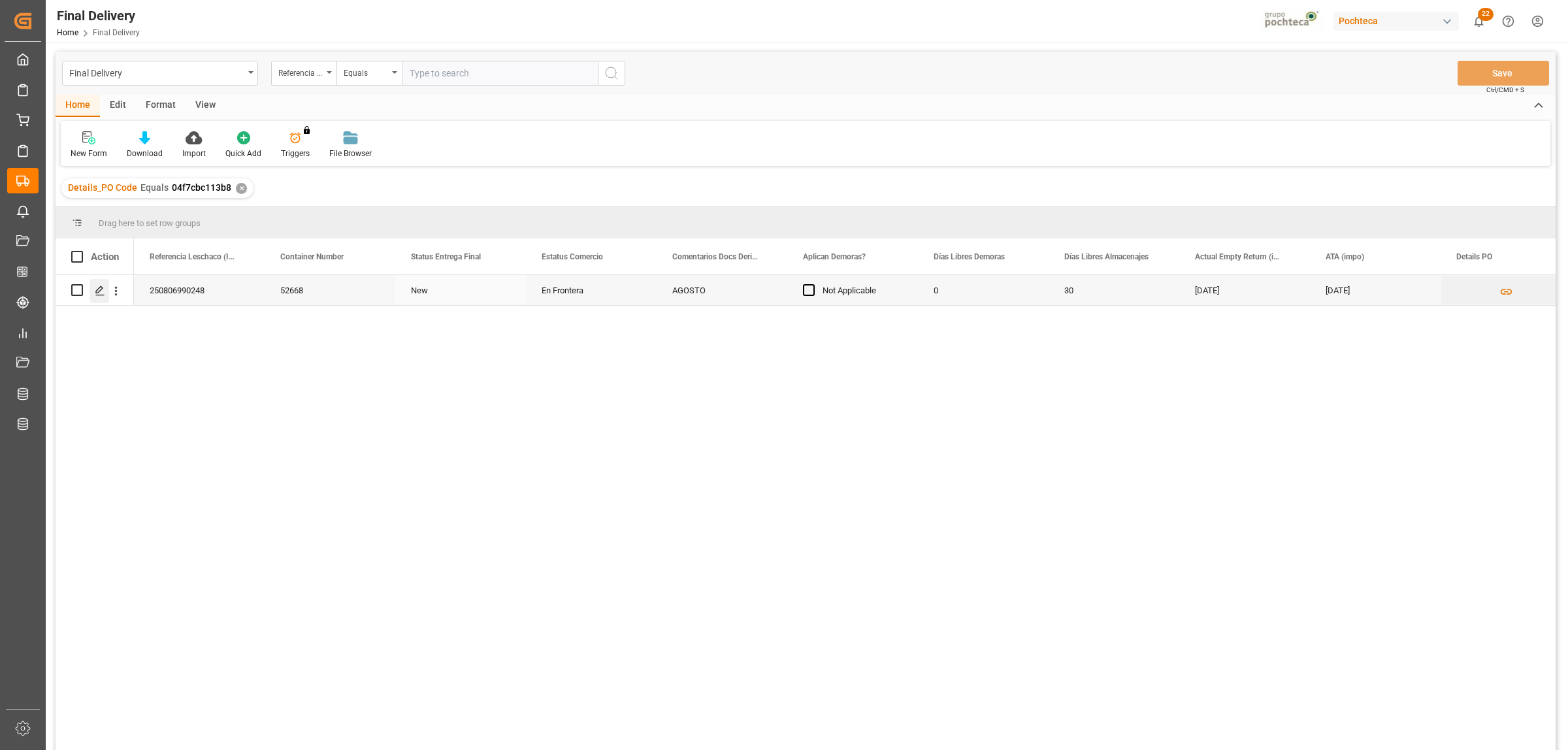
click at [102, 289] on polygon "Press SPACE to select this row." at bounding box center [99, 290] width 7 height 7
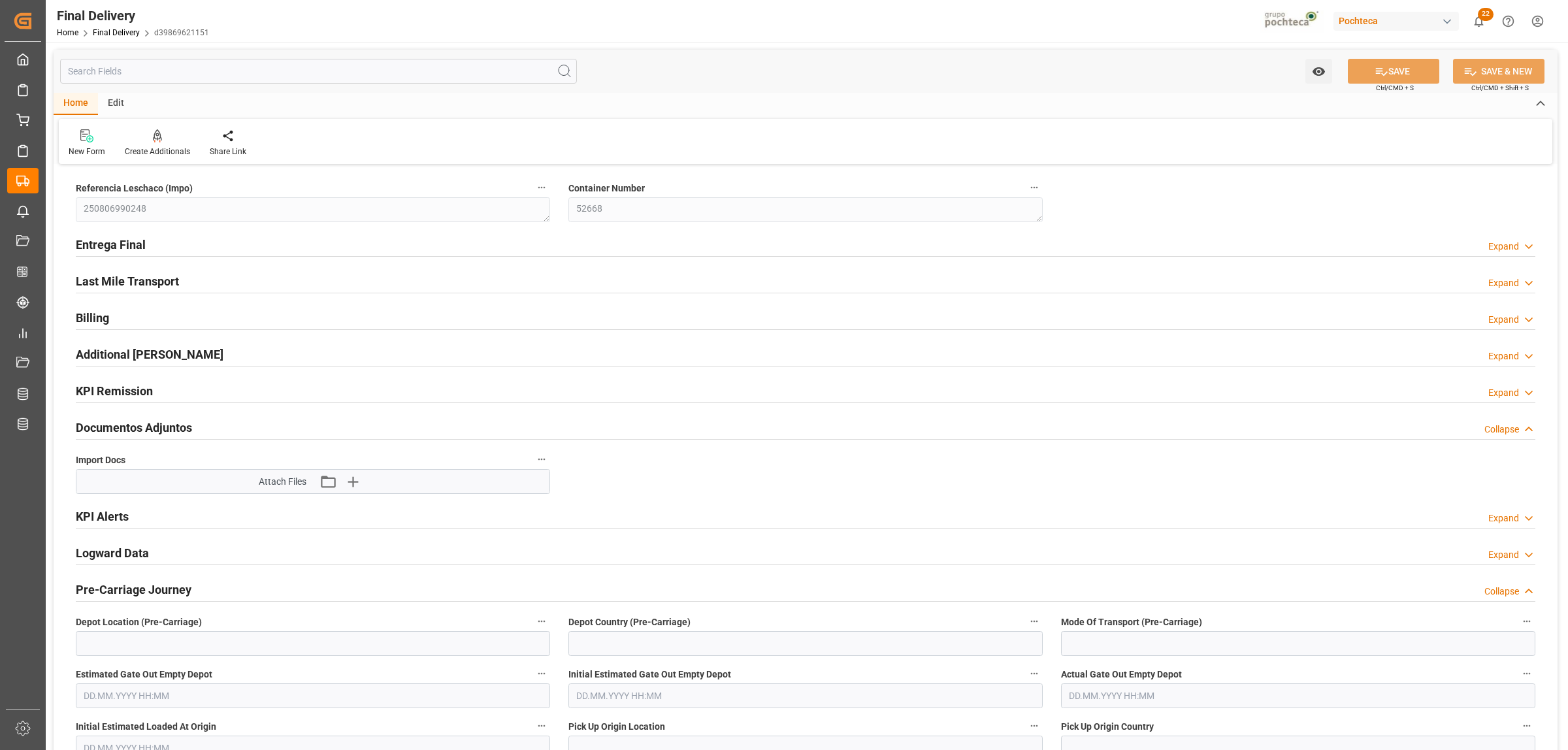
type input "0"
type input "30"
type input "[DATE]"
click at [116, 248] on h2 "Entrega Final" at bounding box center [111, 244] width 69 height 17
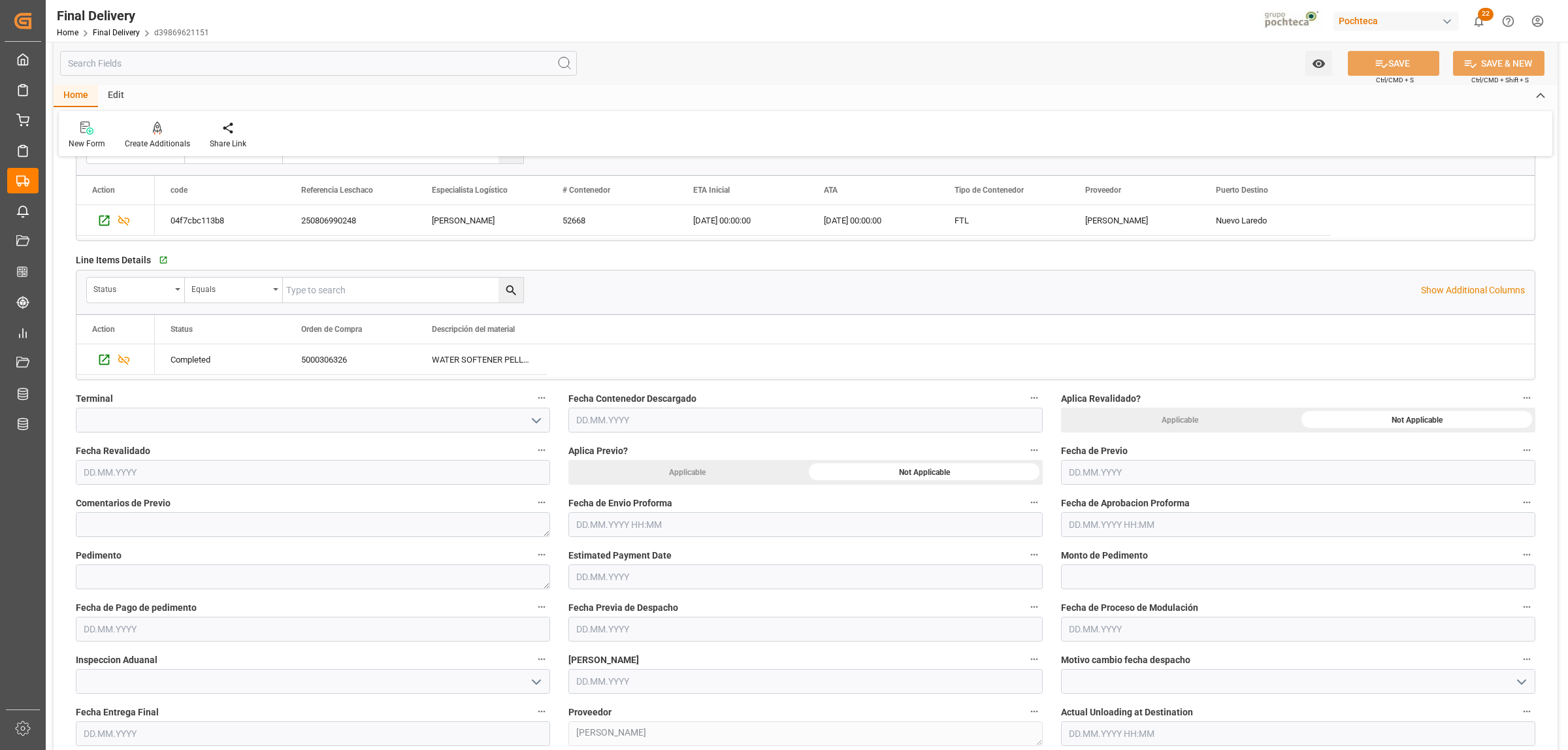
scroll to position [408, 0]
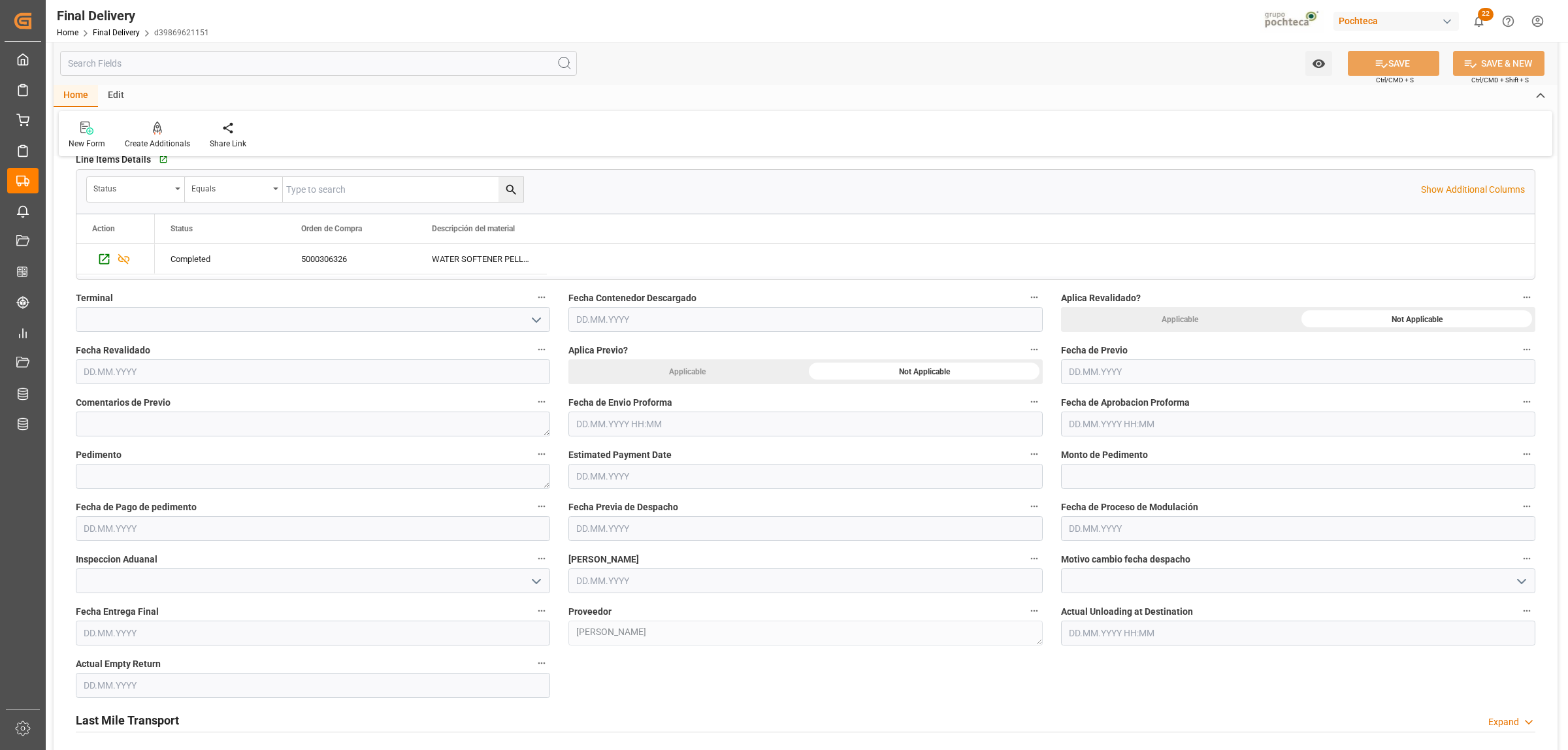
click at [637, 420] on input "text" at bounding box center [806, 425] width 475 height 25
click at [624, 492] on div "28 29 30 31 1 2 3" at bounding box center [662, 505] width 179 height 25
click at [586, 611] on span "25" at bounding box center [585, 606] width 9 height 9
type input "25.08.2025 00:00"
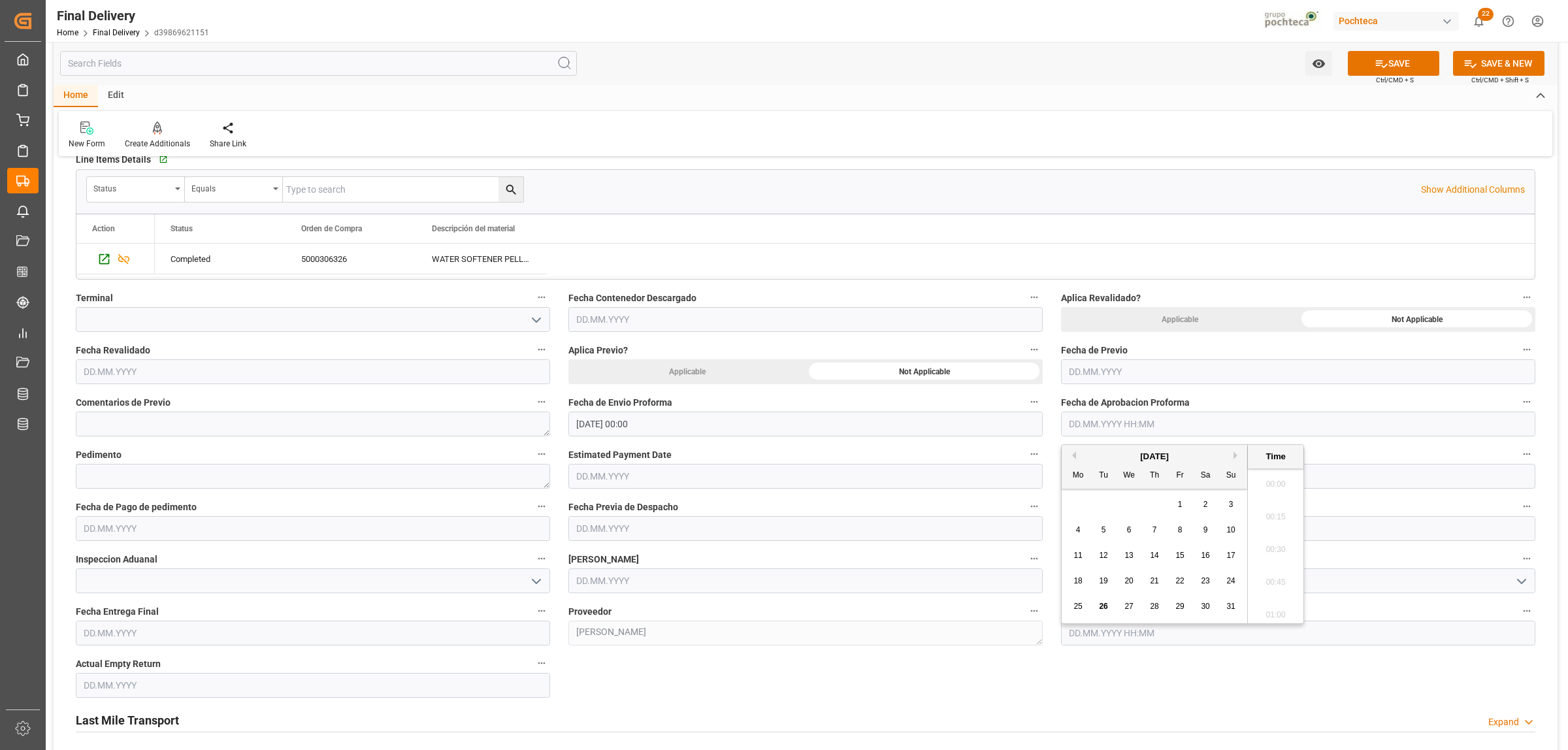
click at [1184, 418] on input "text" at bounding box center [1299, 425] width 475 height 25
click at [1082, 602] on span "25" at bounding box center [1077, 606] width 9 height 9
type input "25.08.2025 00:00"
click at [228, 470] on textarea at bounding box center [314, 477] width 475 height 25
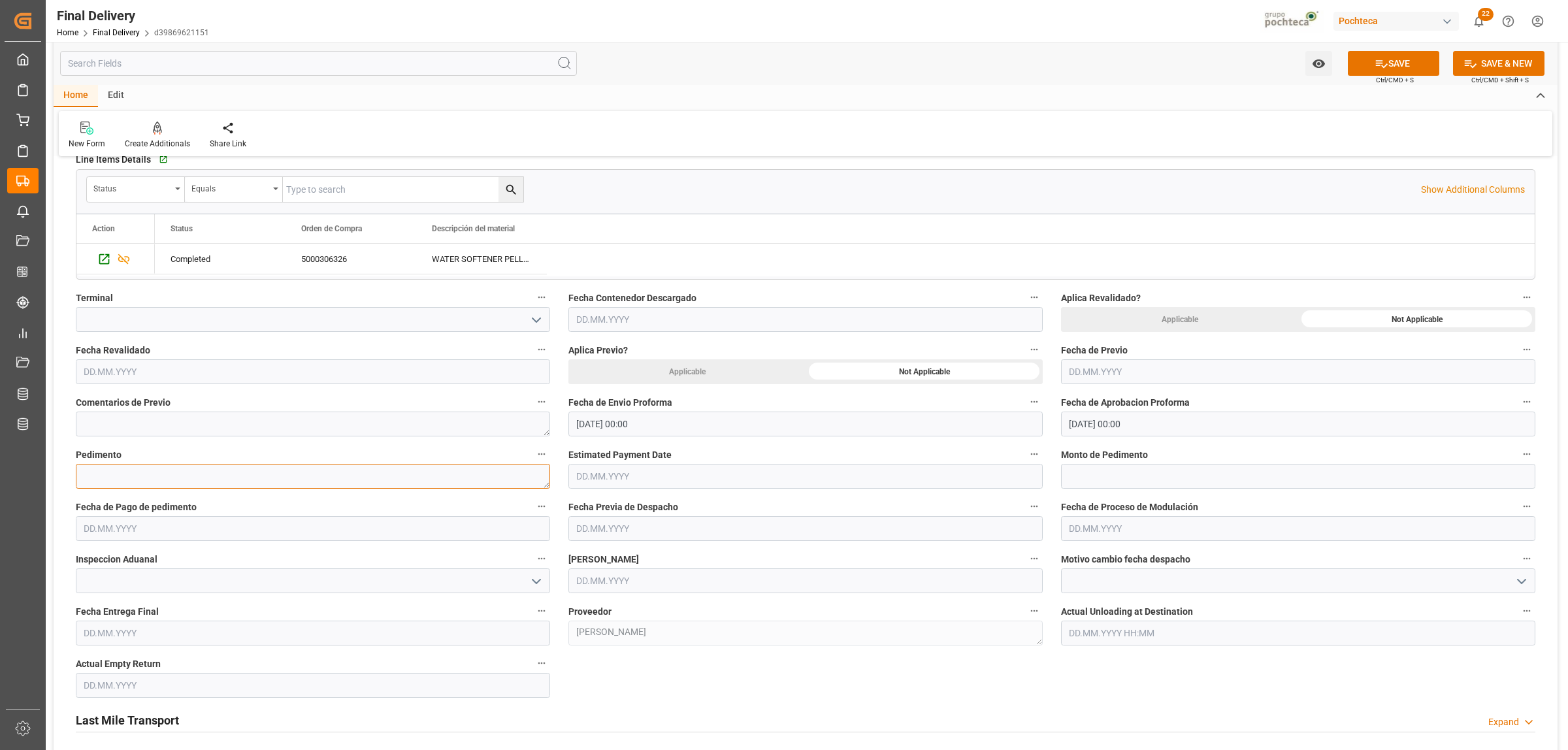
click at [188, 477] on textarea at bounding box center [314, 477] width 475 height 25
paste textarea "25 24 3617 5008513"
type textarea "25 24 3617 5008513"
click at [1148, 481] on input "text" at bounding box center [1299, 477] width 475 height 25
paste input "20117"
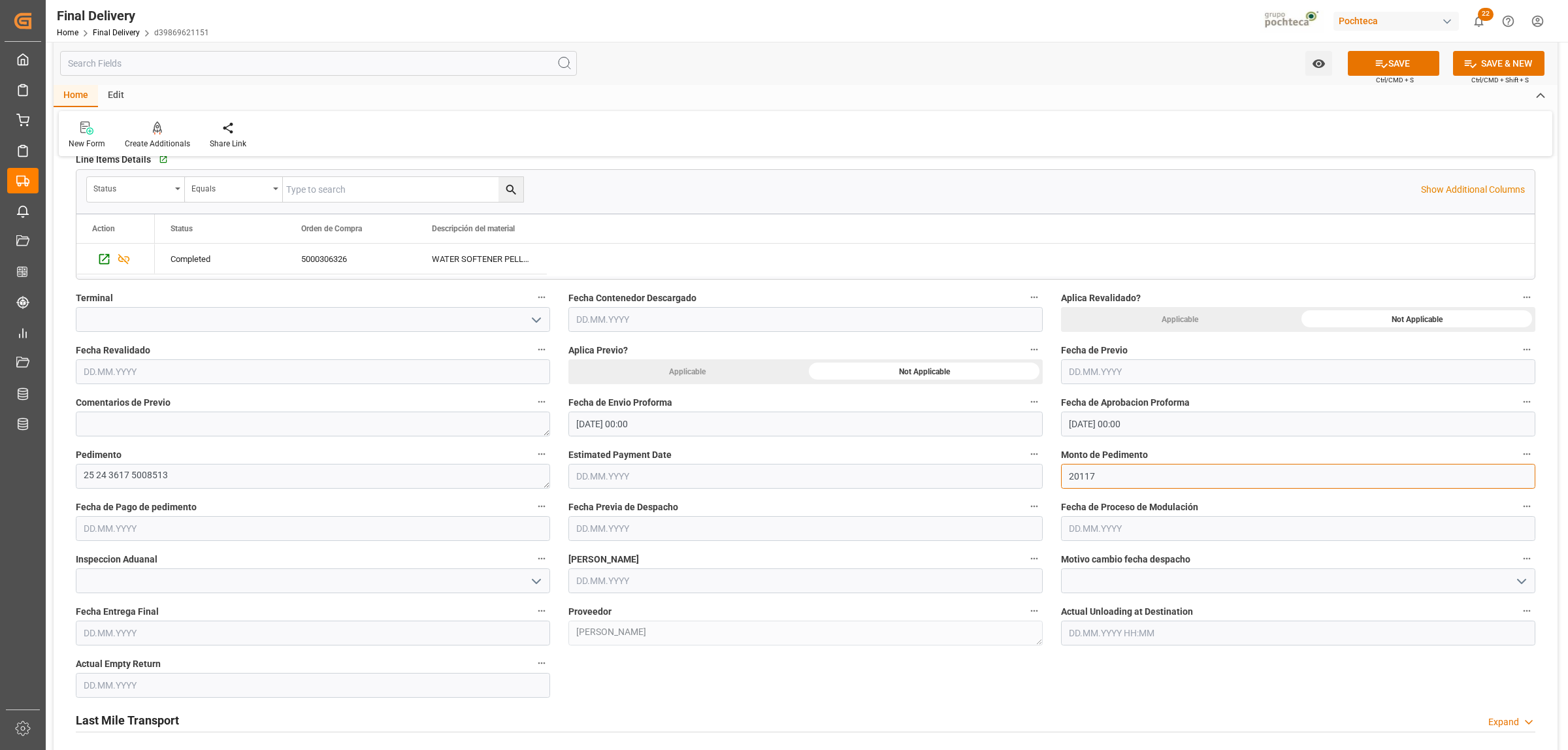
type input "20117"
click at [186, 533] on input "text" at bounding box center [314, 529] width 475 height 25
click at [123, 710] on span "26" at bounding box center [118, 710] width 9 height 9
type input "[DATE]"
click at [604, 584] on input "text" at bounding box center [806, 581] width 475 height 25
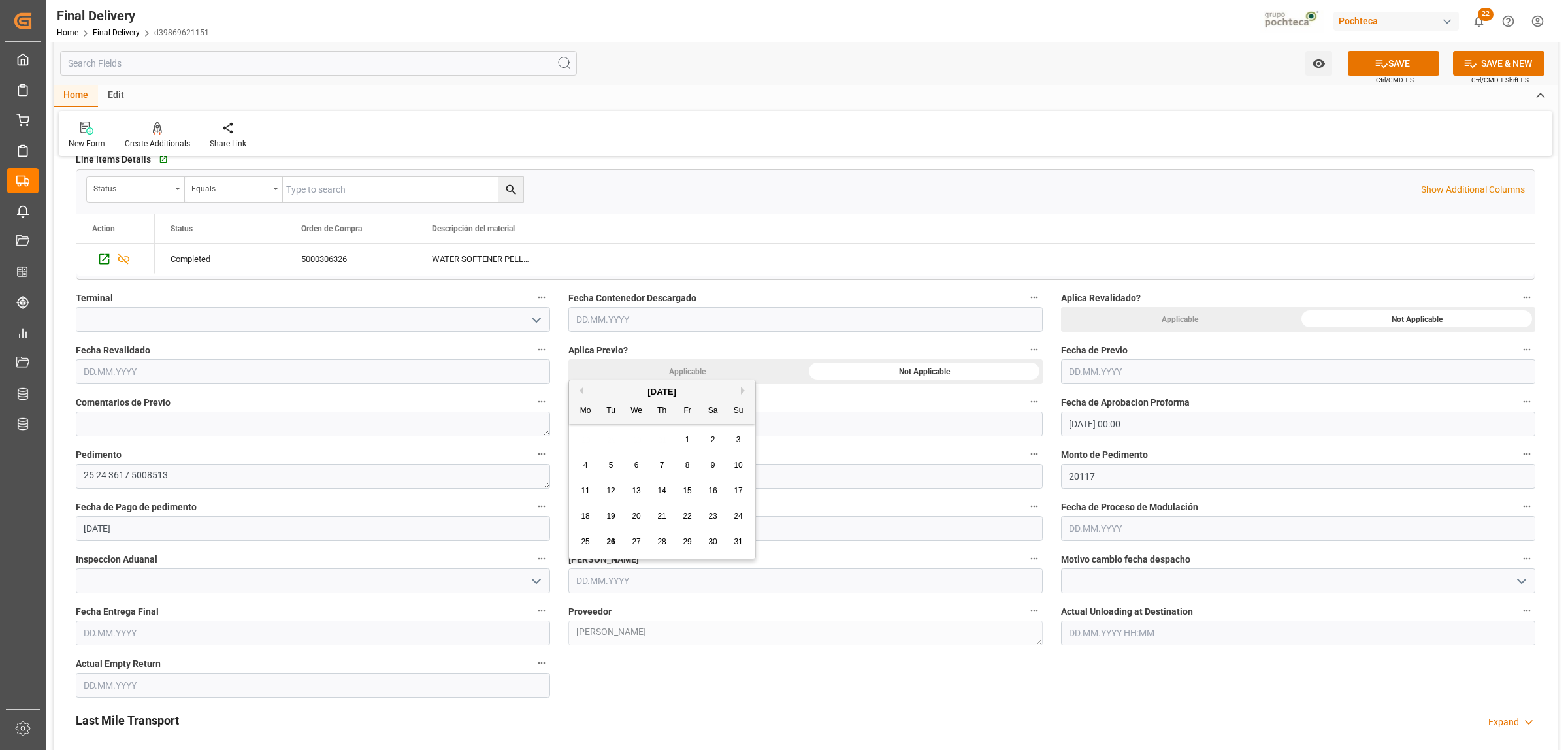
click at [605, 543] on div "26" at bounding box center [611, 542] width 16 height 15
type input "[DATE]"
click at [503, 638] on input "text" at bounding box center [314, 633] width 475 height 25
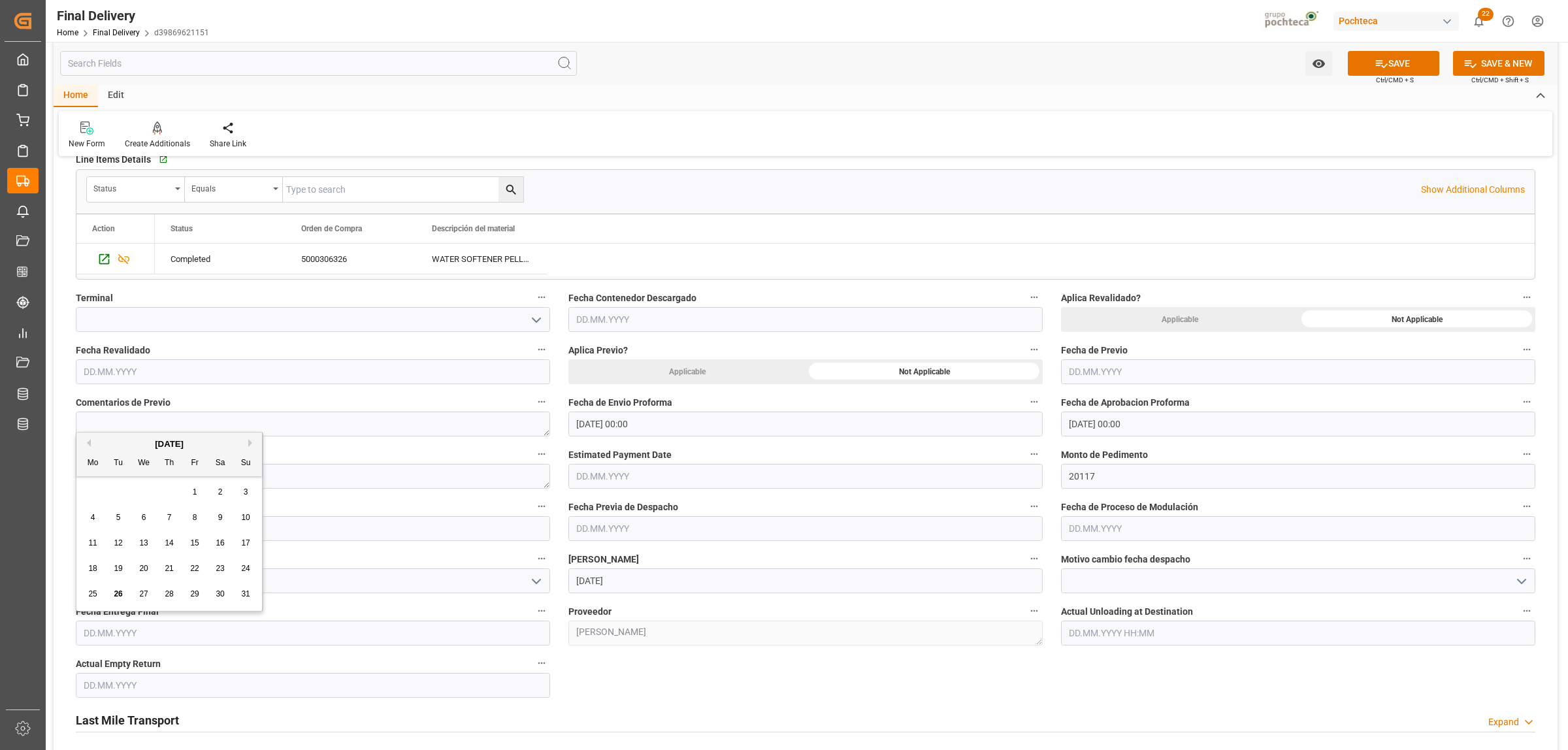
click at [145, 595] on span "27" at bounding box center [143, 594] width 9 height 9
type input "[DATE]"
click at [124, 688] on input "text" at bounding box center [314, 685] width 475 height 25
click at [139, 644] on span "27" at bounding box center [143, 646] width 9 height 9
type input "[DATE]"
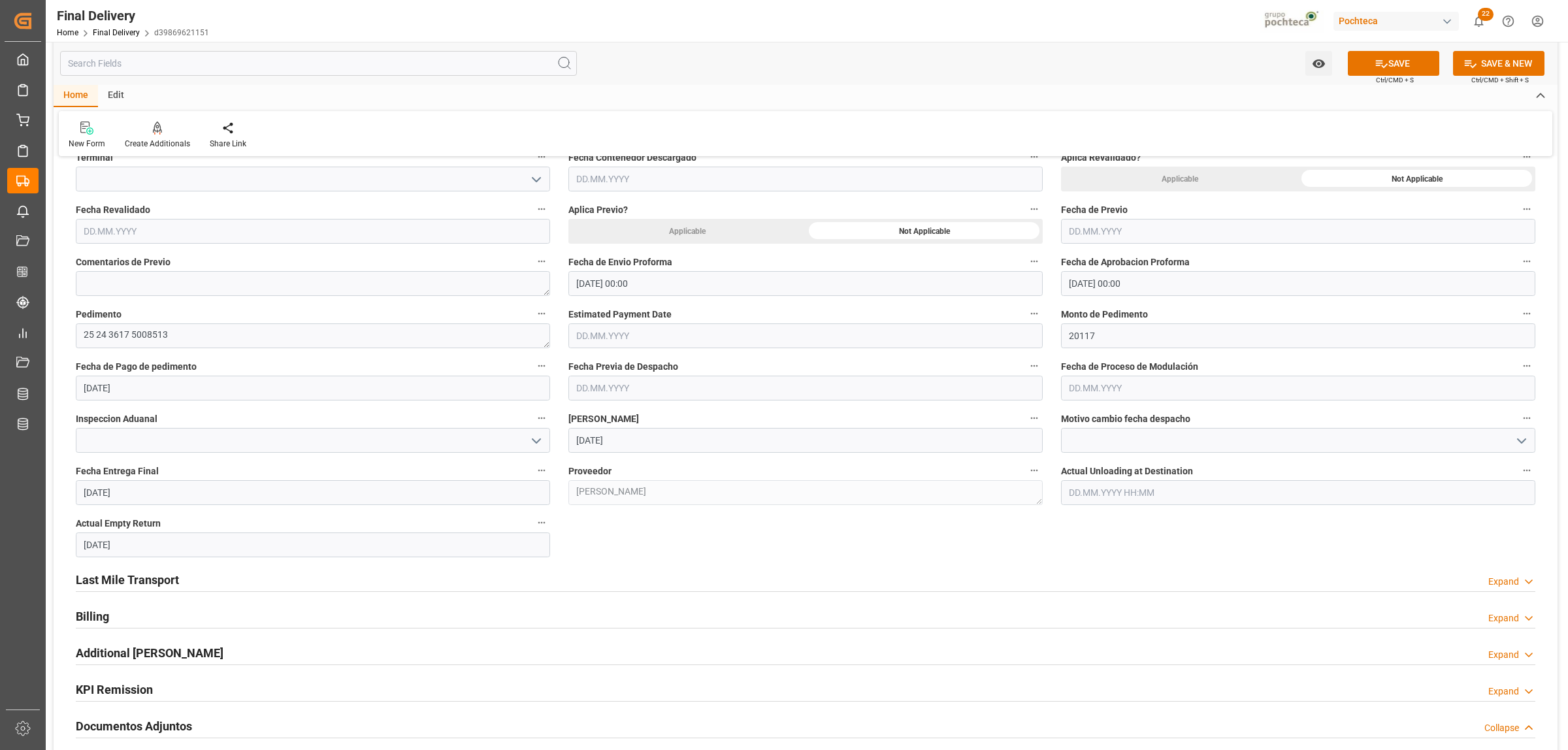
scroll to position [571, 0]
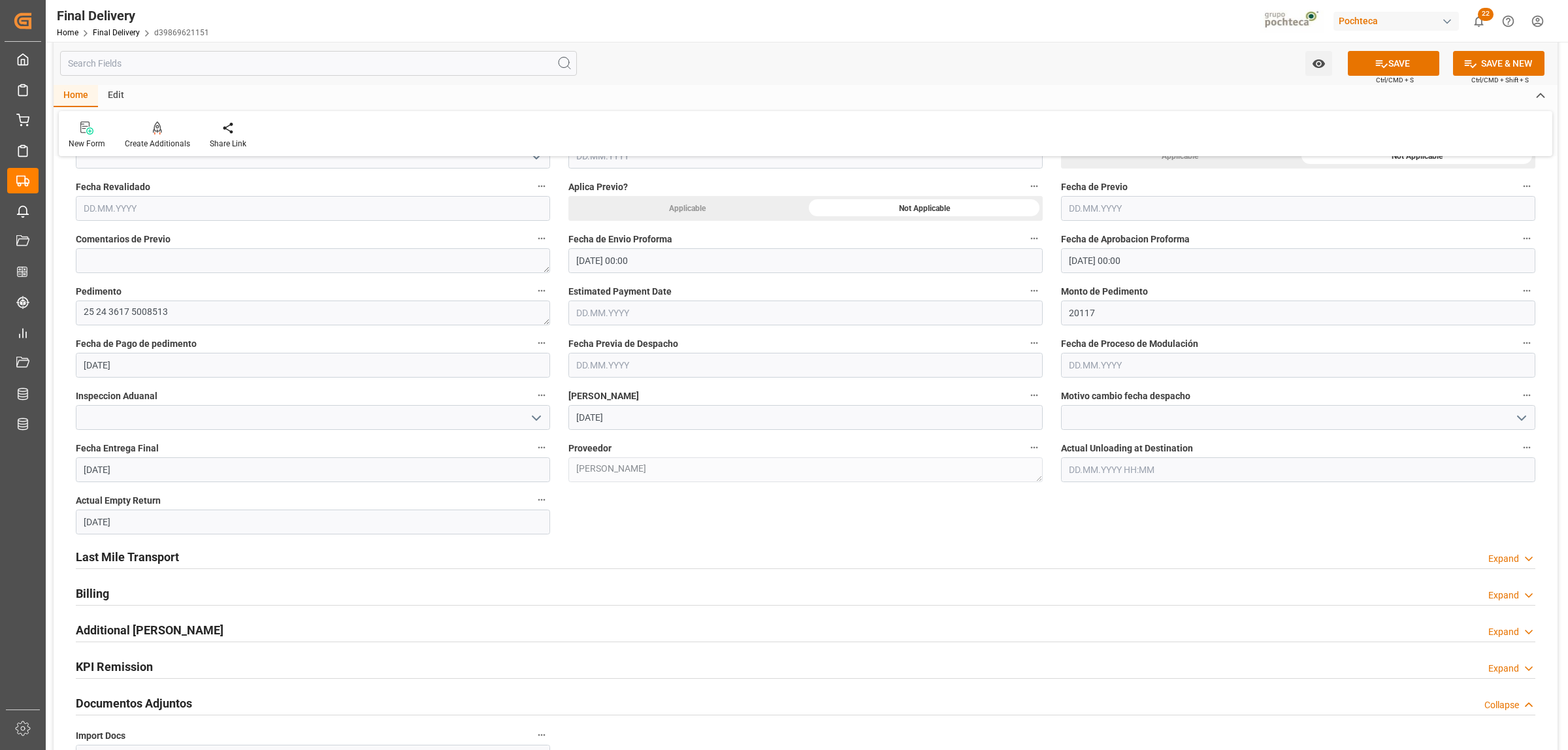
click at [141, 559] on h2 "Last Mile Transport" at bounding box center [127, 557] width 103 height 17
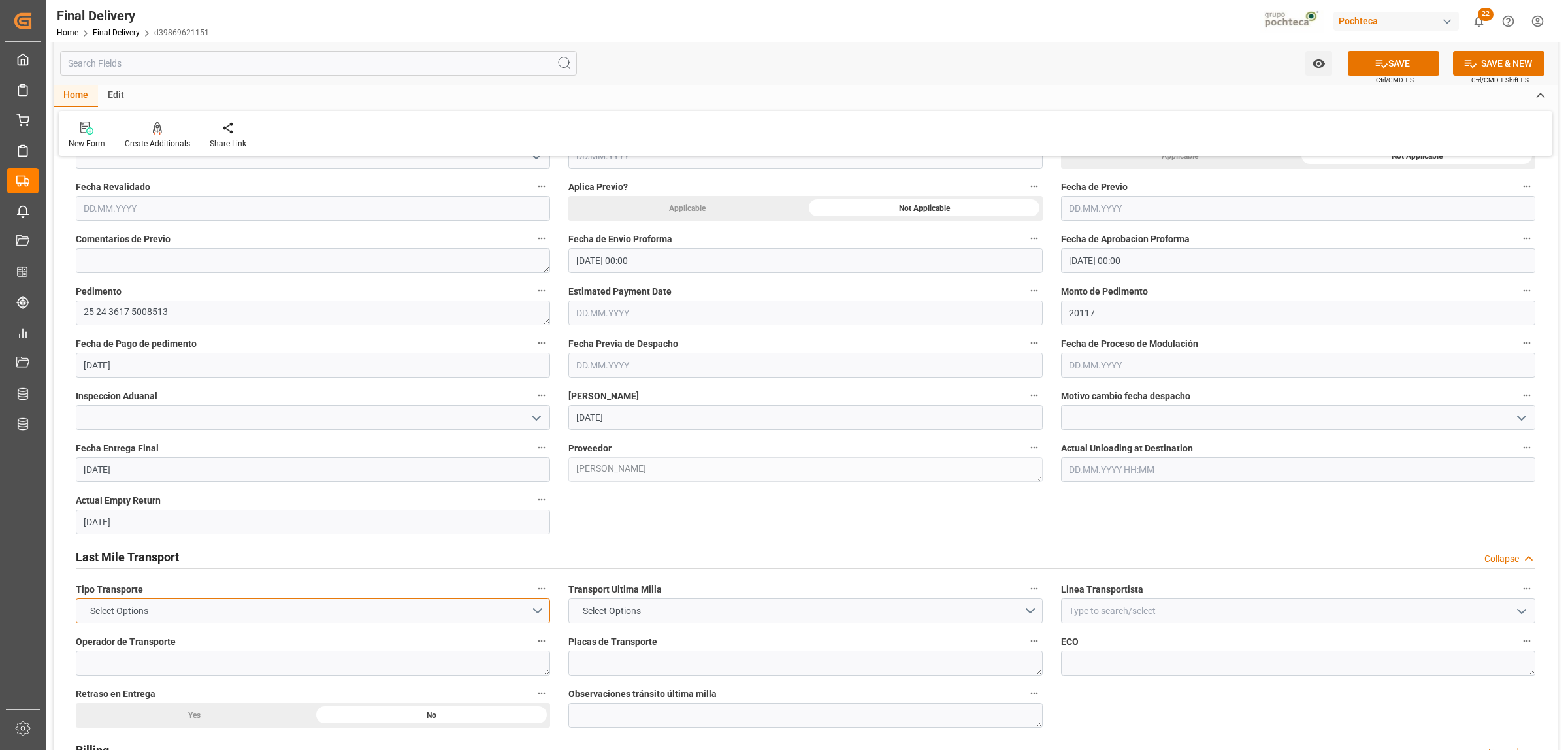
click at [537, 614] on button "Select Options" at bounding box center [314, 611] width 475 height 25
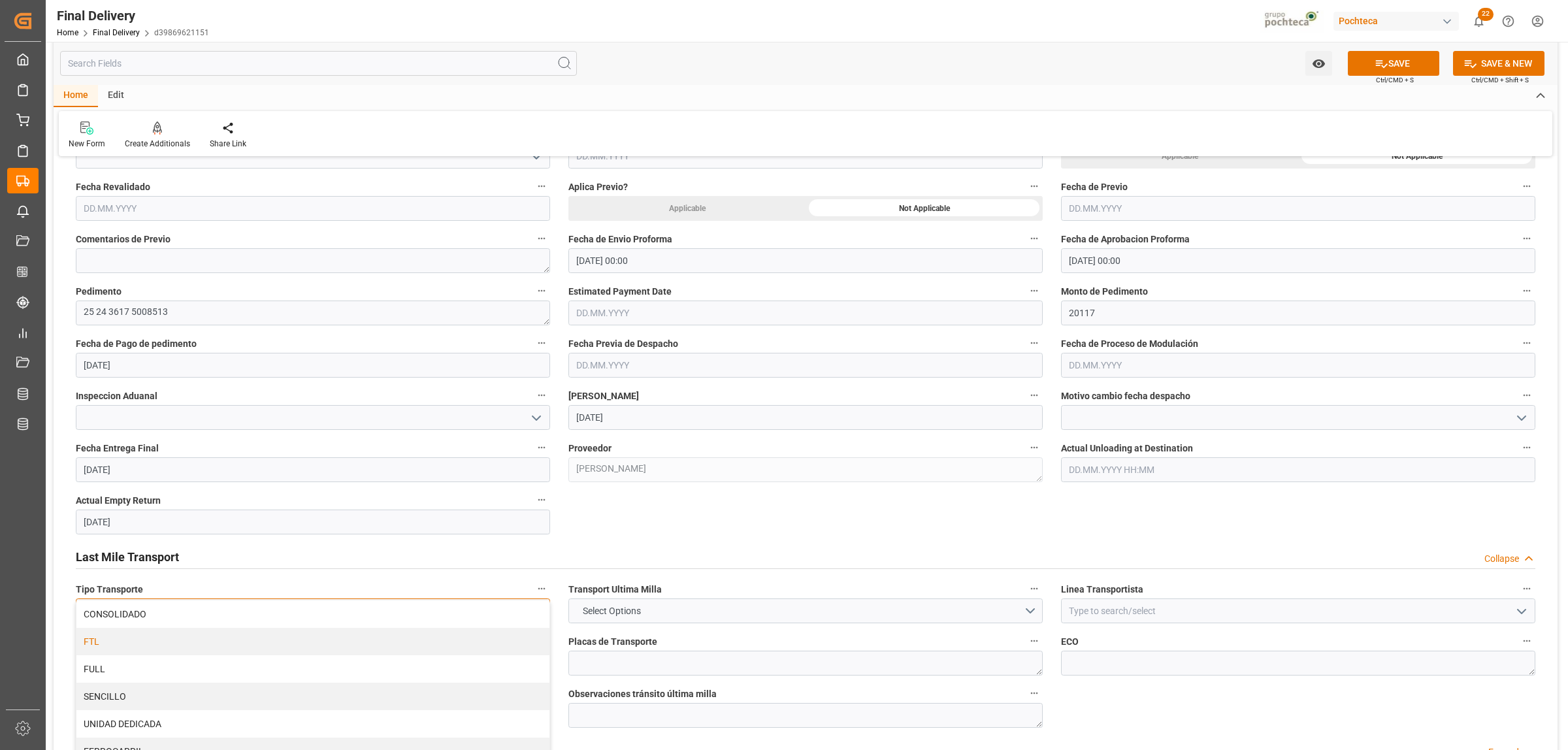
click at [119, 646] on div "FTL" at bounding box center [313, 642] width 473 height 27
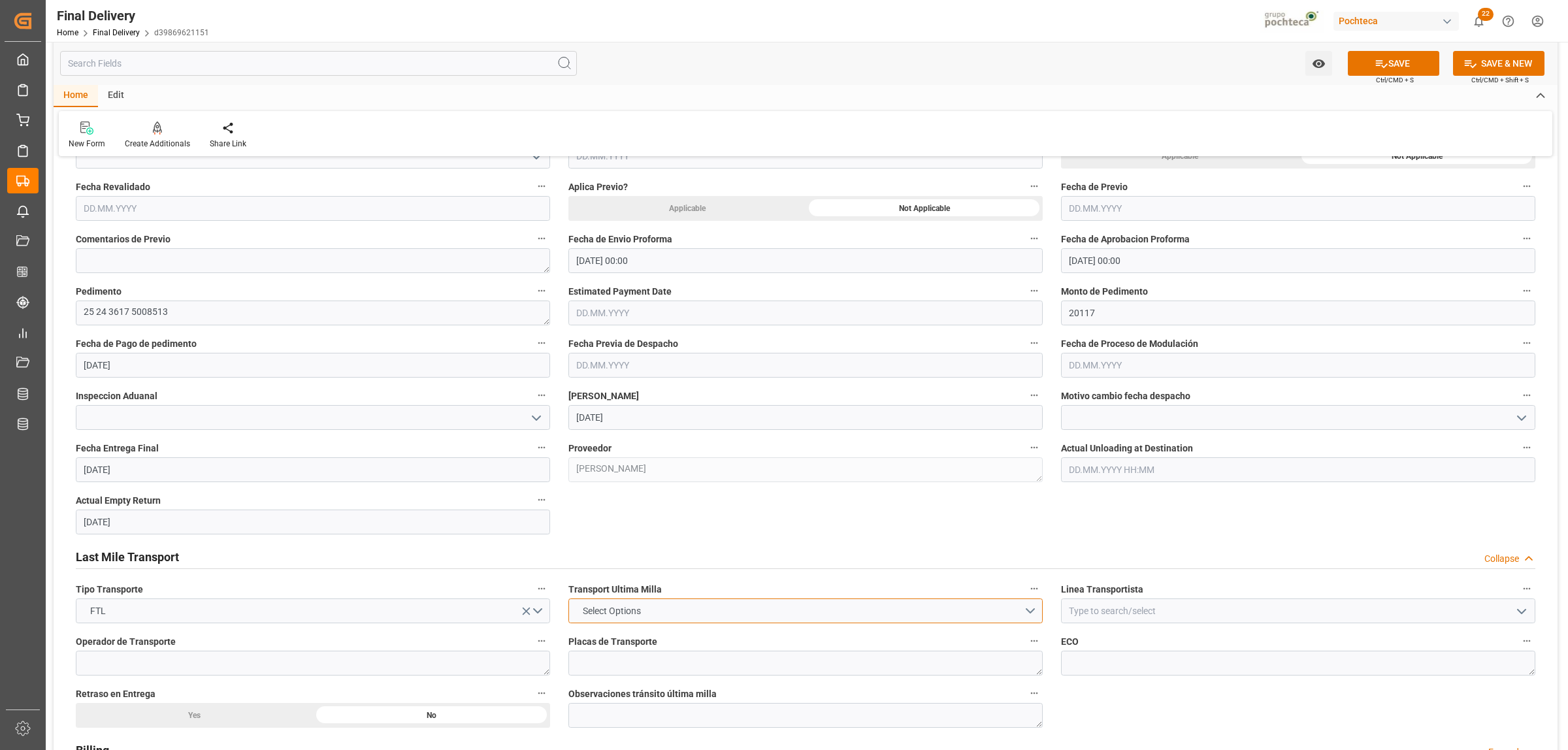
click at [627, 616] on span "Select Options" at bounding box center [612, 611] width 71 height 14
click at [606, 620] on div "LESCHACO" at bounding box center [806, 614] width 473 height 27
click at [1106, 610] on input at bounding box center [1299, 611] width 475 height 25
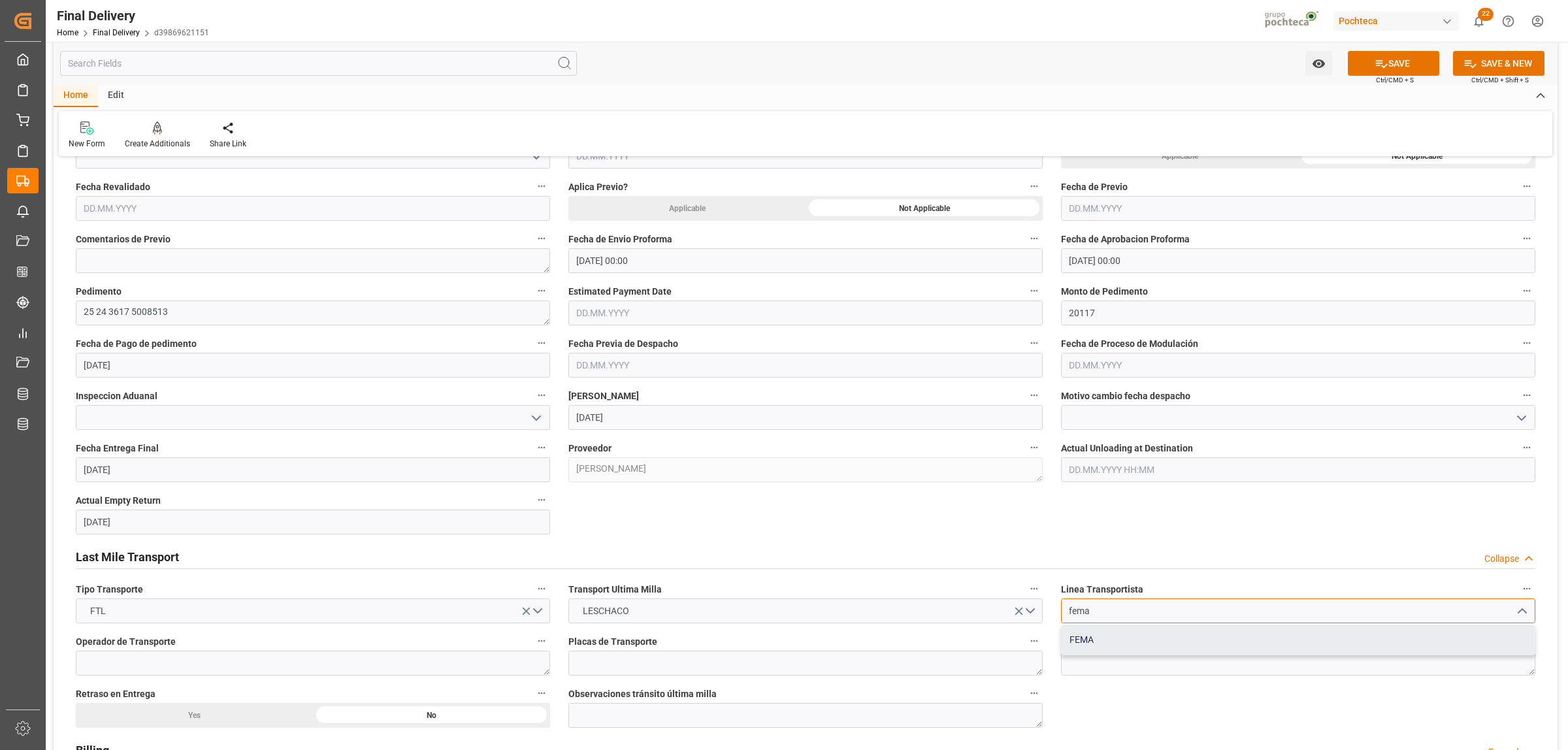
click at [1099, 636] on div "FEMA" at bounding box center [1298, 640] width 473 height 29
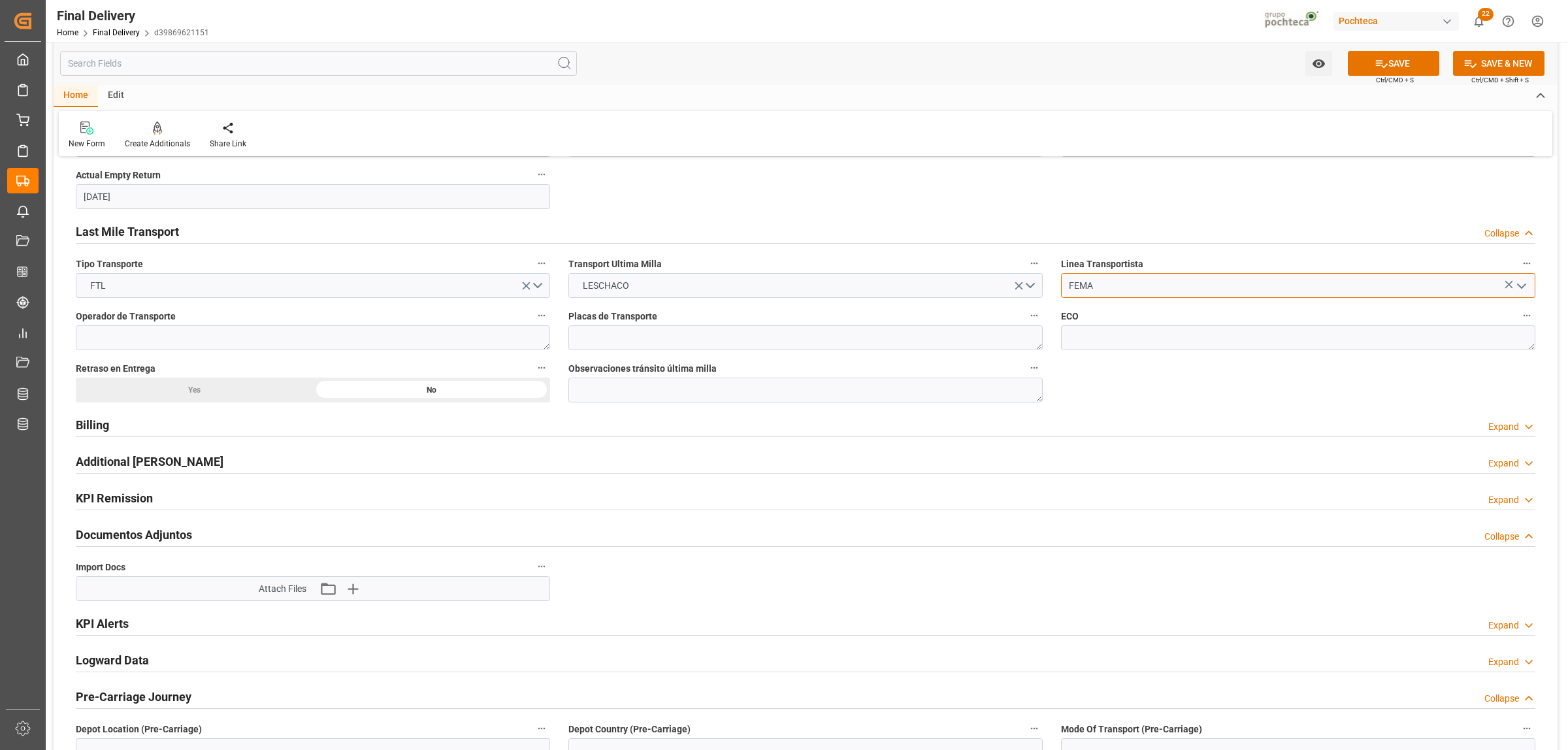
scroll to position [899, 0]
type input "FEMA"
click at [361, 590] on icon "button" at bounding box center [353, 588] width 21 height 21
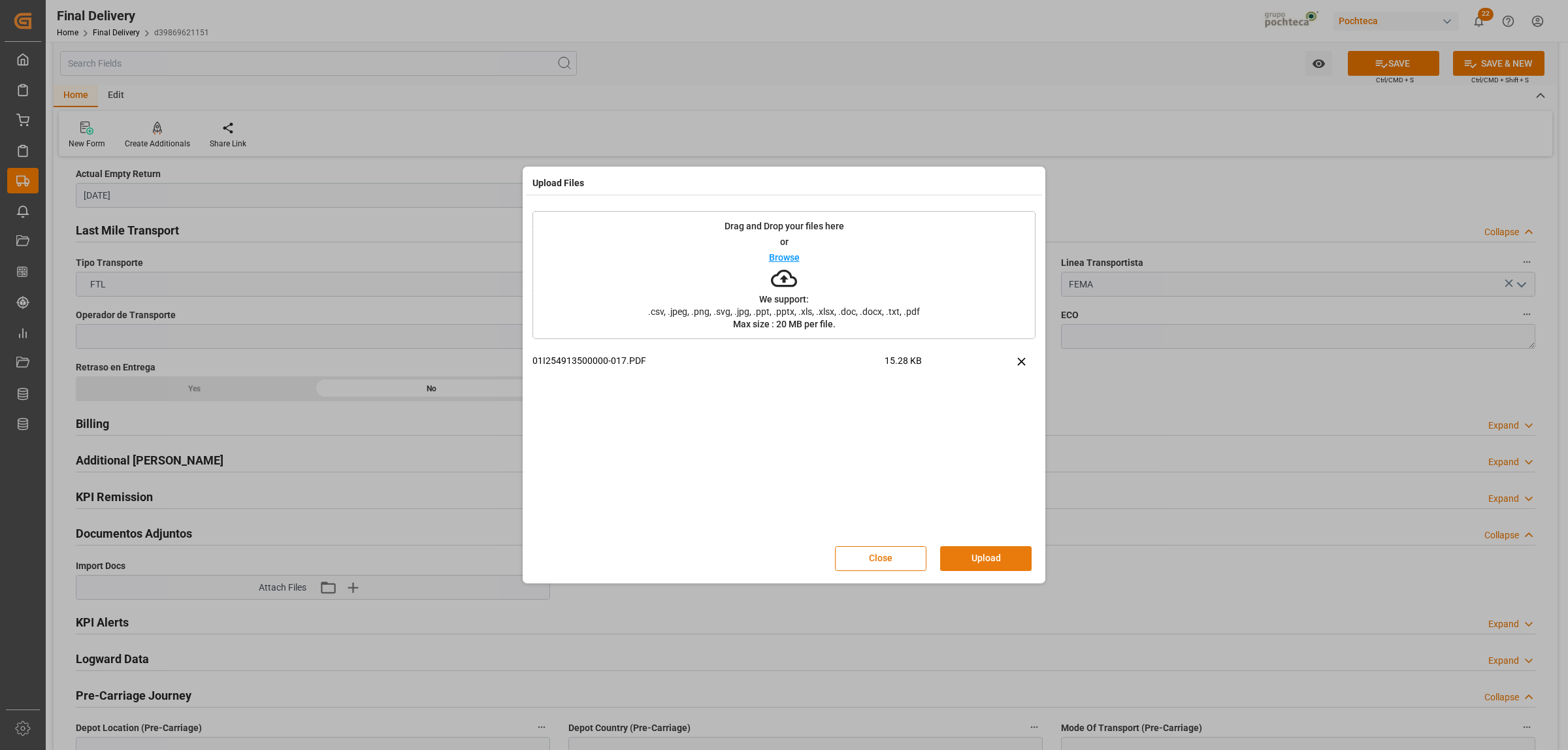
click at [984, 561] on button "Upload" at bounding box center [985, 559] width 92 height 25
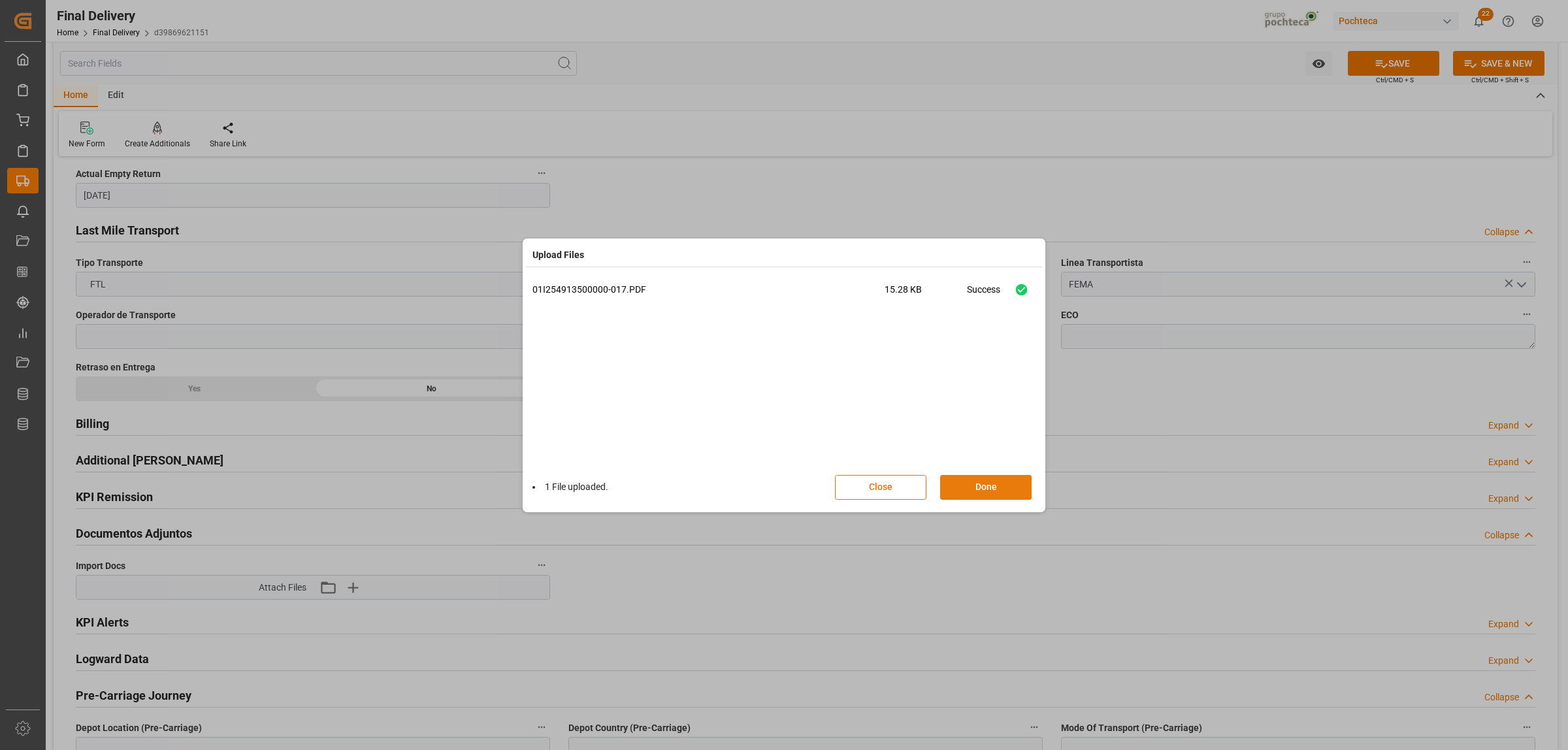
click at [976, 490] on button "Done" at bounding box center [985, 487] width 92 height 25
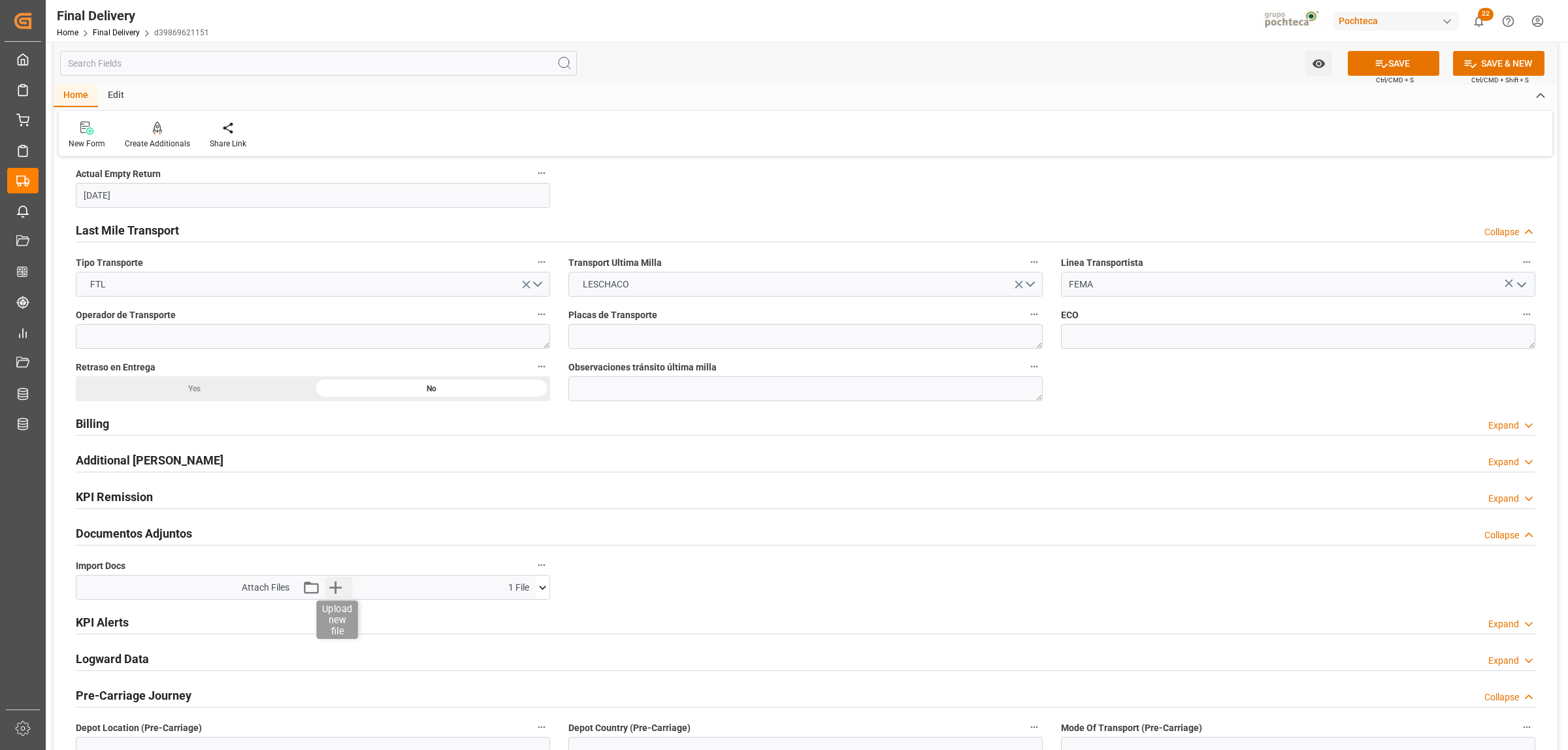
click at [335, 589] on icon "button" at bounding box center [335, 588] width 13 height 13
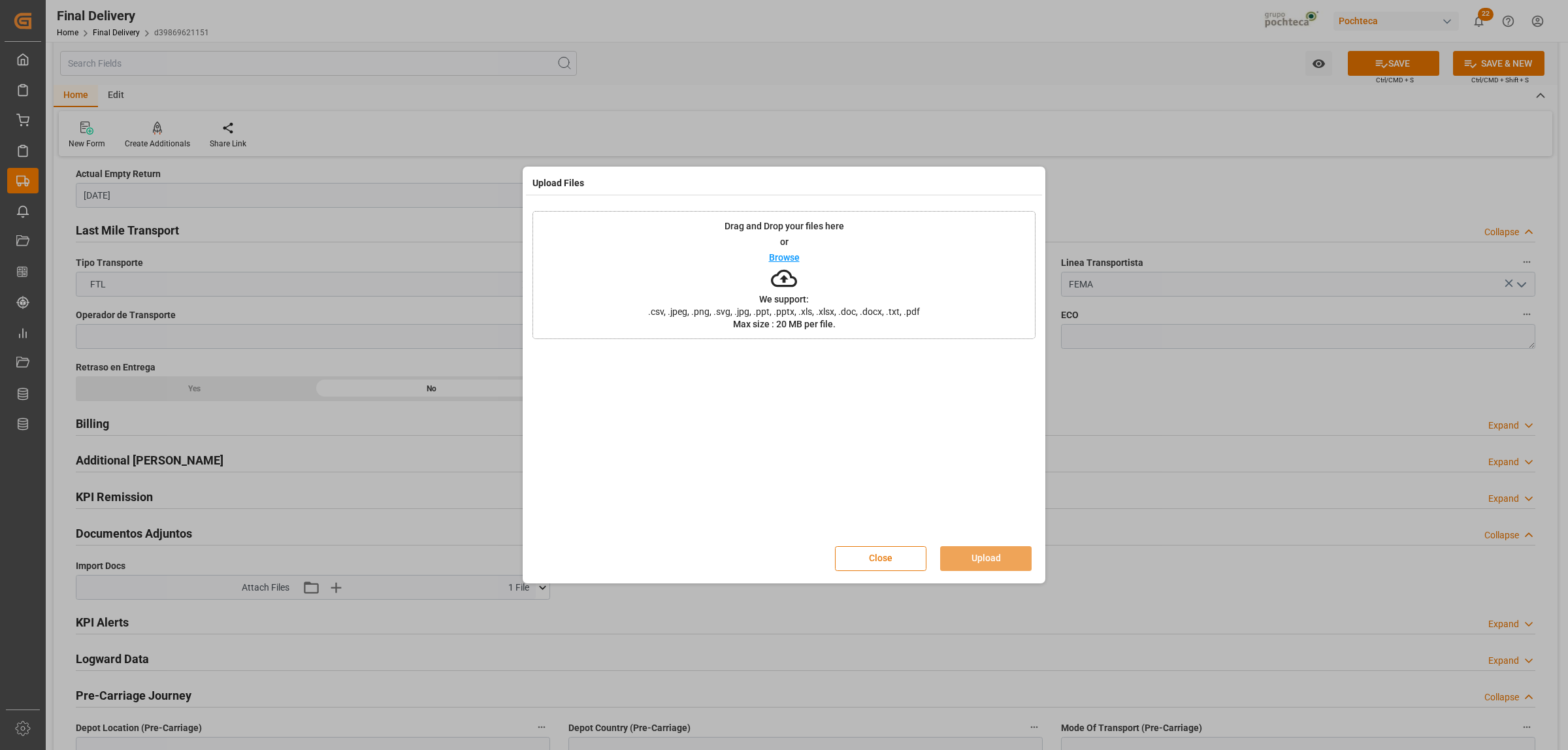
click at [905, 569] on button "Close" at bounding box center [880, 559] width 92 height 25
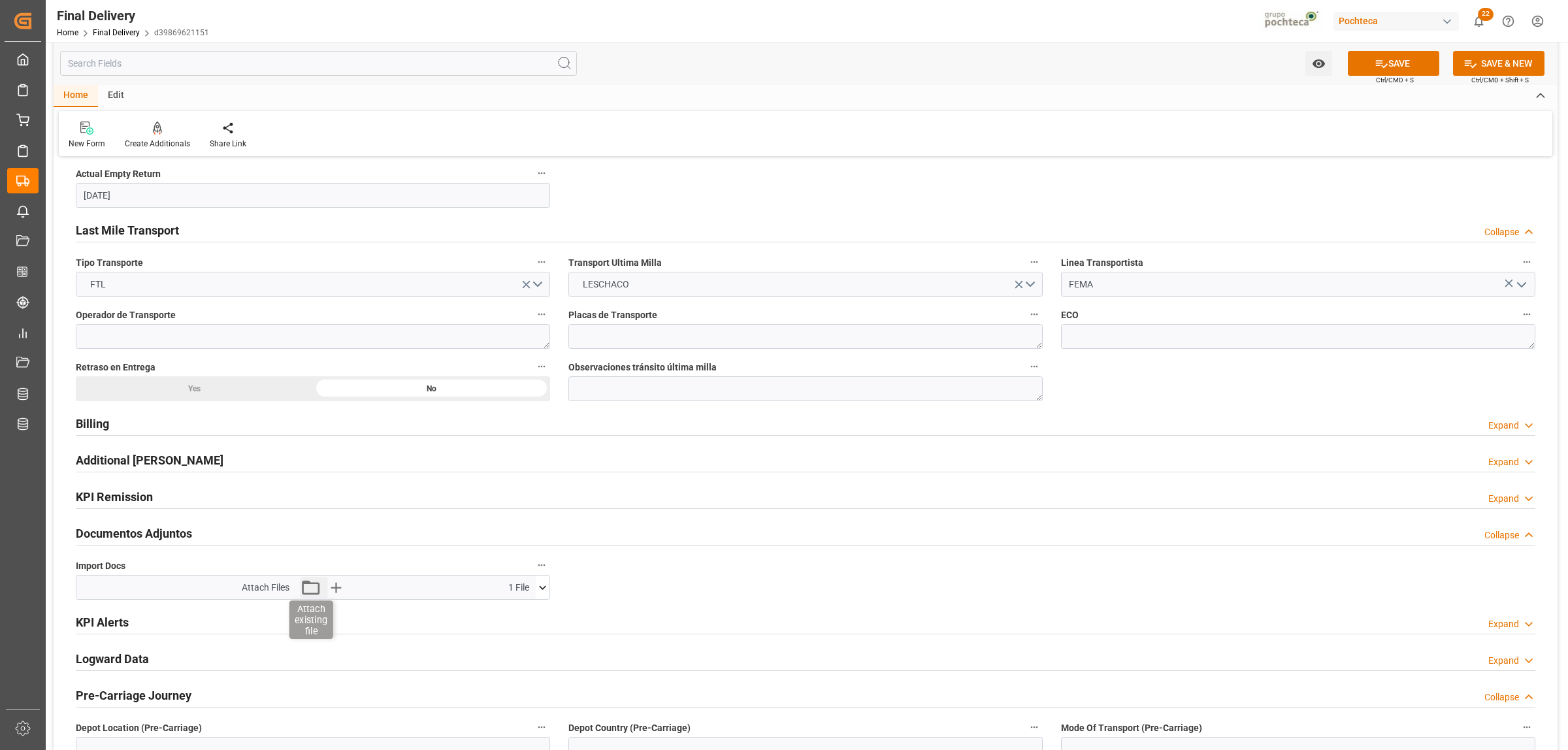
click at [305, 590] on icon "button" at bounding box center [311, 588] width 21 height 21
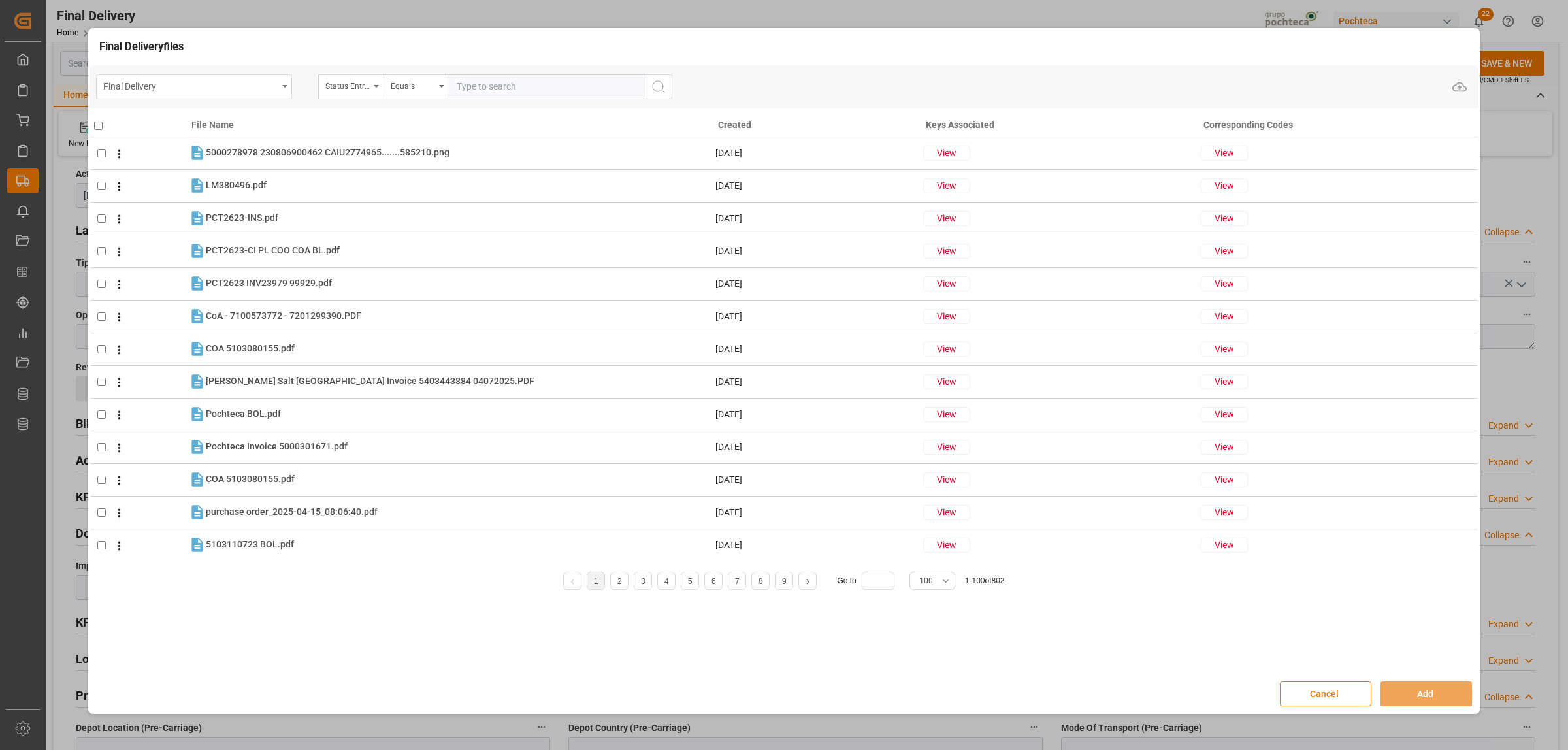
click at [281, 88] on div "Final Delivery" at bounding box center [194, 87] width 196 height 25
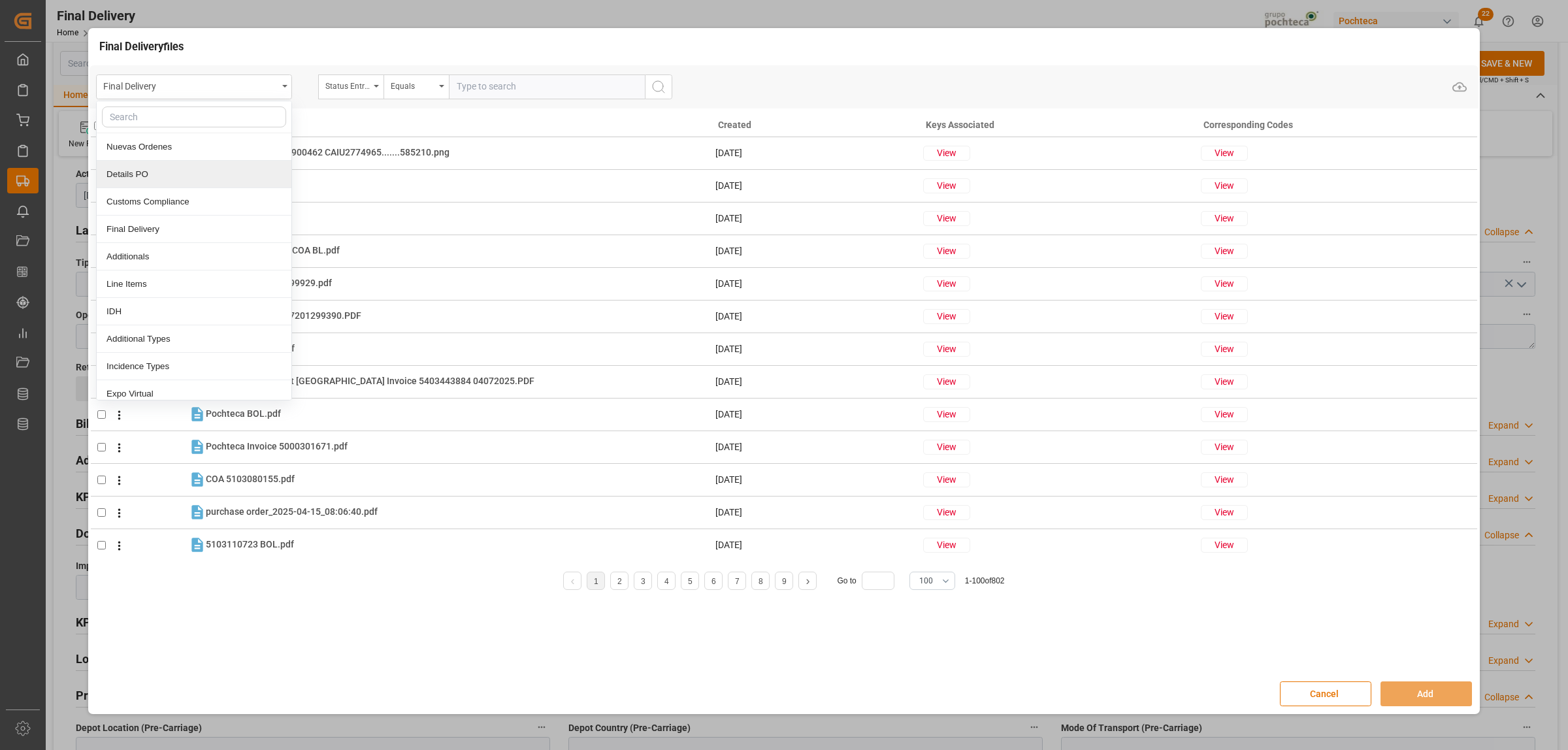
click at [149, 184] on div "Details PO" at bounding box center [194, 175] width 195 height 27
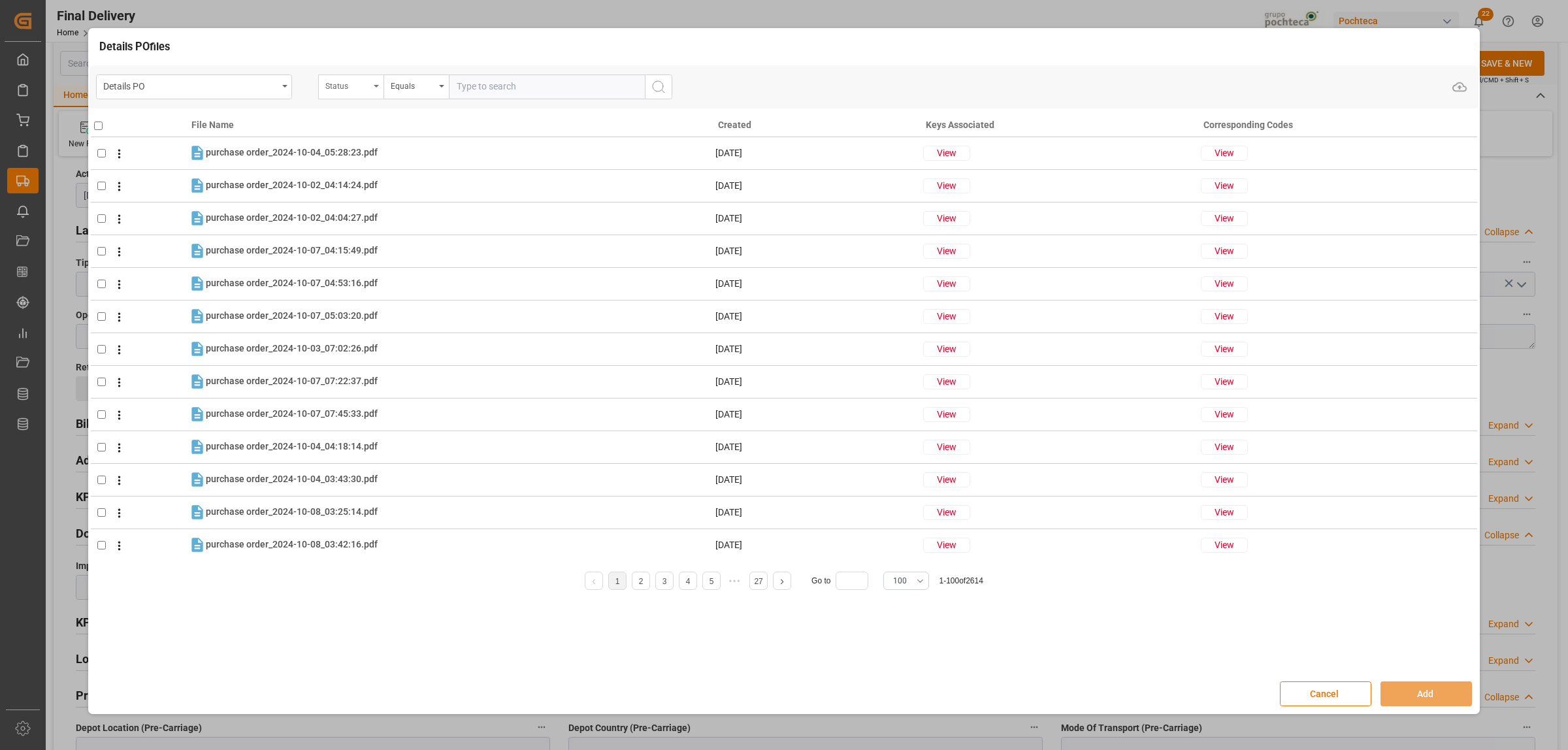
click at [376, 89] on div "Status" at bounding box center [351, 87] width 66 height 25
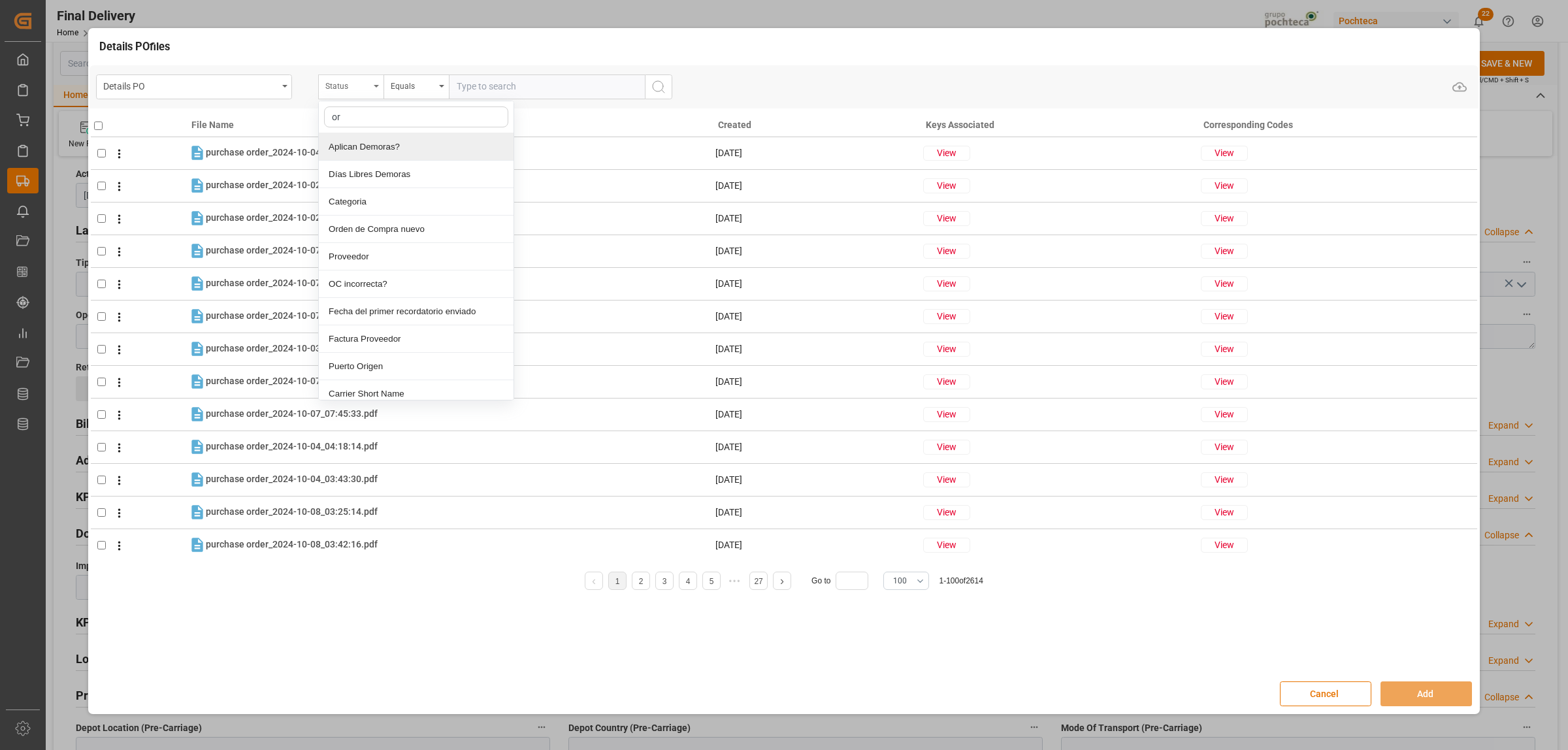
type input "ord"
click at [392, 142] on div "Orden de Compra nuevo" at bounding box center [416, 147] width 195 height 27
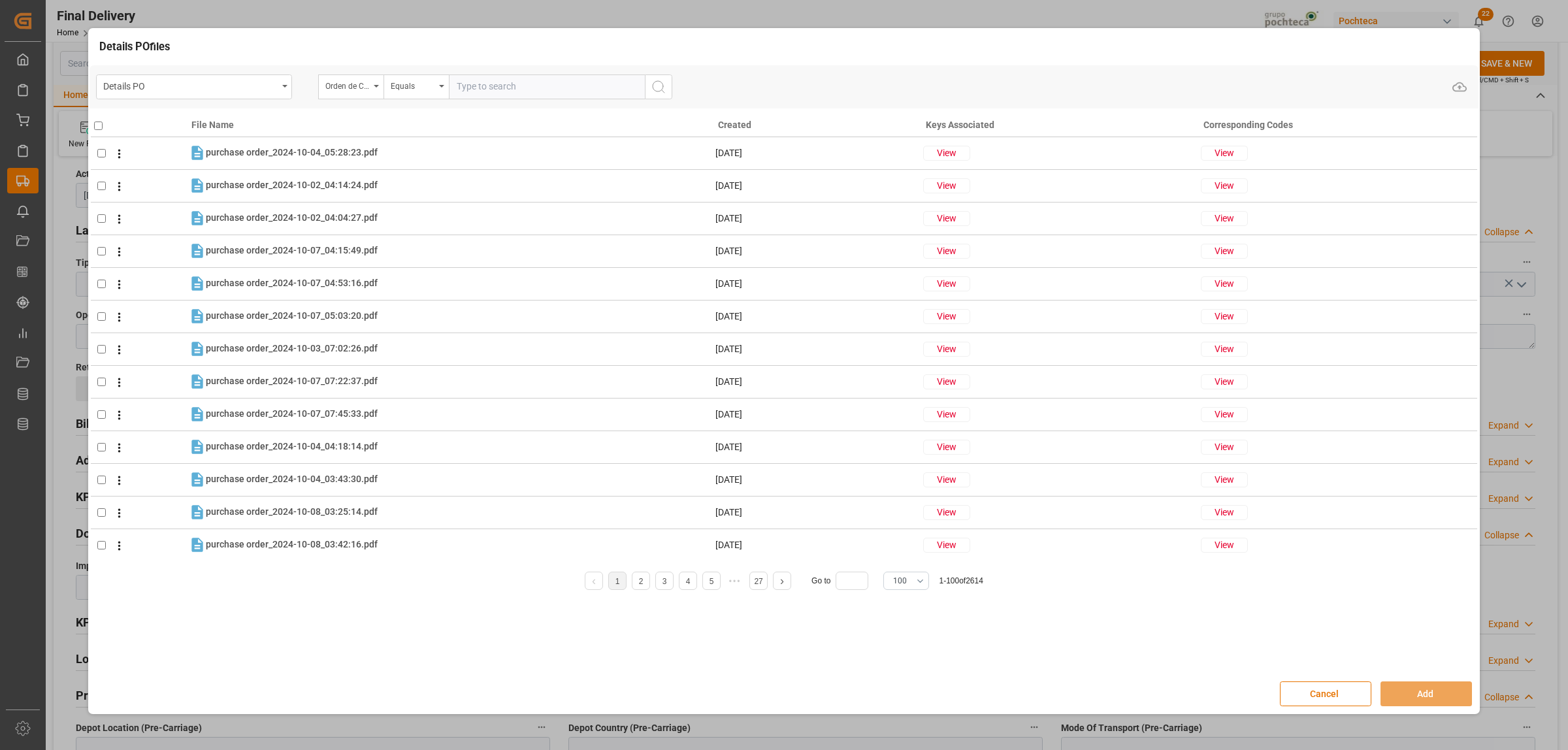
click at [461, 95] on input "text" at bounding box center [546, 87] width 196 height 25
paste input "5000306326"
type input "5000306326"
click at [663, 90] on icon "search button" at bounding box center [658, 87] width 15 height 15
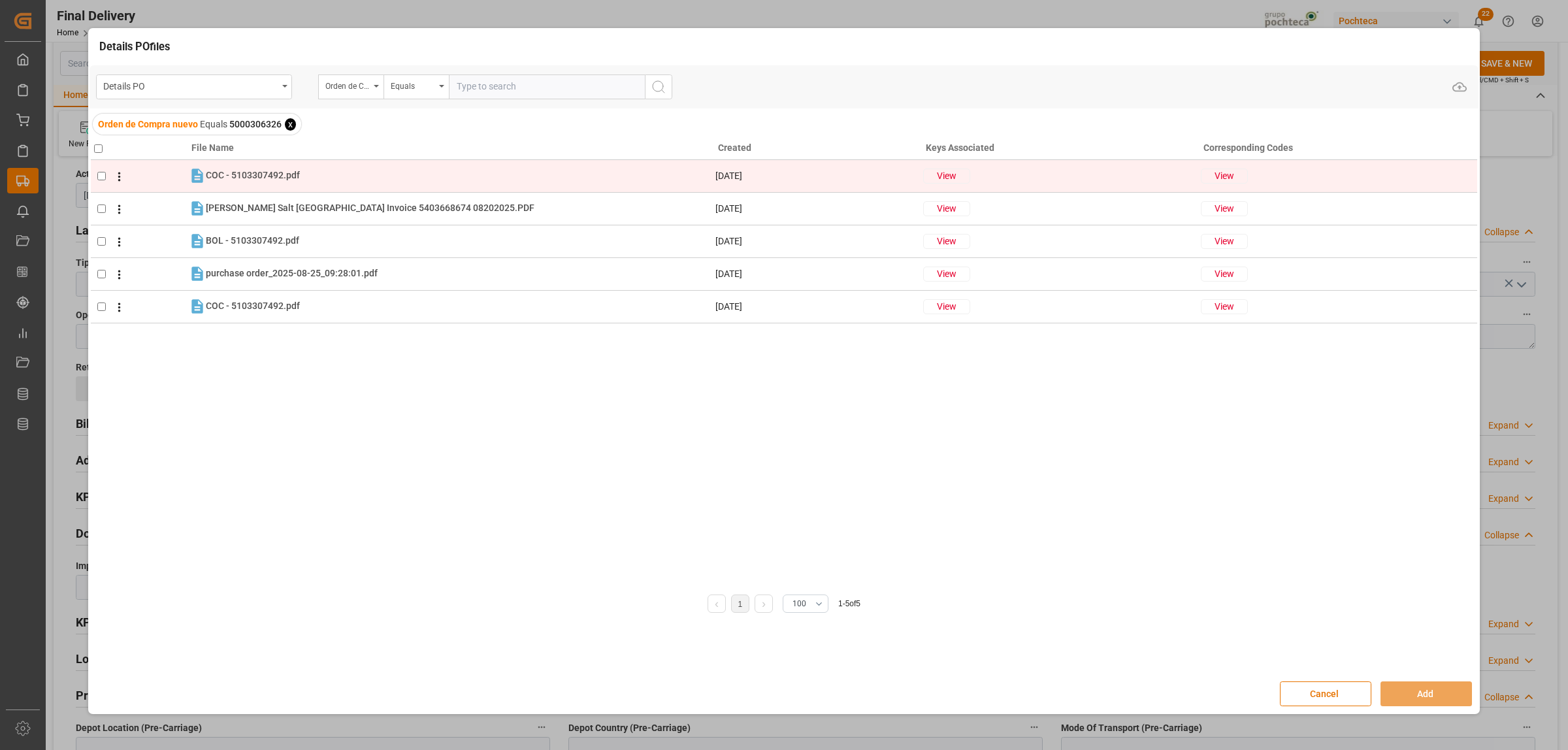
click at [97, 172] on input "checkbox" at bounding box center [101, 176] width 9 height 9
checkbox input "true"
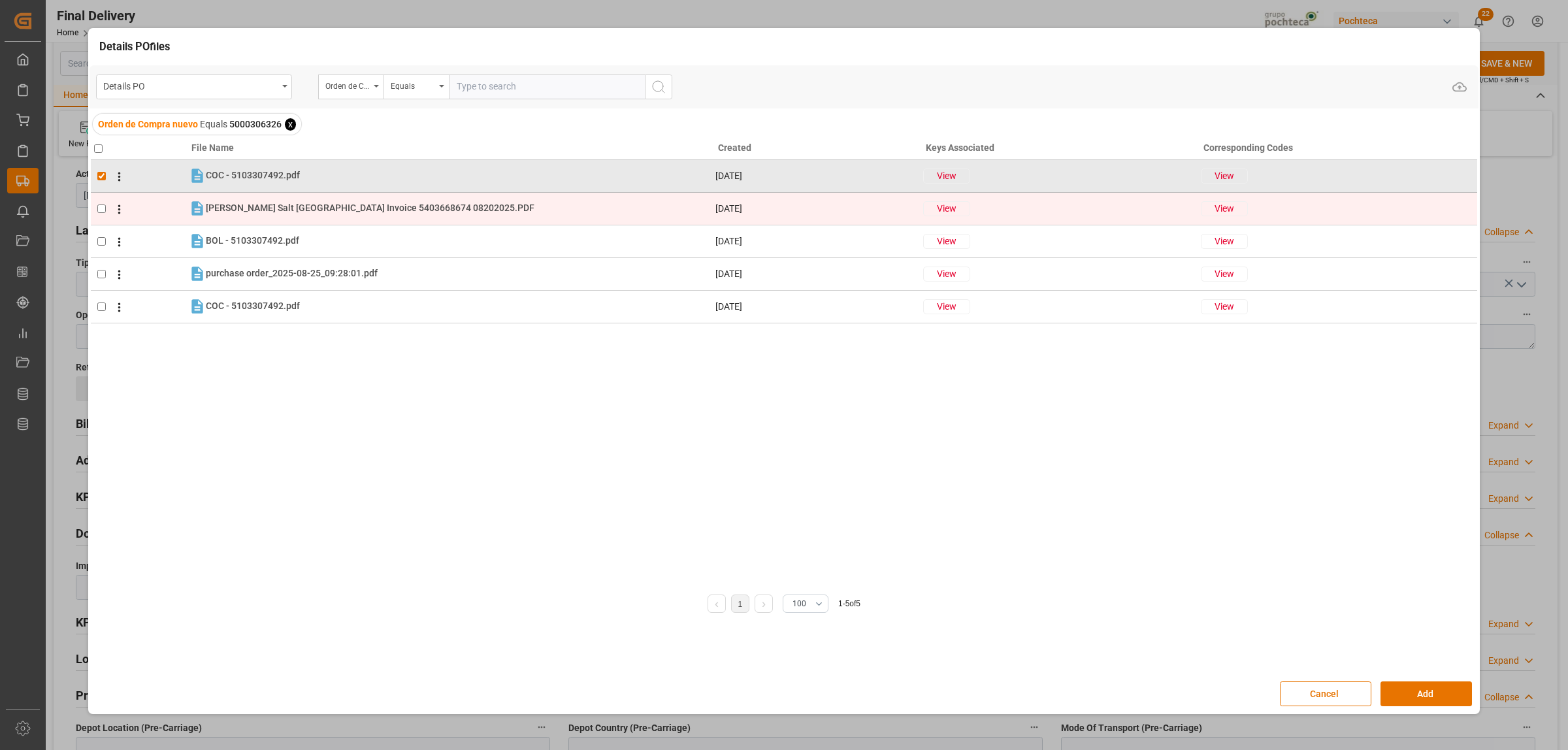
click at [101, 202] on td at bounding box center [139, 208] width 97 height 33
checkbox input "true"
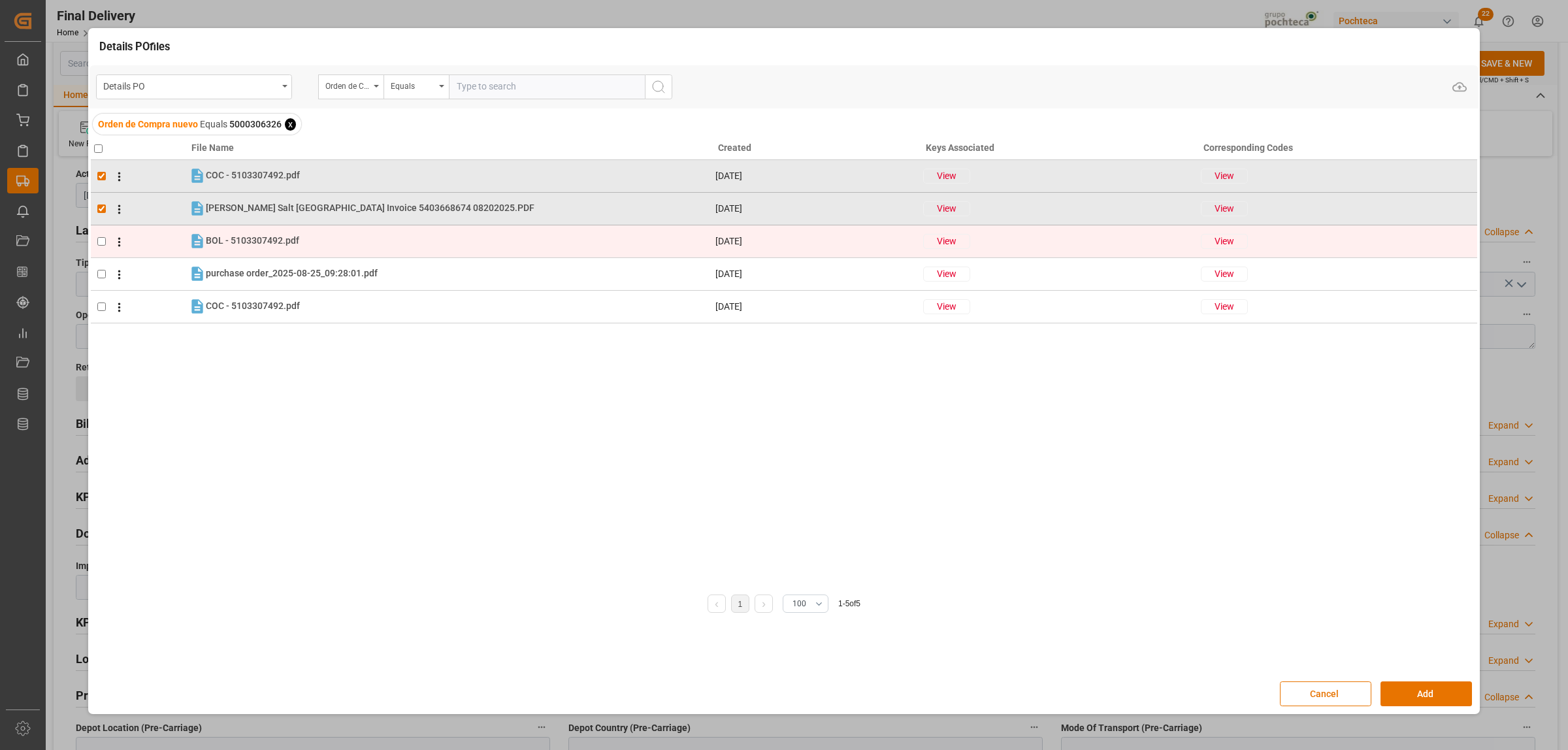
click at [98, 240] on input "checkbox" at bounding box center [101, 241] width 9 height 9
checkbox input "true"
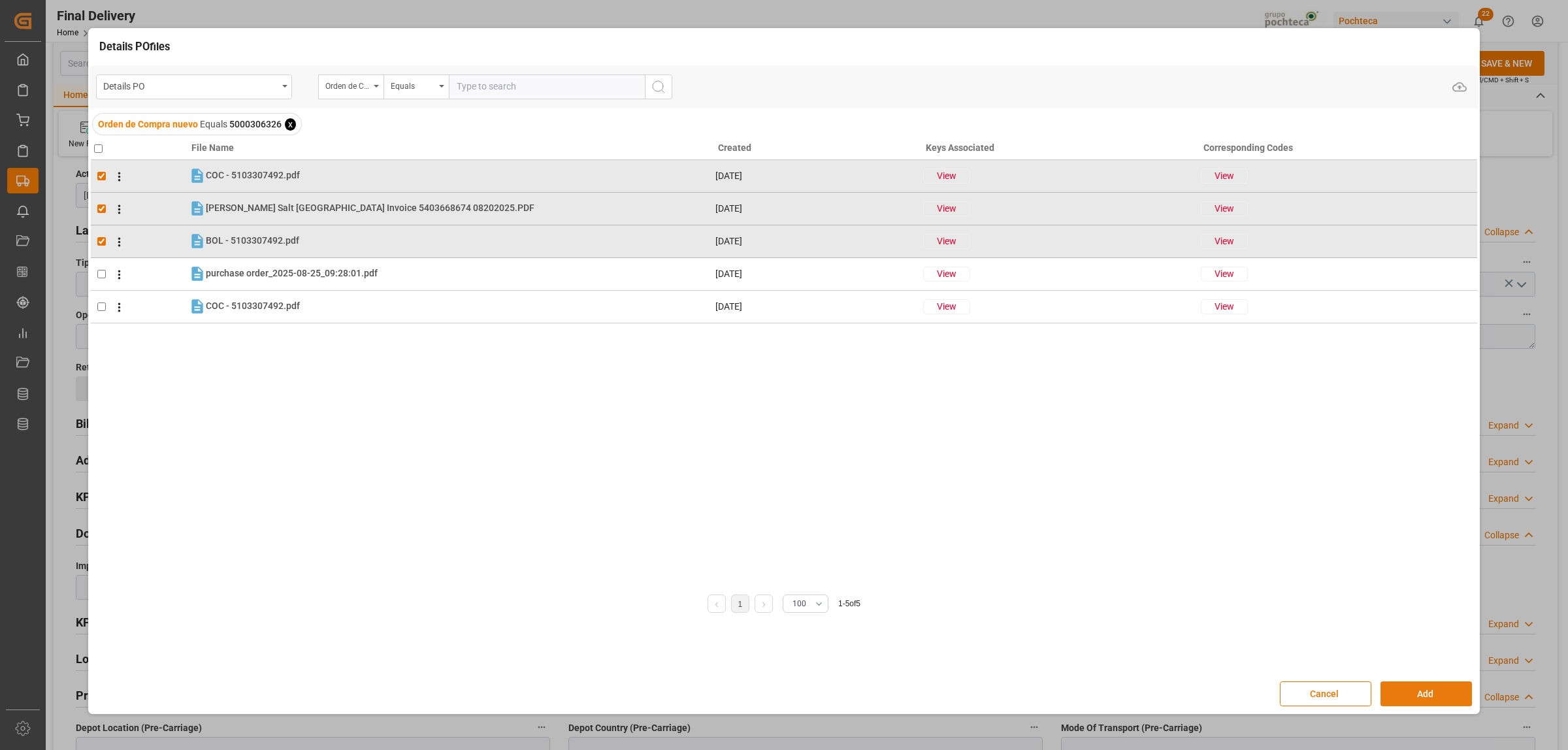
click at [1436, 698] on button "Add" at bounding box center [1426, 694] width 92 height 25
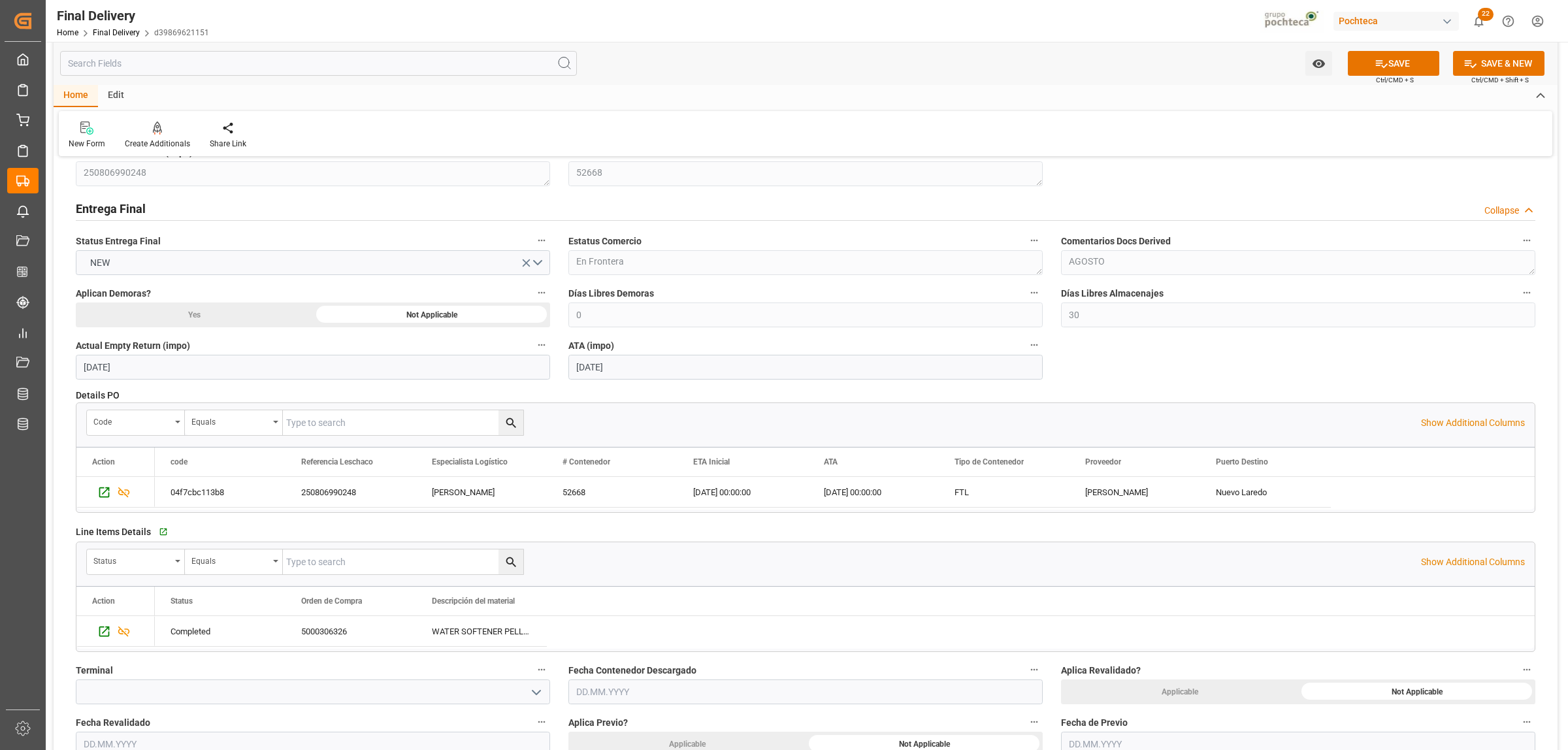
scroll to position [0, 0]
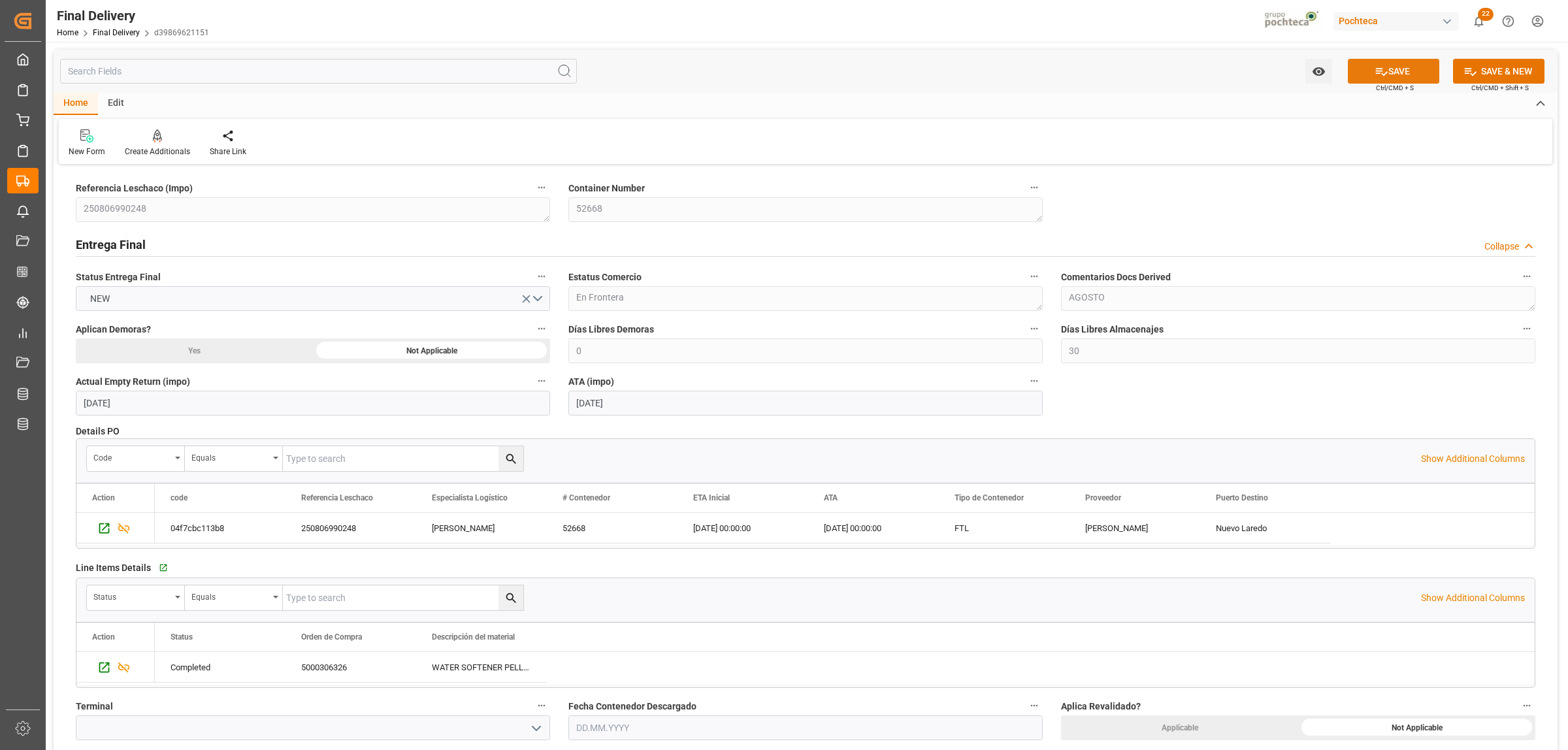
click at [1425, 71] on button "SAVE" at bounding box center [1393, 71] width 92 height 25
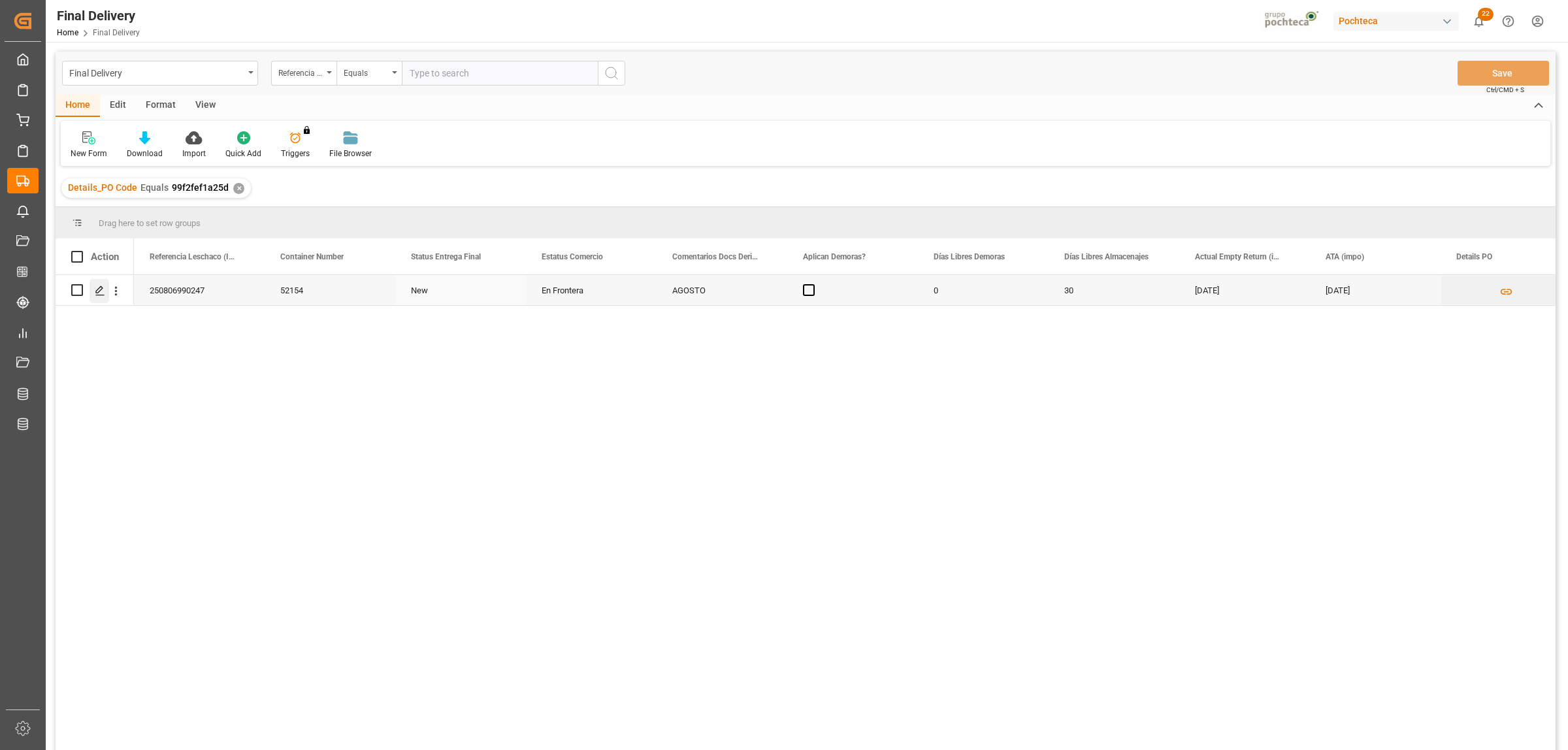
click at [96, 295] on icon "Press SPACE to select this row." at bounding box center [99, 291] width 11 height 11
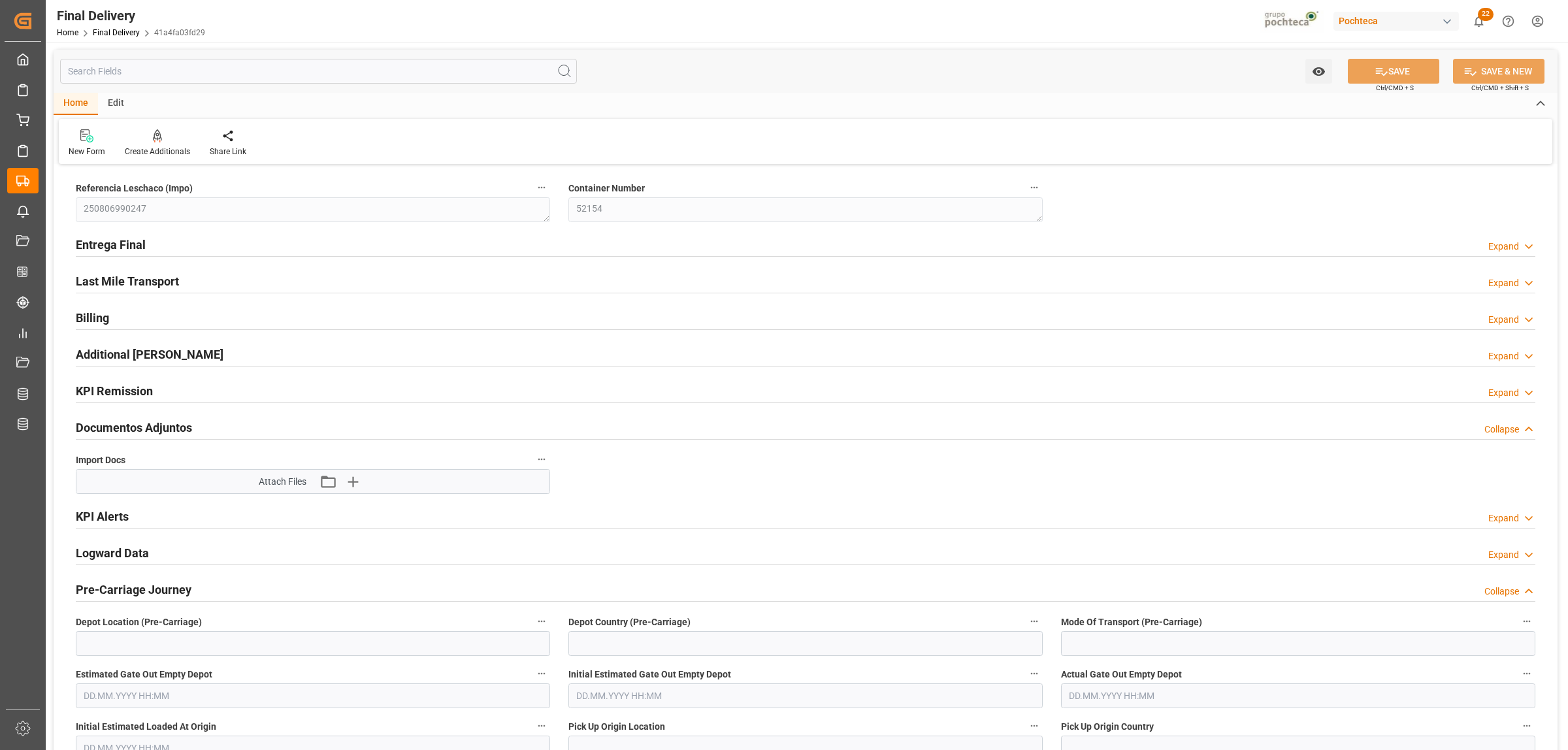
type input "[DATE]"
click at [112, 245] on h2 "Entrega Final" at bounding box center [111, 244] width 69 height 17
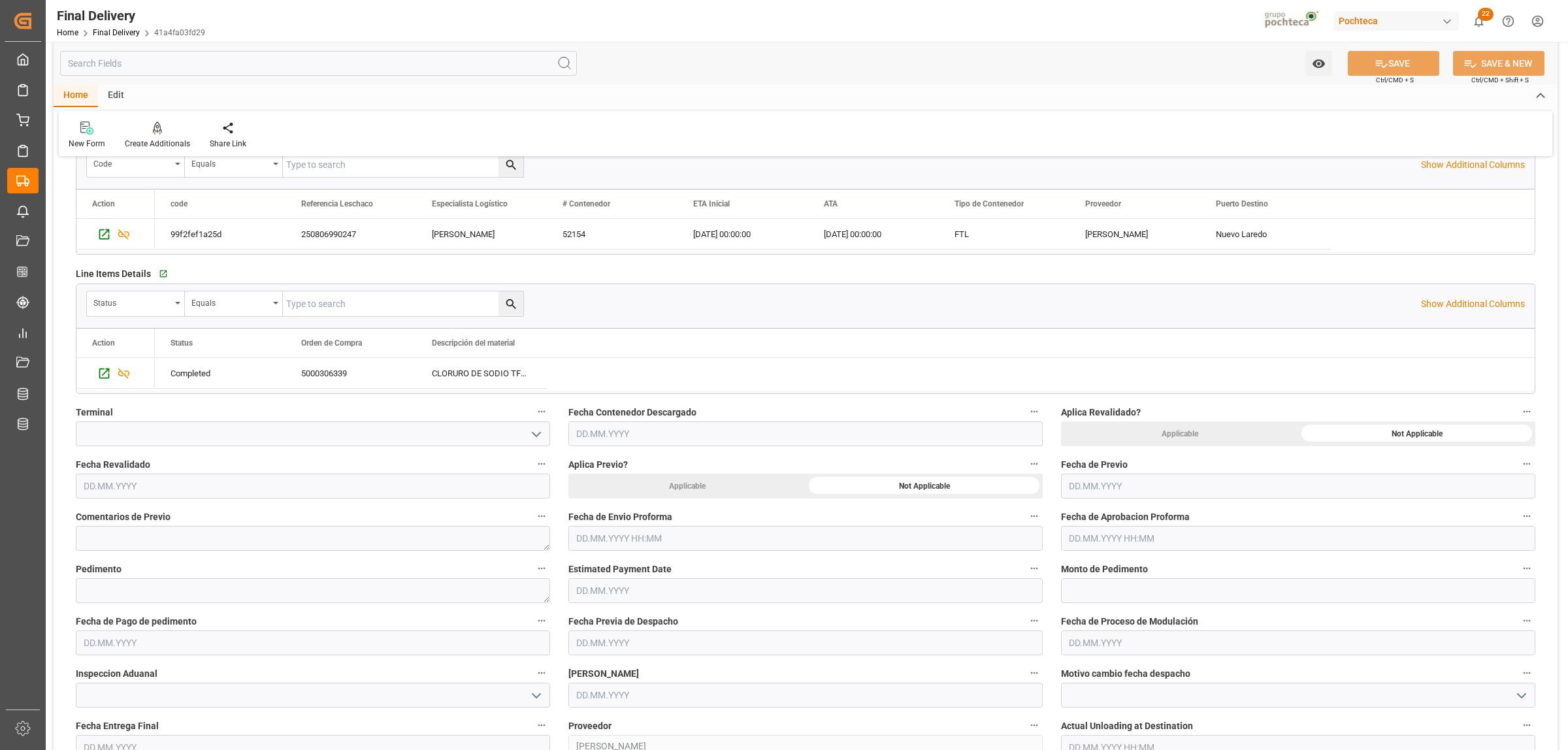
scroll to position [327, 0]
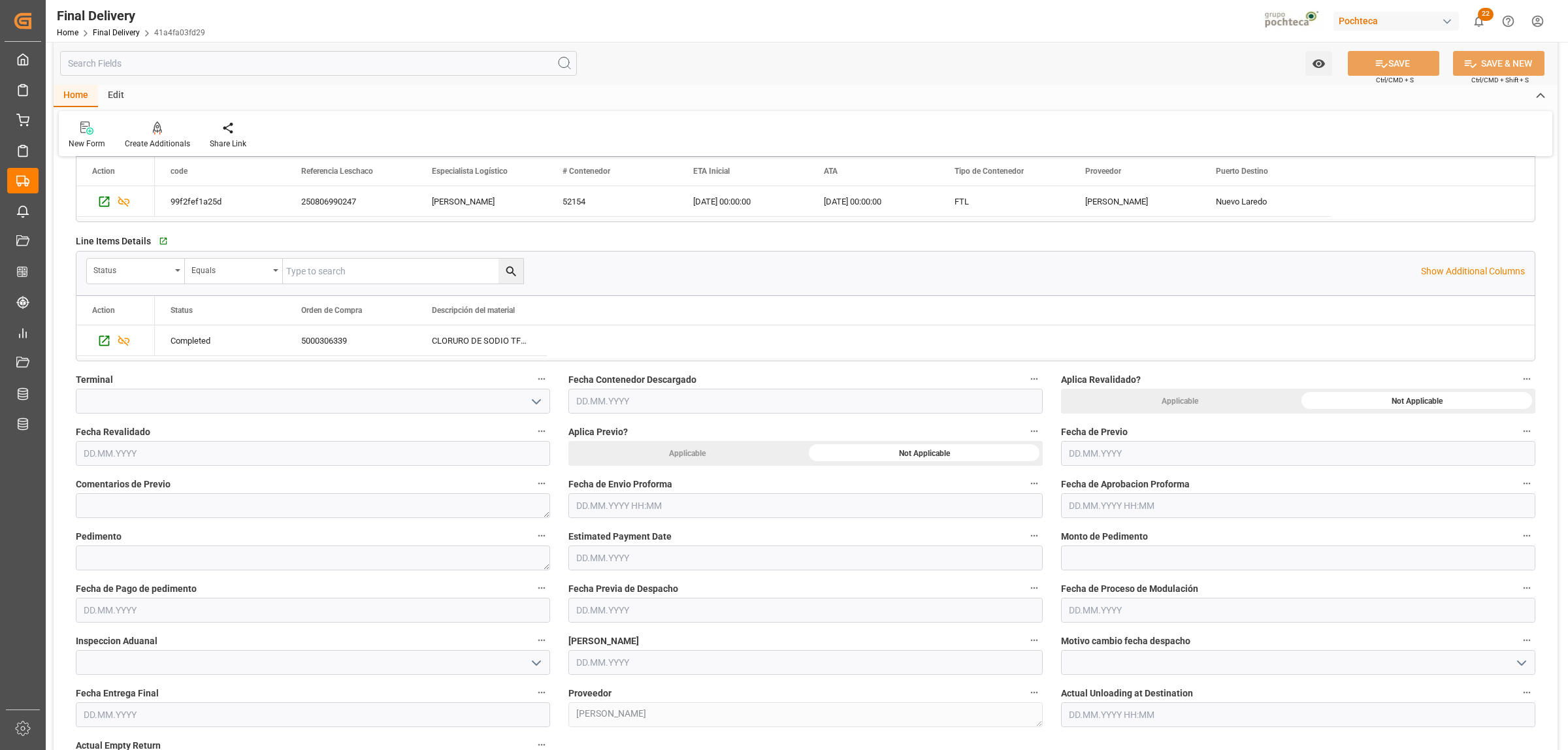
click at [646, 505] on input "text" at bounding box center [806, 506] width 475 height 25
click at [589, 582] on div "28 29 30 31 1 2 3" at bounding box center [662, 586] width 179 height 25
click at [612, 689] on span "26" at bounding box center [610, 687] width 9 height 9
type input "[DATE] 00:00"
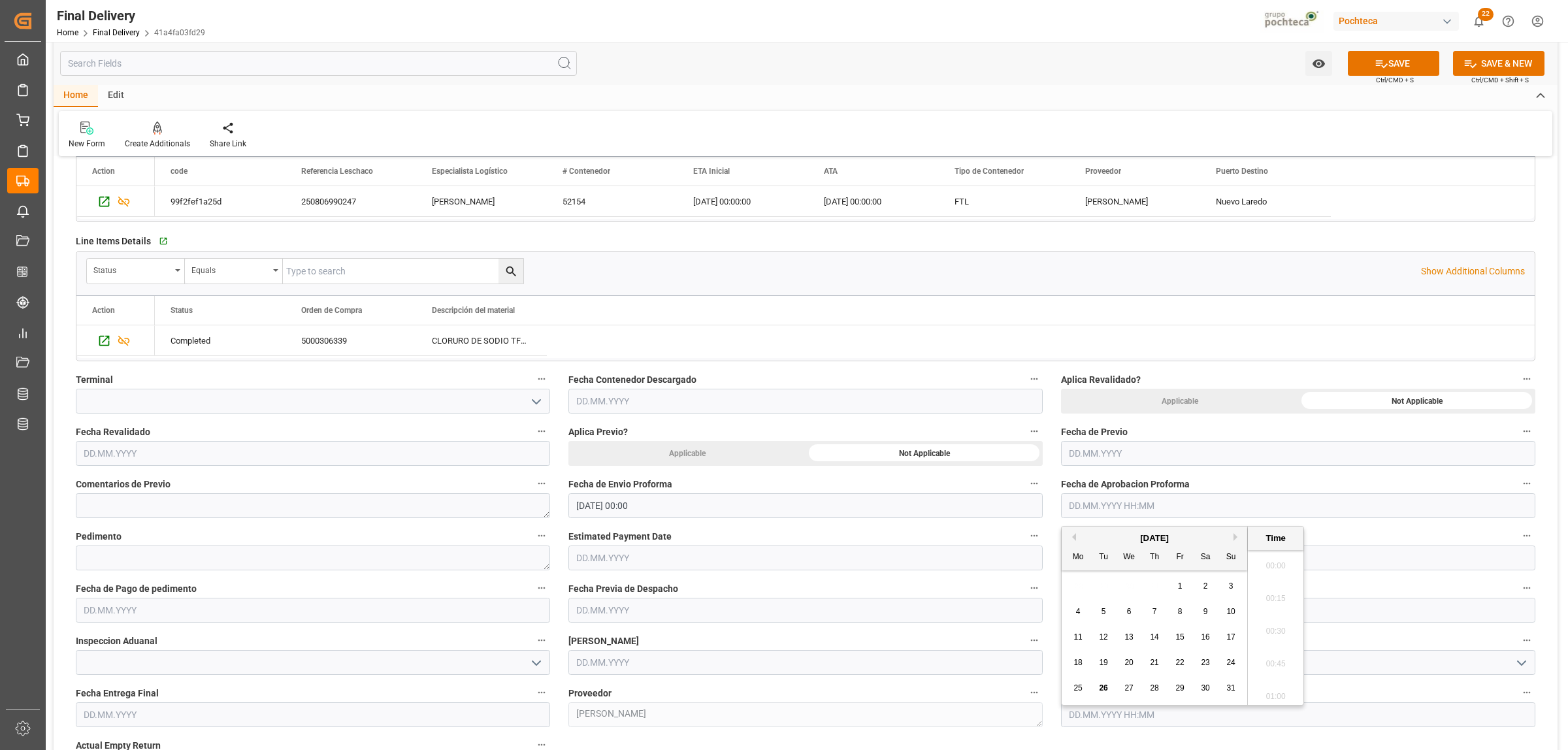
click at [1120, 501] on input "text" at bounding box center [1299, 506] width 475 height 25
click at [1102, 690] on span "26" at bounding box center [1103, 687] width 9 height 9
type input "[DATE] 00:00"
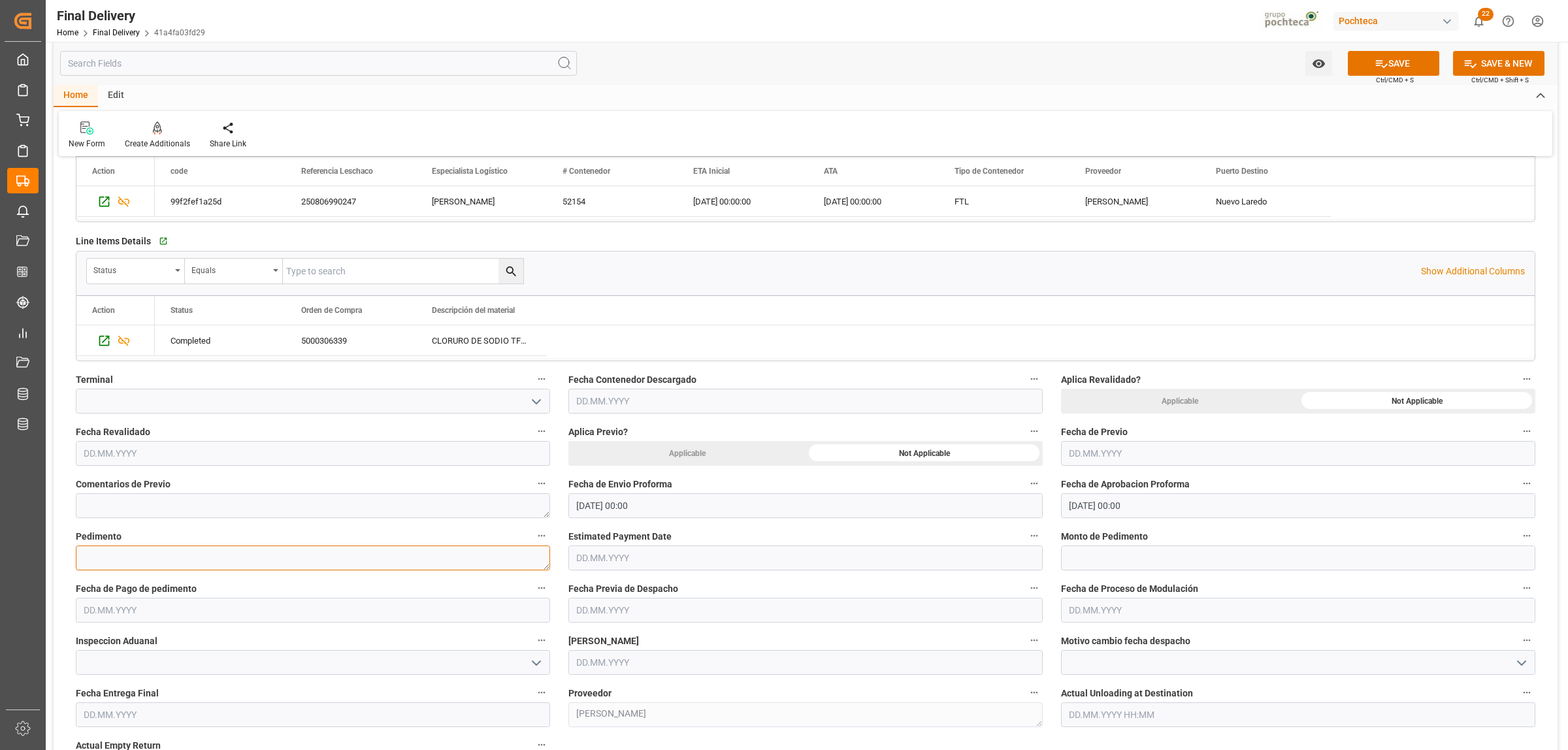
click at [157, 563] on textarea at bounding box center [314, 558] width 475 height 25
paste textarea "25 24 3617 5008522"
type textarea "25 24 3617 5008522"
click at [1082, 564] on input "text" at bounding box center [1299, 558] width 475 height 25
paste input "16273"
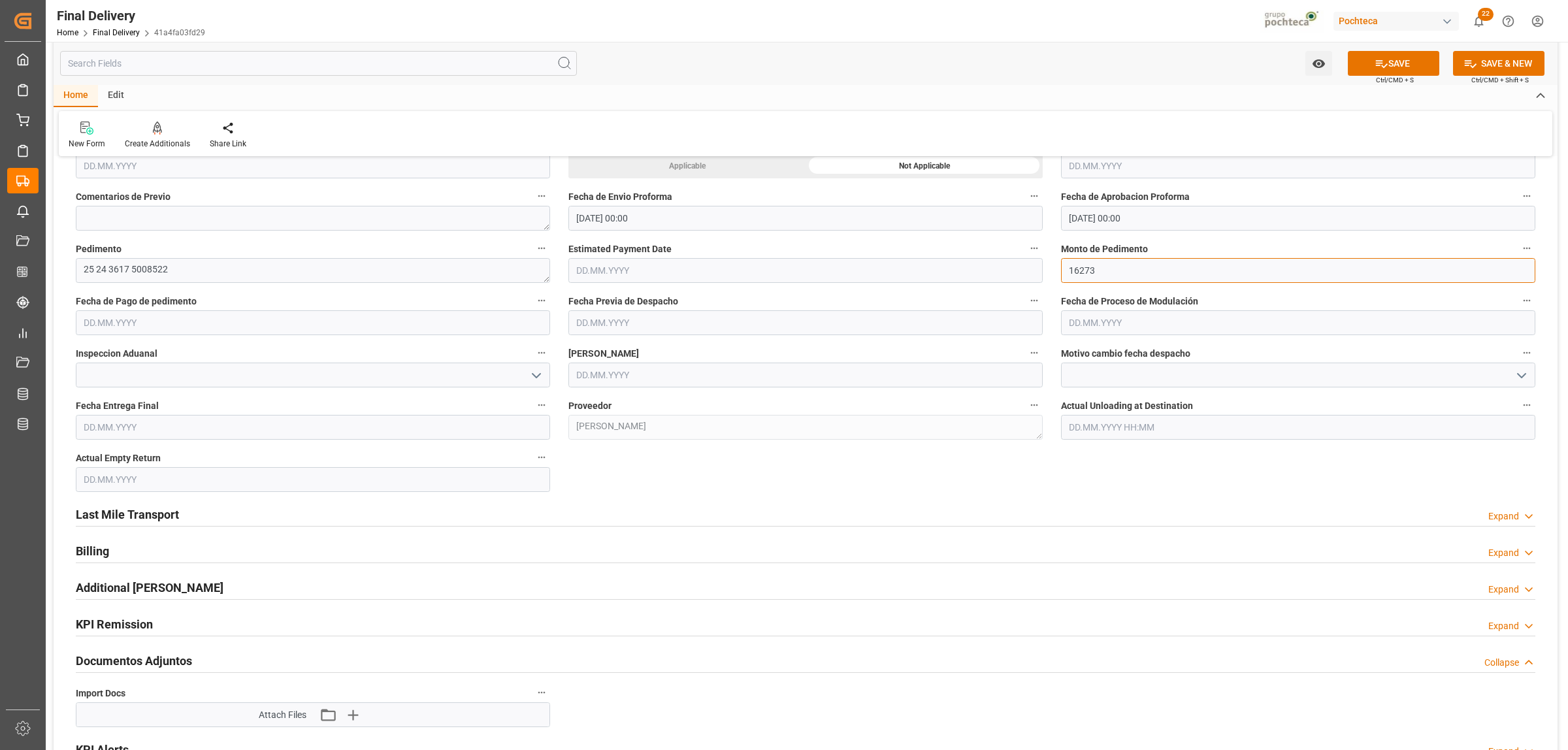
scroll to position [653, 0]
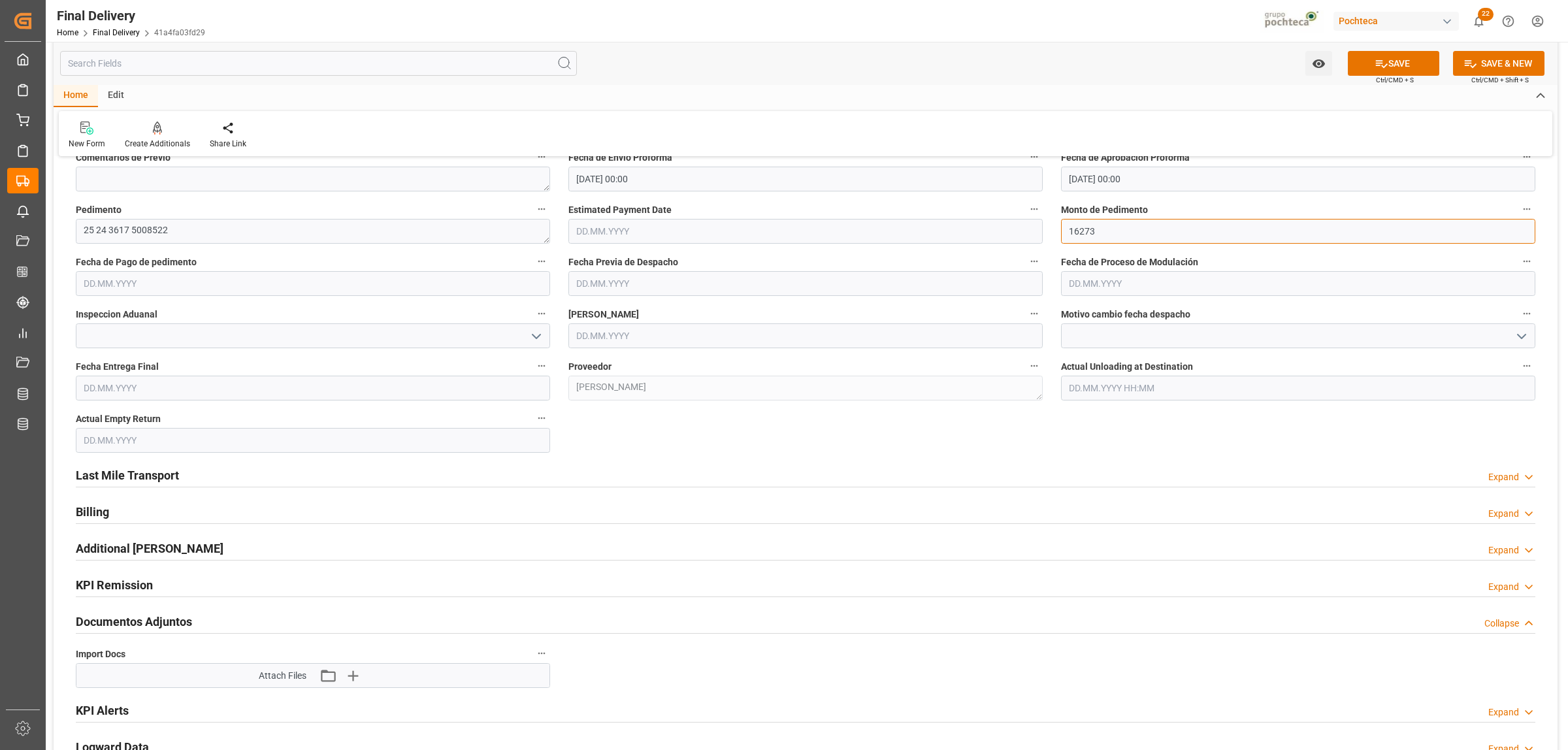
type input "16273"
click at [127, 288] on input "text" at bounding box center [314, 284] width 475 height 25
click at [114, 469] on span "26" at bounding box center [118, 465] width 9 height 9
type input "[DATE]"
click at [613, 334] on input "text" at bounding box center [806, 336] width 475 height 25
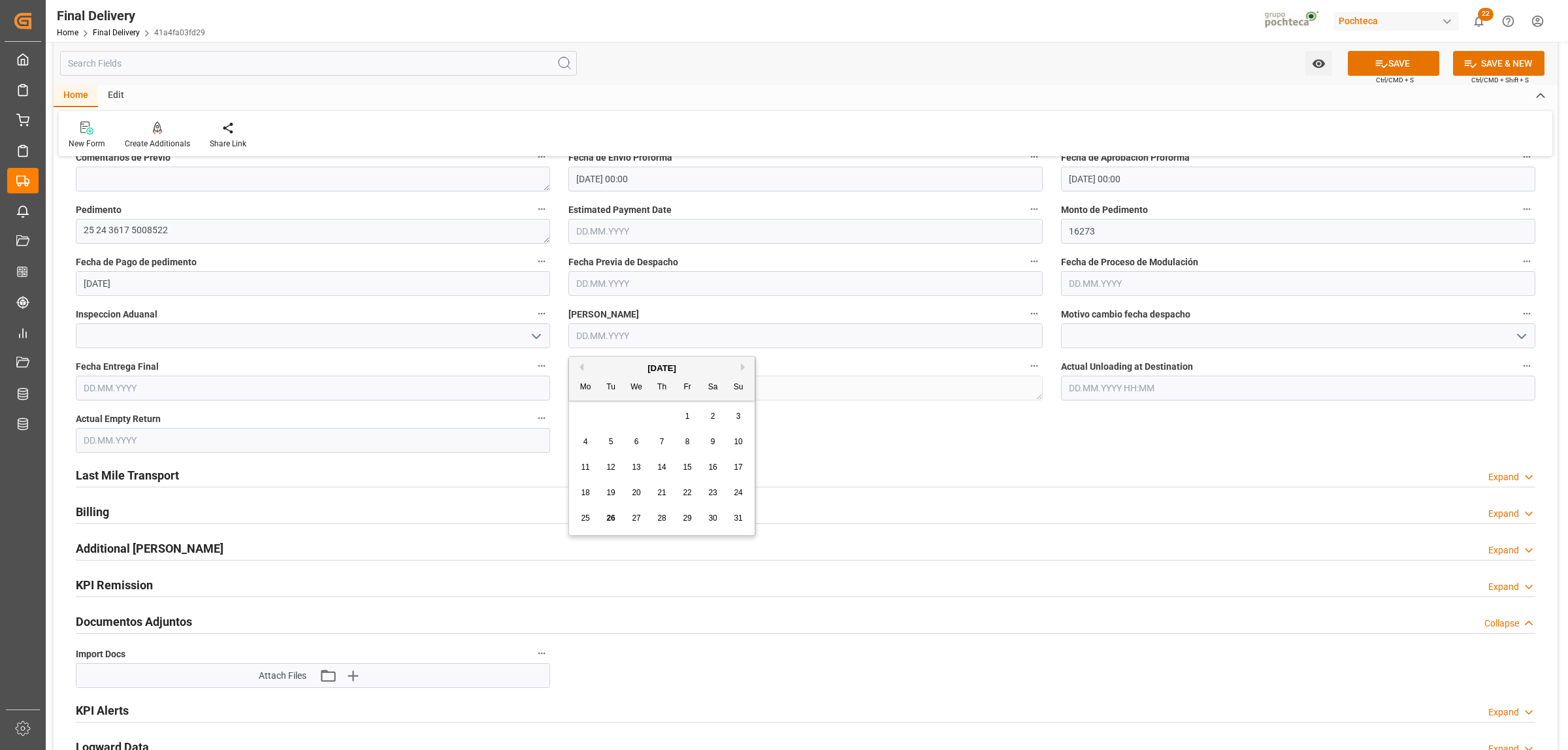
click at [614, 512] on div "26" at bounding box center [611, 518] width 16 height 15
type input "[DATE]"
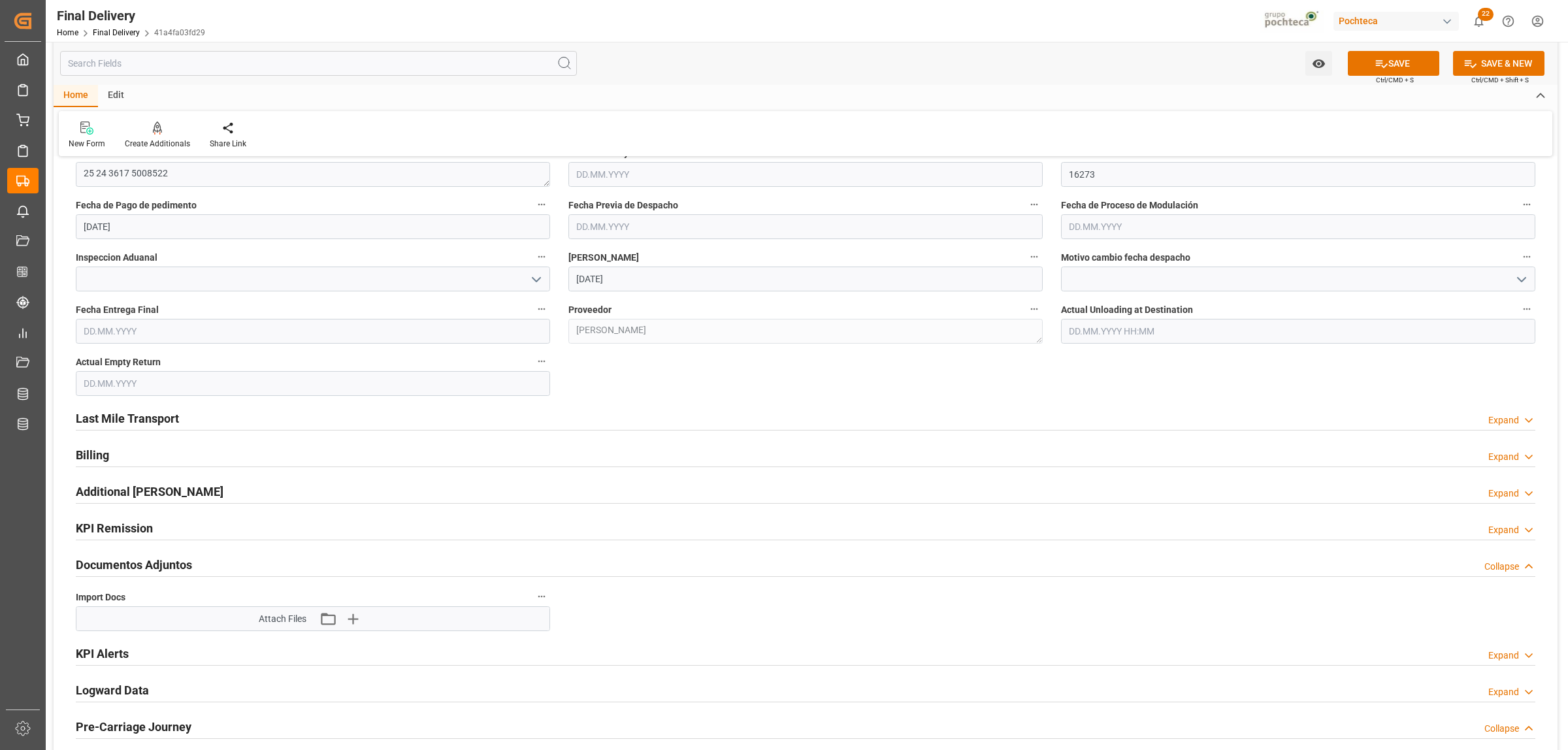
scroll to position [736, 0]
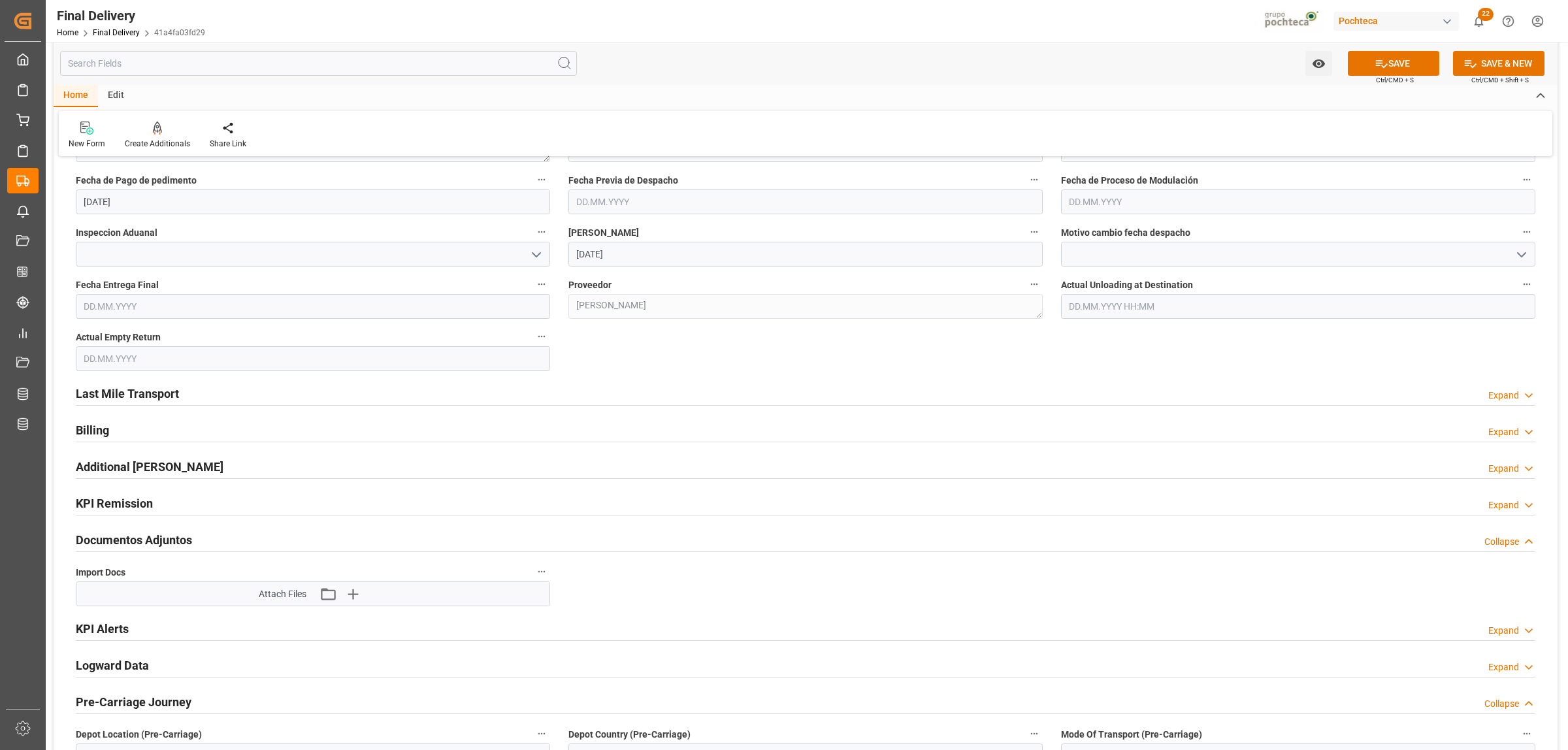
click at [169, 400] on h2 "Last Mile Transport" at bounding box center [127, 394] width 103 height 17
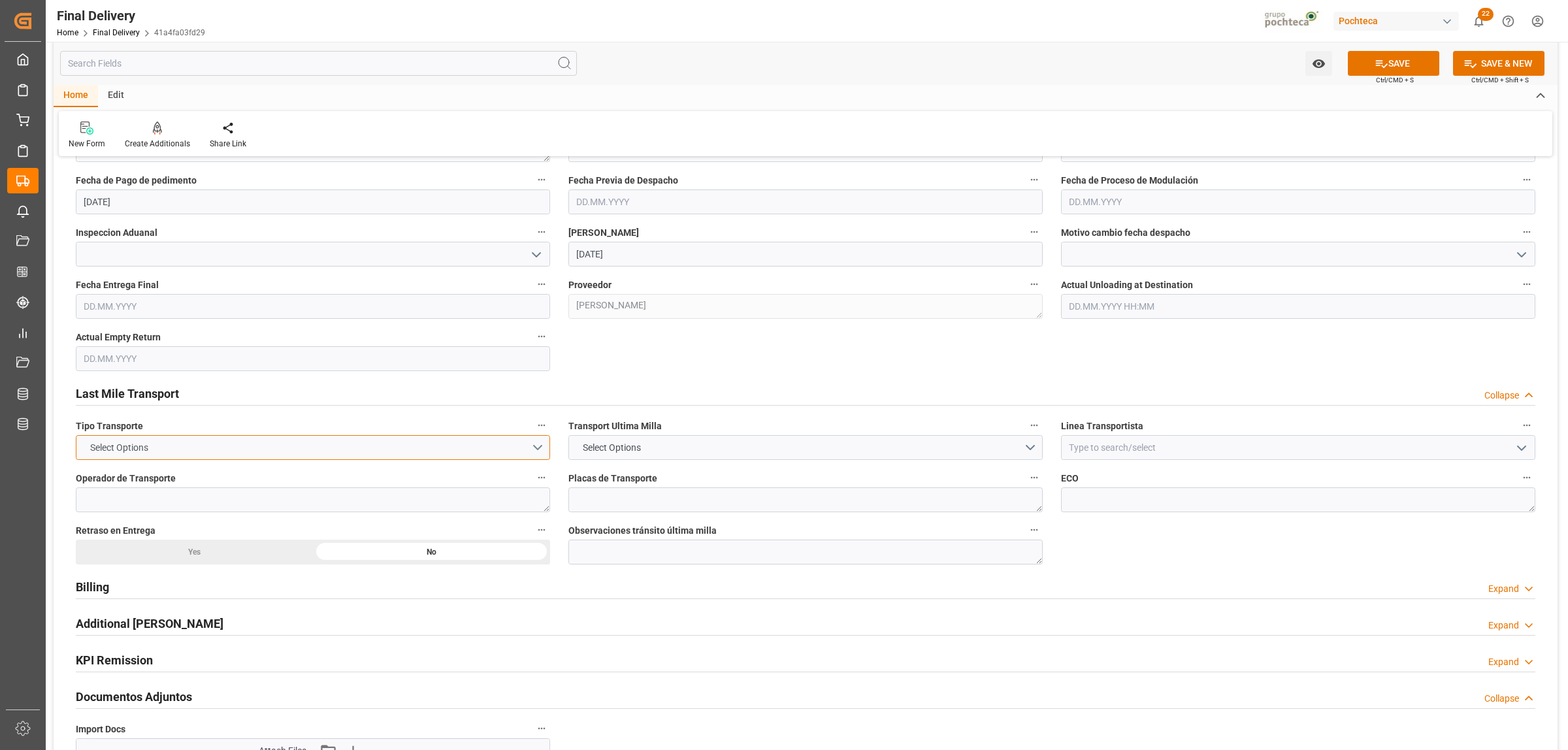
click at [536, 448] on button "Select Options" at bounding box center [314, 448] width 475 height 25
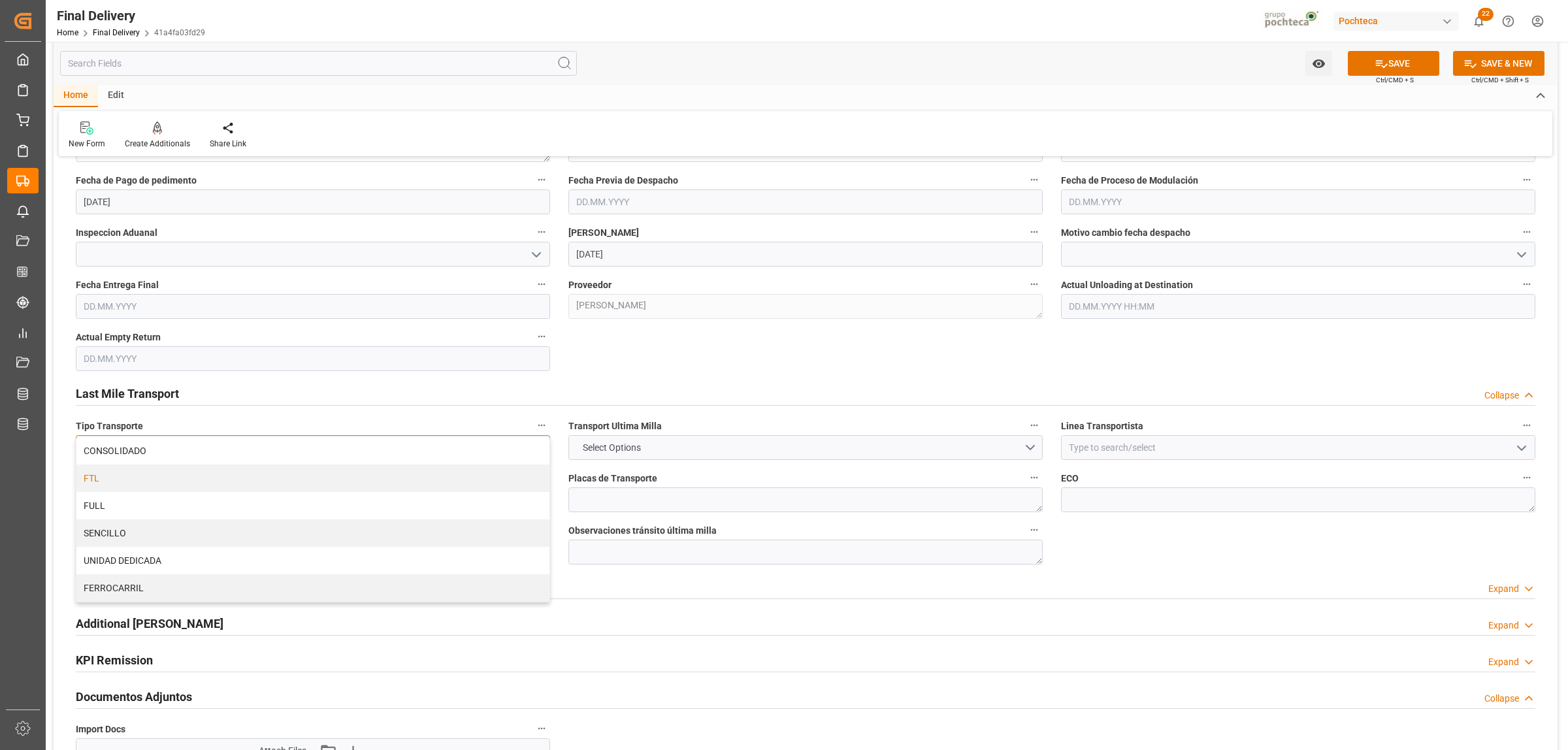
click at [156, 486] on div "FTL" at bounding box center [313, 478] width 473 height 27
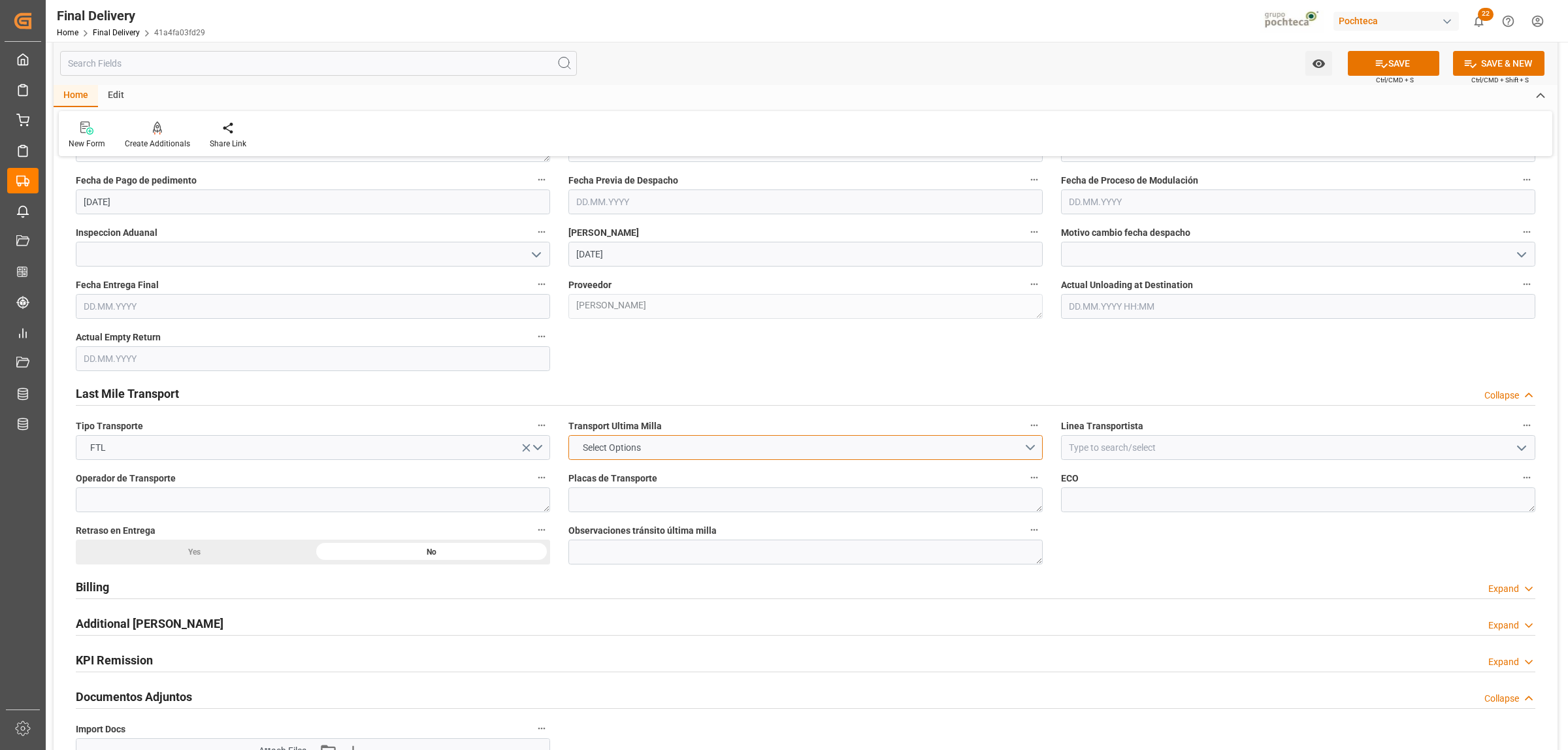
click at [694, 448] on button "Select Options" at bounding box center [806, 448] width 475 height 25
click at [614, 455] on div "LESCHACO" at bounding box center [806, 451] width 473 height 27
click at [1097, 453] on input at bounding box center [1299, 448] width 475 height 25
type input "p"
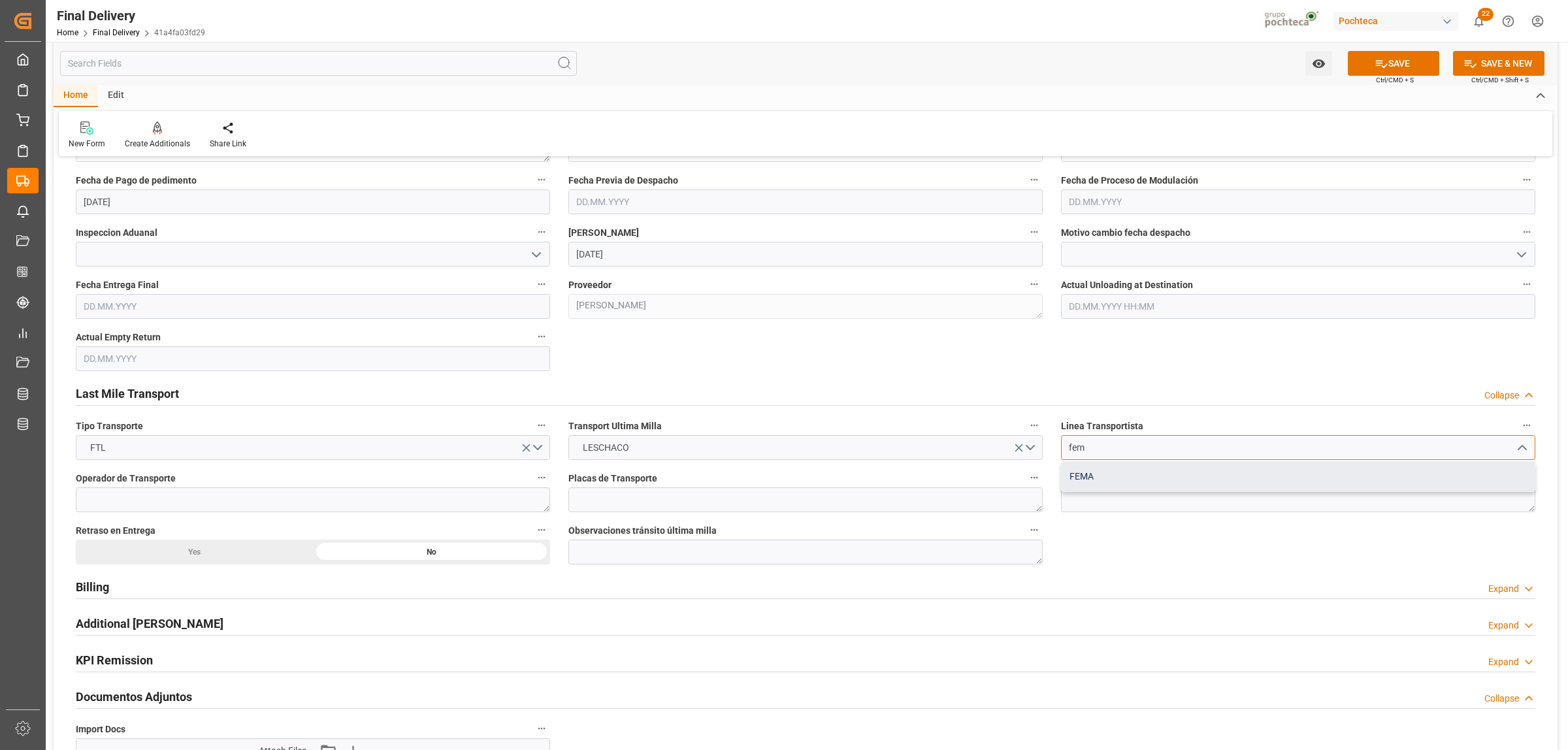
click at [1089, 487] on div "FEMA" at bounding box center [1298, 477] width 473 height 29
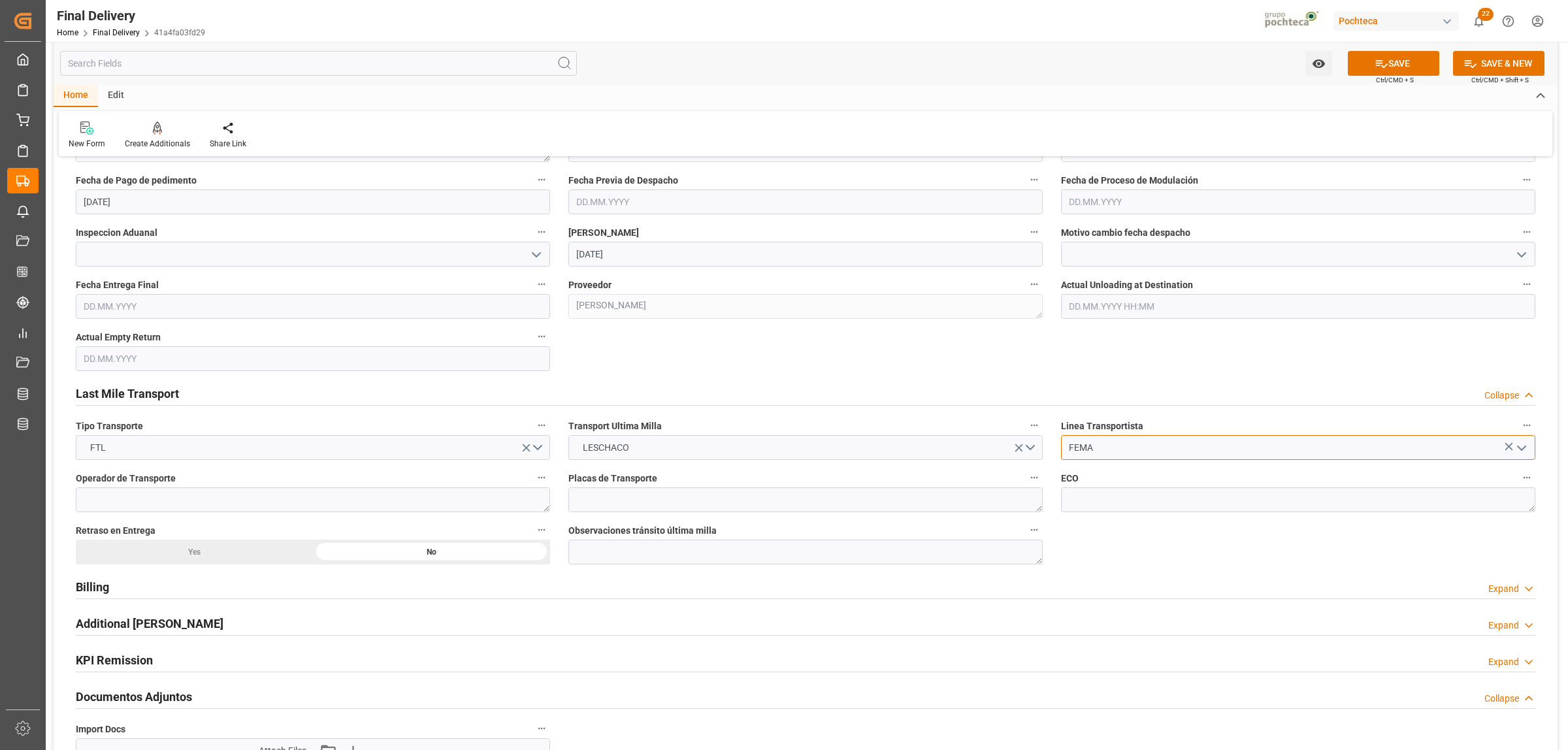
scroll to position [817, 0]
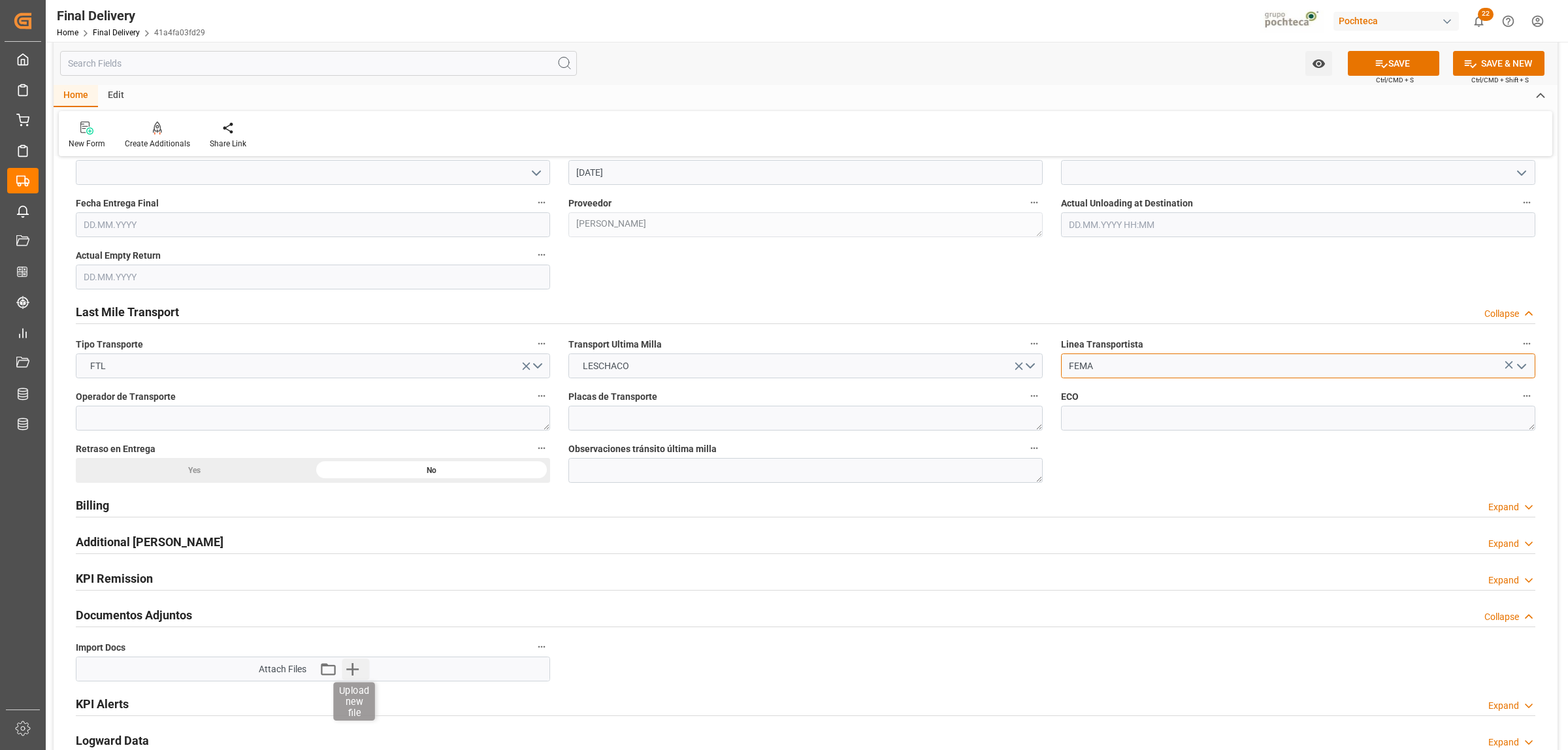
type input "FEMA"
click at [356, 677] on icon "button" at bounding box center [353, 669] width 21 height 21
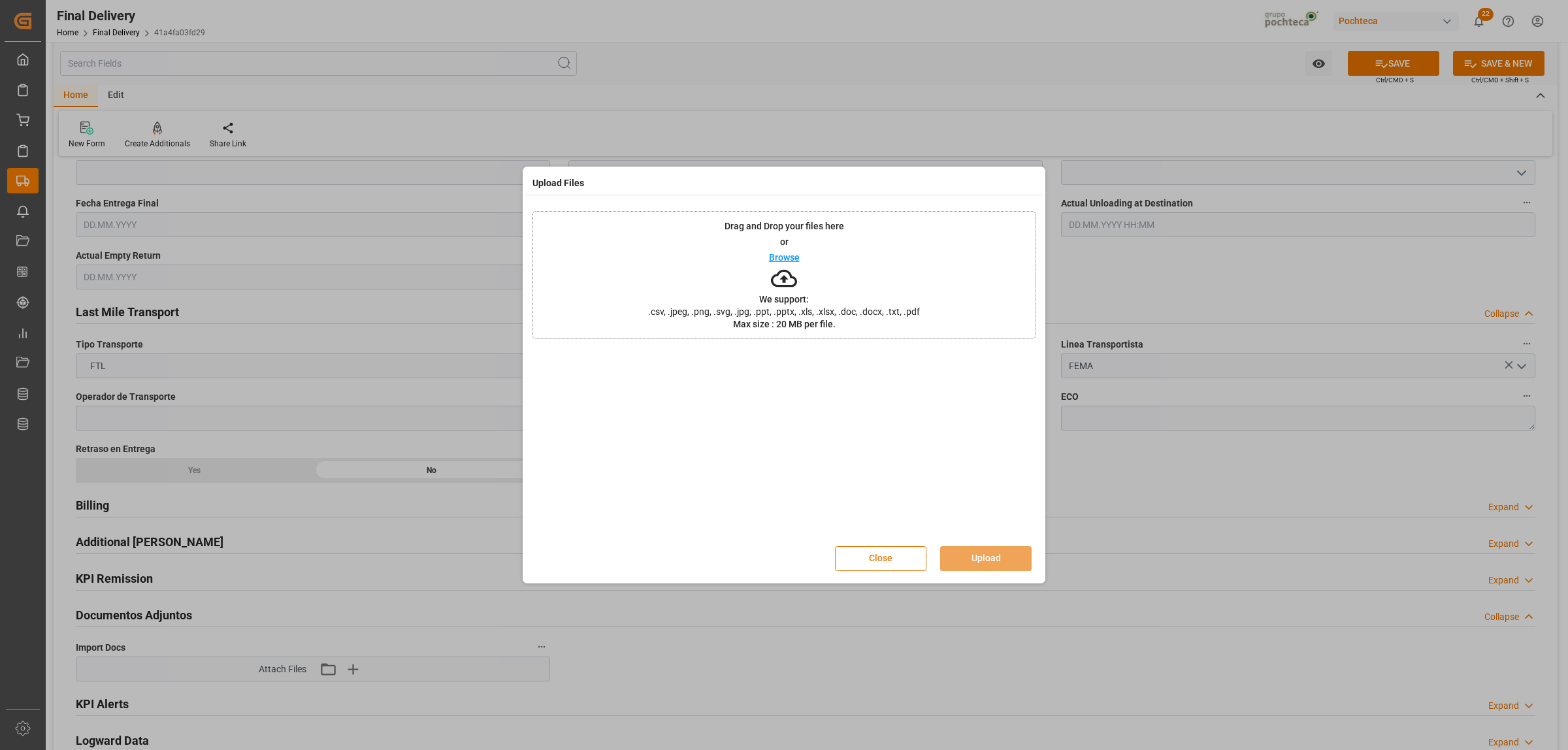
click at [899, 561] on button "Close" at bounding box center [880, 559] width 92 height 25
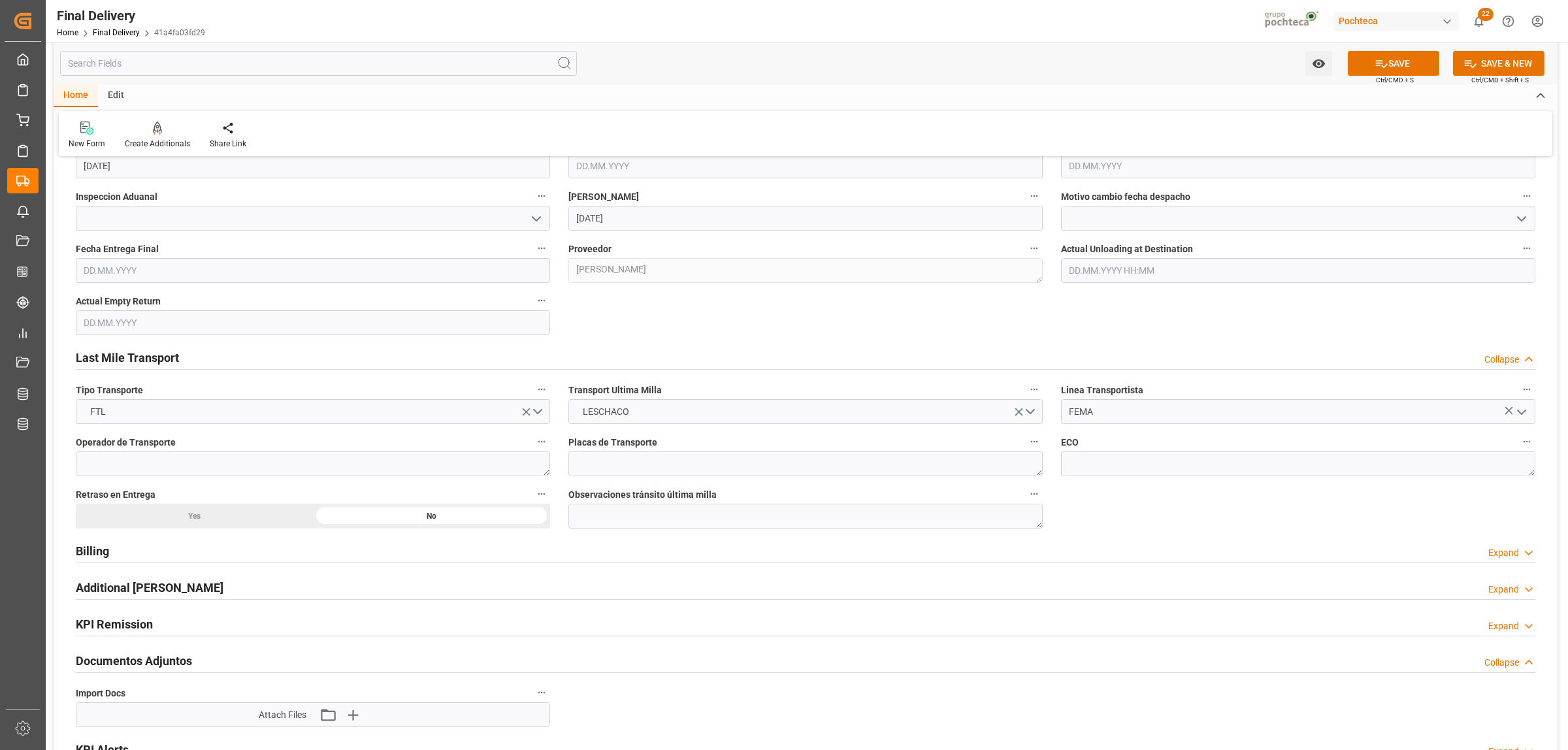
scroll to position [981, 0]
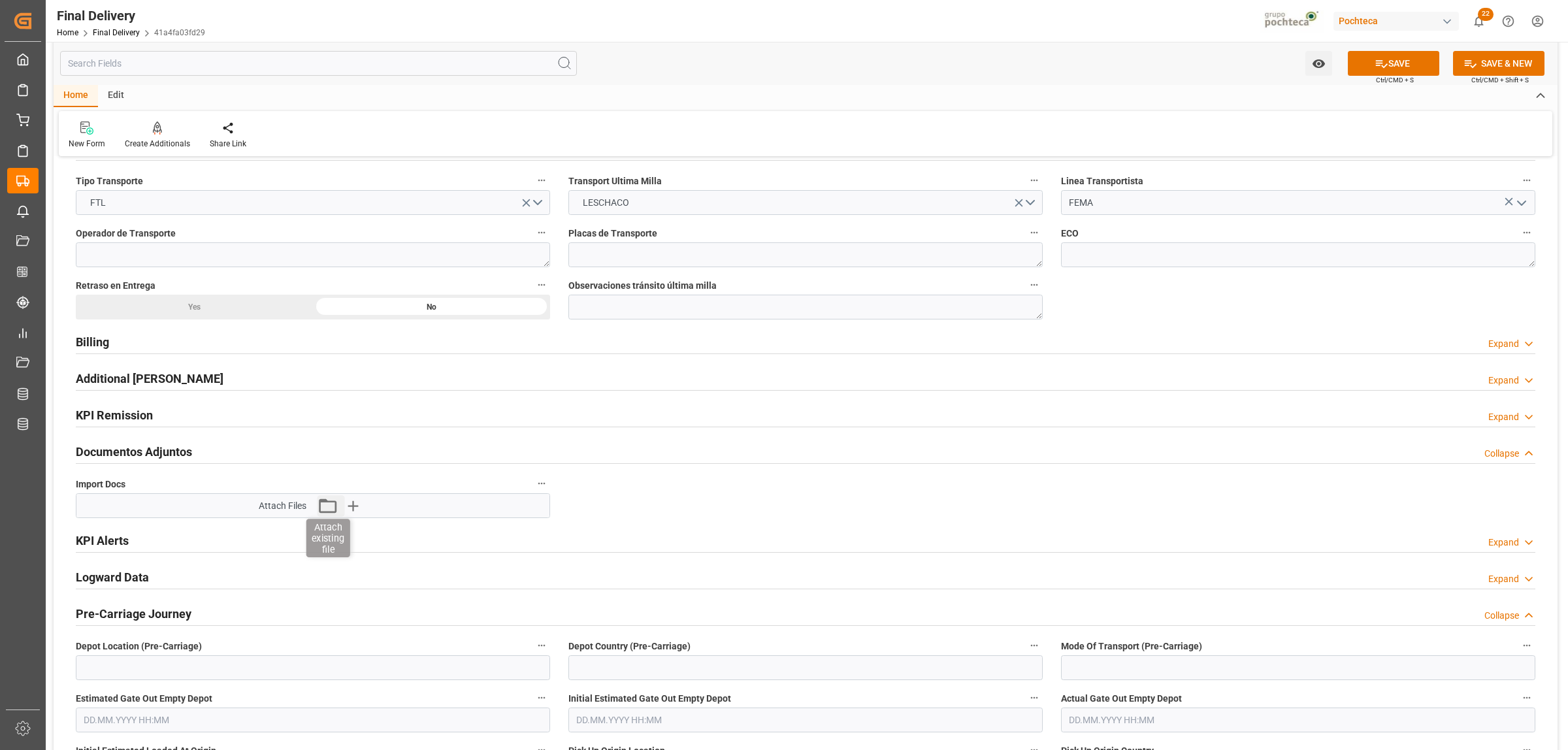
click at [328, 504] on icon "button" at bounding box center [327, 506] width 17 height 14
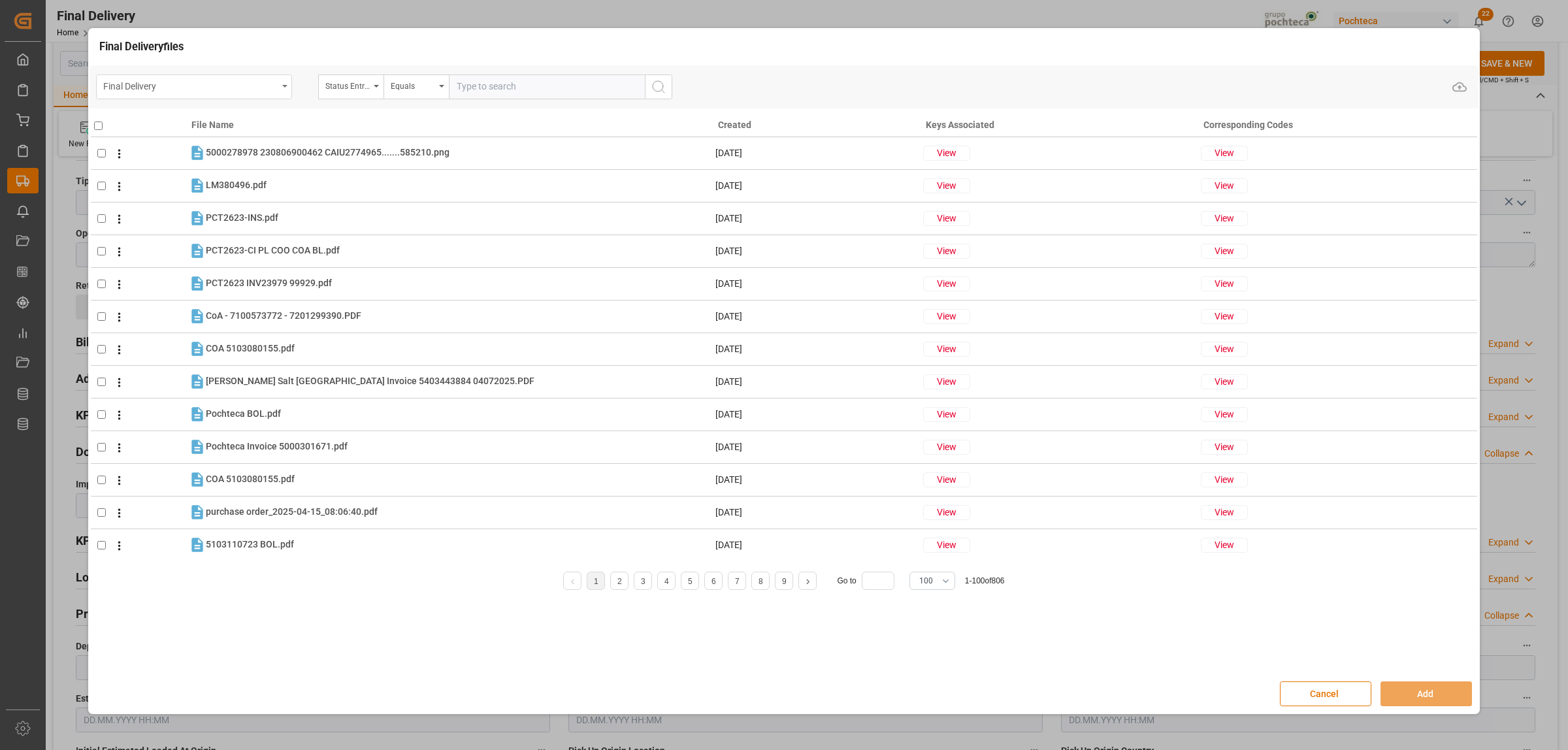
click at [282, 88] on div "Final Delivery" at bounding box center [194, 87] width 196 height 25
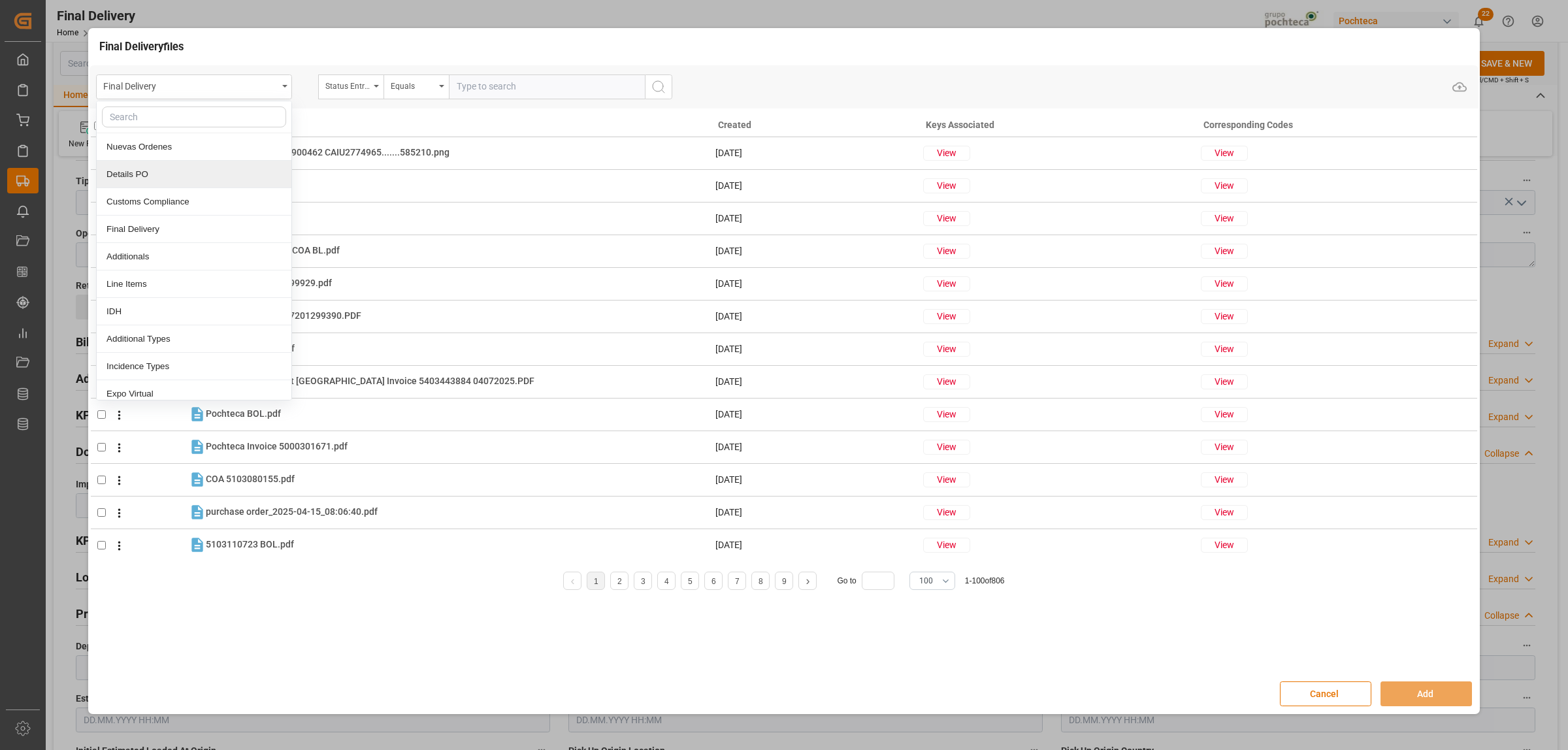
click at [154, 177] on div "Details PO" at bounding box center [194, 175] width 195 height 27
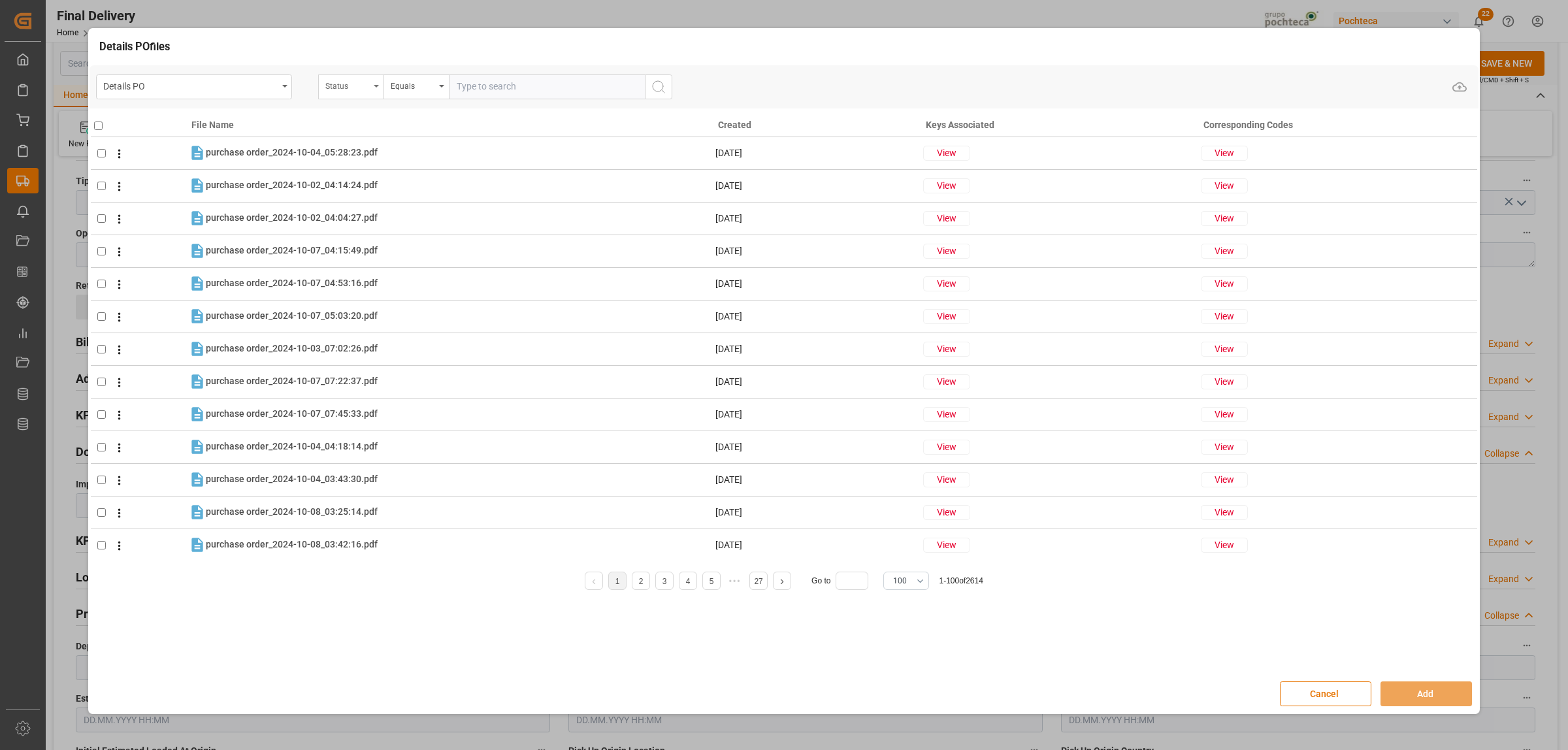
click at [379, 90] on div "Status" at bounding box center [351, 87] width 66 height 25
type input "orde"
click at [387, 143] on div "Orden de Compra nuevo" at bounding box center [416, 147] width 195 height 27
click at [474, 83] on input "text" at bounding box center [546, 87] width 196 height 25
paste input "5000306339"
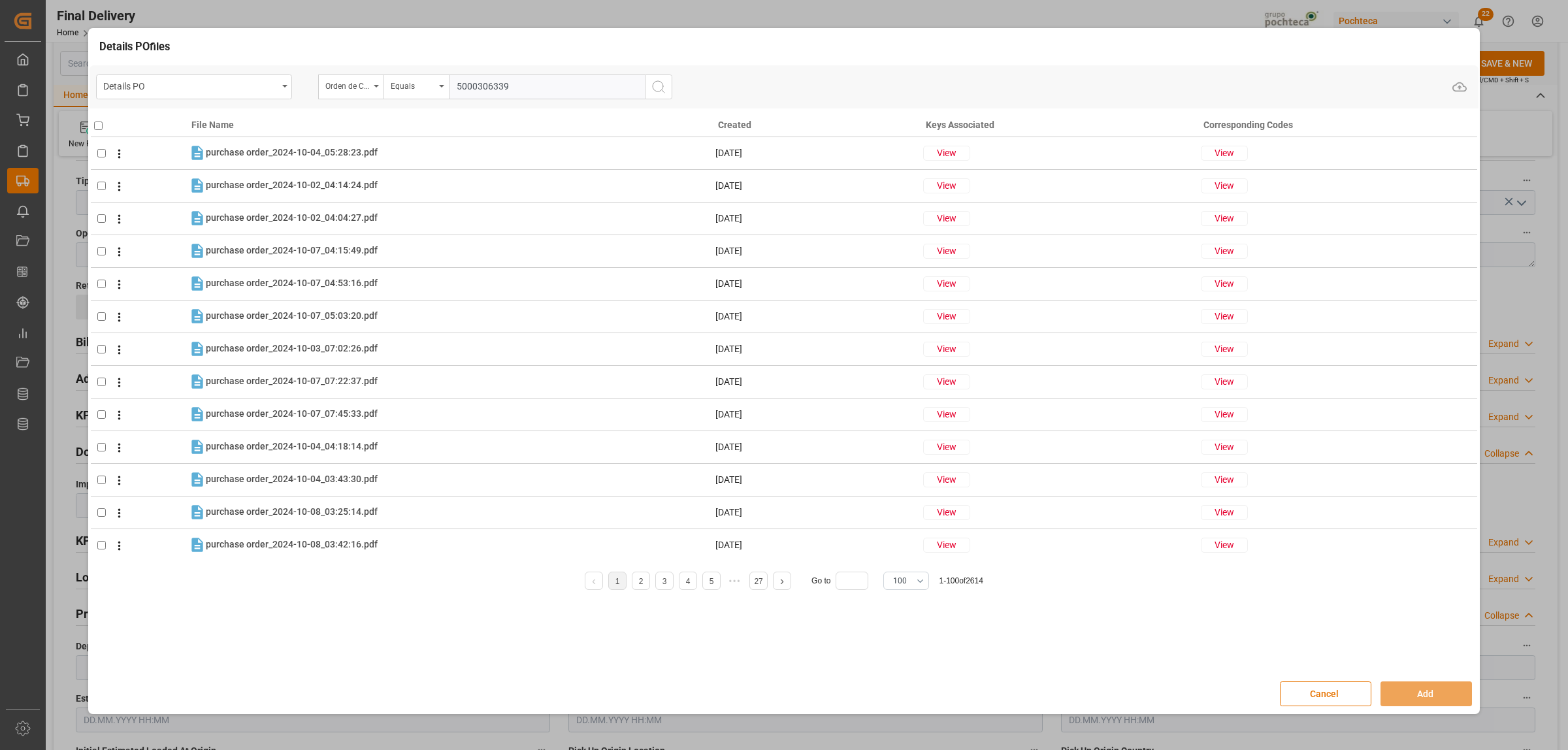
type input "5000306339"
click at [655, 86] on icon "search button" at bounding box center [658, 87] width 15 height 15
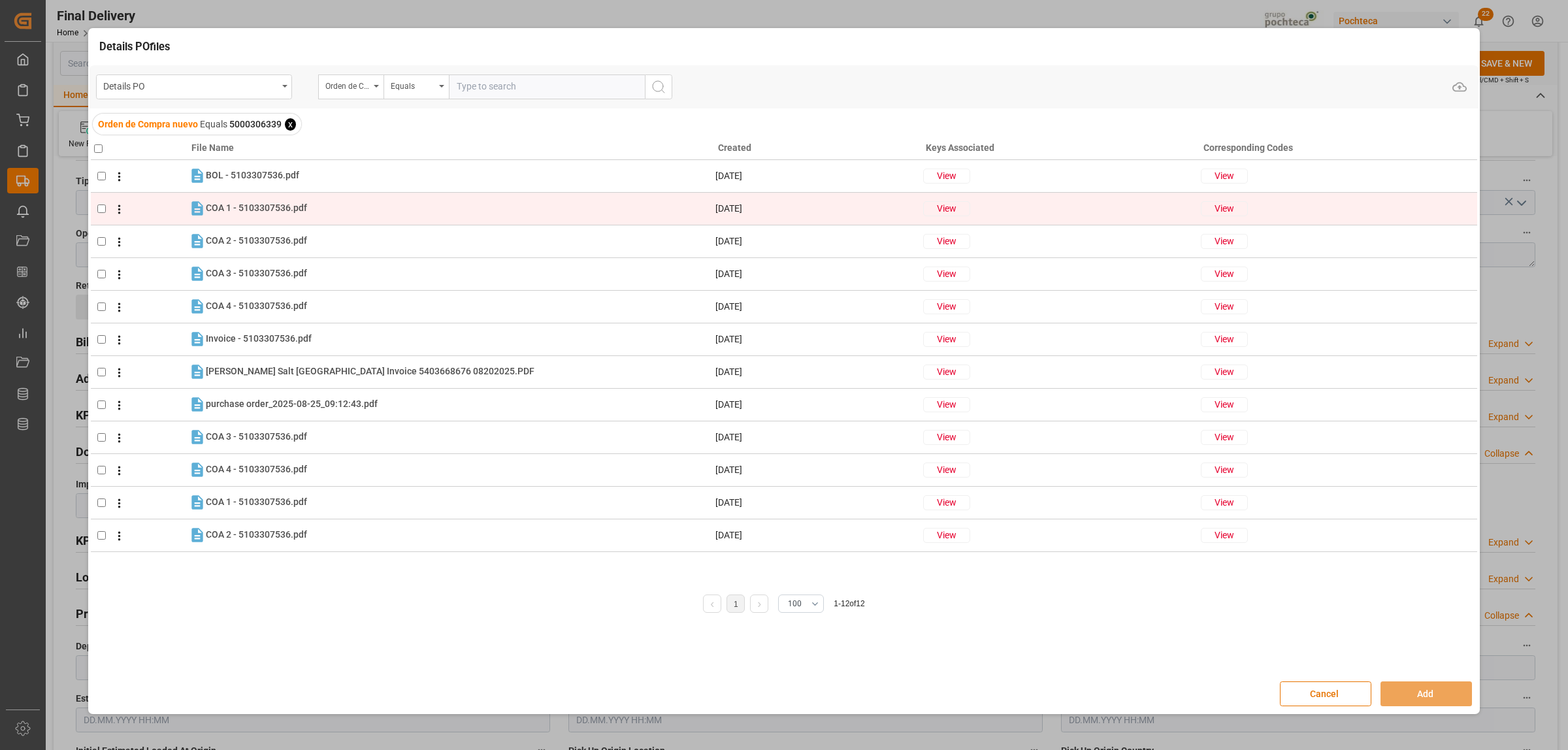
click at [99, 205] on input "checkbox" at bounding box center [101, 208] width 9 height 9
checkbox input "true"
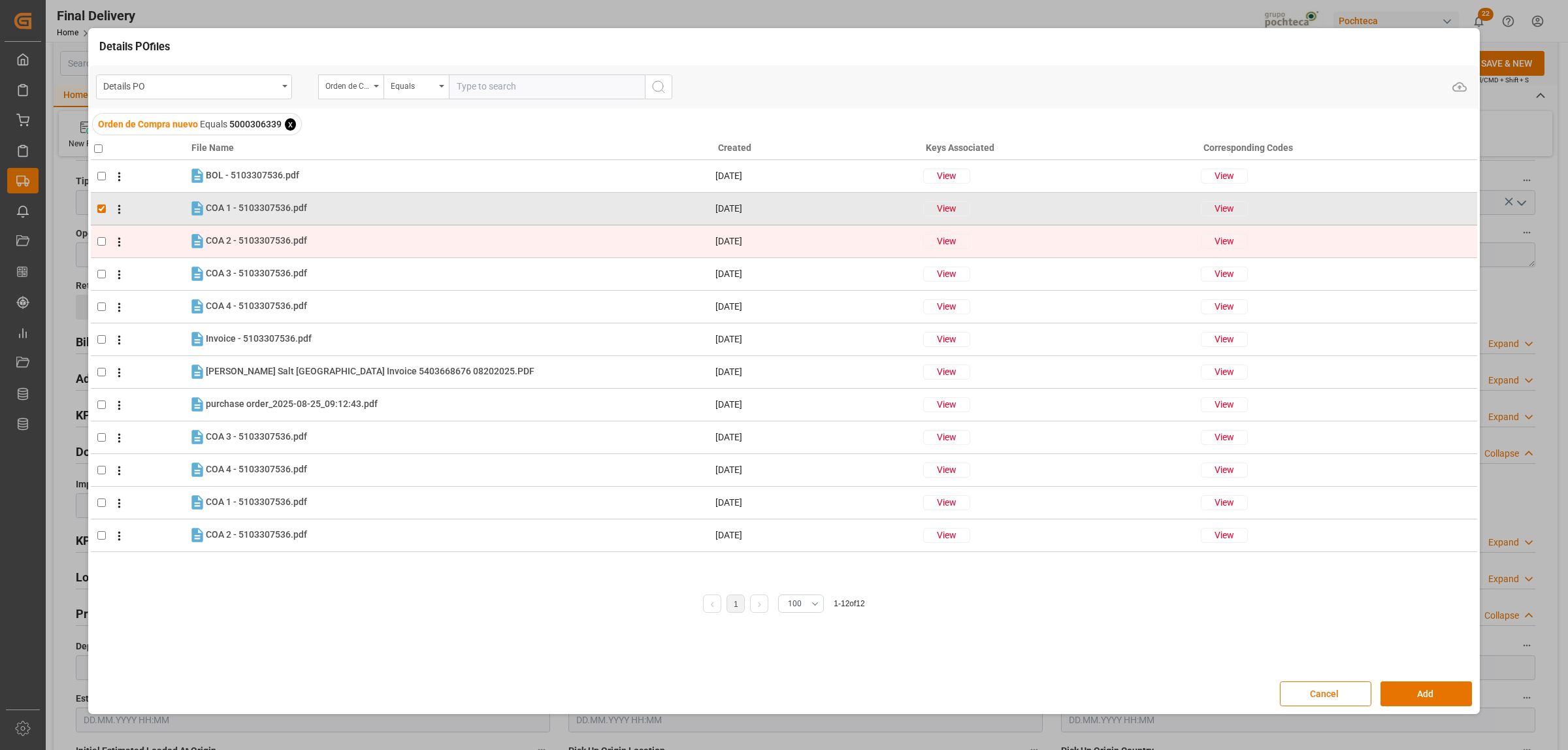
click at [98, 239] on input "checkbox" at bounding box center [101, 241] width 9 height 9
checkbox input "true"
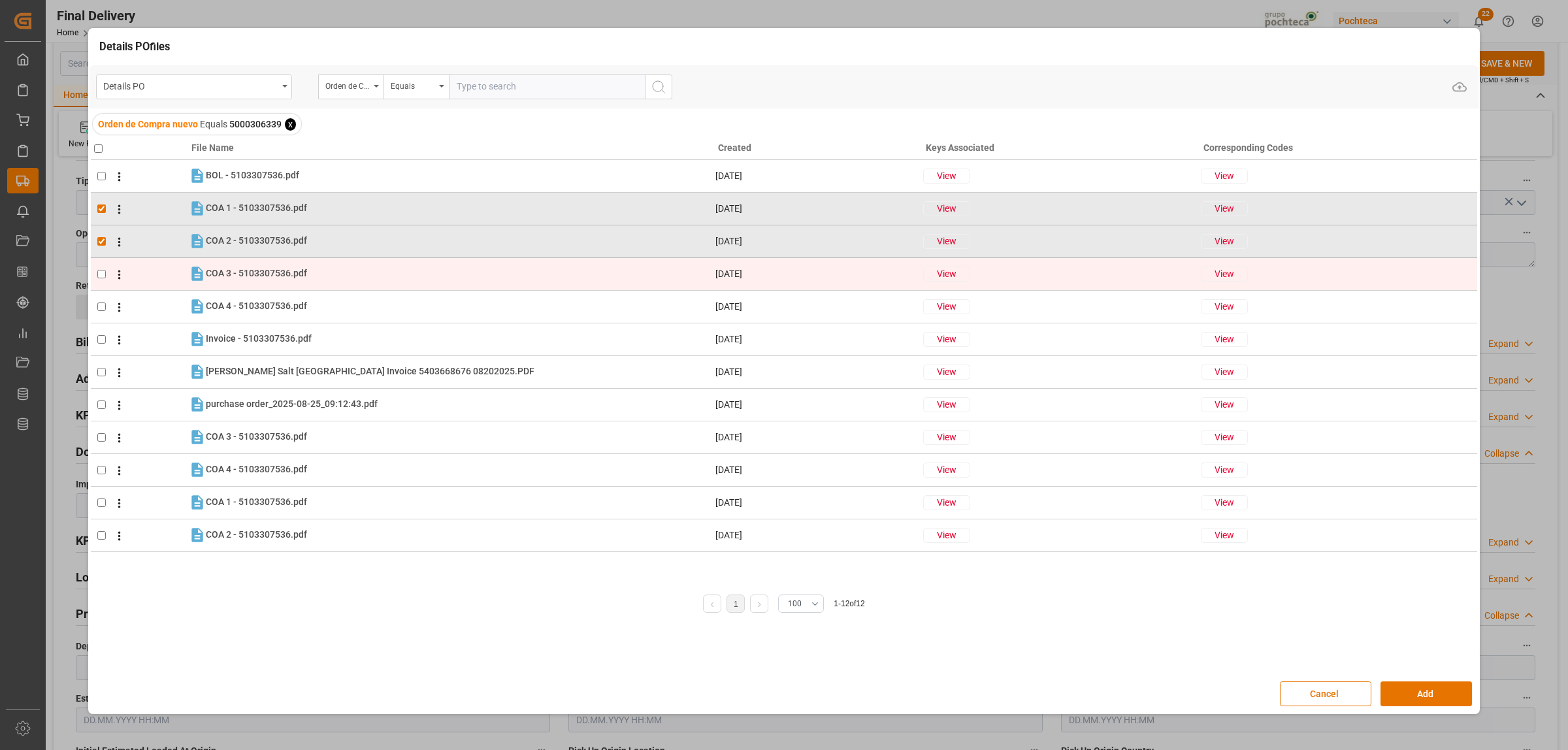
click at [101, 273] on input "checkbox" at bounding box center [101, 274] width 9 height 9
checkbox input "true"
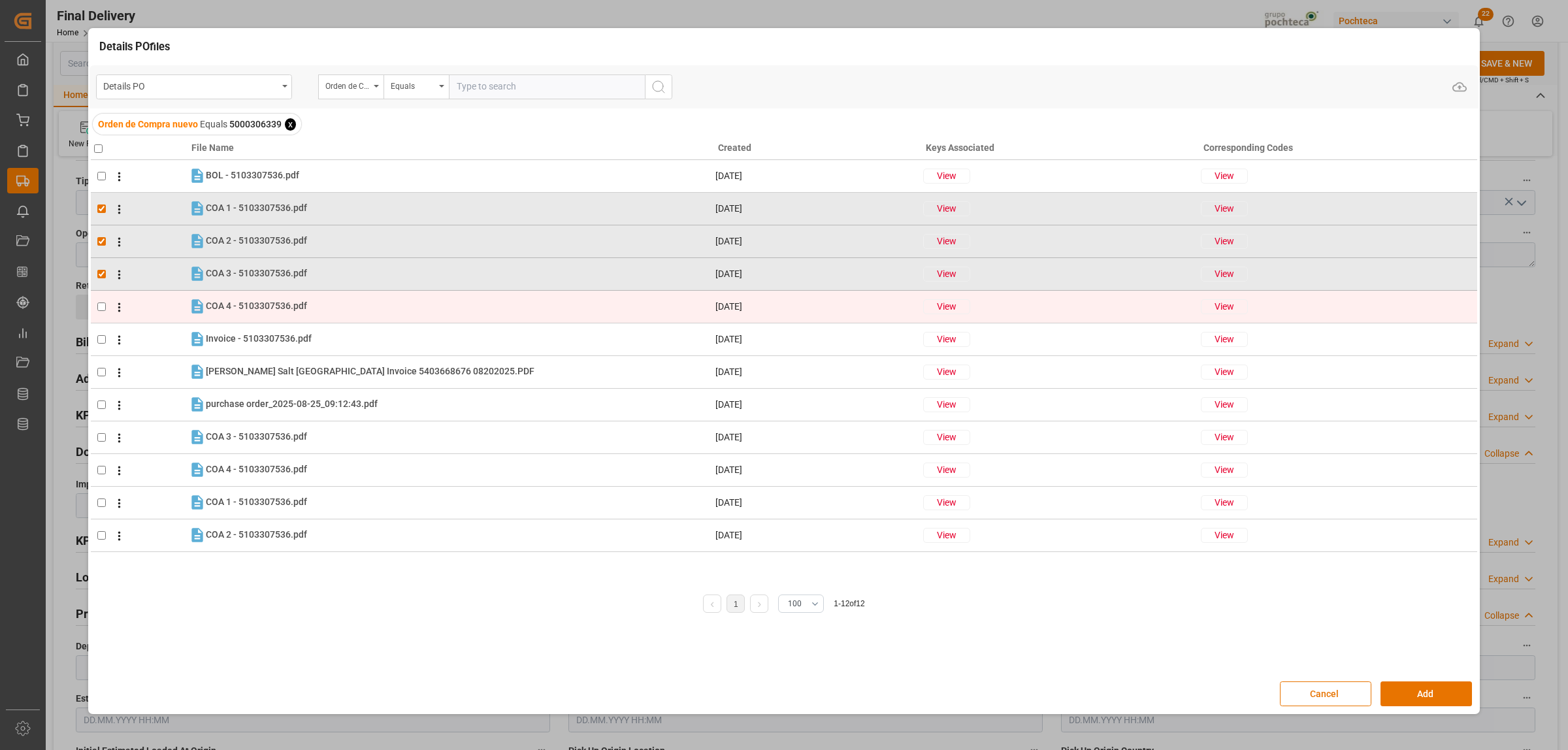
click at [102, 306] on input "checkbox" at bounding box center [101, 306] width 9 height 9
checkbox input "true"
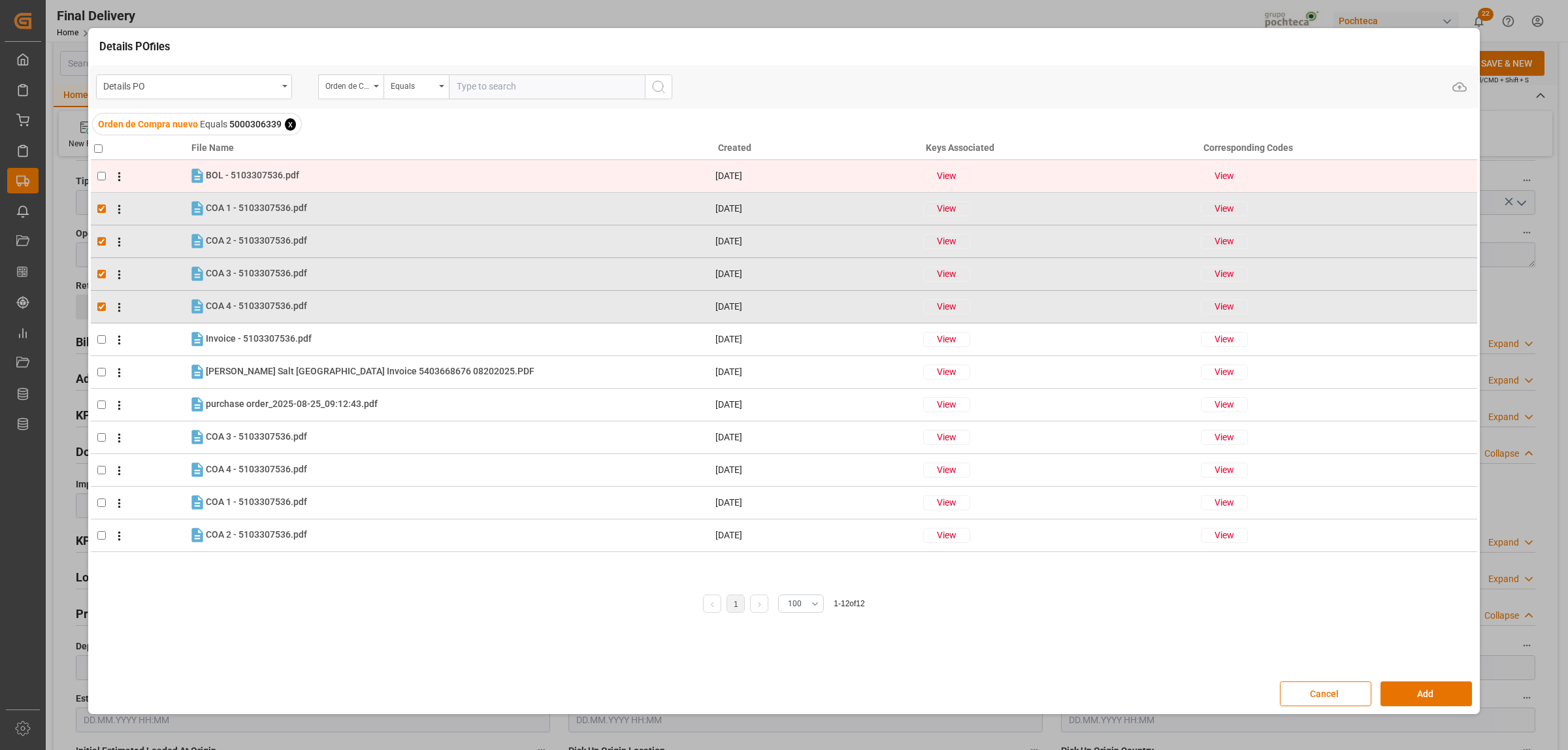
click at [102, 175] on input "checkbox" at bounding box center [101, 176] width 9 height 9
checkbox input "true"
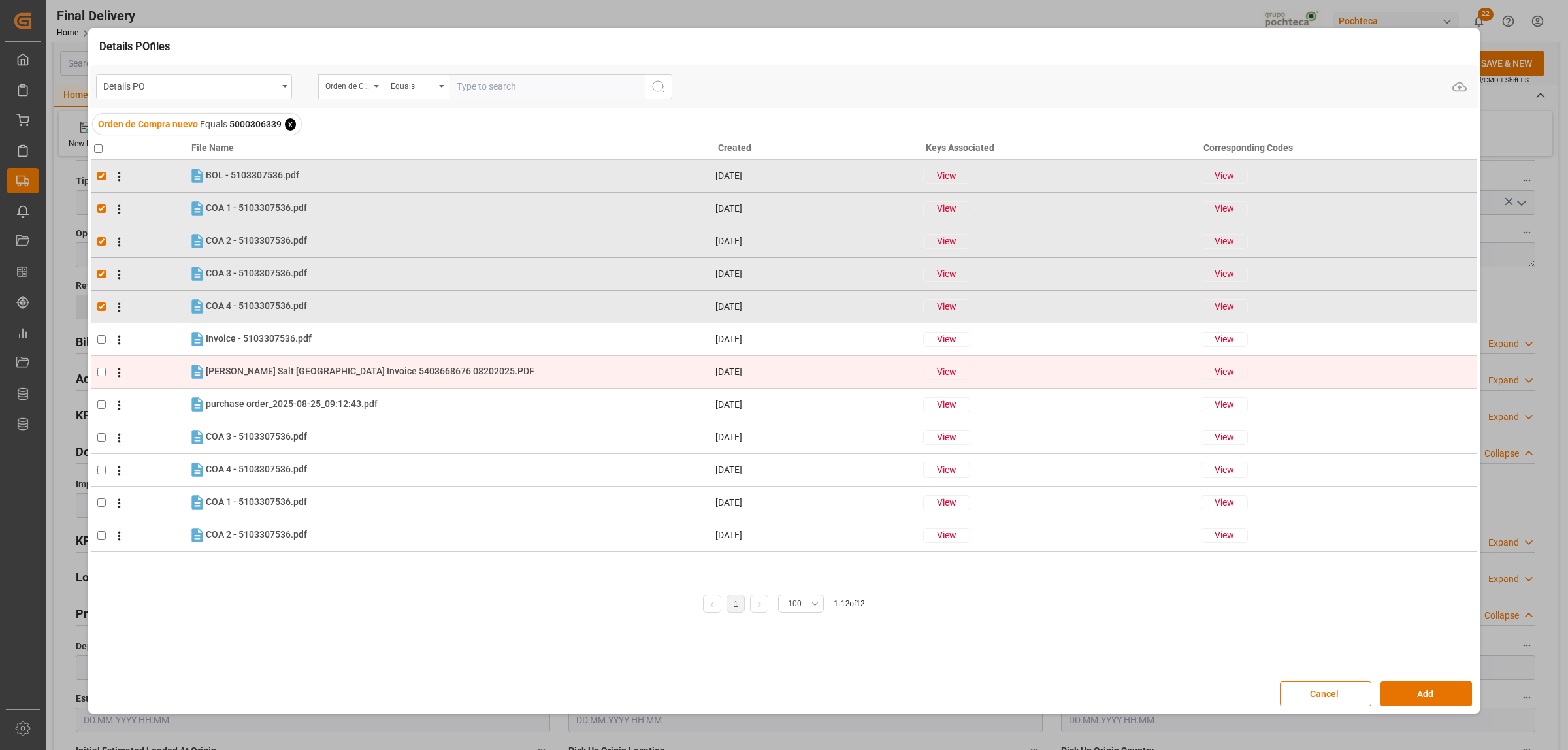
click at [101, 372] on input "checkbox" at bounding box center [101, 372] width 9 height 9
checkbox input "true"
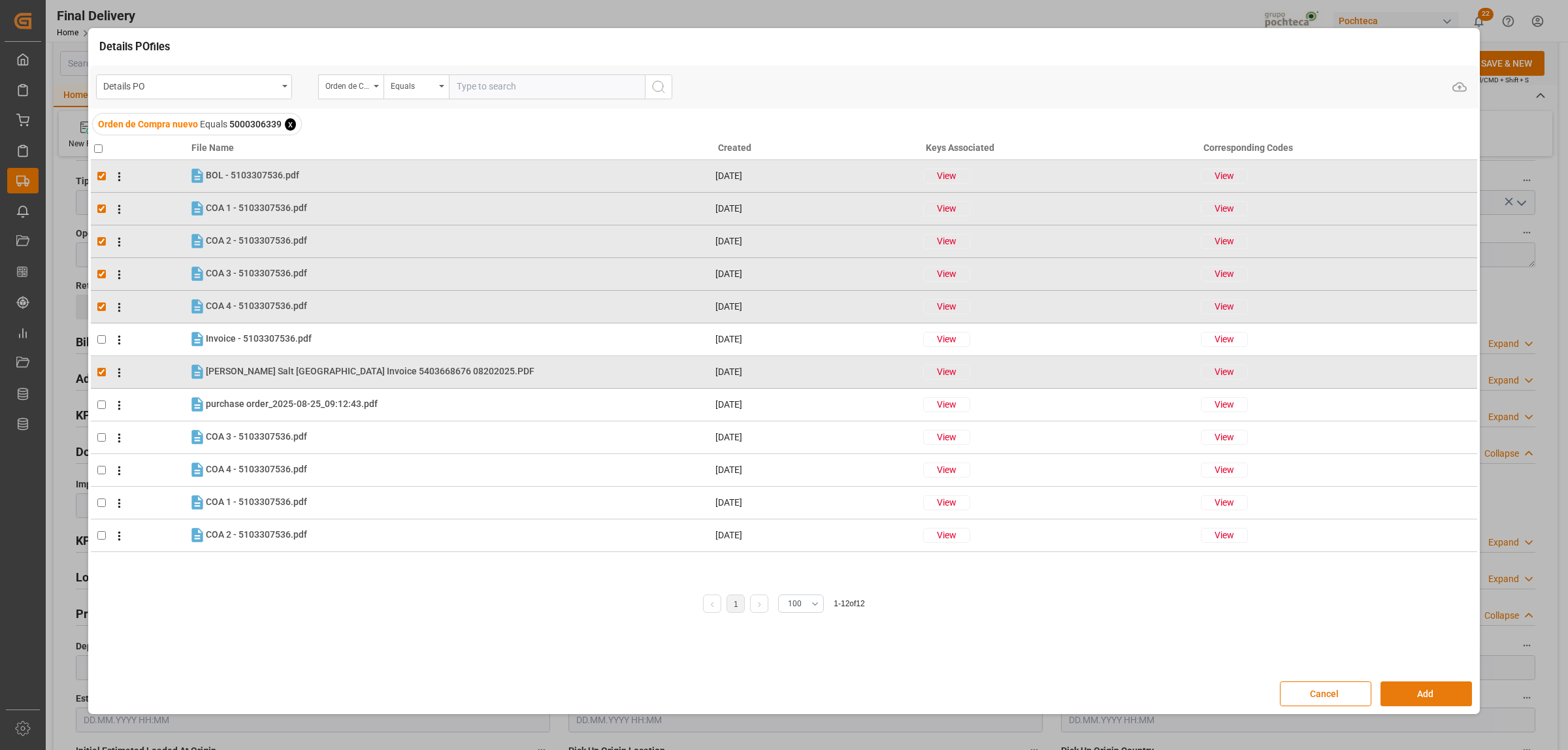
click at [1419, 696] on button "Add" at bounding box center [1426, 694] width 92 height 25
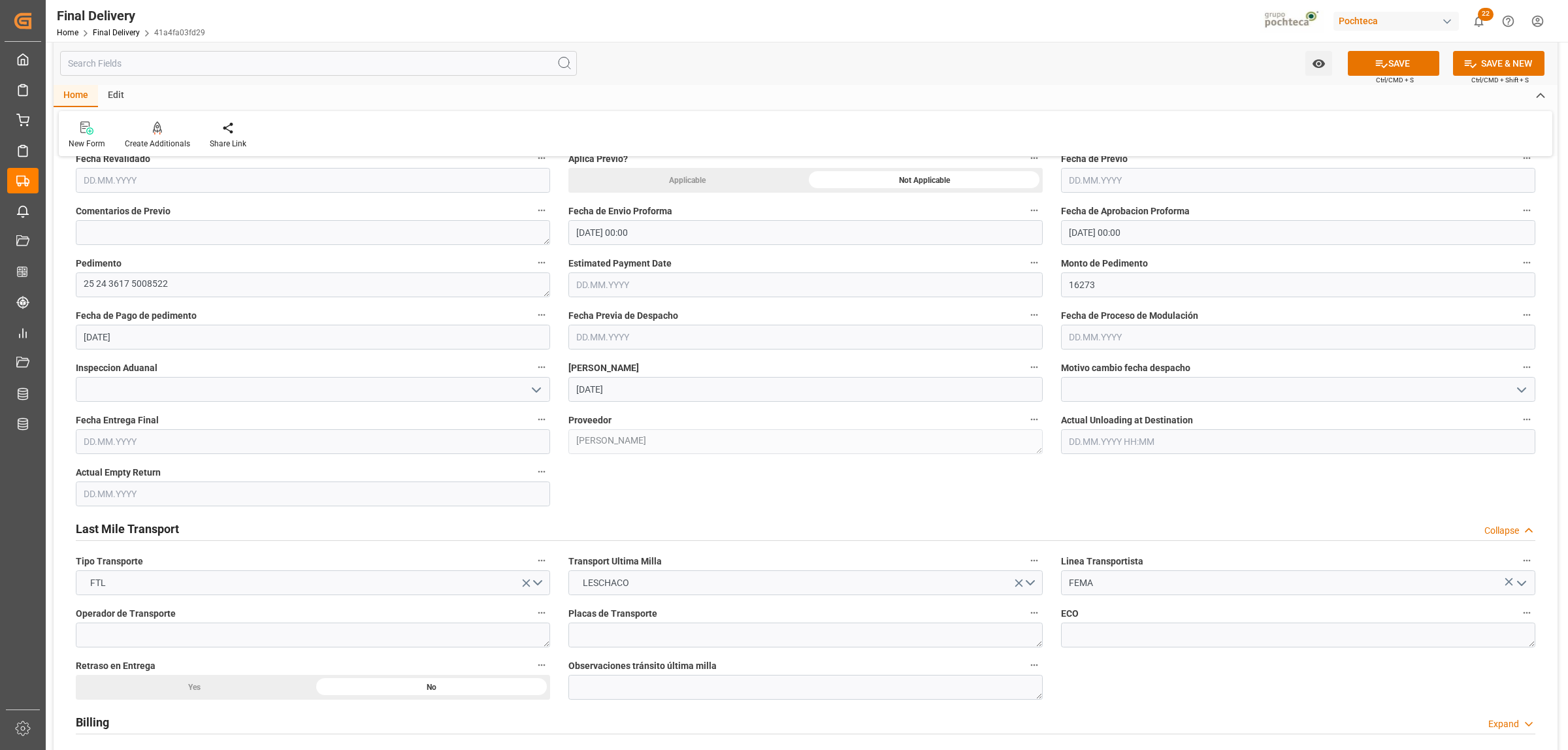
scroll to position [571, 0]
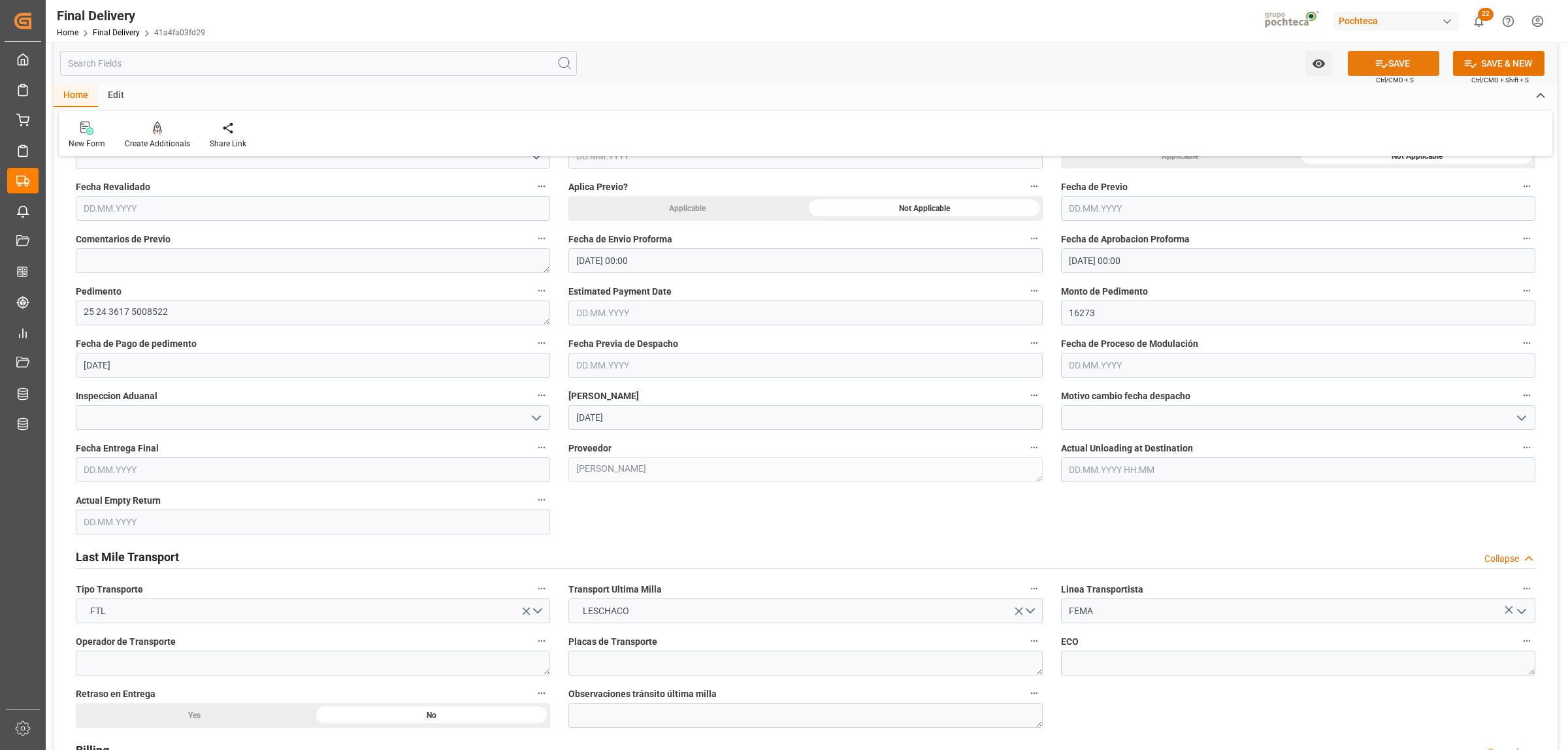
click at [1390, 66] on button "SAVE" at bounding box center [1393, 64] width 92 height 25
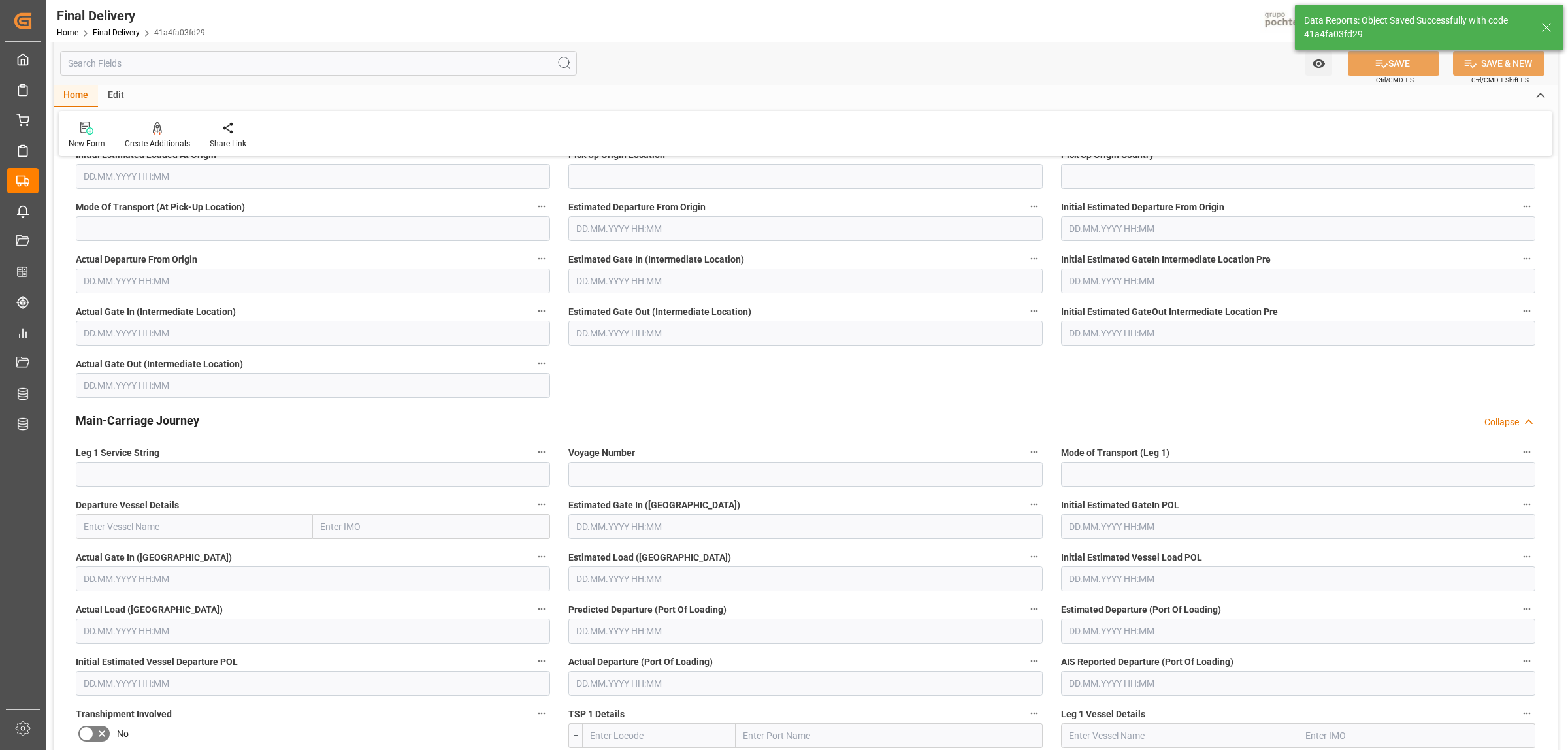
scroll to position [0, 0]
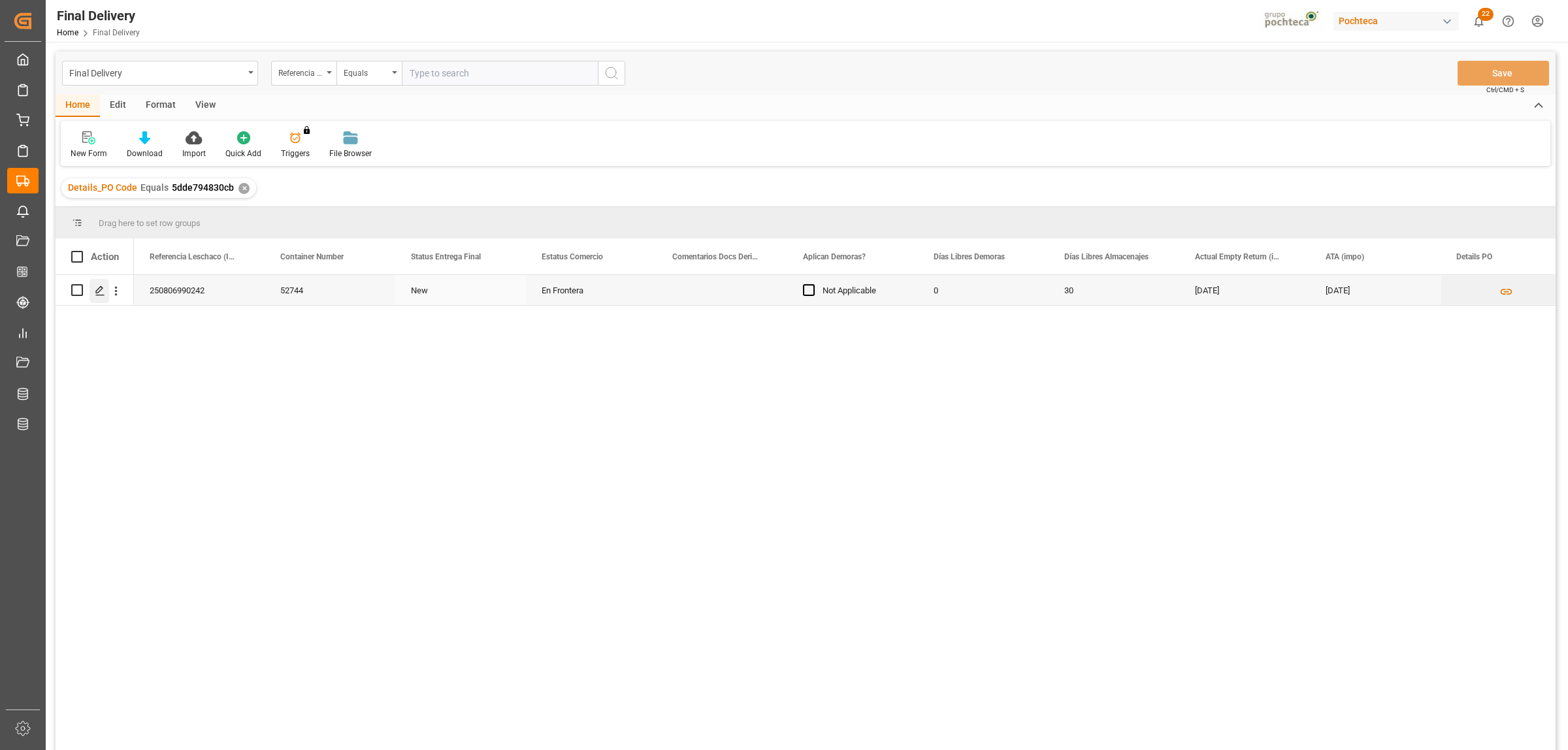
click at [98, 290] on icon "Press SPACE to select this row." at bounding box center [99, 291] width 11 height 11
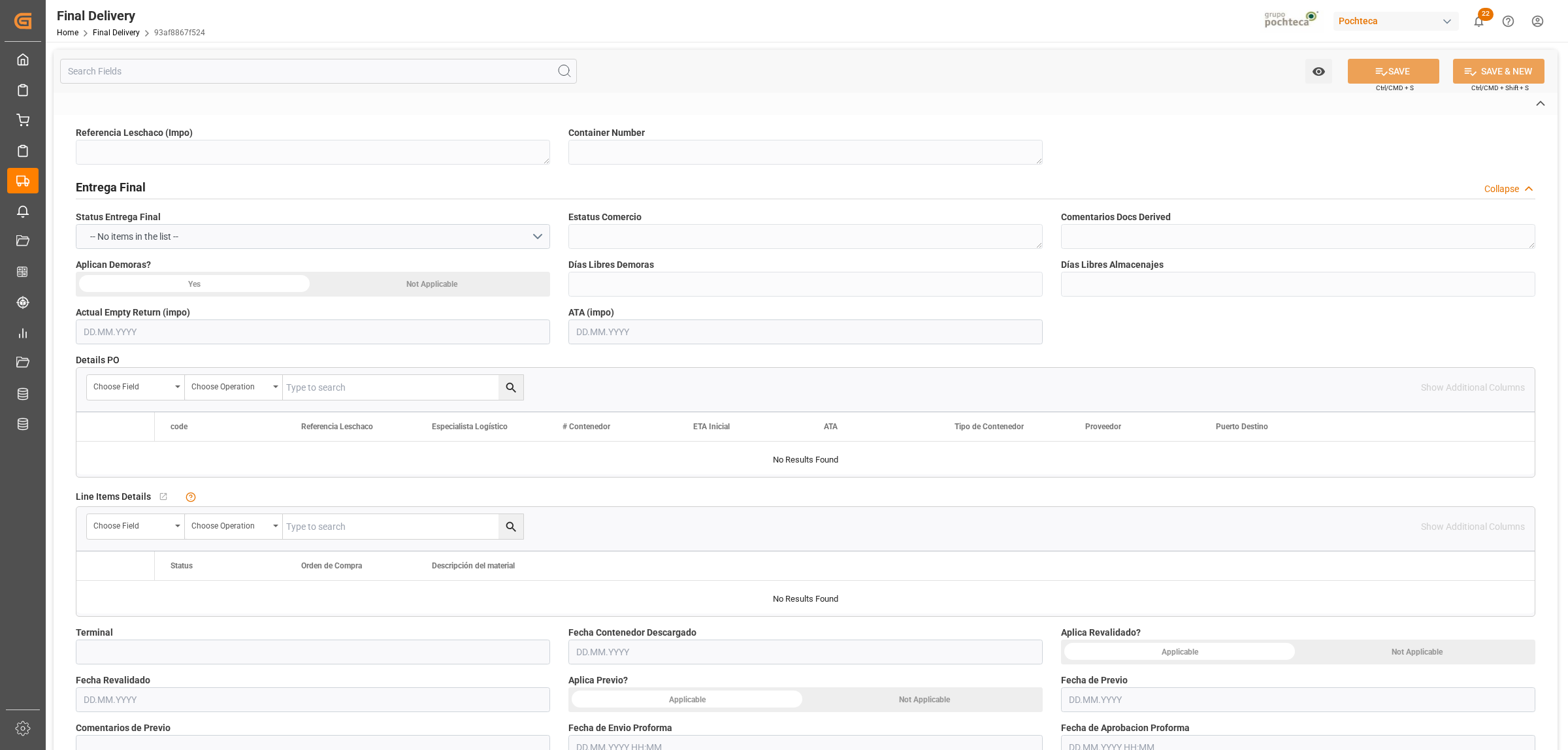
type textarea "250806990242"
type textarea "52744"
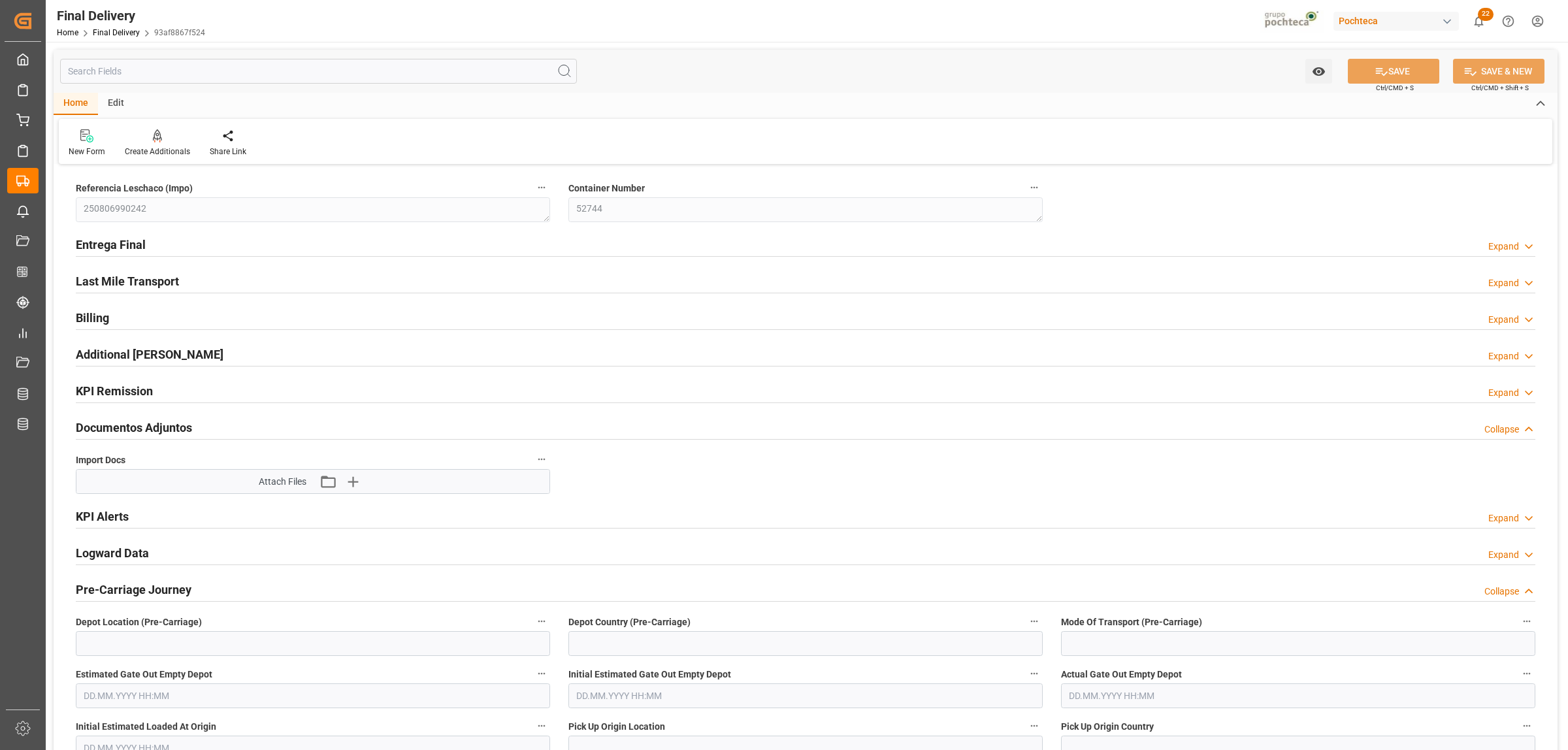
click at [130, 278] on h2 "Last Mile Transport" at bounding box center [127, 281] width 103 height 17
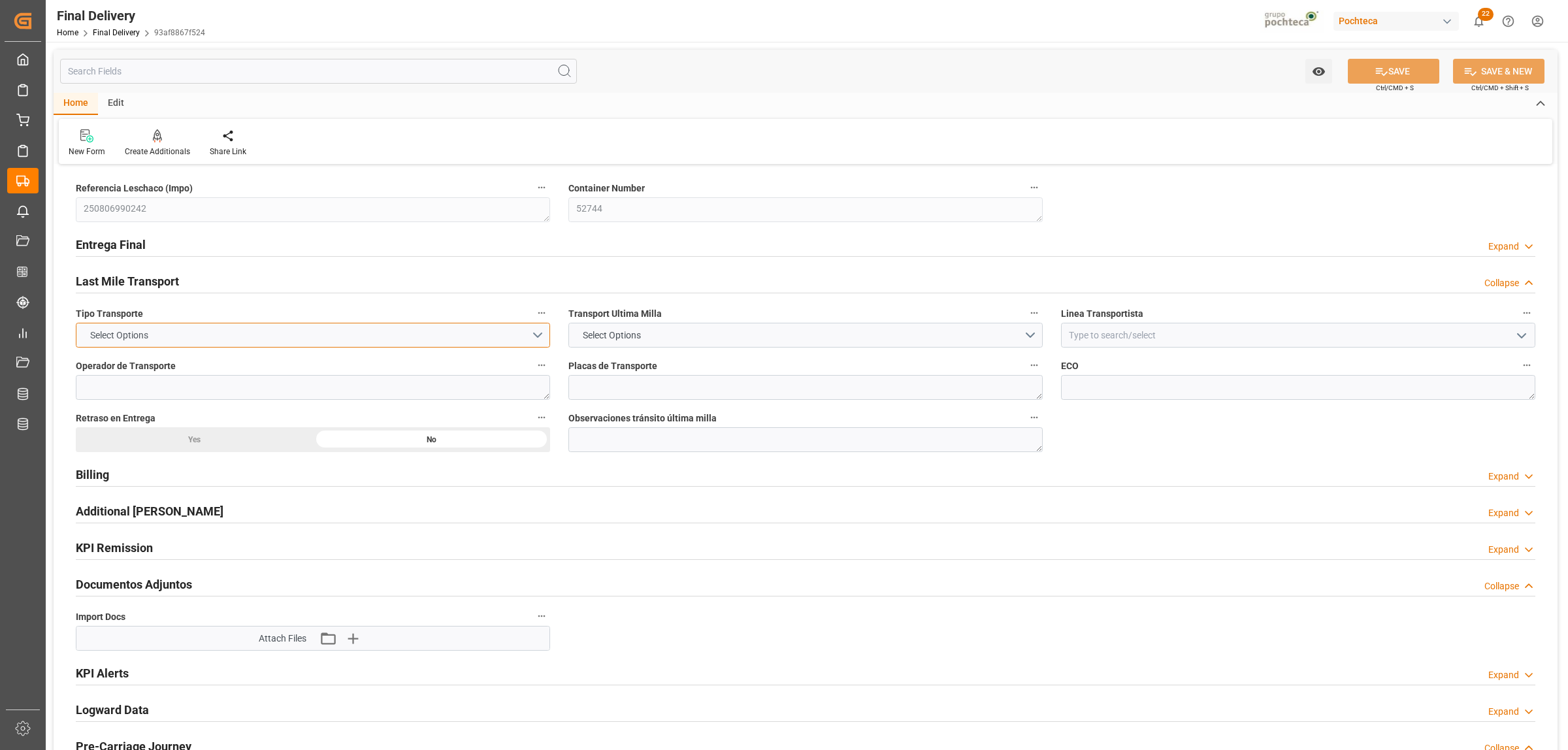
click at [541, 339] on button "Select Options" at bounding box center [314, 335] width 475 height 25
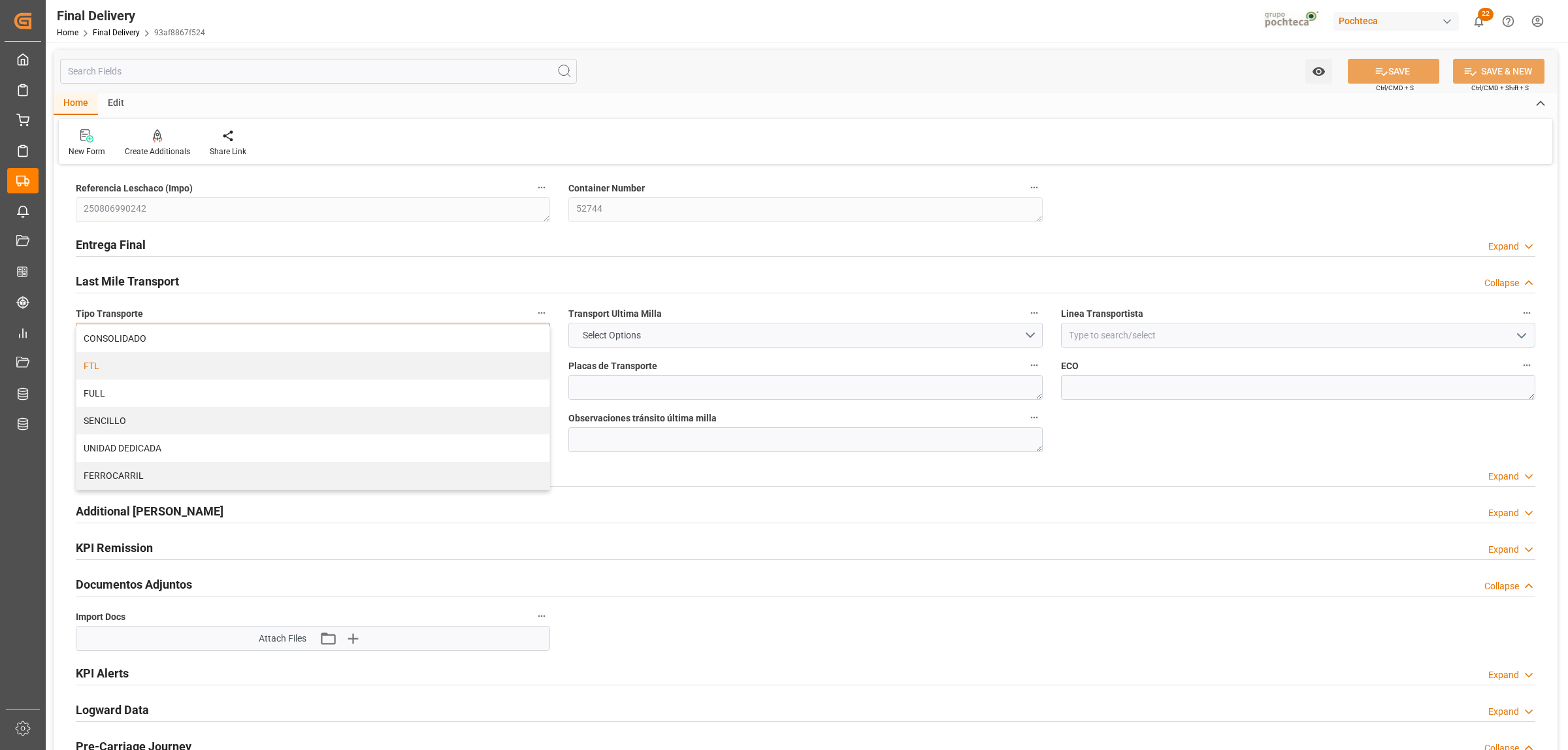
click at [215, 372] on div "FTL" at bounding box center [313, 366] width 473 height 27
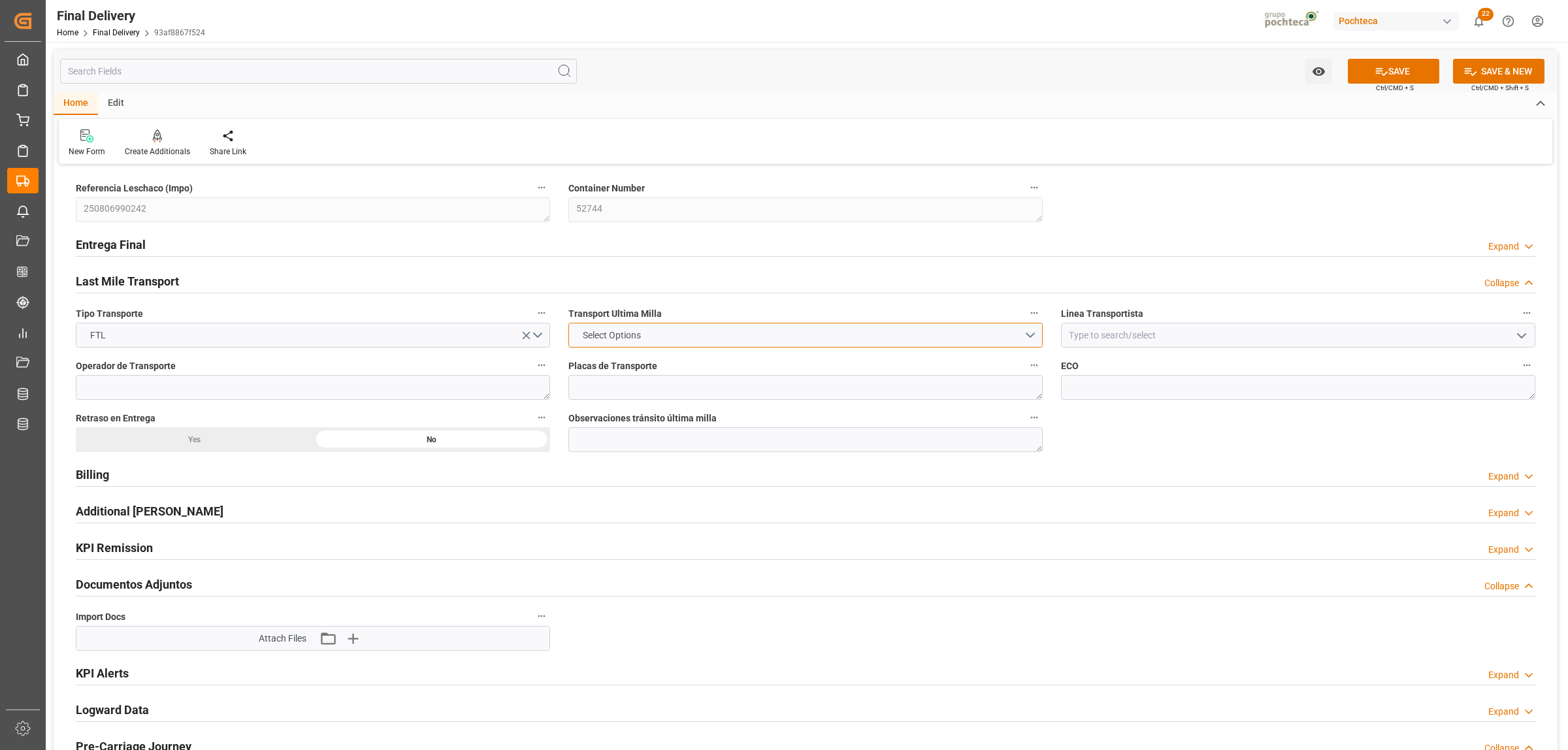
click at [1027, 338] on button "Select Options" at bounding box center [806, 335] width 475 height 25
click at [587, 344] on div "LESCHACO" at bounding box center [806, 338] width 473 height 27
click at [1131, 339] on input at bounding box center [1299, 335] width 475 height 25
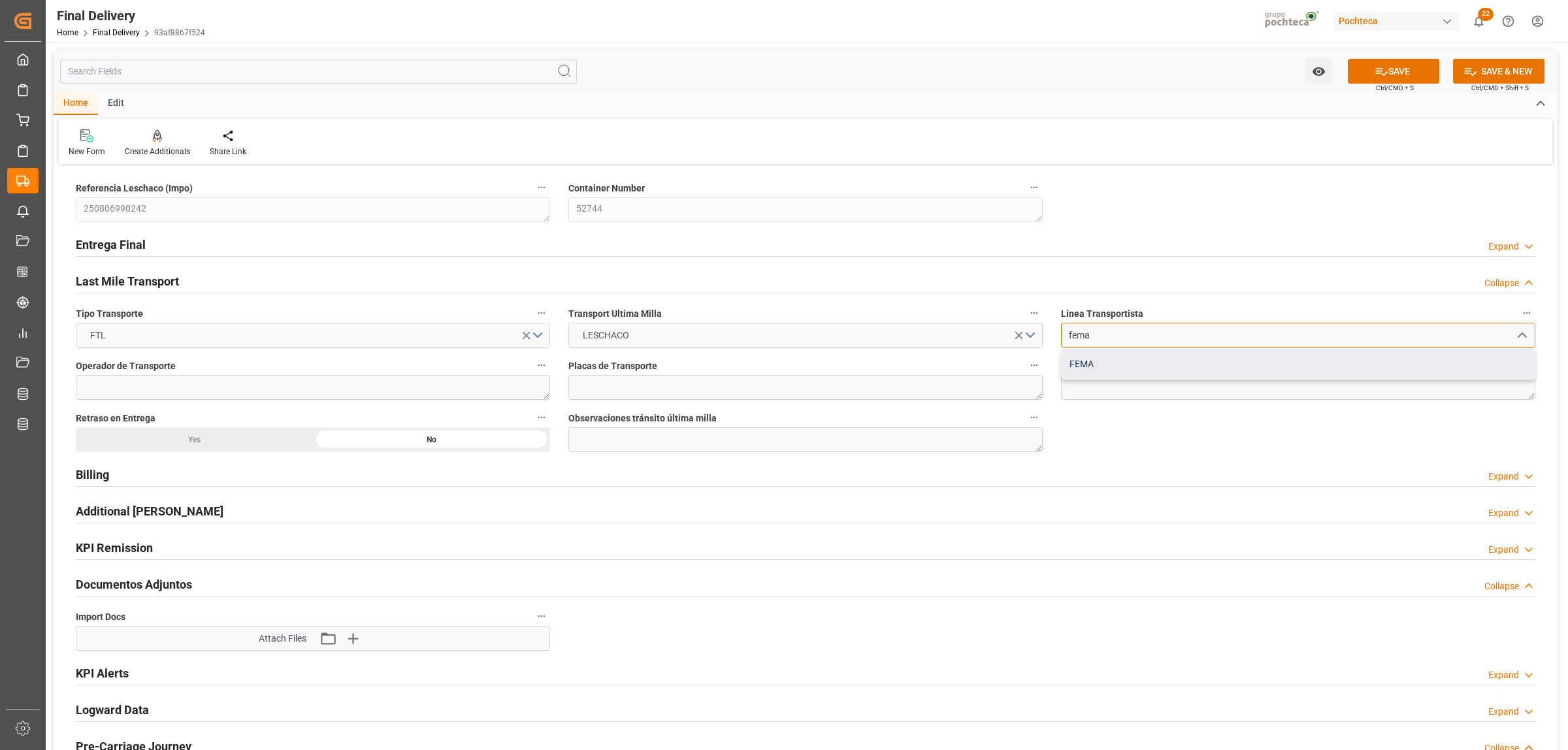
click at [1093, 361] on div "FEMA" at bounding box center [1298, 364] width 473 height 29
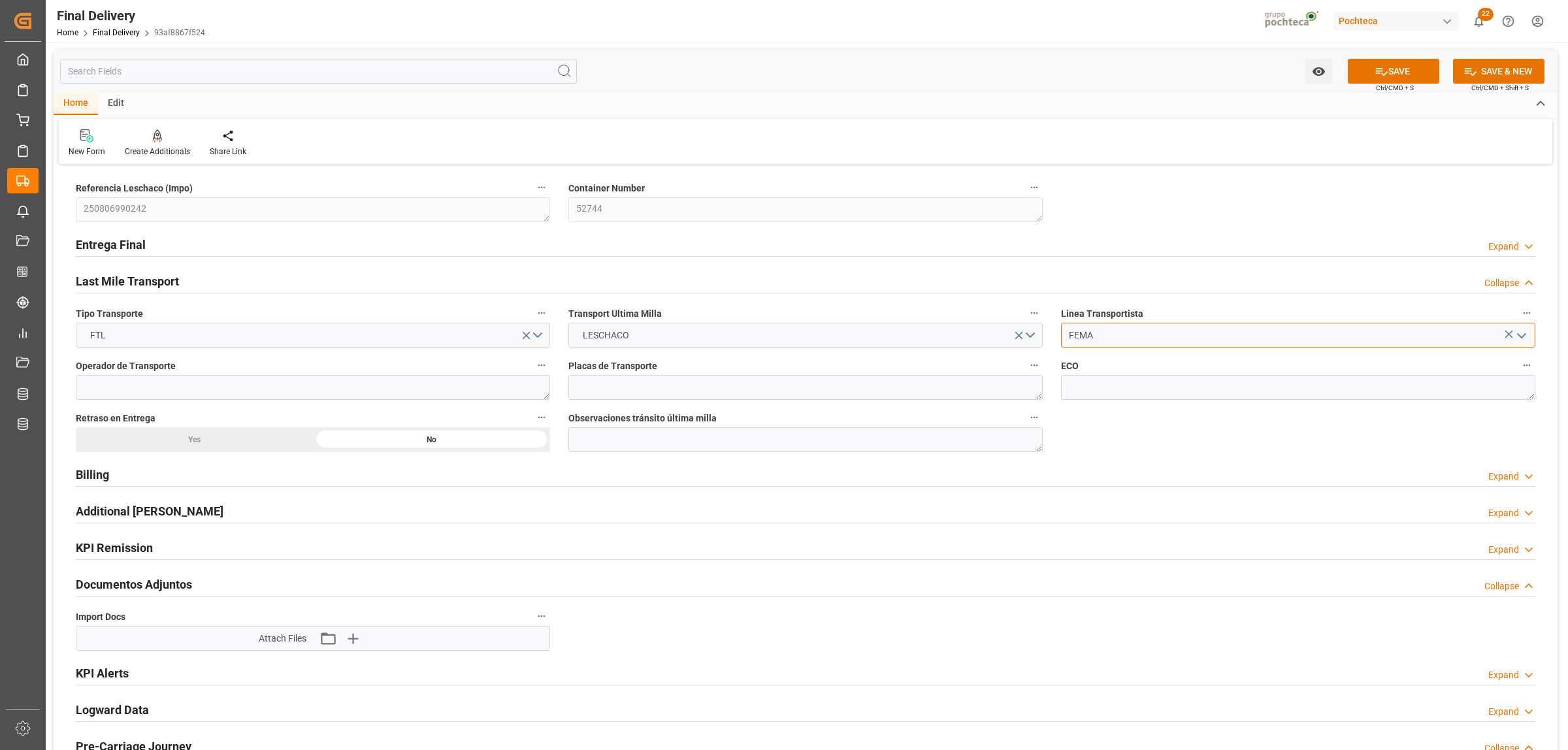
type input "FEMA"
click at [119, 245] on h2 "Entrega Final" at bounding box center [111, 244] width 69 height 17
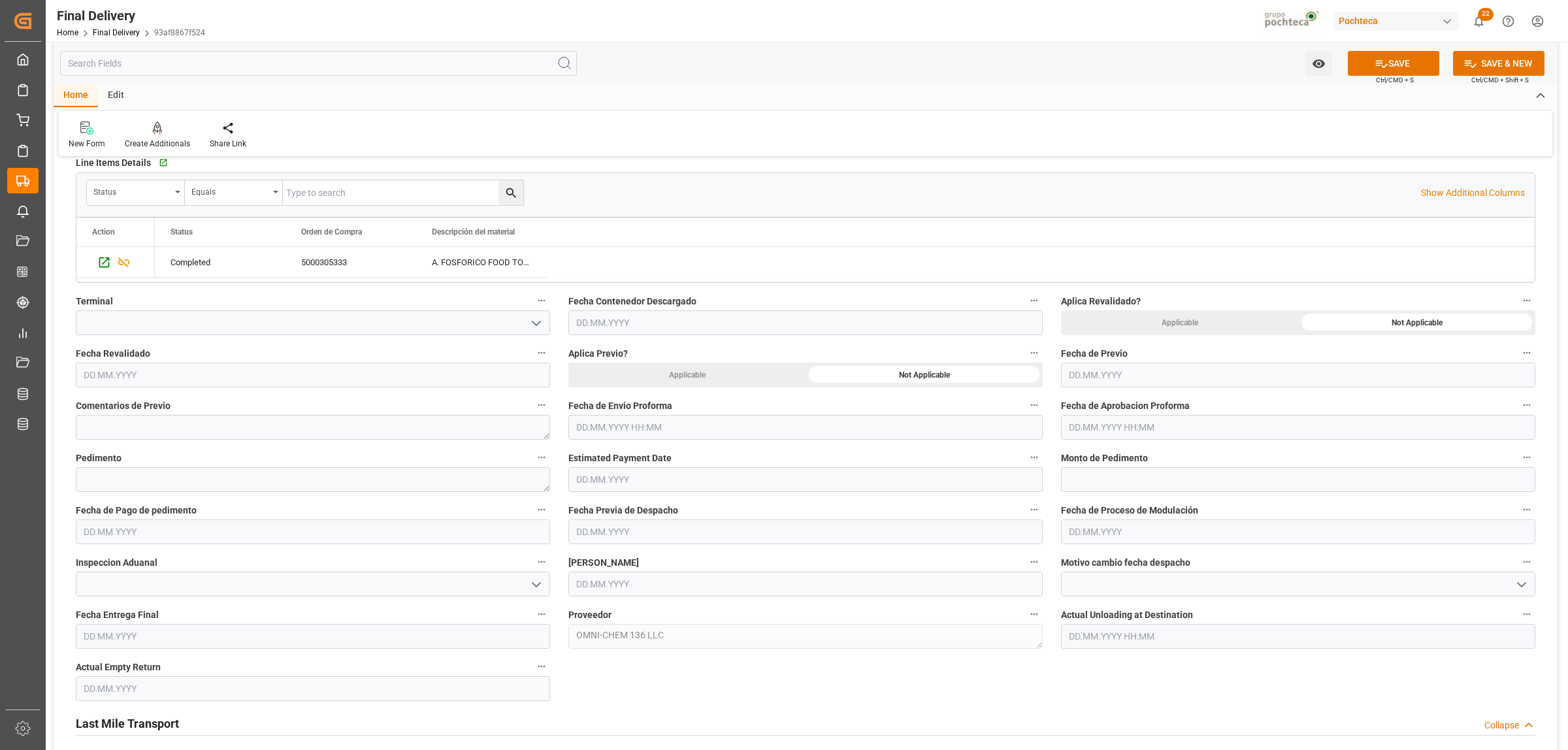
scroll to position [408, 0]
click at [614, 426] on input "text" at bounding box center [806, 425] width 475 height 25
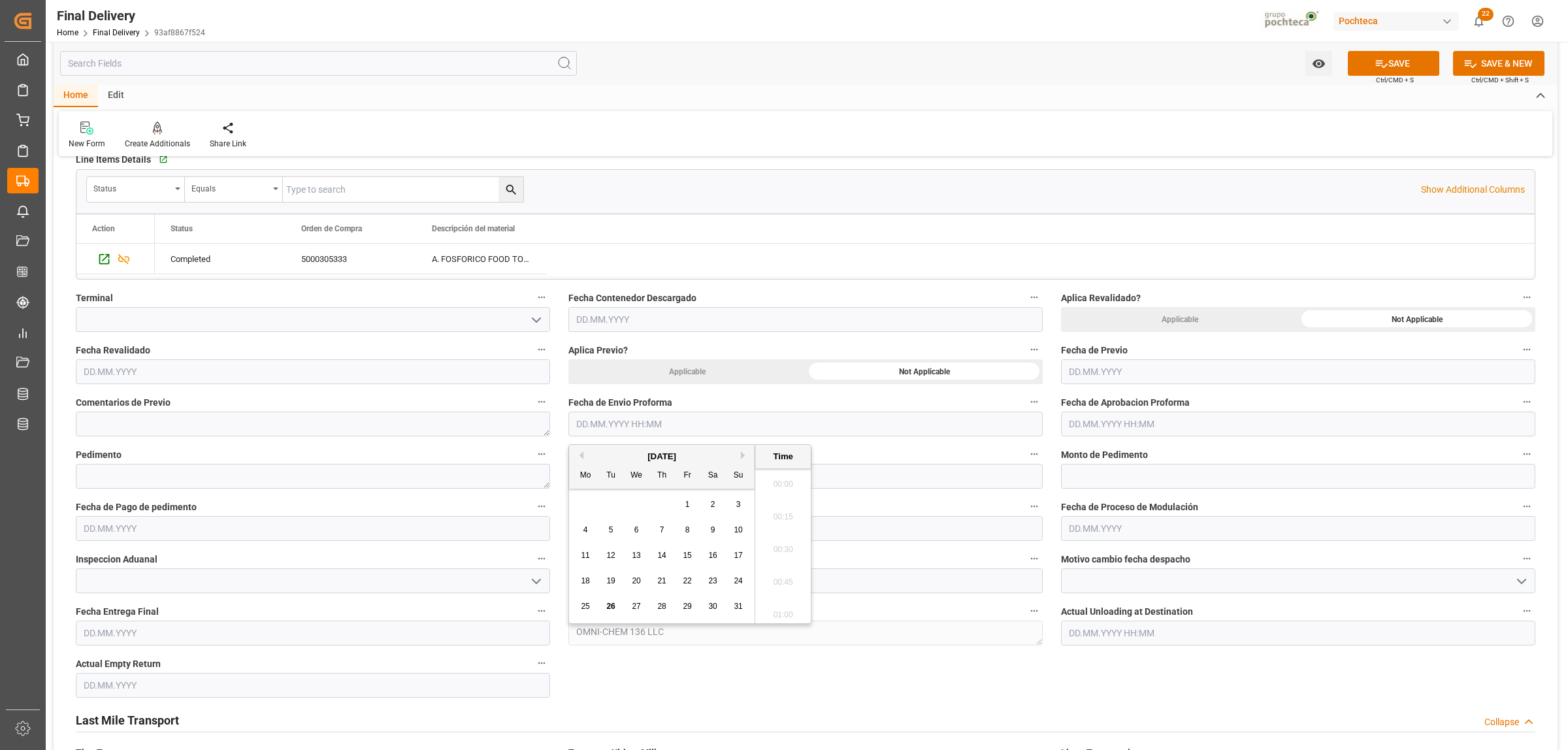
scroll to position [1834, 0]
click at [611, 603] on span "26" at bounding box center [610, 606] width 9 height 9
type input "[DATE] 00:00"
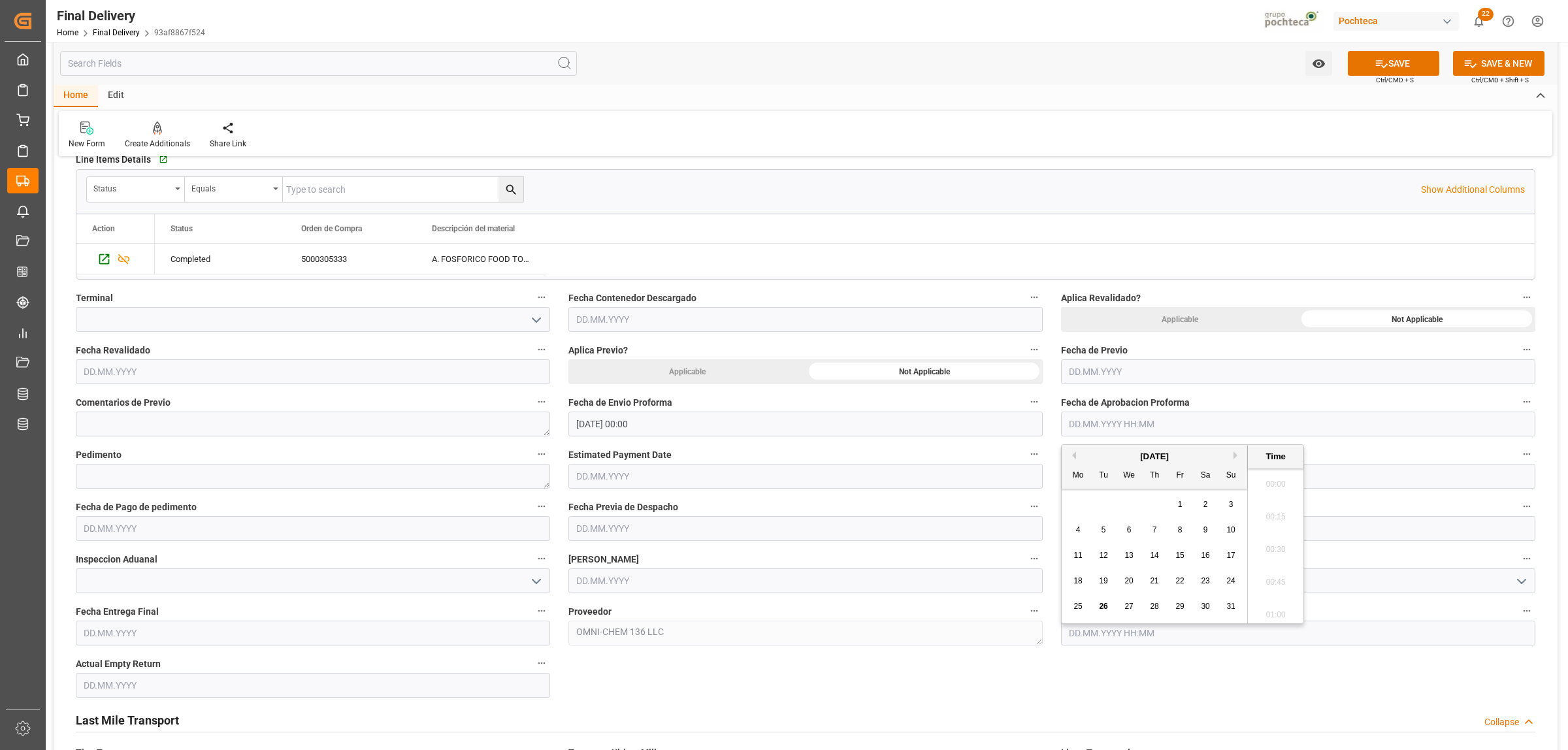
click at [1106, 425] on input "text" at bounding box center [1299, 425] width 475 height 25
click at [1106, 609] on span "26" at bounding box center [1103, 606] width 9 height 9
type input "[DATE] 00:00"
click at [363, 475] on textarea at bounding box center [314, 477] width 475 height 25
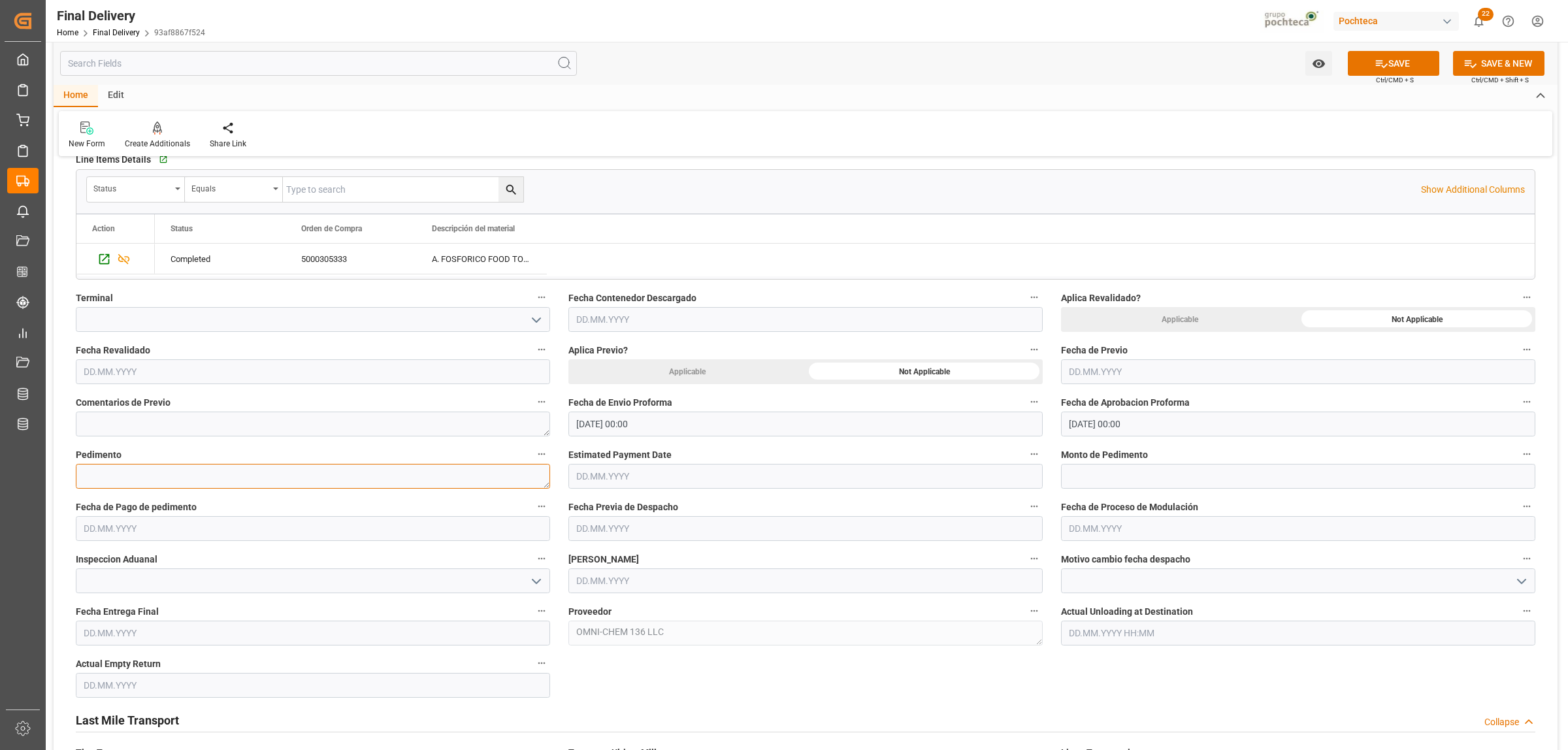
click at [203, 478] on textarea at bounding box center [314, 477] width 475 height 25
paste textarea "25 80 3617 5002557"
type textarea "25 80 3617 5002557"
click at [1125, 481] on input "text" at bounding box center [1299, 477] width 475 height 25
click at [1114, 481] on input "text" at bounding box center [1299, 477] width 475 height 25
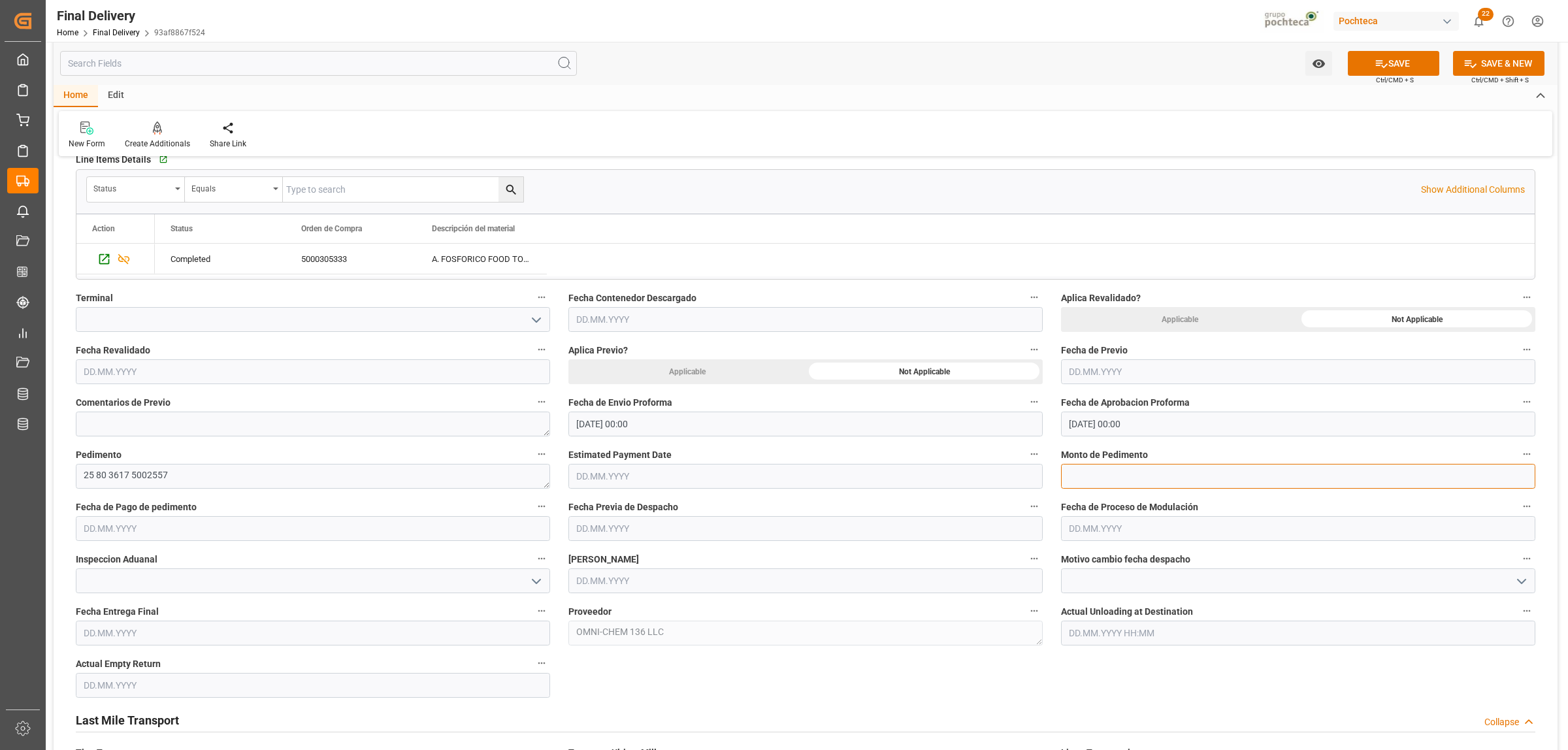
paste input "112939"
type input "112939"
click at [200, 534] on input "text" at bounding box center [314, 529] width 475 height 25
click at [115, 708] on span "26" at bounding box center [118, 710] width 9 height 9
type input "[DATE]"
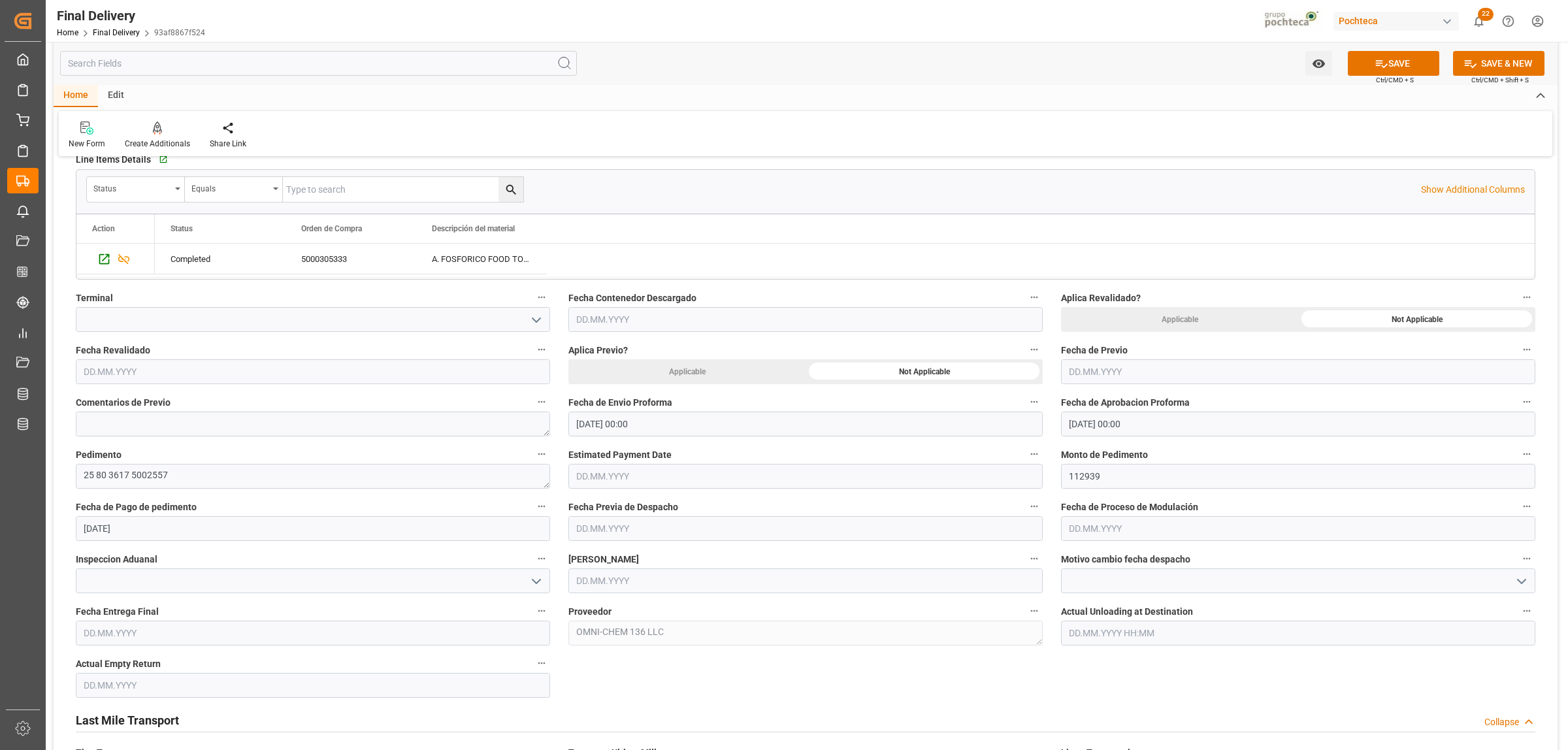
click at [595, 582] on input "text" at bounding box center [806, 581] width 475 height 25
click at [610, 549] on div "26" at bounding box center [611, 542] width 16 height 15
type input "[DATE]"
click at [214, 626] on input "text" at bounding box center [314, 633] width 475 height 25
click at [124, 488] on div "28 29 30 31 1 2 3" at bounding box center [169, 492] width 179 height 25
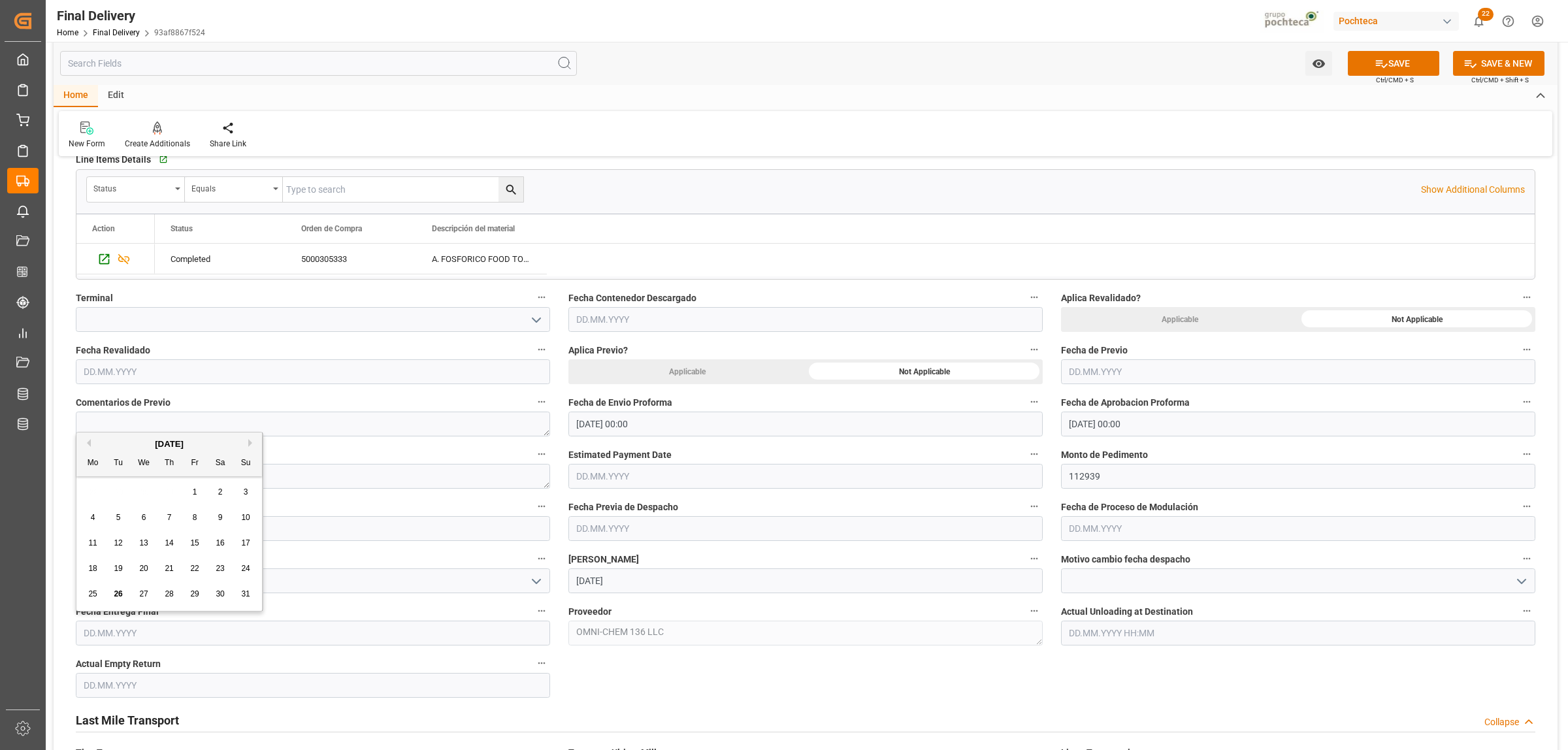
click at [165, 594] on span "28" at bounding box center [169, 594] width 9 height 9
type input "[DATE]"
click at [147, 688] on input "text" at bounding box center [314, 685] width 475 height 25
click at [125, 540] on div "28 29 30 31 1 2 3" at bounding box center [169, 544] width 179 height 25
click at [172, 649] on span "28" at bounding box center [169, 646] width 9 height 9
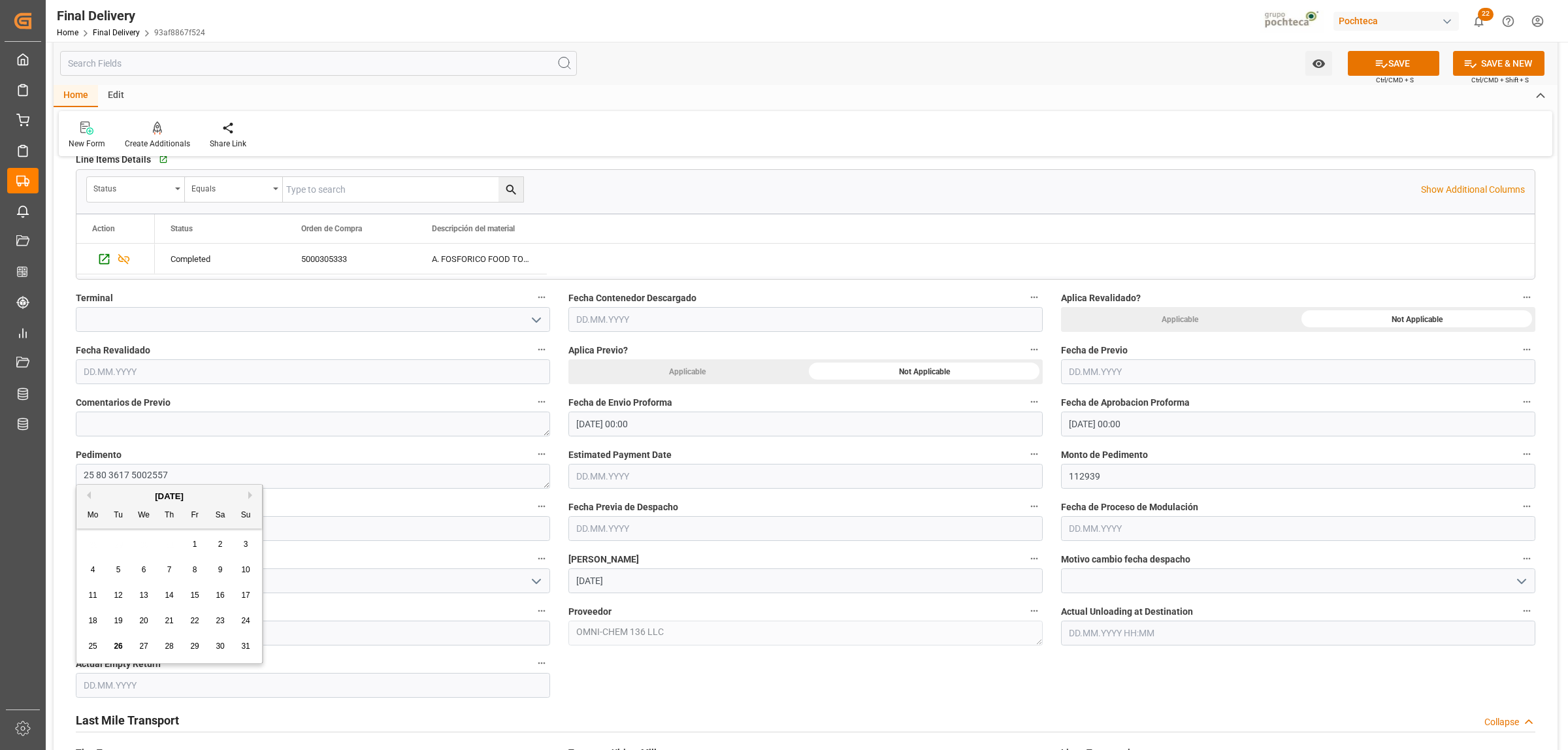
type input "[DATE]"
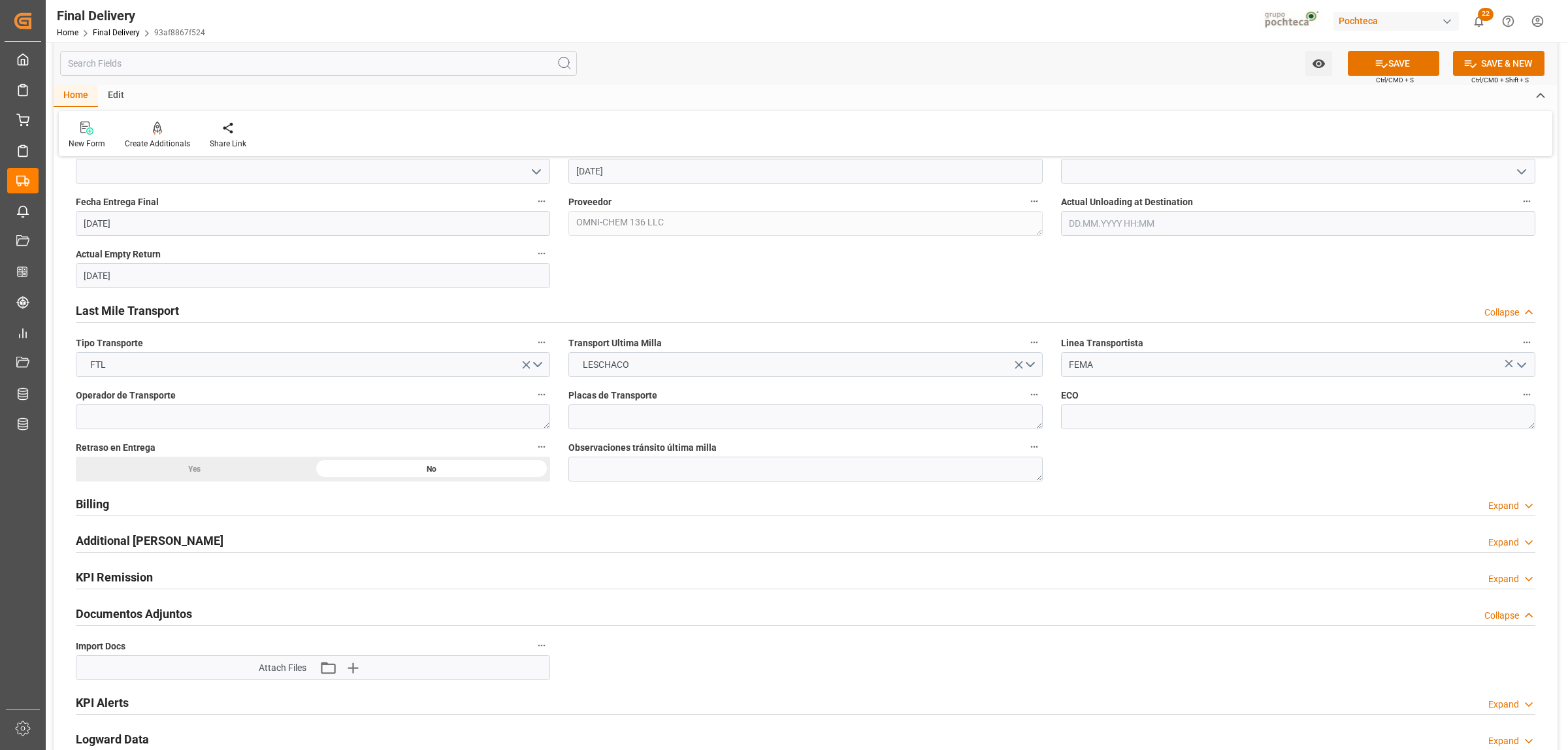
scroll to position [899, 0]
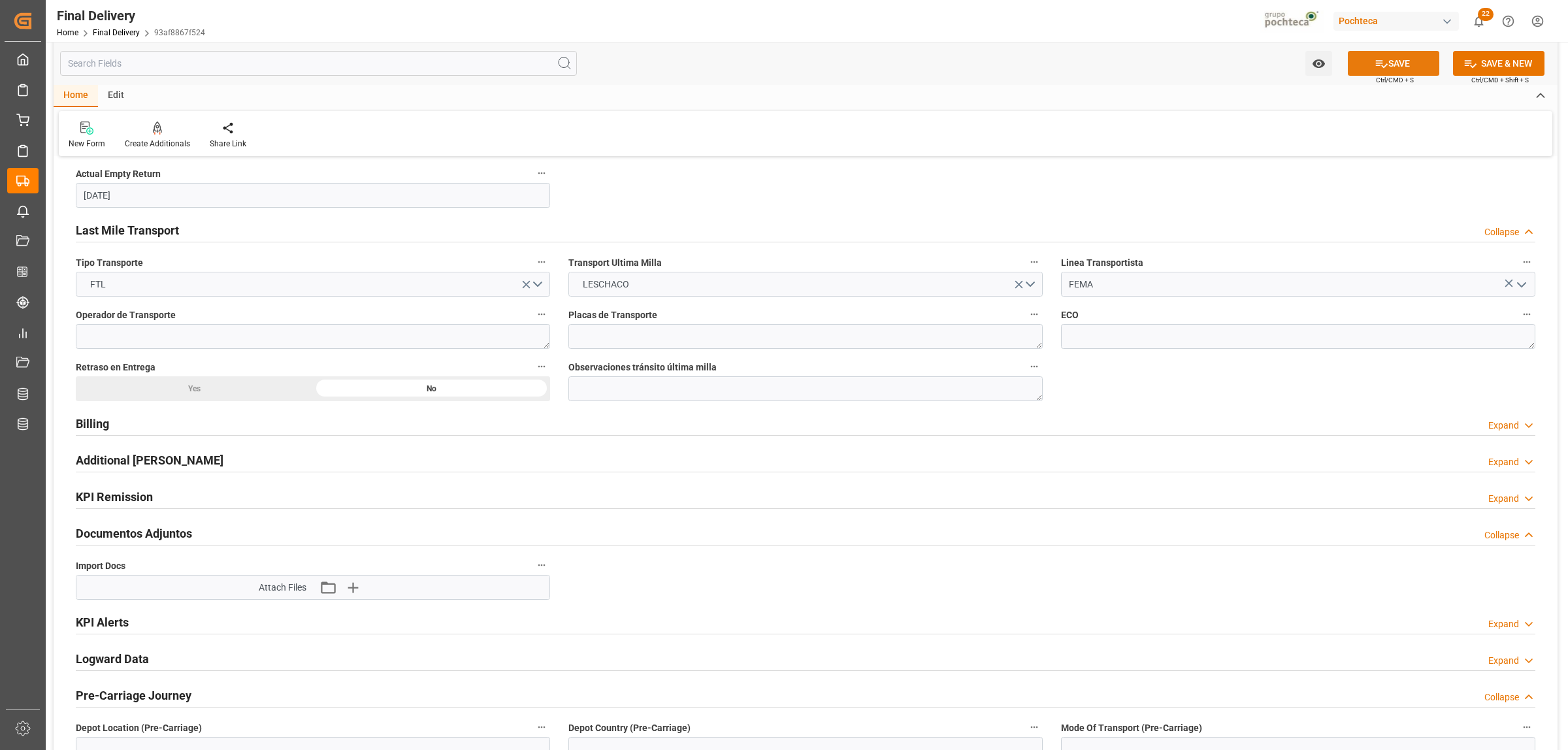
click at [1413, 59] on button "SAVE" at bounding box center [1393, 64] width 92 height 25
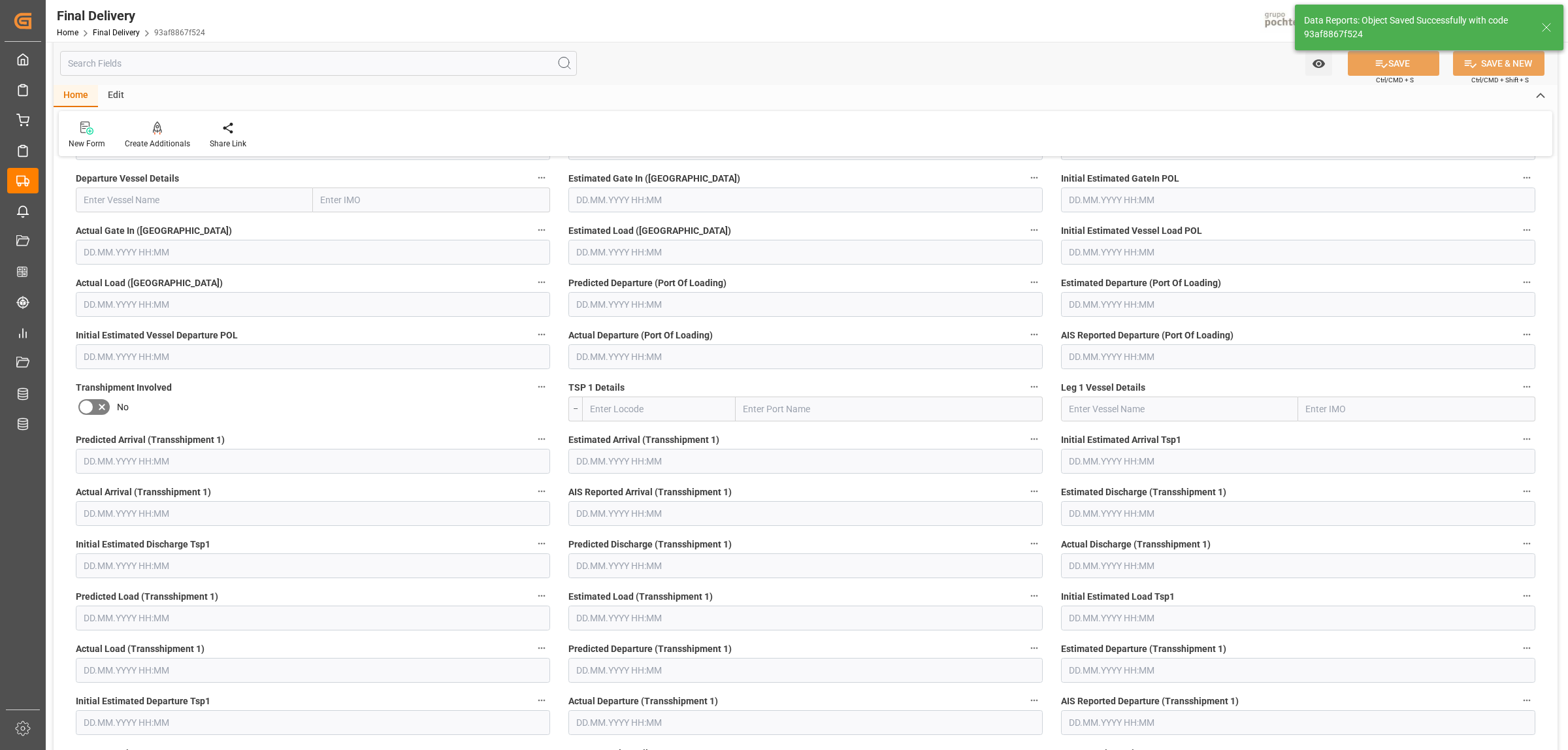
scroll to position [50, 0]
